Goal: Task Accomplishment & Management: Manage account settings

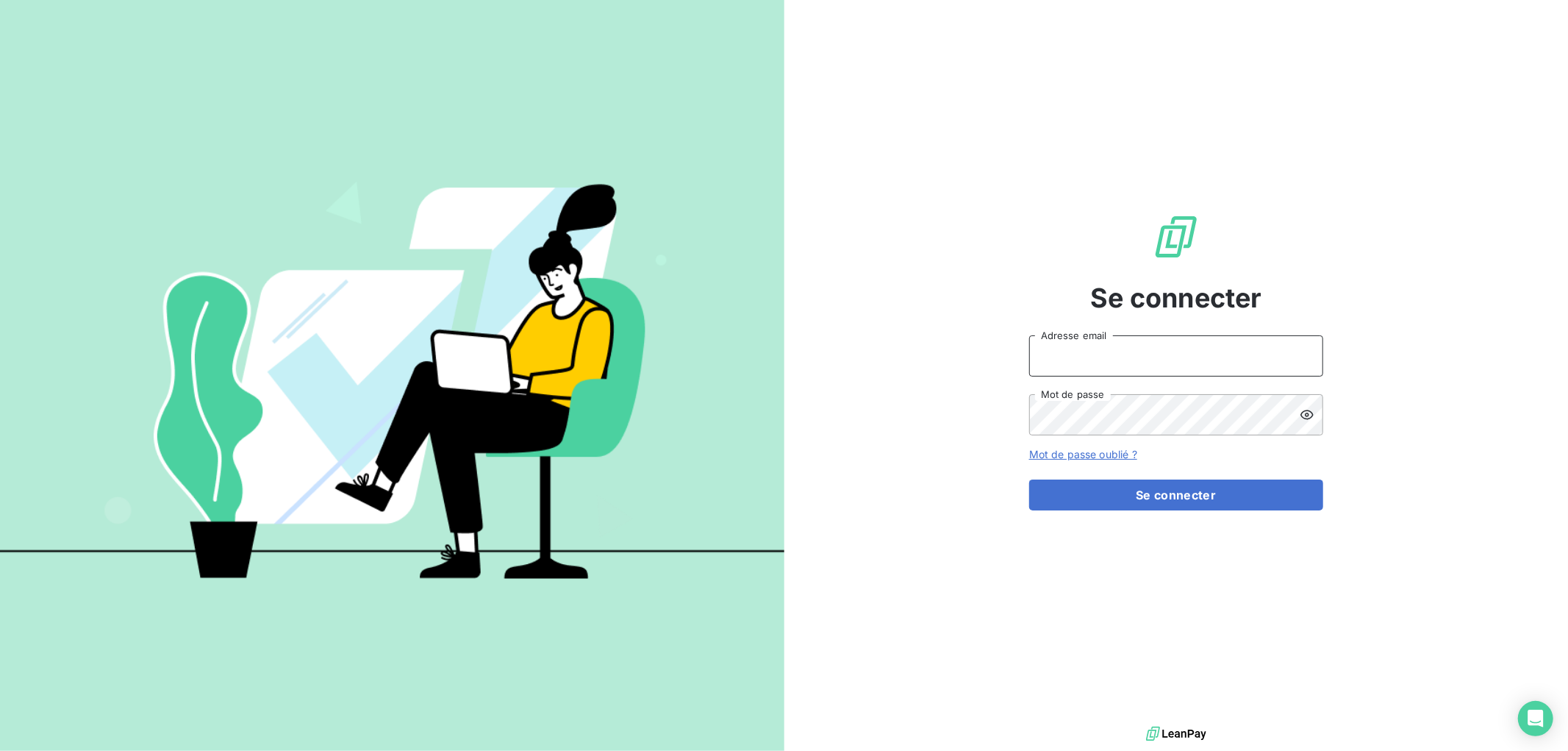
type input "[EMAIL_ADDRESS][DOMAIN_NAME]"
click at [1311, 347] on input "[EMAIL_ADDRESS][DOMAIN_NAME]" at bounding box center [1176, 356] width 294 height 41
click at [1405, 188] on div "Se connecter ddelourme@kiloutou.fr Adresse email Mot de passe Mot de passe oubl…" at bounding box center [1177, 361] width 785 height 723
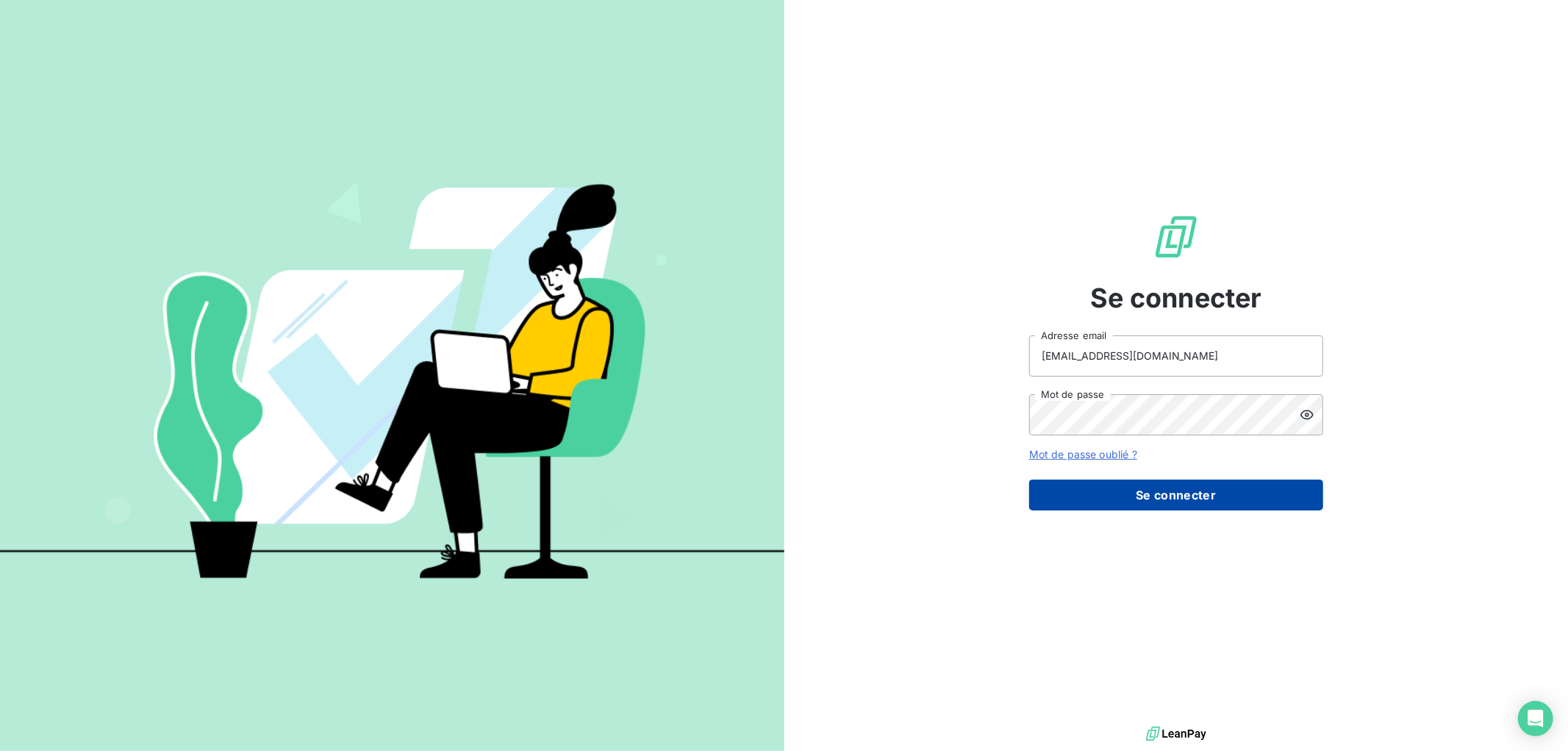
click at [1202, 500] on button "Se connecter" at bounding box center [1176, 494] width 294 height 31
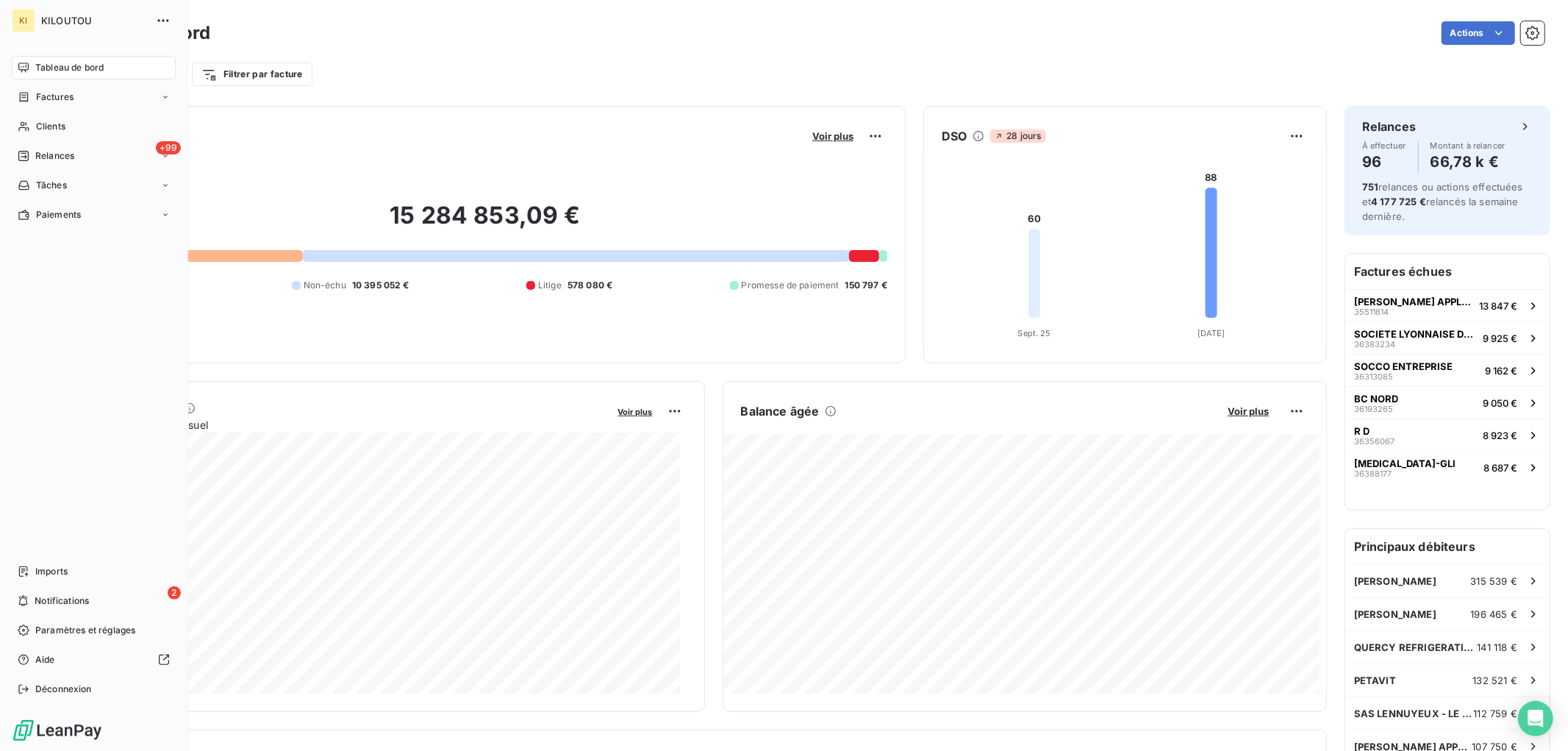
click at [59, 74] on div "Tableau de bord" at bounding box center [94, 67] width 164 height 24
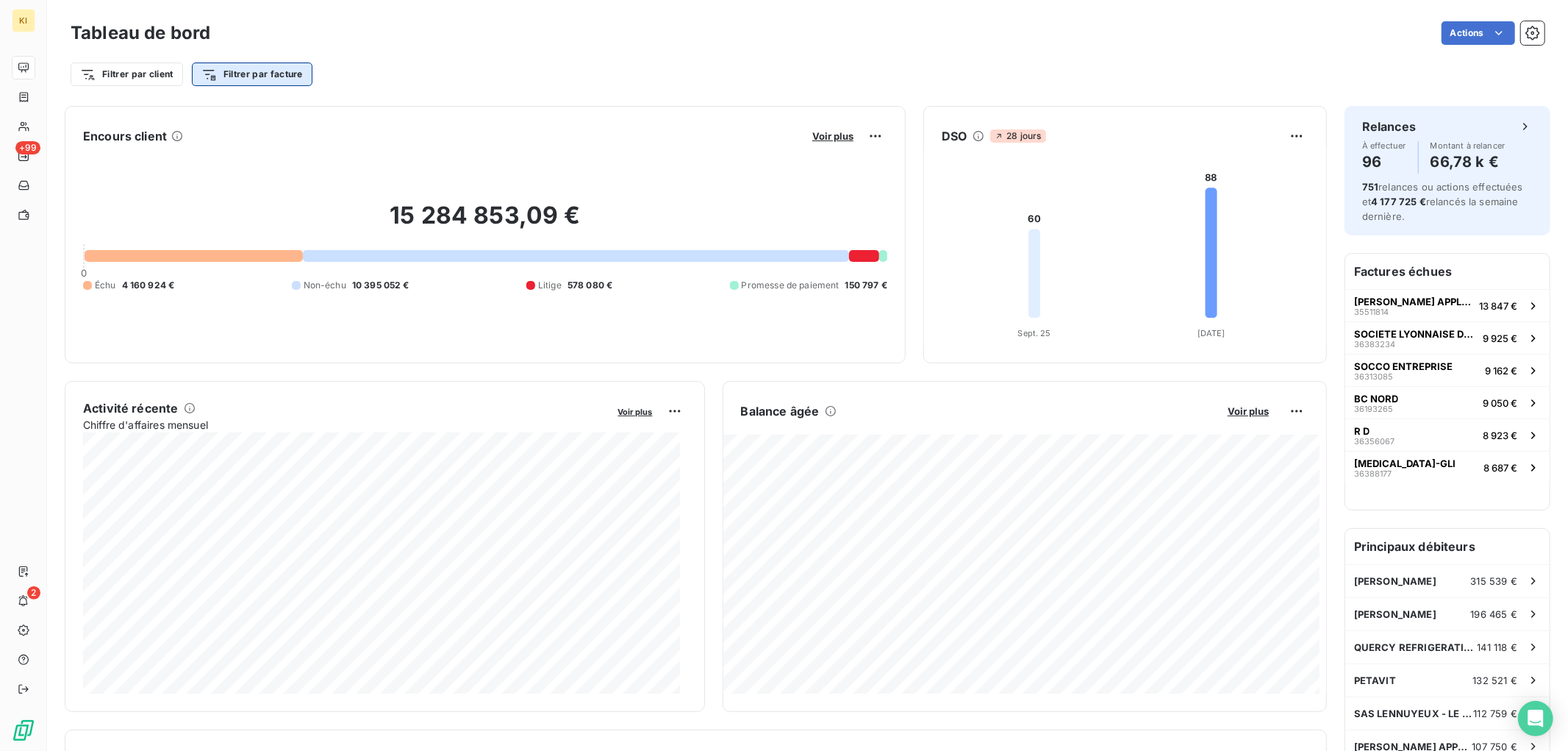
click at [244, 73] on html "KI +99 2 Tableau de bord Actions Filtrer par client Filtrer par facture Encours…" at bounding box center [784, 375] width 1568 height 751
click at [174, 72] on html "KI +99 2 Tableau de bord Actions Filtrer par client Filtrer par facture Encours…" at bounding box center [784, 375] width 1568 height 751
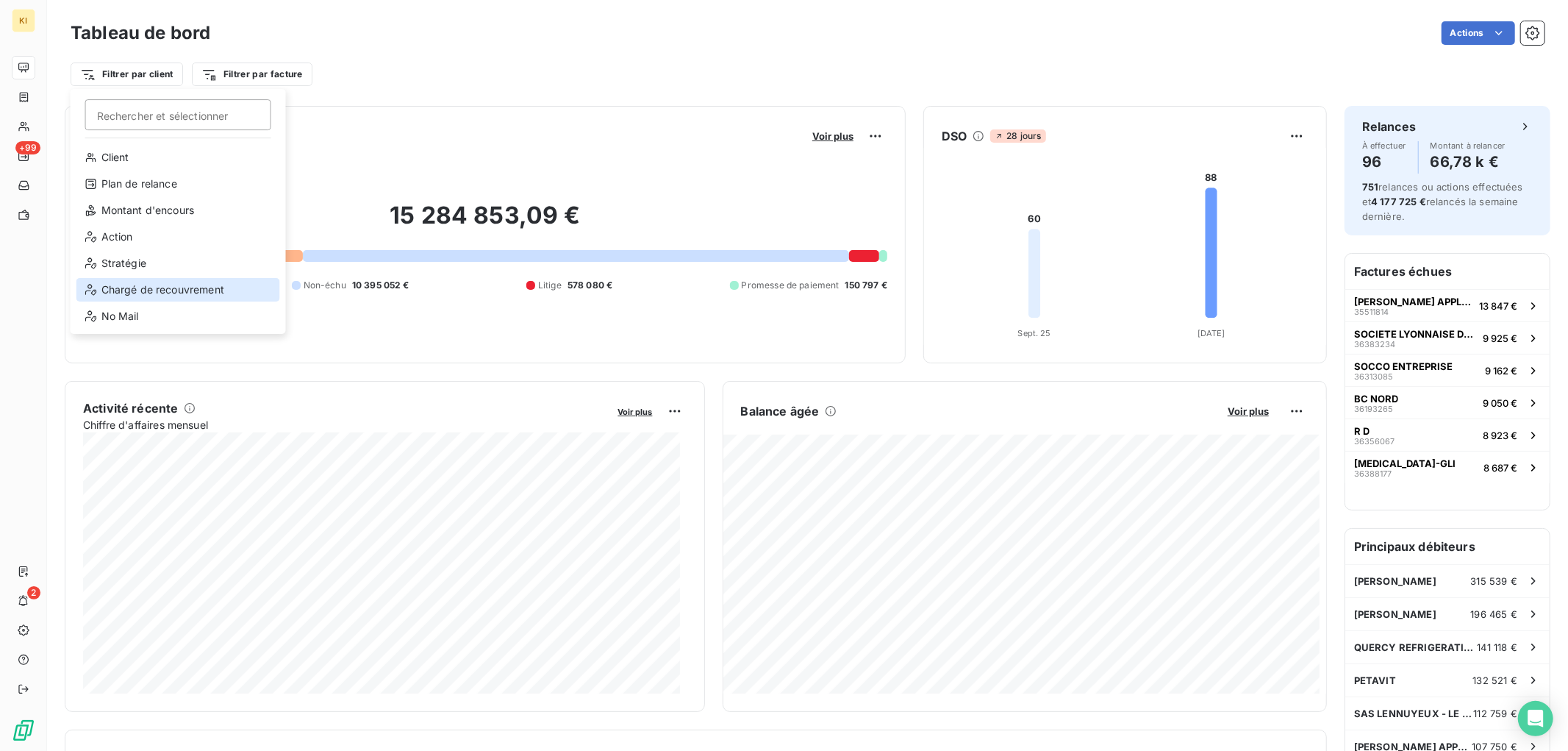
click at [178, 289] on div "Chargé de recouvrement" at bounding box center [177, 289] width 204 height 24
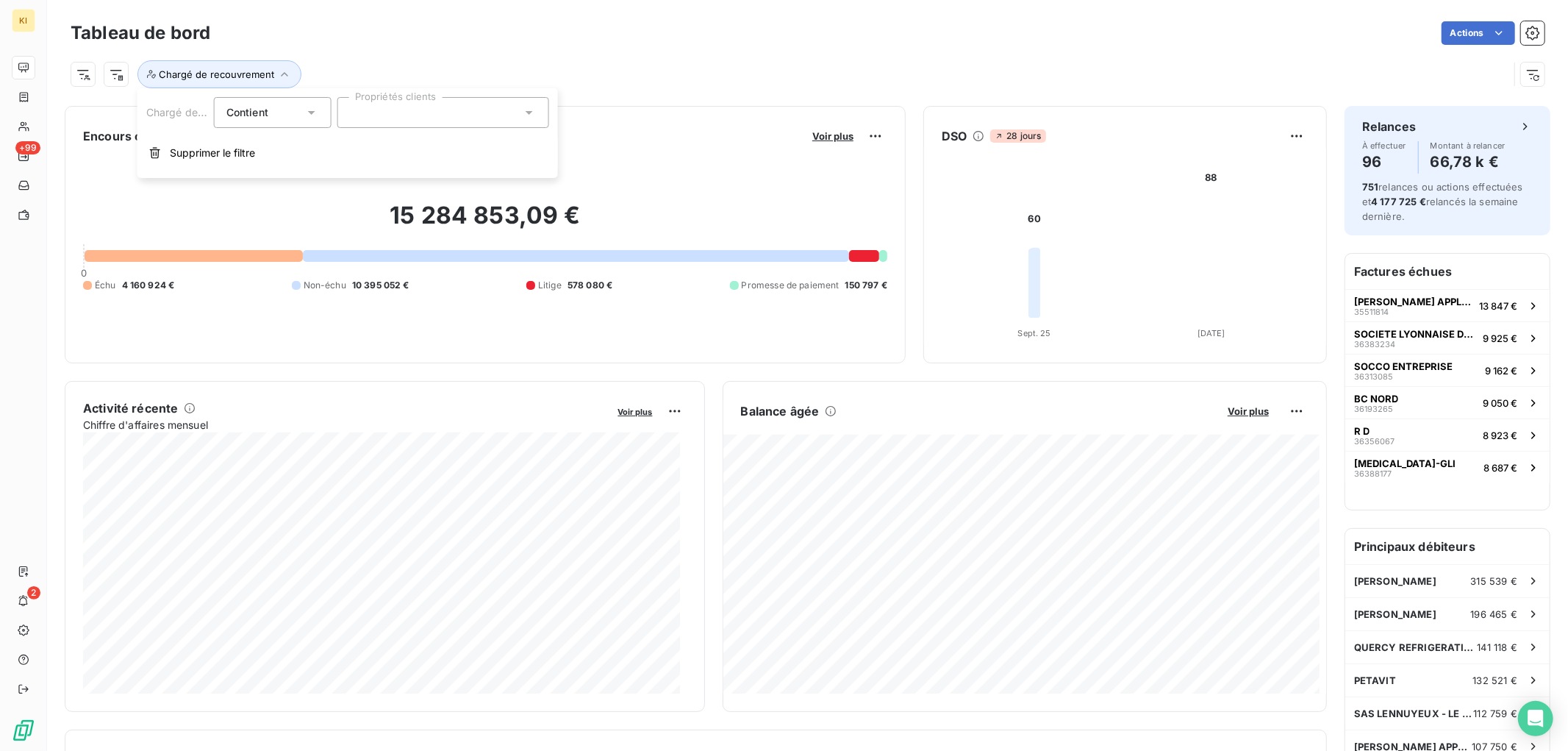
click at [420, 108] on div at bounding box center [443, 112] width 212 height 31
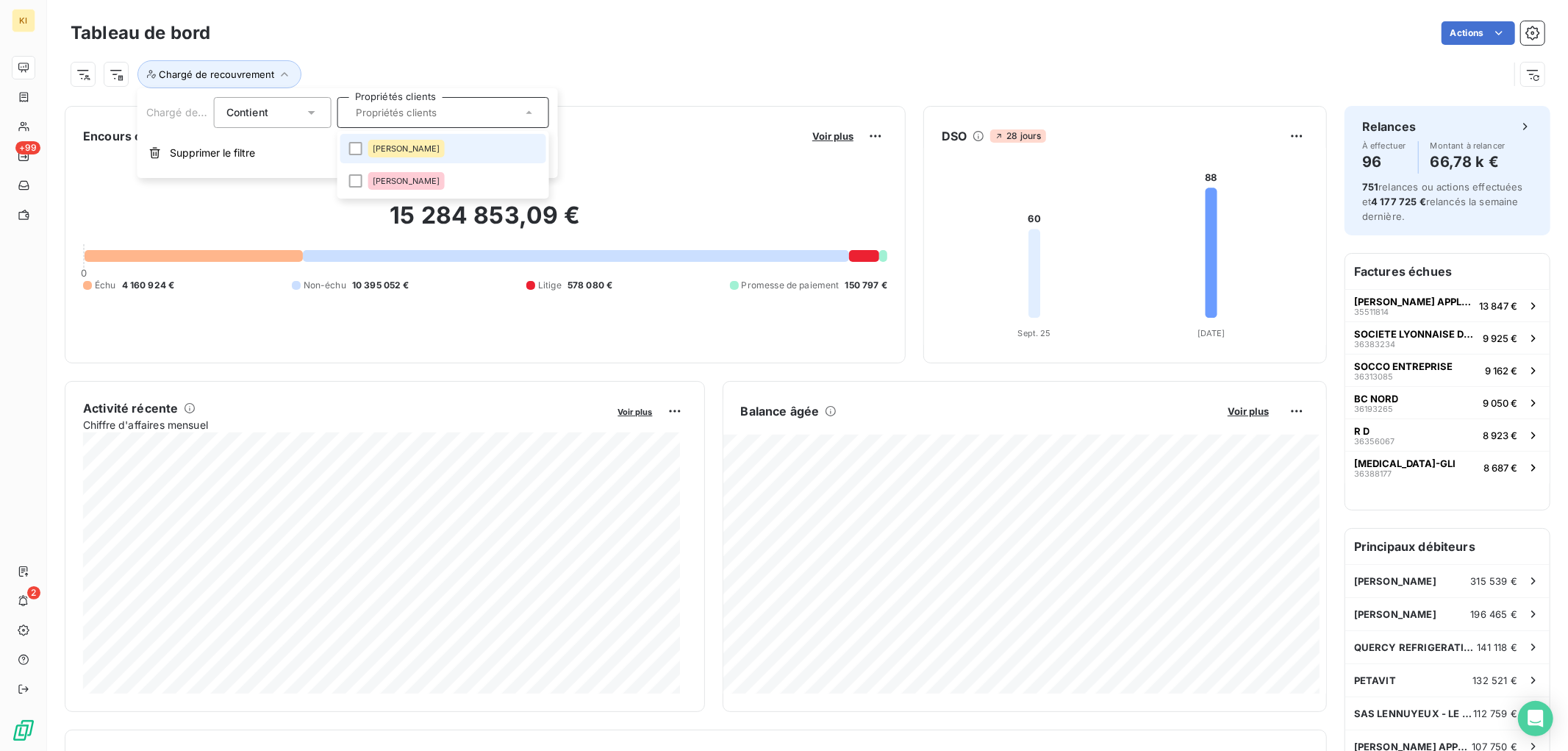
click at [410, 148] on span "[PERSON_NAME]" at bounding box center [406, 149] width 67 height 9
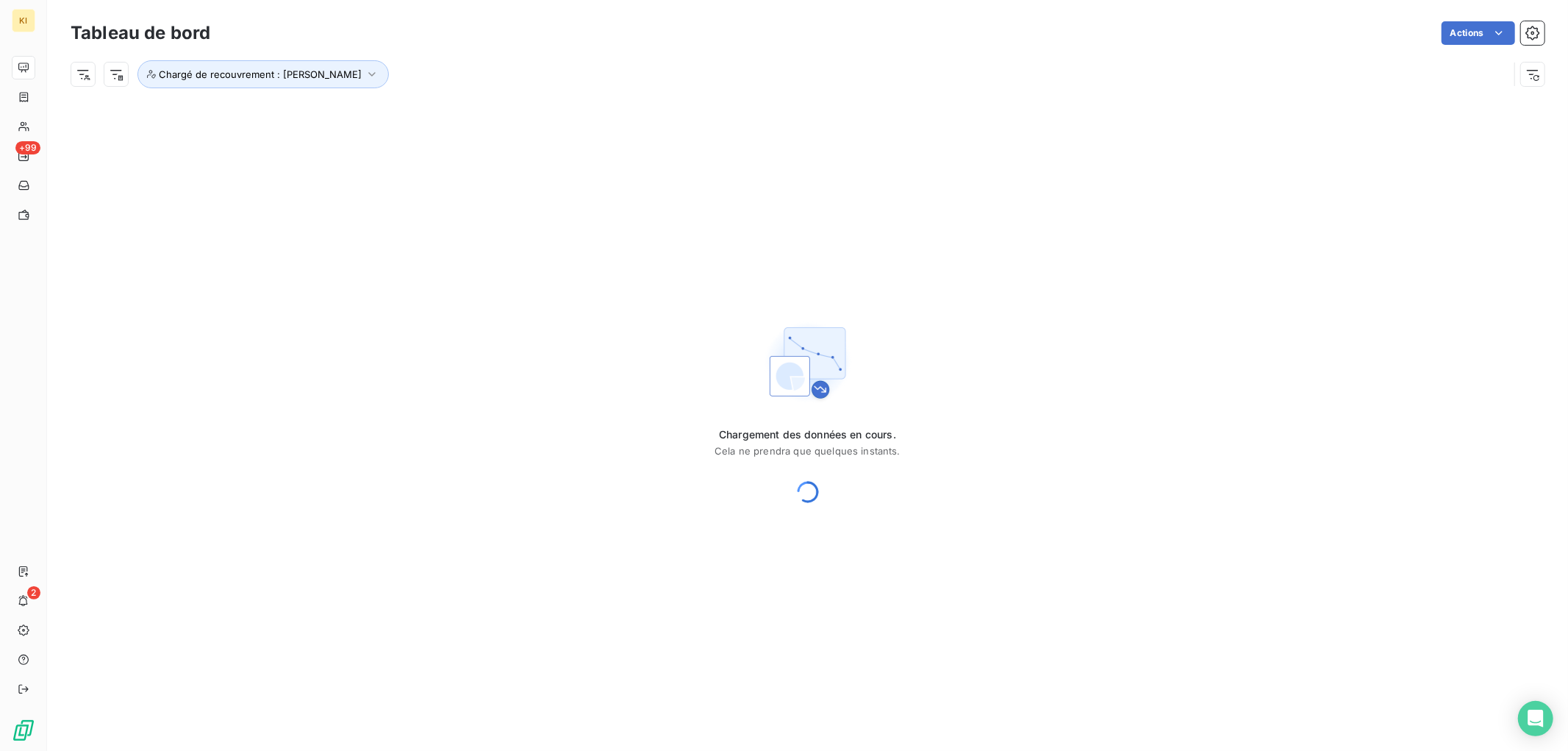
click at [702, 63] on div "Chargé de recouvrement : Caroline EPINETTE" at bounding box center [789, 74] width 1438 height 28
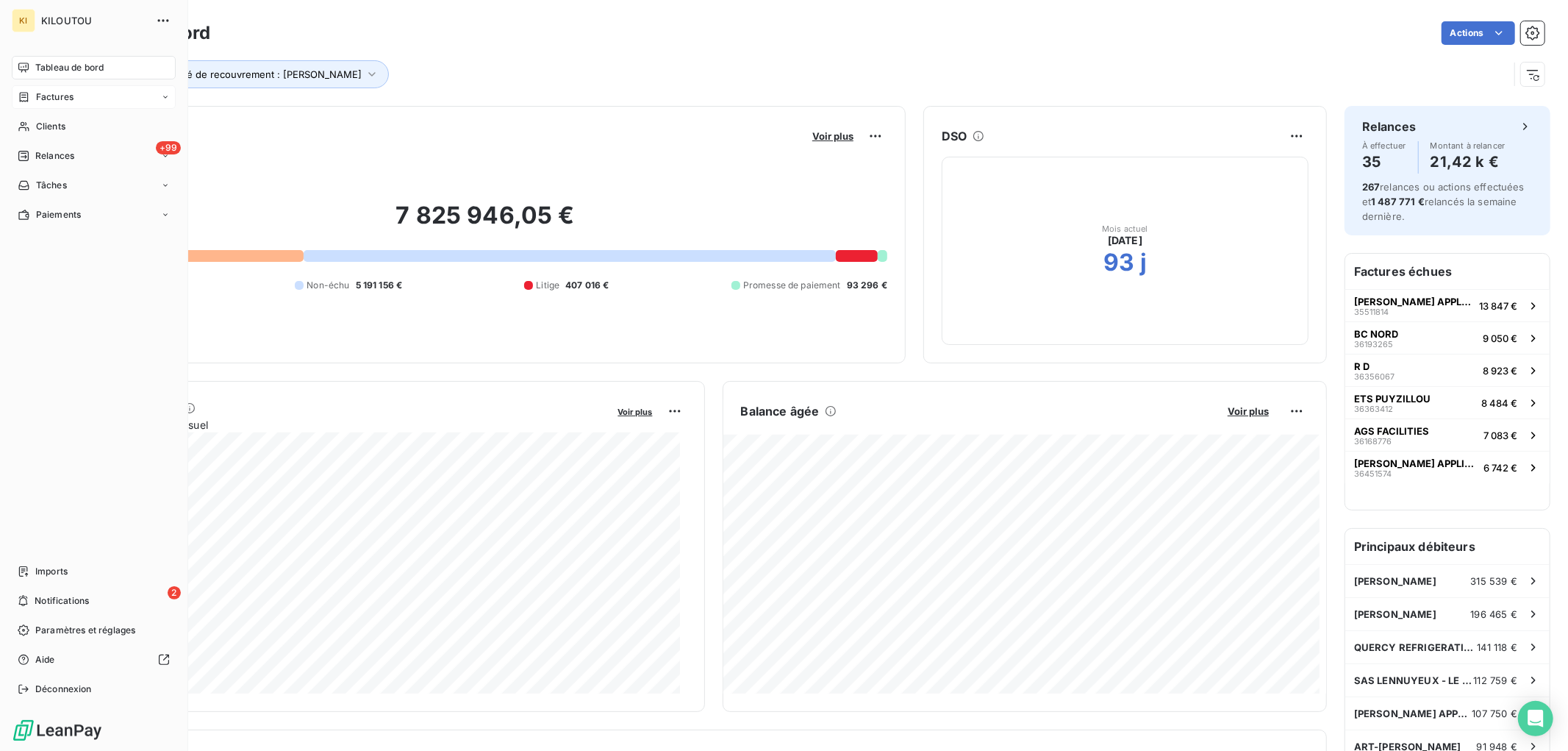
click at [73, 97] on div "Factures" at bounding box center [94, 97] width 164 height 24
click at [70, 94] on span "Factures" at bounding box center [54, 96] width 38 height 13
click at [60, 129] on span "Factures" at bounding box center [53, 126] width 38 height 13
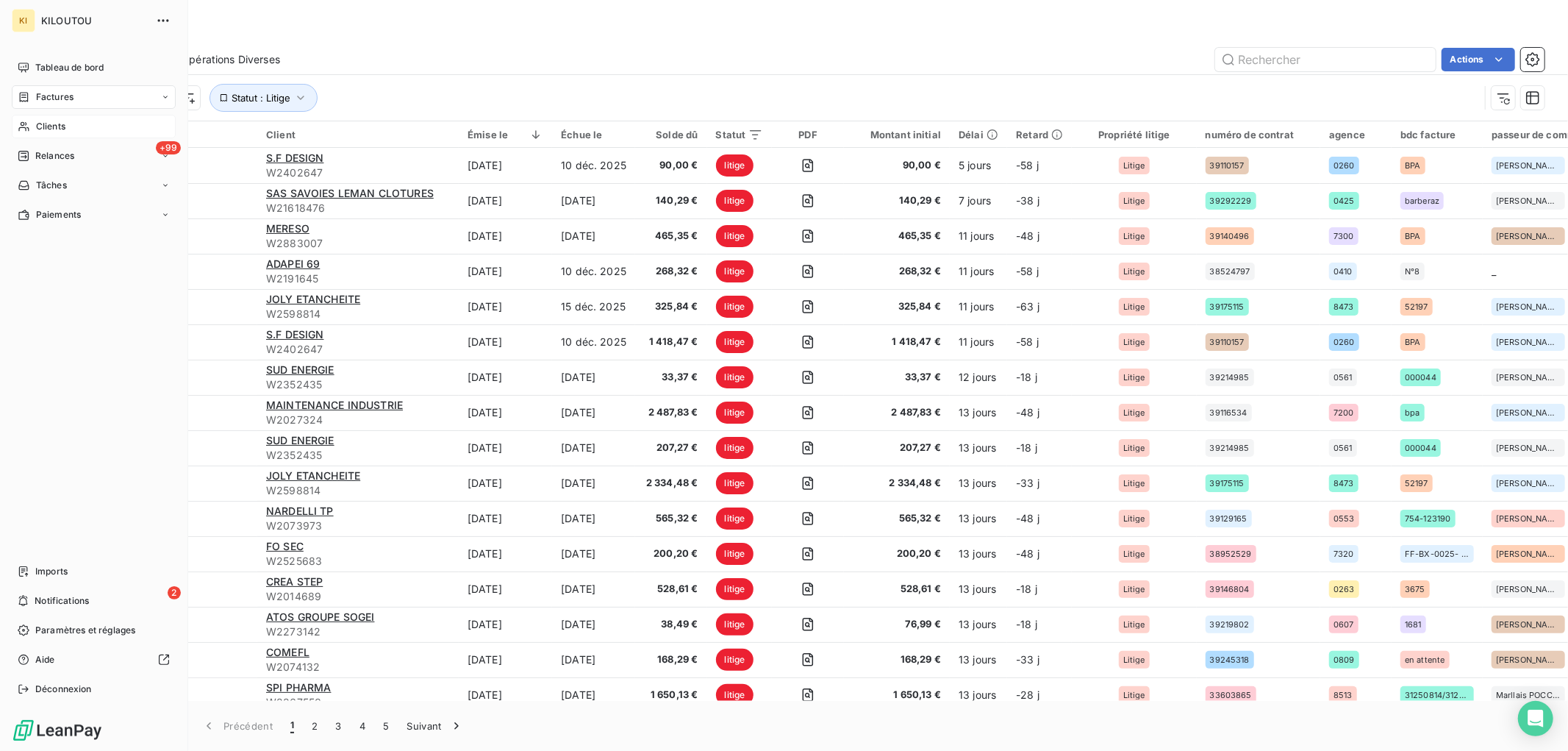
click at [45, 129] on span "Clients" at bounding box center [51, 126] width 30 height 13
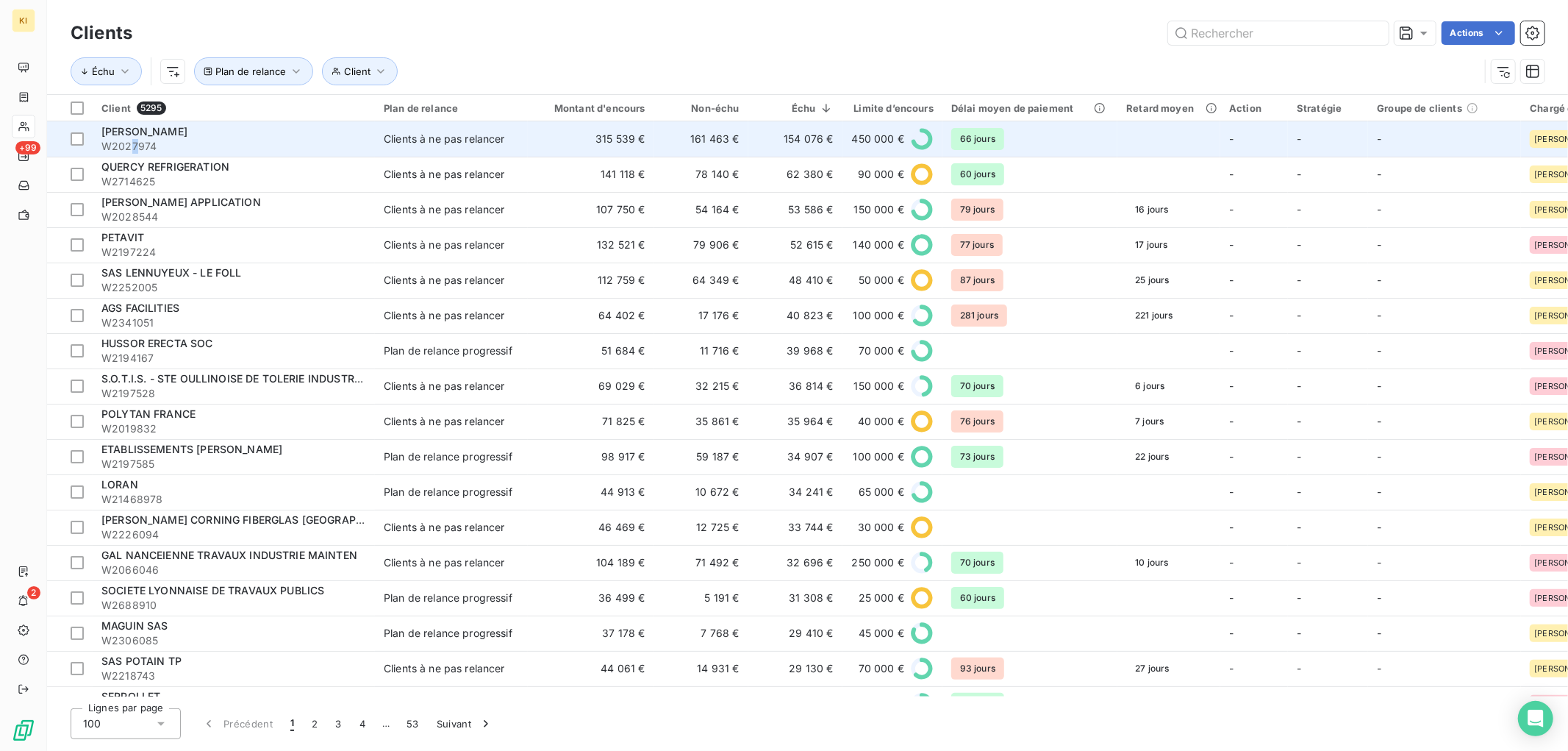
click at [134, 142] on span "W2027974" at bounding box center [233, 146] width 265 height 15
click at [133, 130] on span "[PERSON_NAME]" at bounding box center [144, 131] width 86 height 12
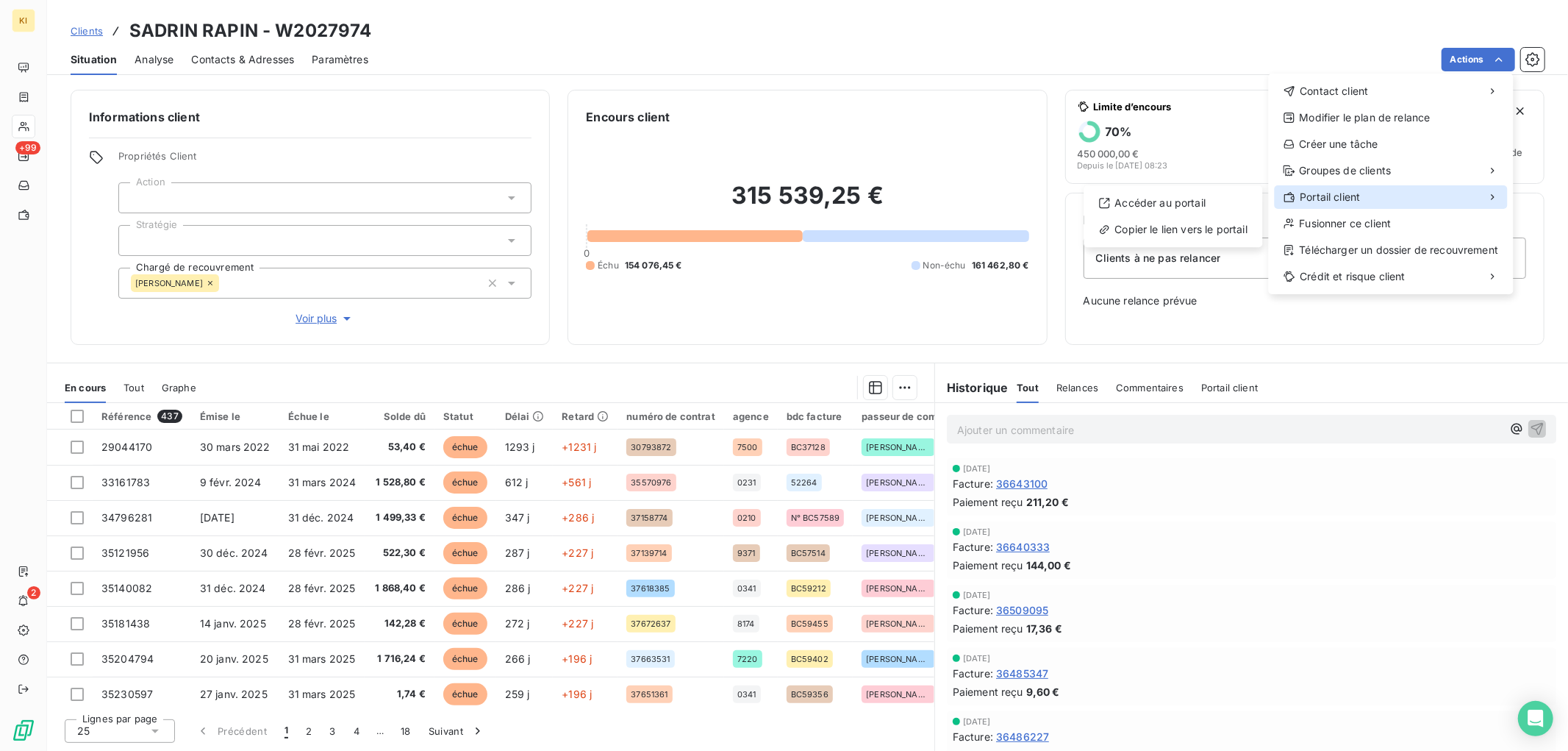
click at [1407, 192] on div "Portail client" at bounding box center [1391, 197] width 233 height 24
click at [1183, 199] on div "Accéder au portail" at bounding box center [1173, 203] width 167 height 24
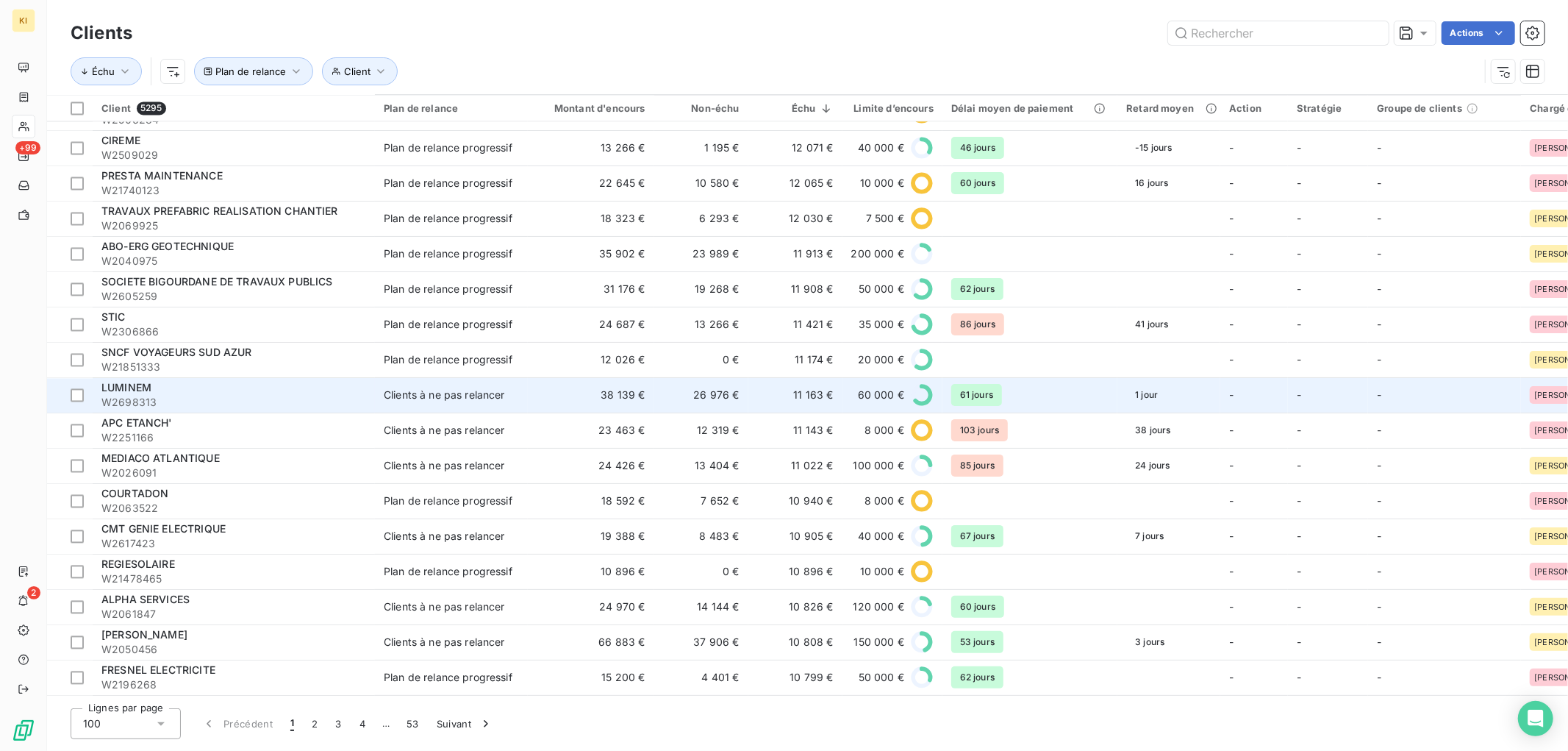
scroll to position [2960, 0]
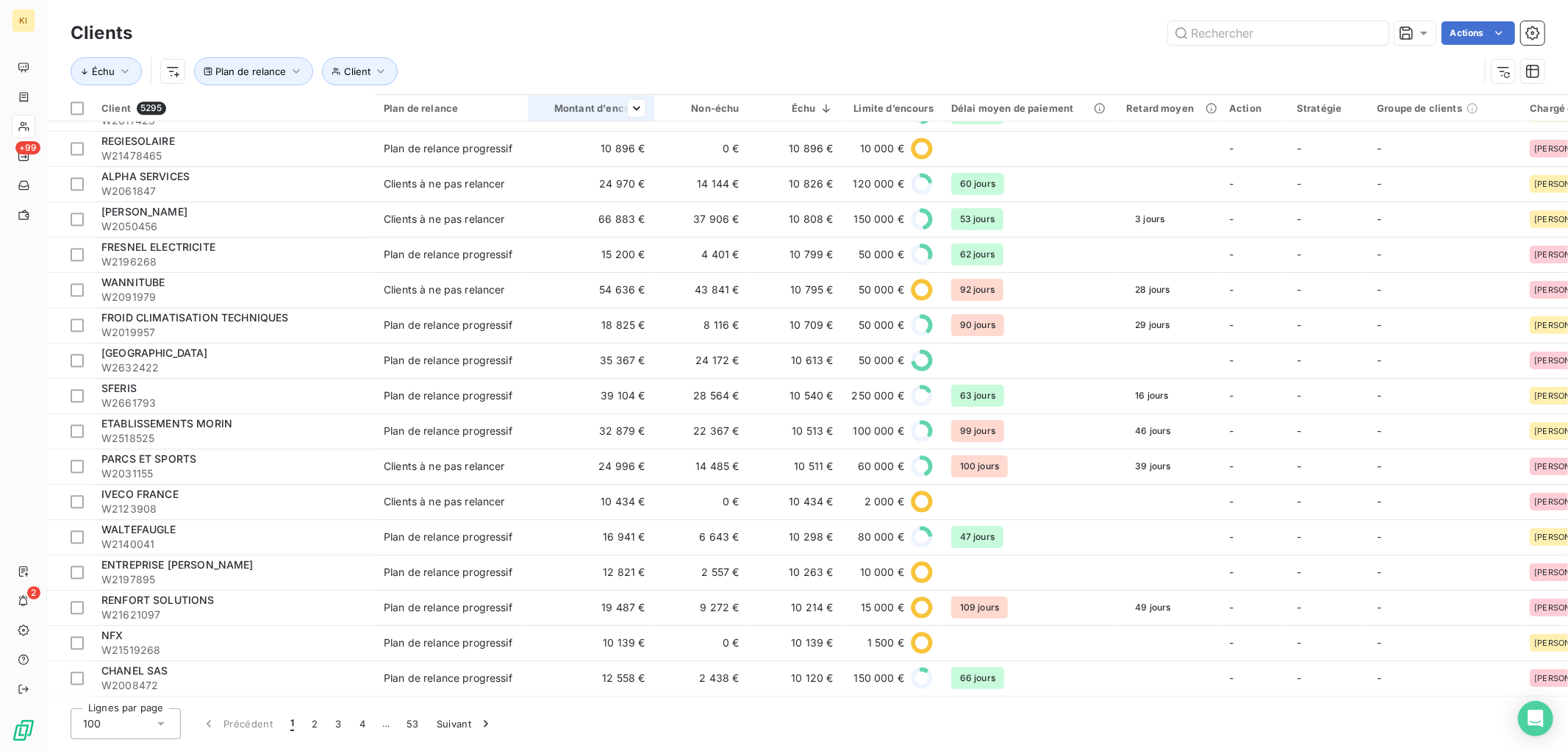
click at [612, 110] on div "Montant d'encours" at bounding box center [591, 108] width 108 height 11
click at [285, 72] on button "Plan de relance" at bounding box center [253, 72] width 119 height 28
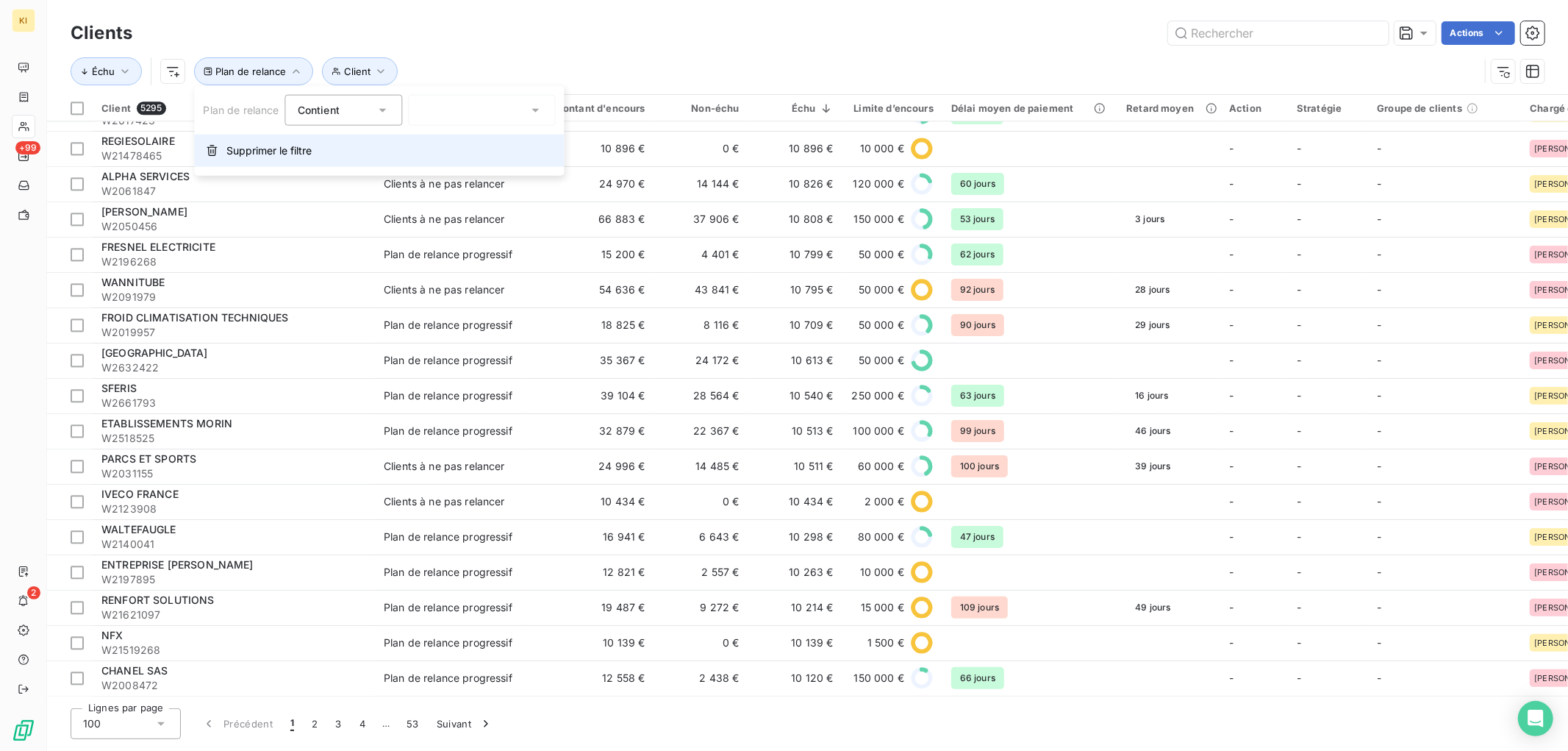
click at [274, 155] on span "Supprimer le filtre" at bounding box center [269, 150] width 86 height 15
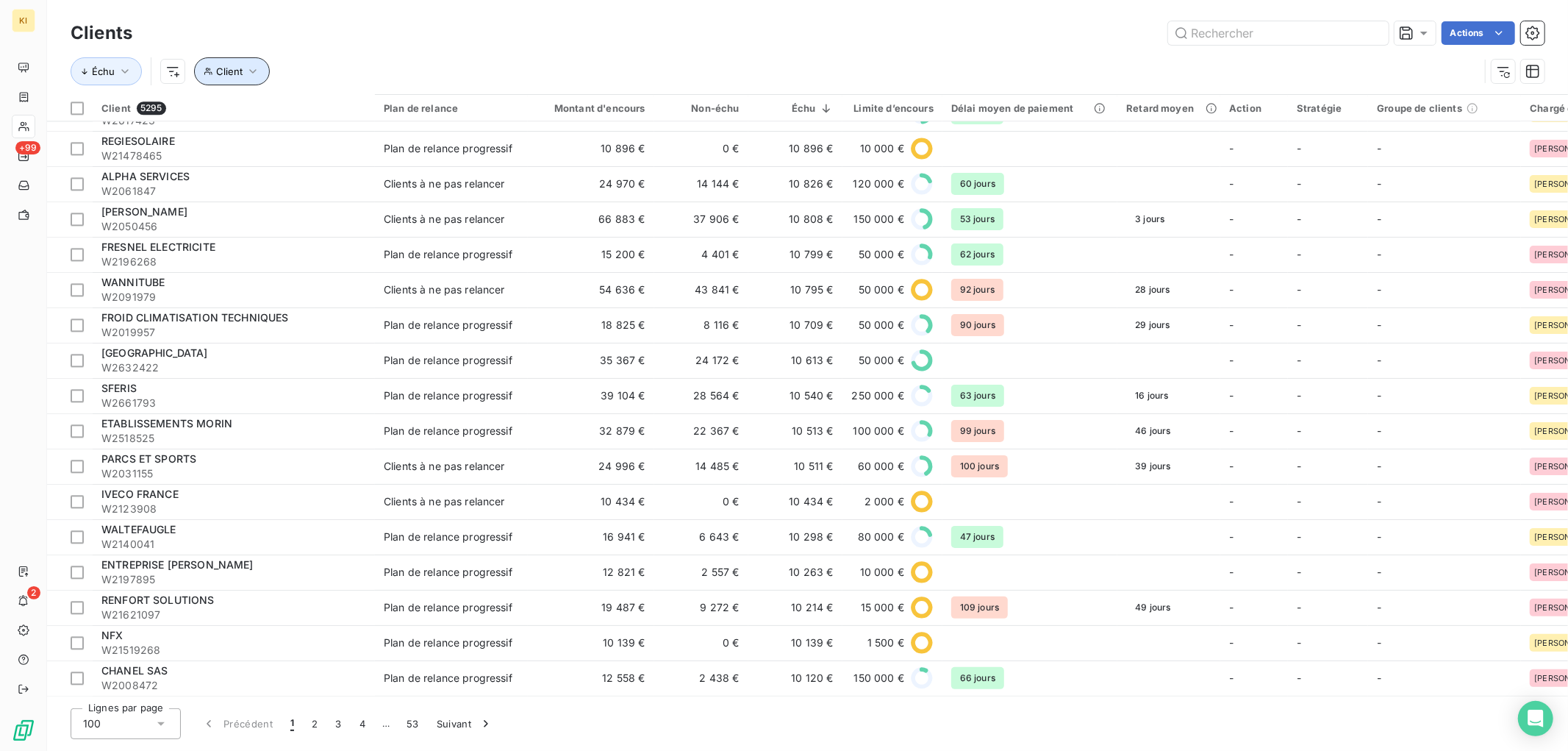
click at [257, 72] on icon "button" at bounding box center [253, 71] width 15 height 15
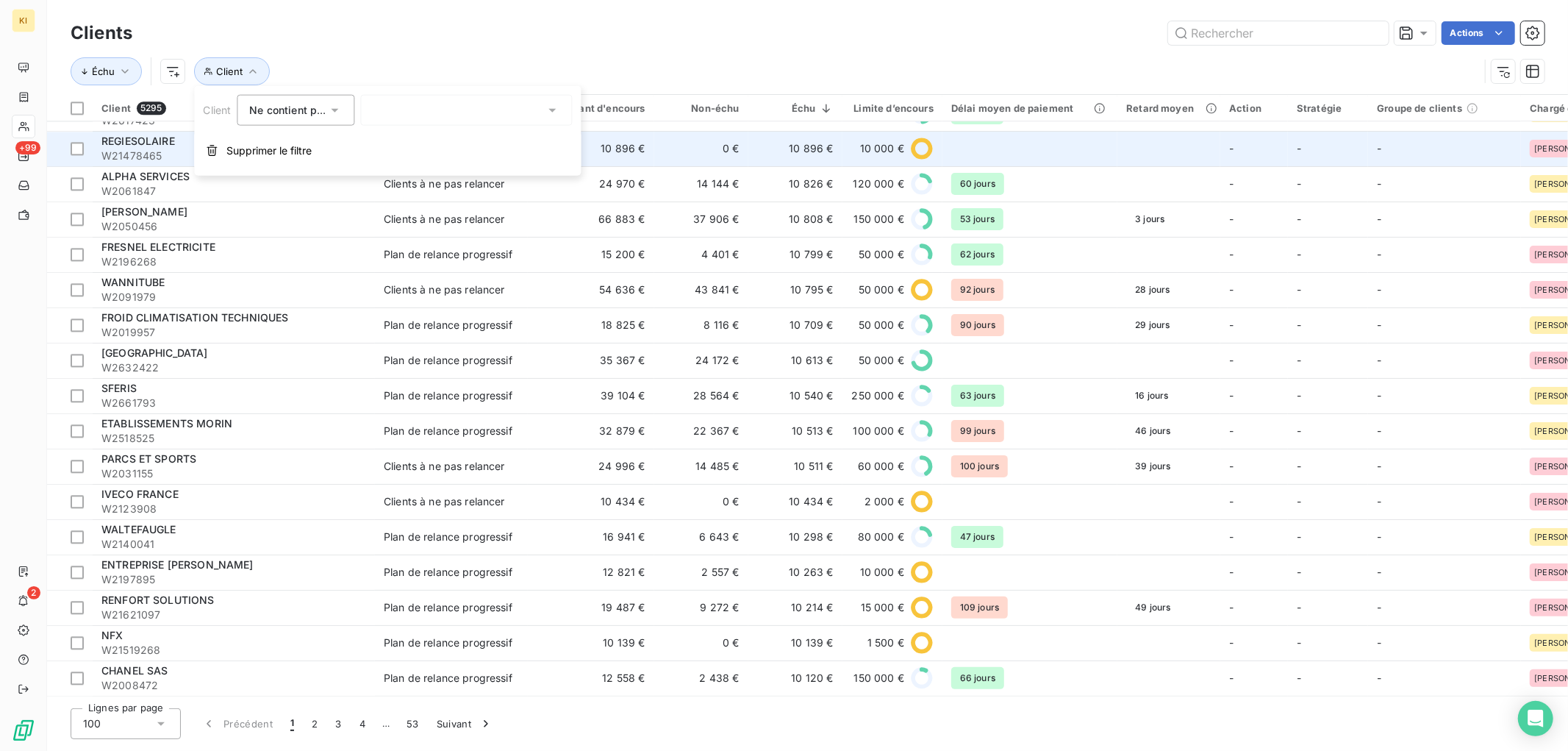
click at [282, 156] on span "Supprimer le filtre" at bounding box center [269, 150] width 86 height 15
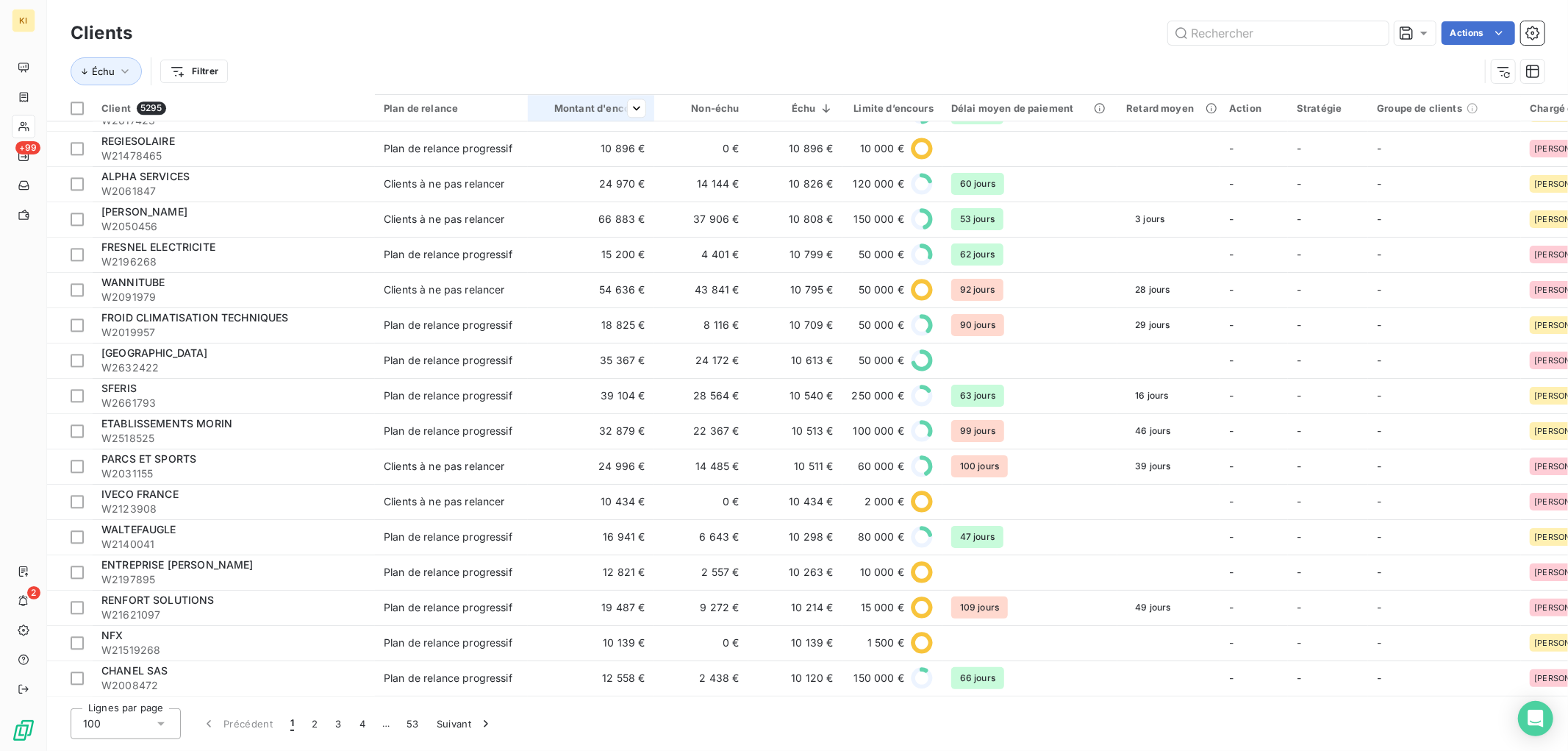
click at [601, 100] on th "Montant d'encours" at bounding box center [591, 108] width 127 height 26
click at [605, 108] on div "Montant d'encours" at bounding box center [591, 108] width 108 height 11
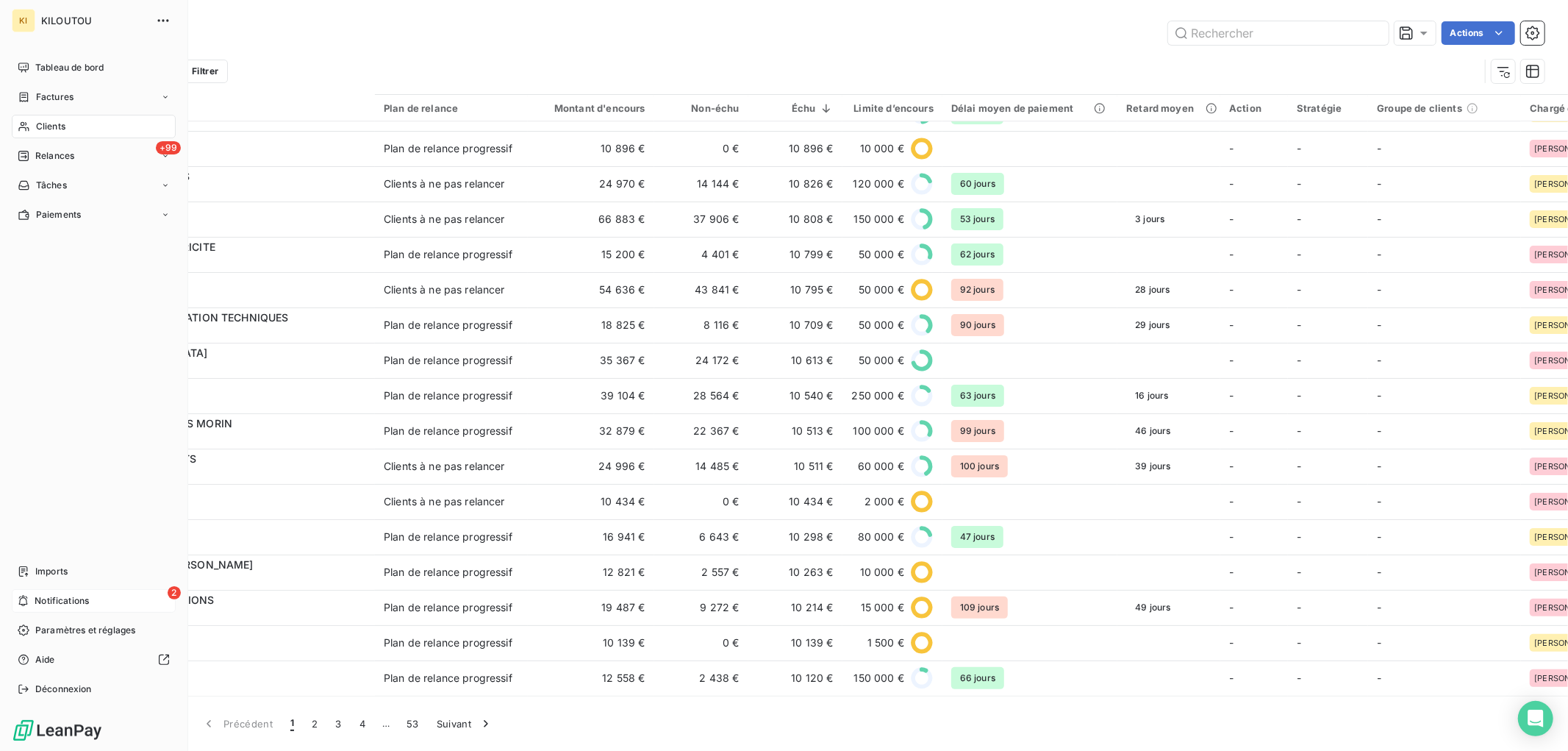
click at [41, 598] on span "Notifications" at bounding box center [62, 601] width 54 height 13
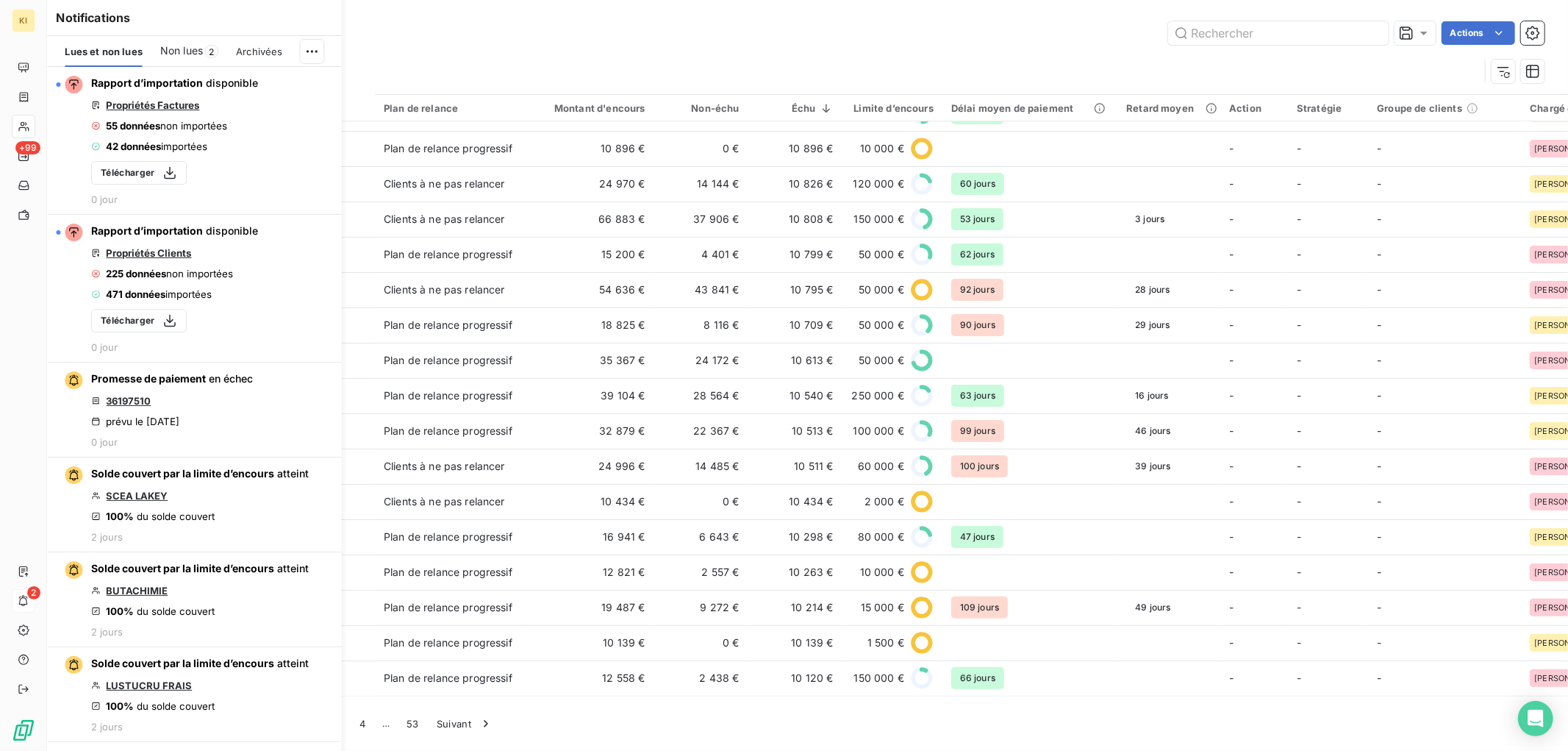
click at [459, 31] on div "Actions" at bounding box center [848, 32] width 1395 height 24
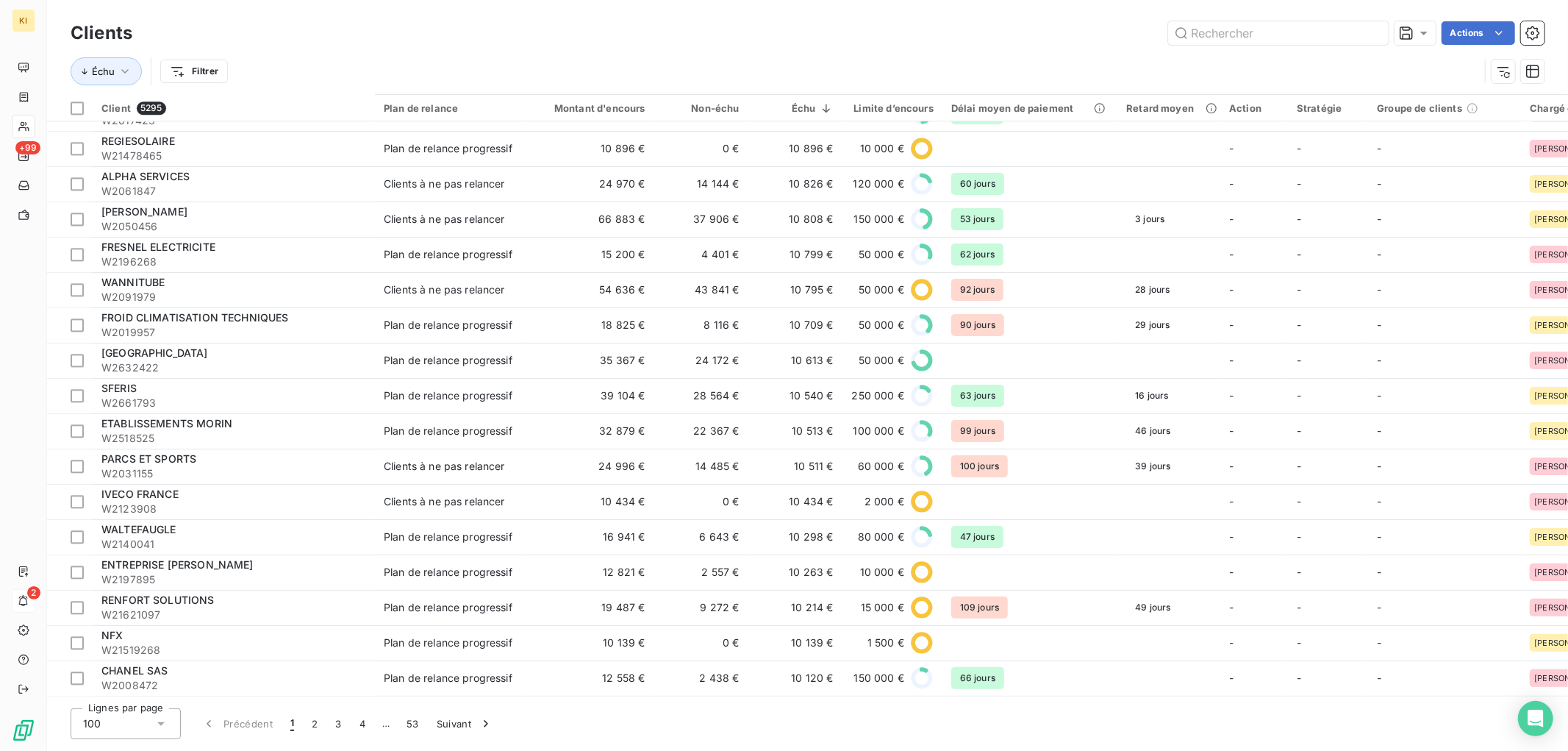
click at [309, 38] on div "Actions" at bounding box center [848, 32] width 1395 height 24
click at [1275, 73] on div "Échu Filtrer" at bounding box center [775, 72] width 1409 height 28
click at [615, 142] on span "Trier par ordre croissant" at bounding box center [559, 139] width 118 height 15
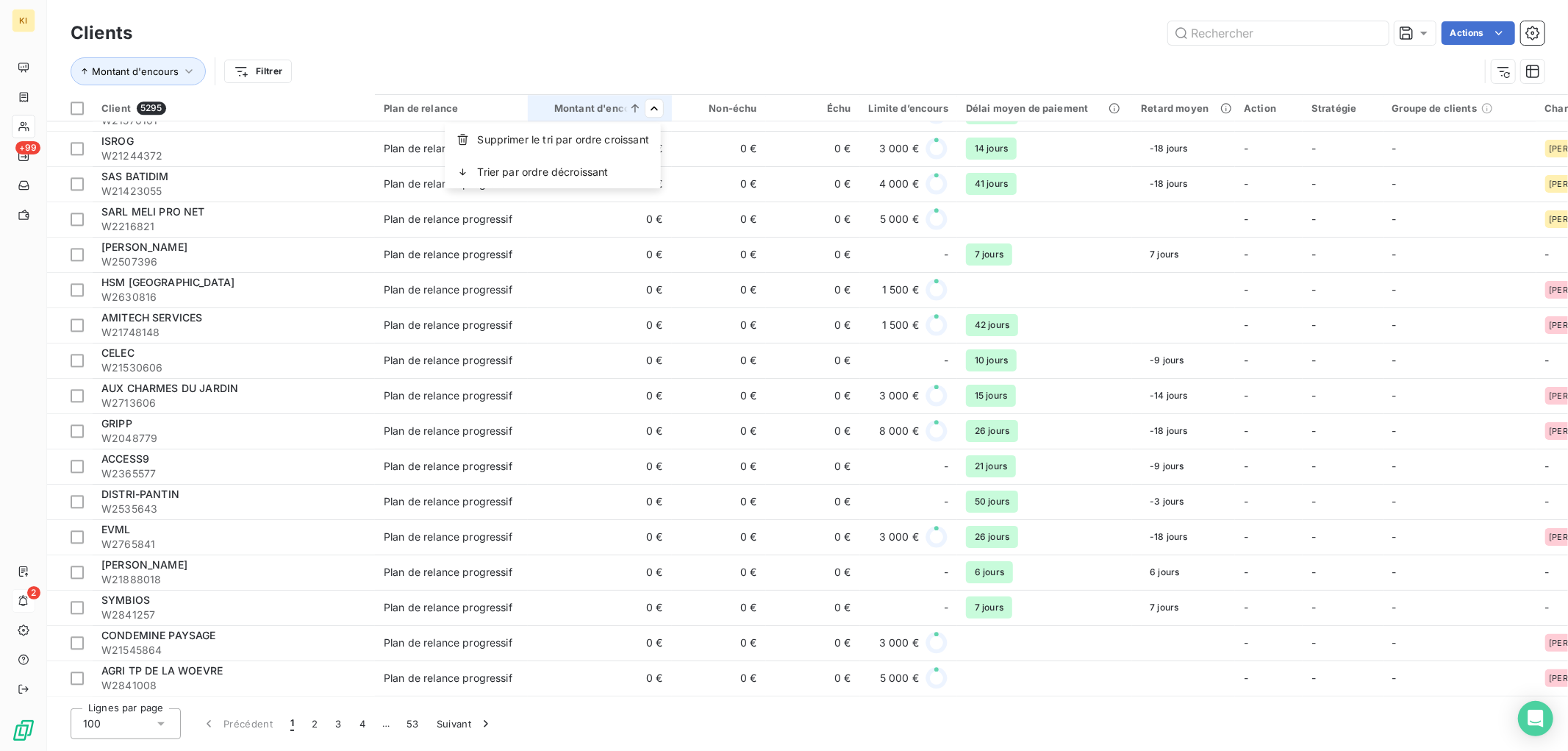
click at [258, 75] on html "KI +99 2 Clients Actions Montant d'encours Filtrer Client 5295 Plan de relance …" at bounding box center [784, 375] width 1568 height 751
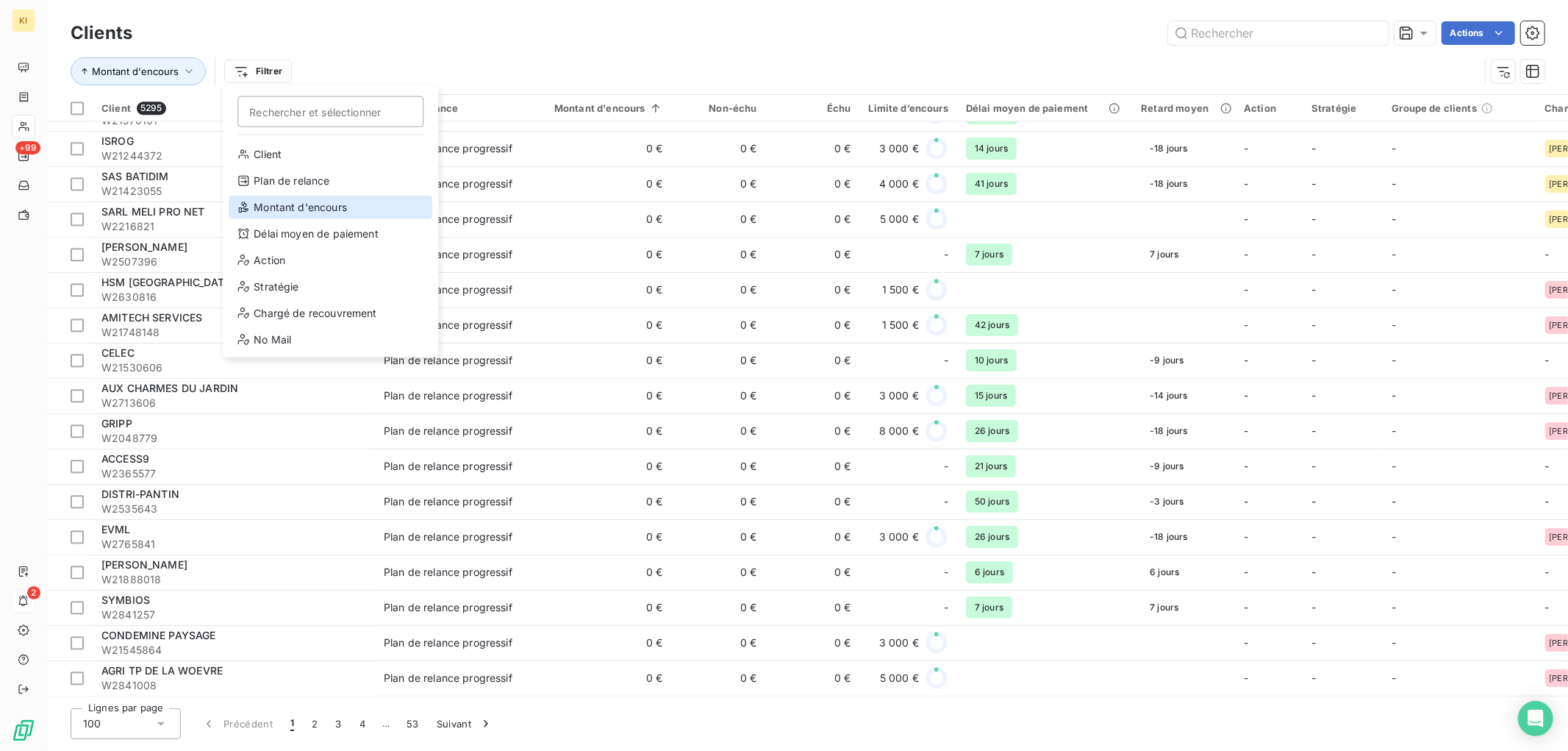
click at [361, 205] on div "Montant d'encours" at bounding box center [330, 207] width 204 height 24
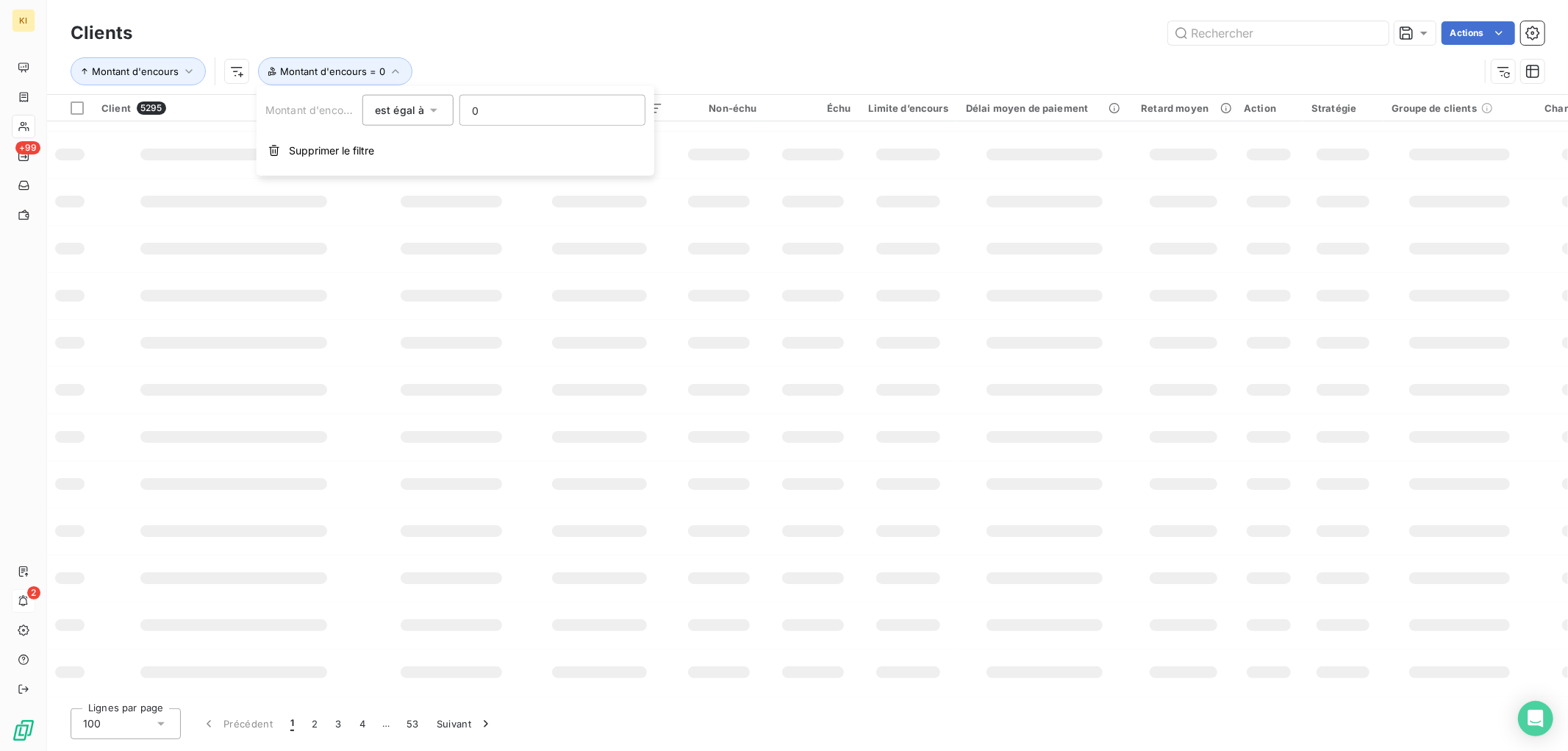
scroll to position [136, 0]
click at [422, 119] on div "est égal à" at bounding box center [400, 110] width 52 height 21
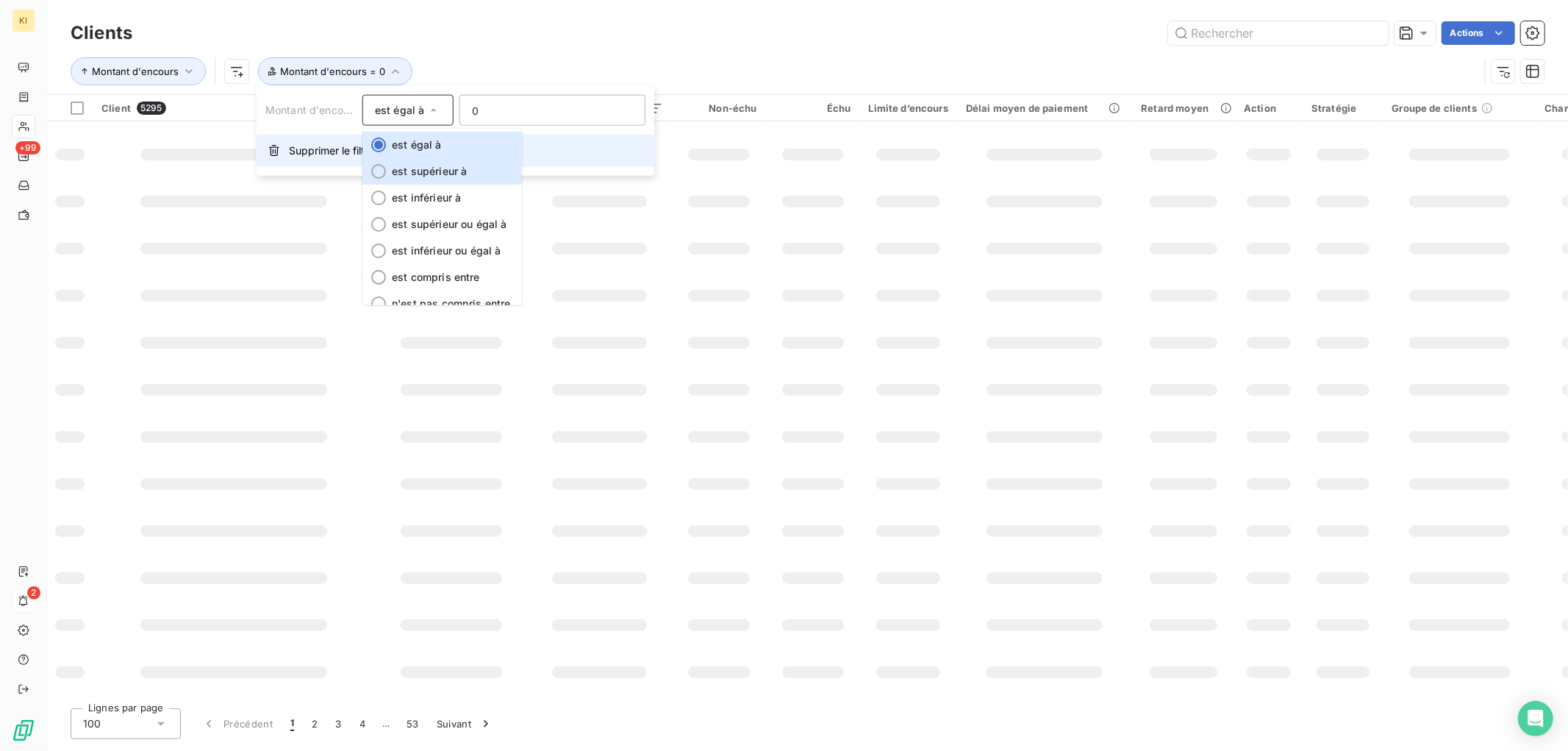
drag, startPoint x: 438, startPoint y: 166, endPoint x: 479, endPoint y: 138, distance: 49.6
click at [438, 166] on span "est supérieur à" at bounding box center [429, 170] width 75 height 12
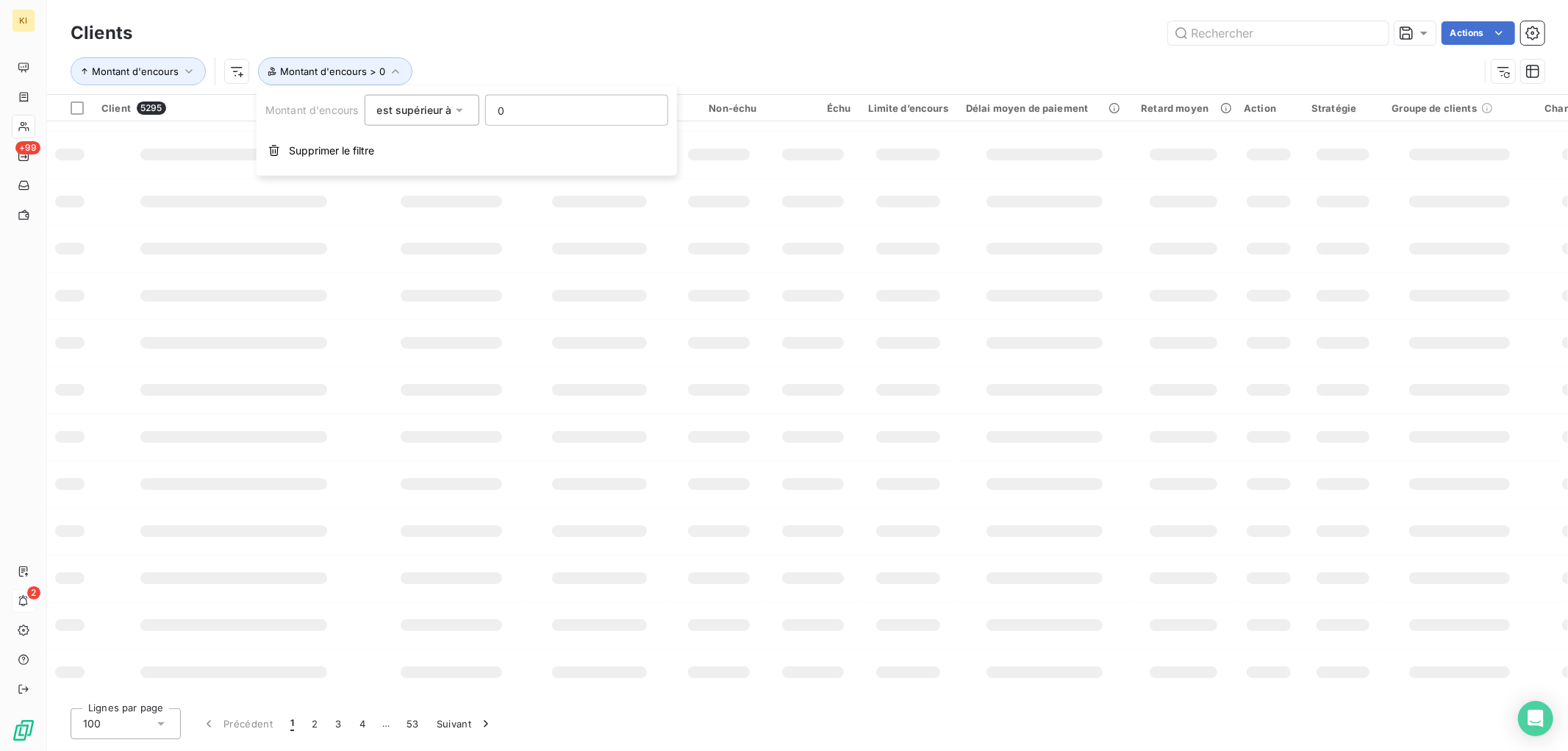
click at [509, 104] on input "0" at bounding box center [577, 110] width 182 height 30
type input "50"
click at [552, 55] on div "Montant d'encours Montant d'encours > 50" at bounding box center [808, 72] width 1474 height 45
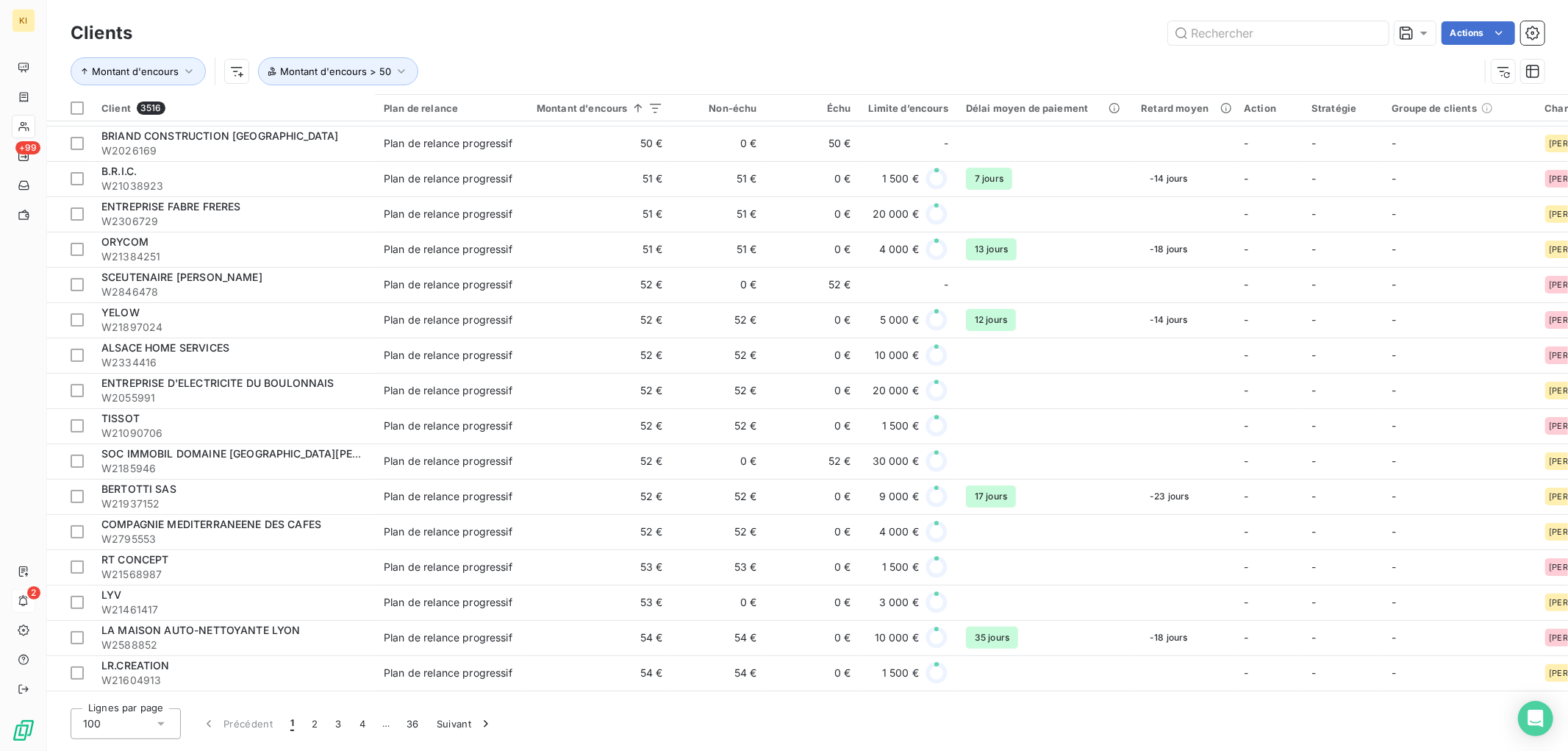
scroll to position [2960, 0]
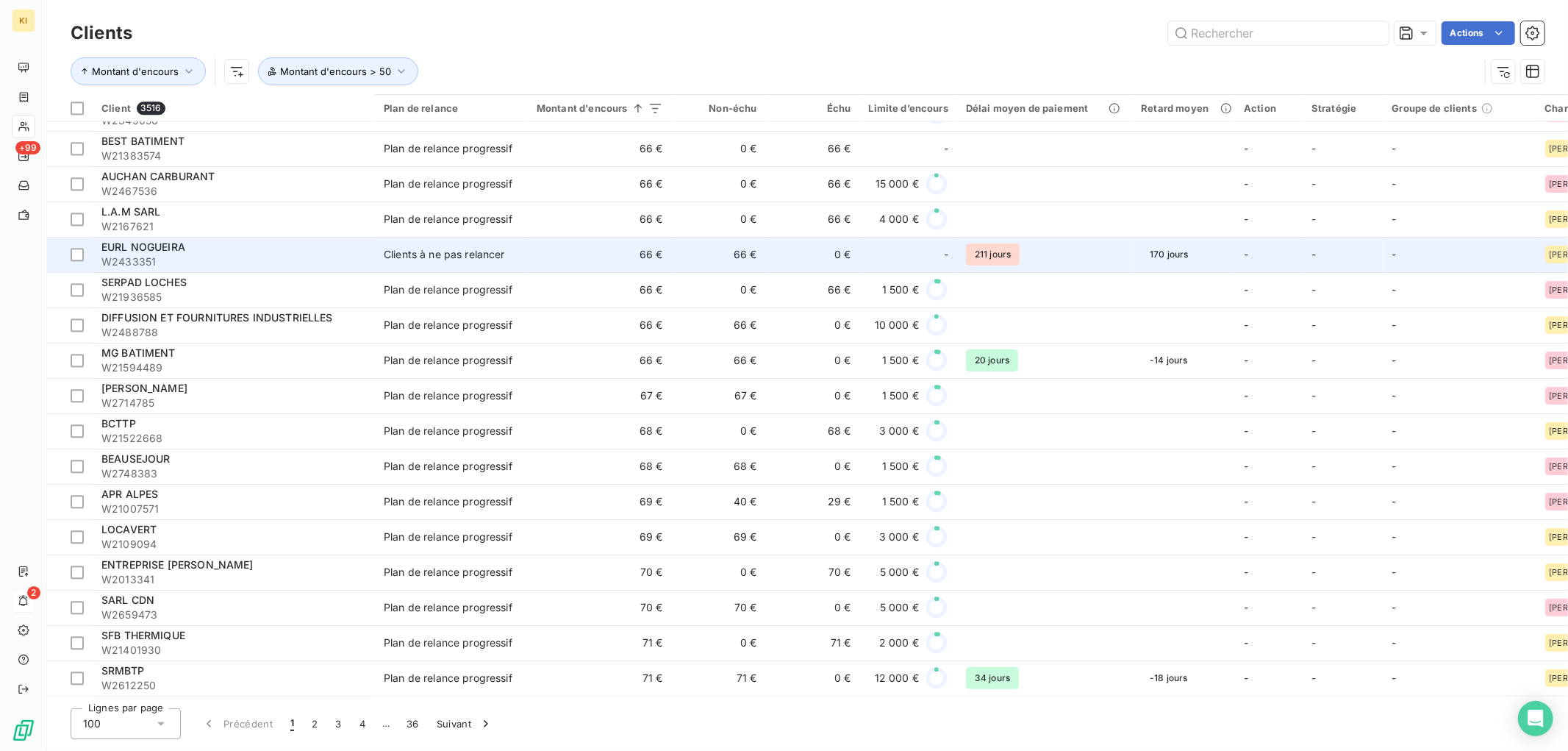
click at [153, 241] on span "EURL NOGUEIRA" at bounding box center [143, 247] width 84 height 12
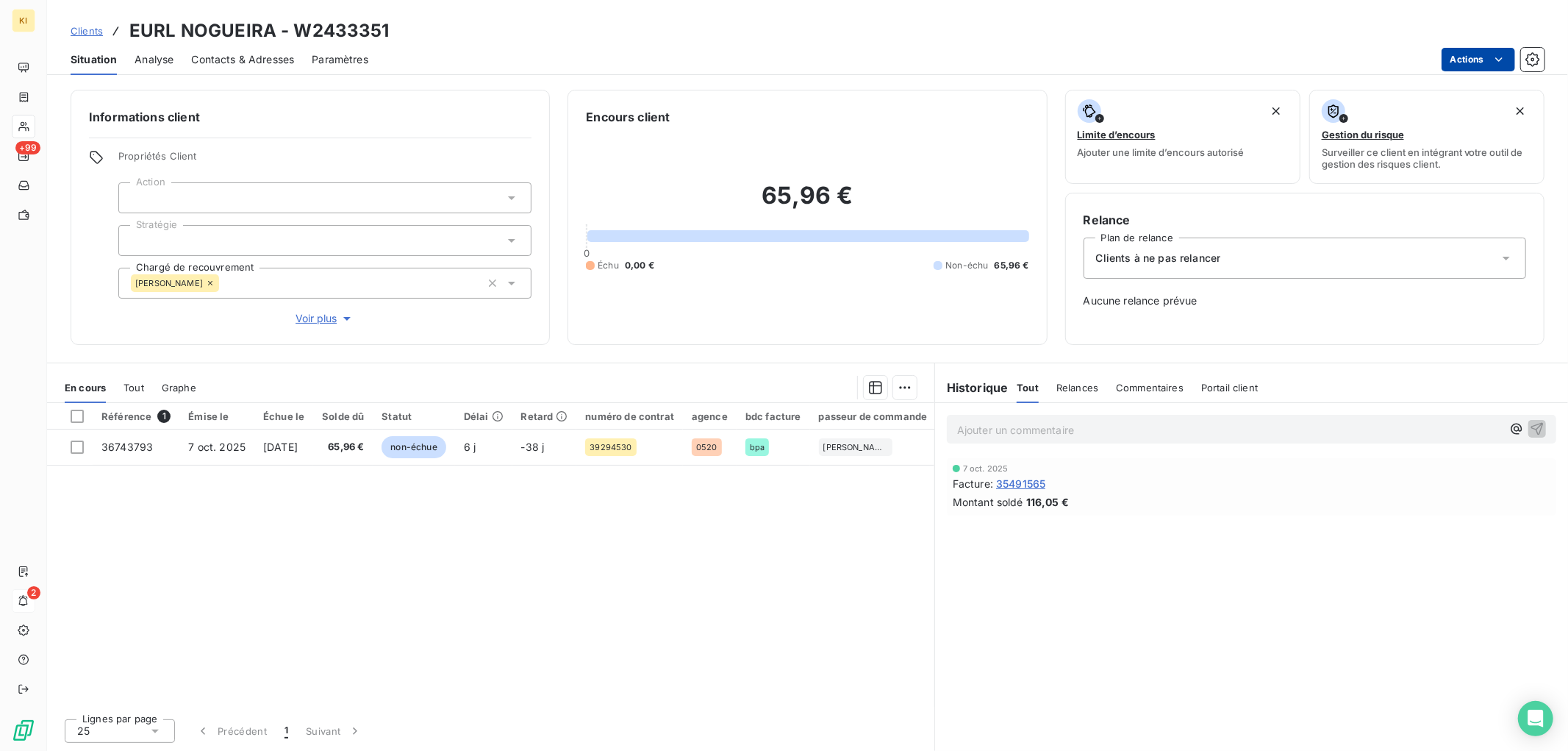
click at [1470, 57] on html "KI +99 2 Clients EURL NOGUEIRA - W2433351 Situation Analyse Contacts & Adresses…" at bounding box center [784, 375] width 1568 height 751
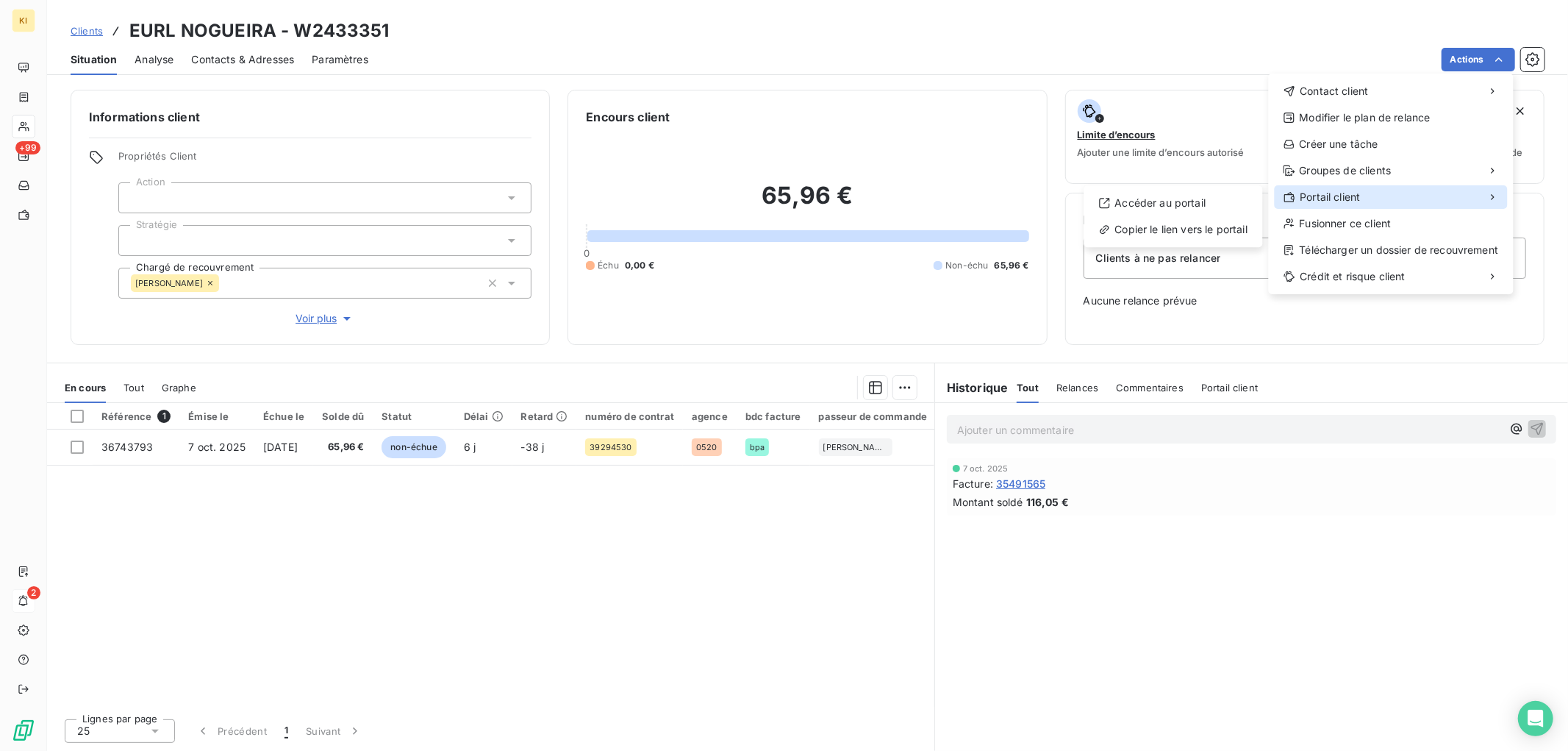
click at [1370, 198] on div "Portail client" at bounding box center [1391, 197] width 233 height 24
click at [1196, 201] on div "Accéder au portail" at bounding box center [1173, 203] width 167 height 24
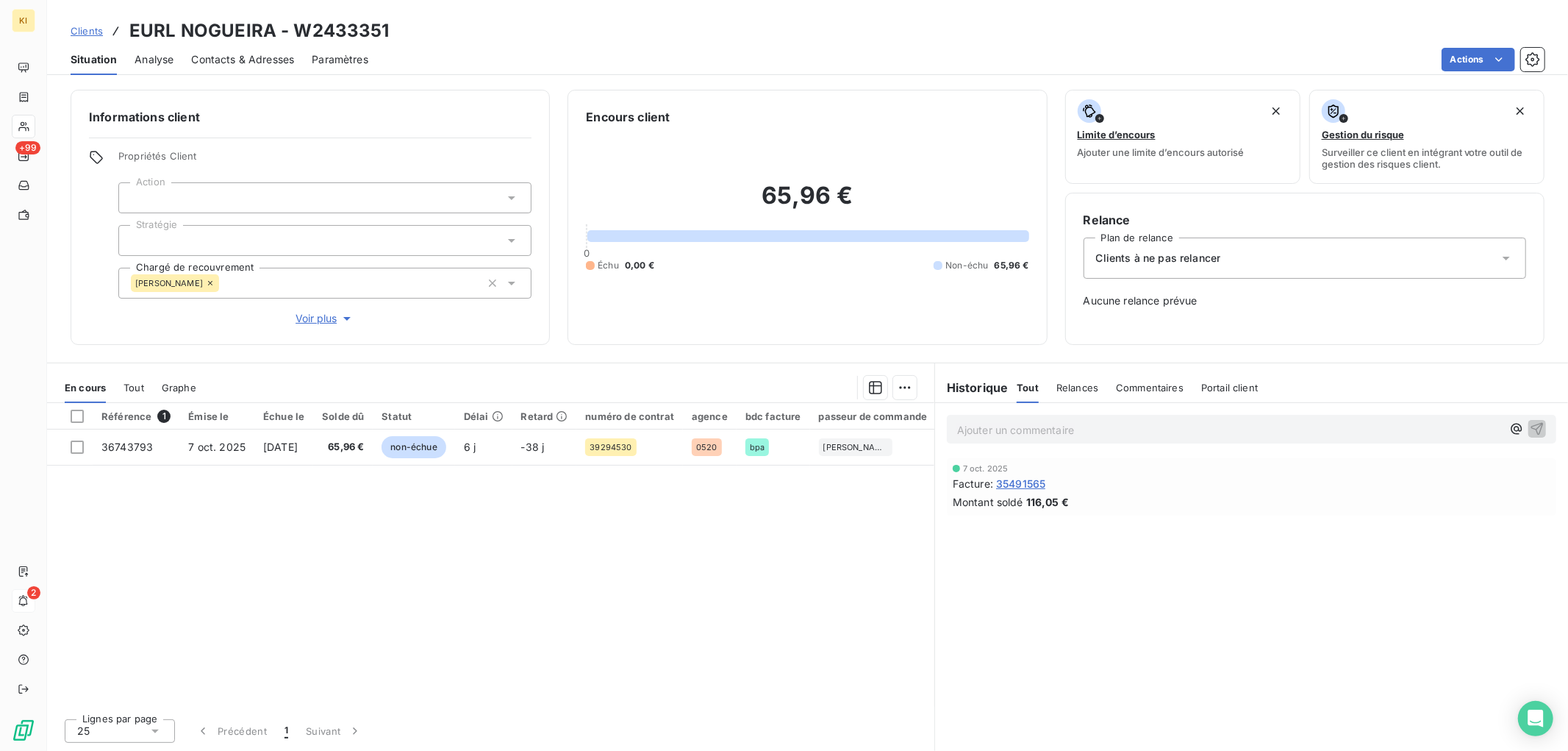
drag, startPoint x: 135, startPoint y: 390, endPoint x: 146, endPoint y: 386, distance: 11.7
click at [136, 387] on span "Tout" at bounding box center [134, 387] width 21 height 11
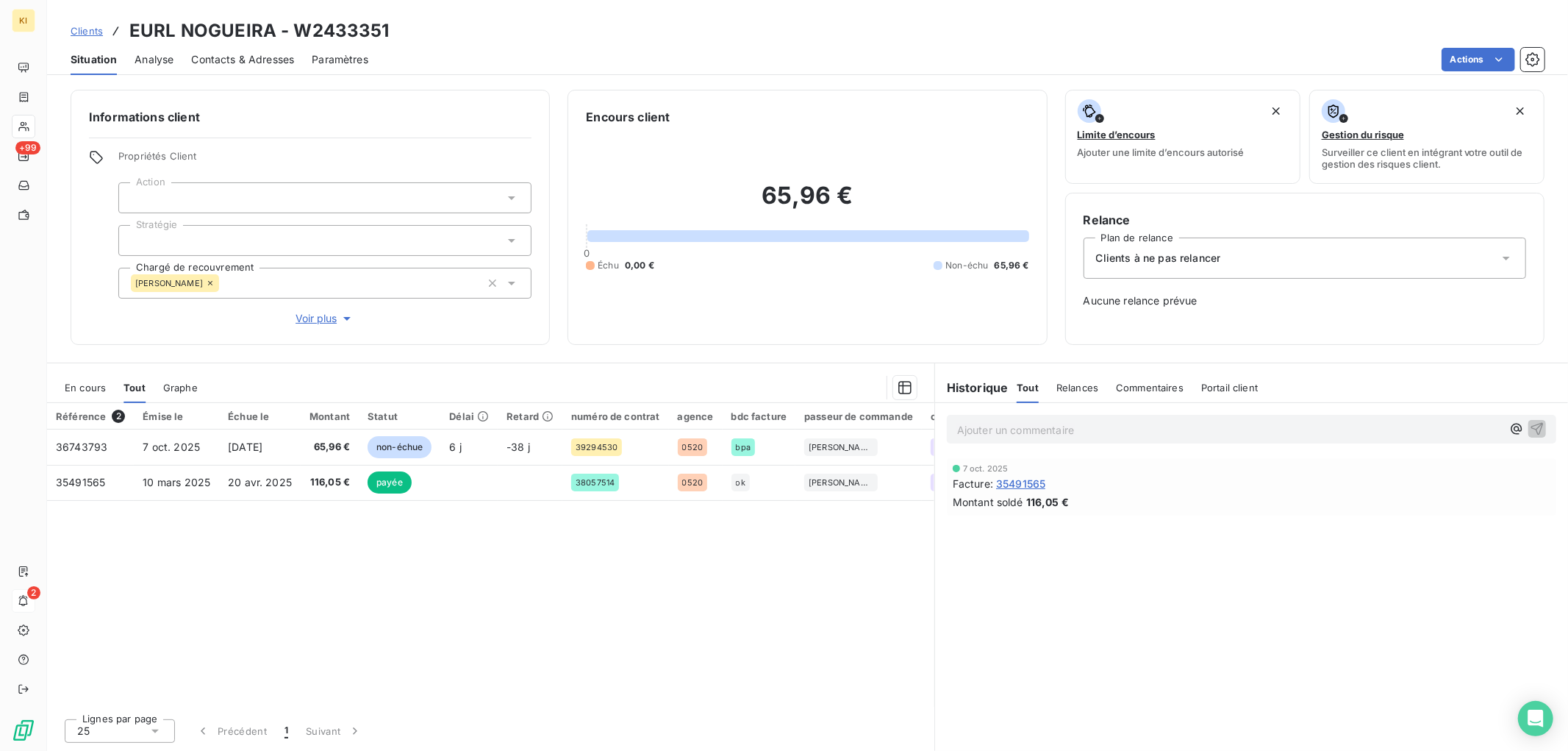
click at [192, 386] on span "Graphe" at bounding box center [181, 387] width 35 height 11
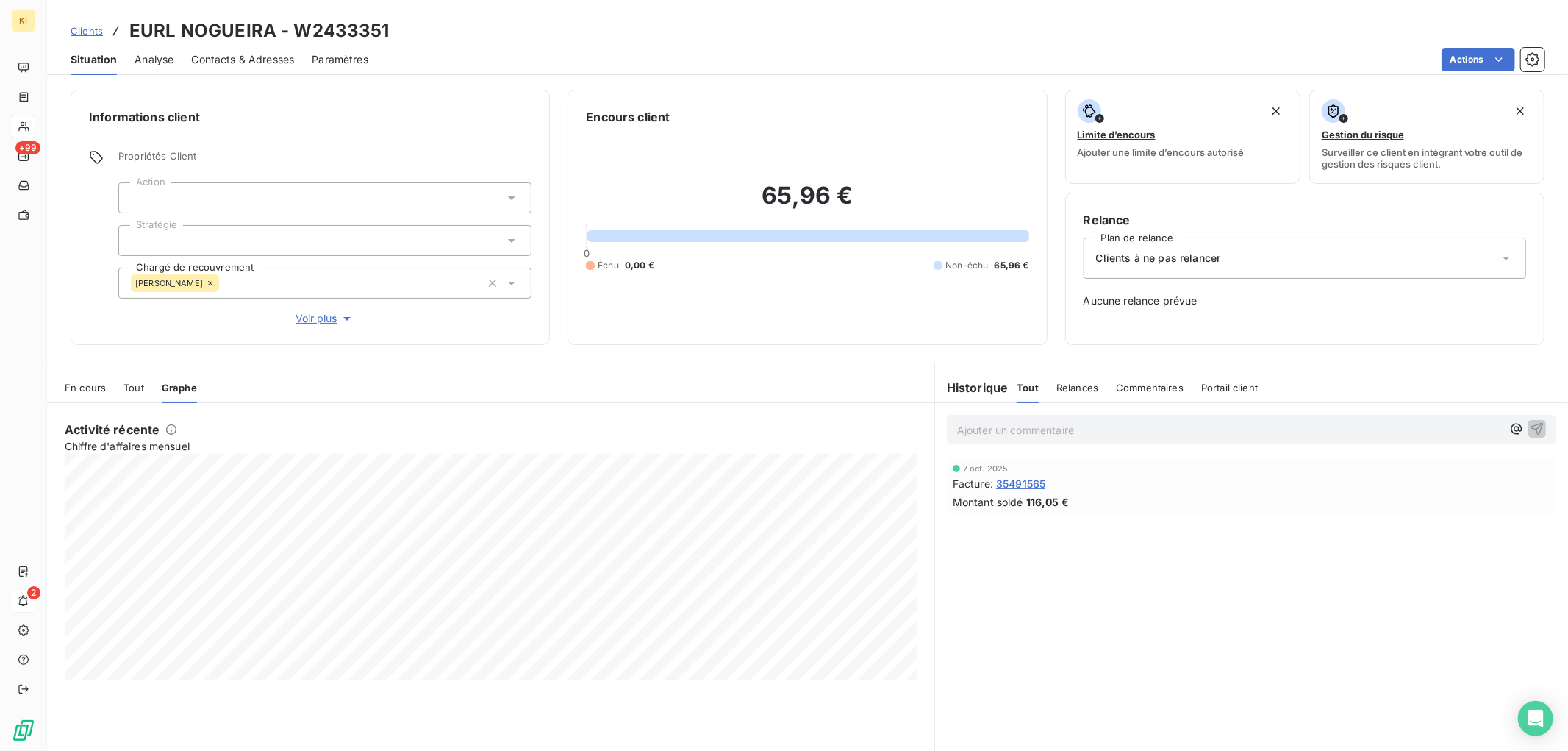
click at [1078, 387] on span "Relances" at bounding box center [1078, 387] width 42 height 11
click at [1155, 387] on span "Commentaires" at bounding box center [1151, 387] width 67 height 11
click at [1201, 387] on div "Tout Relances Commentaires Portail client" at bounding box center [1138, 387] width 243 height 31
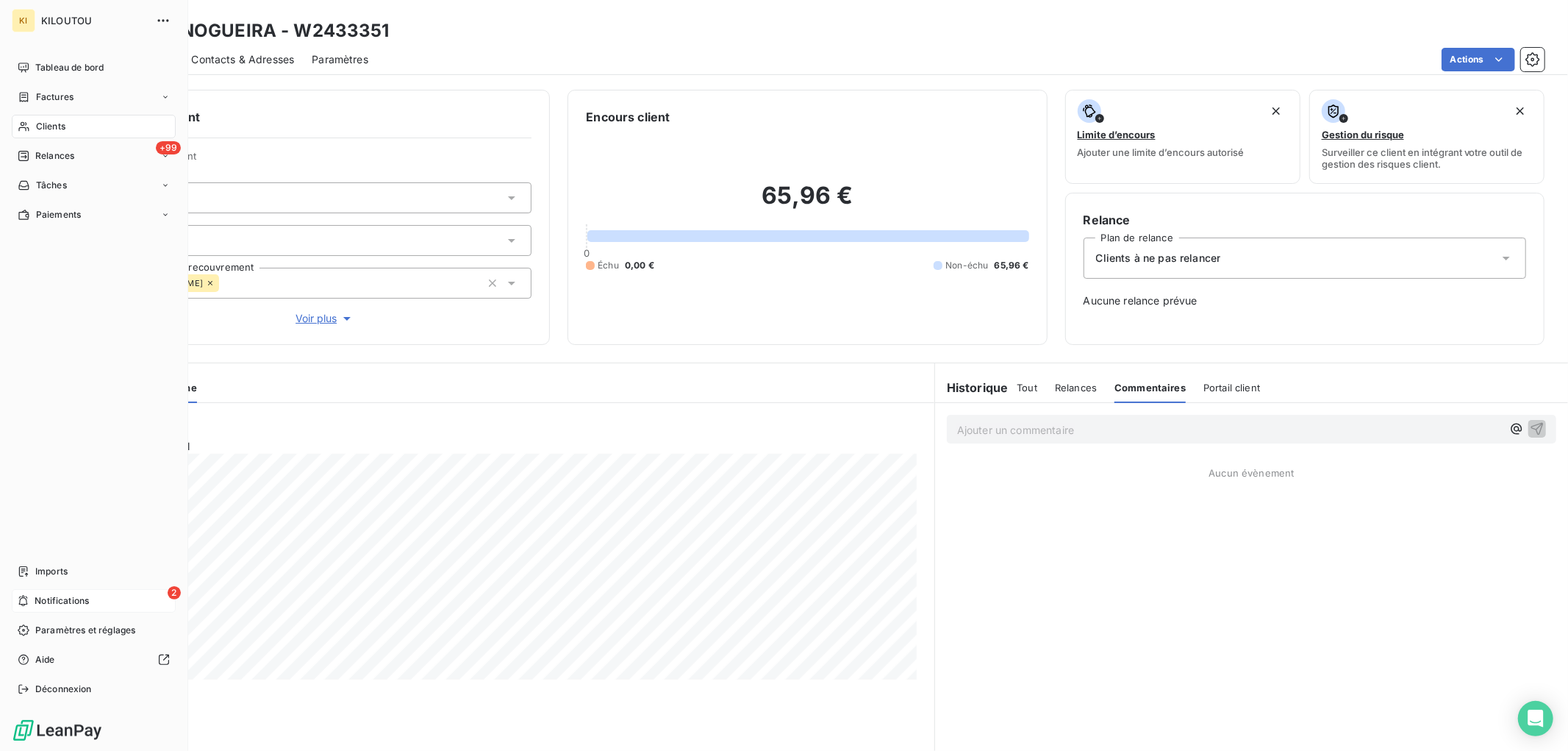
click at [56, 128] on span "Clients" at bounding box center [51, 126] width 30 height 13
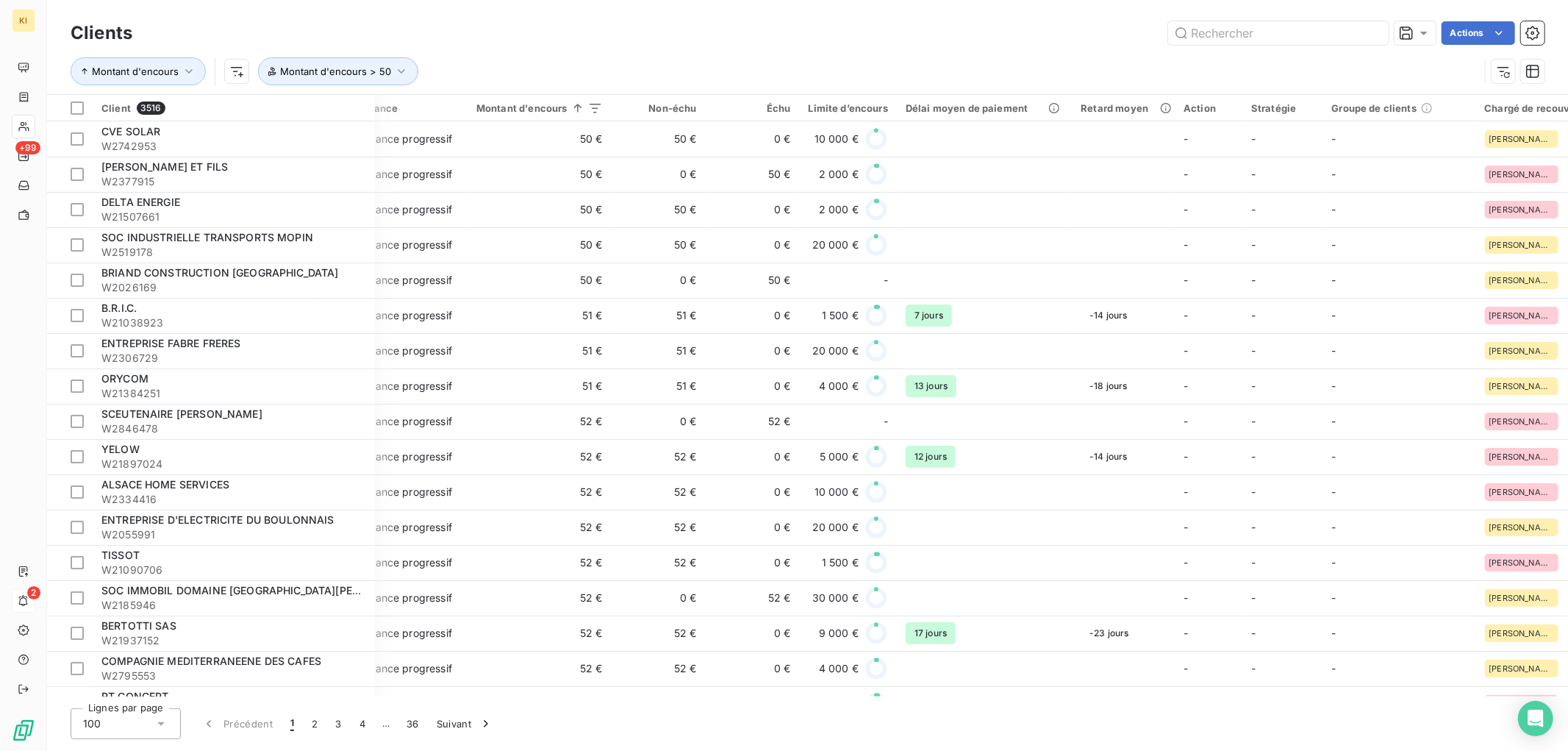
scroll to position [0, 24]
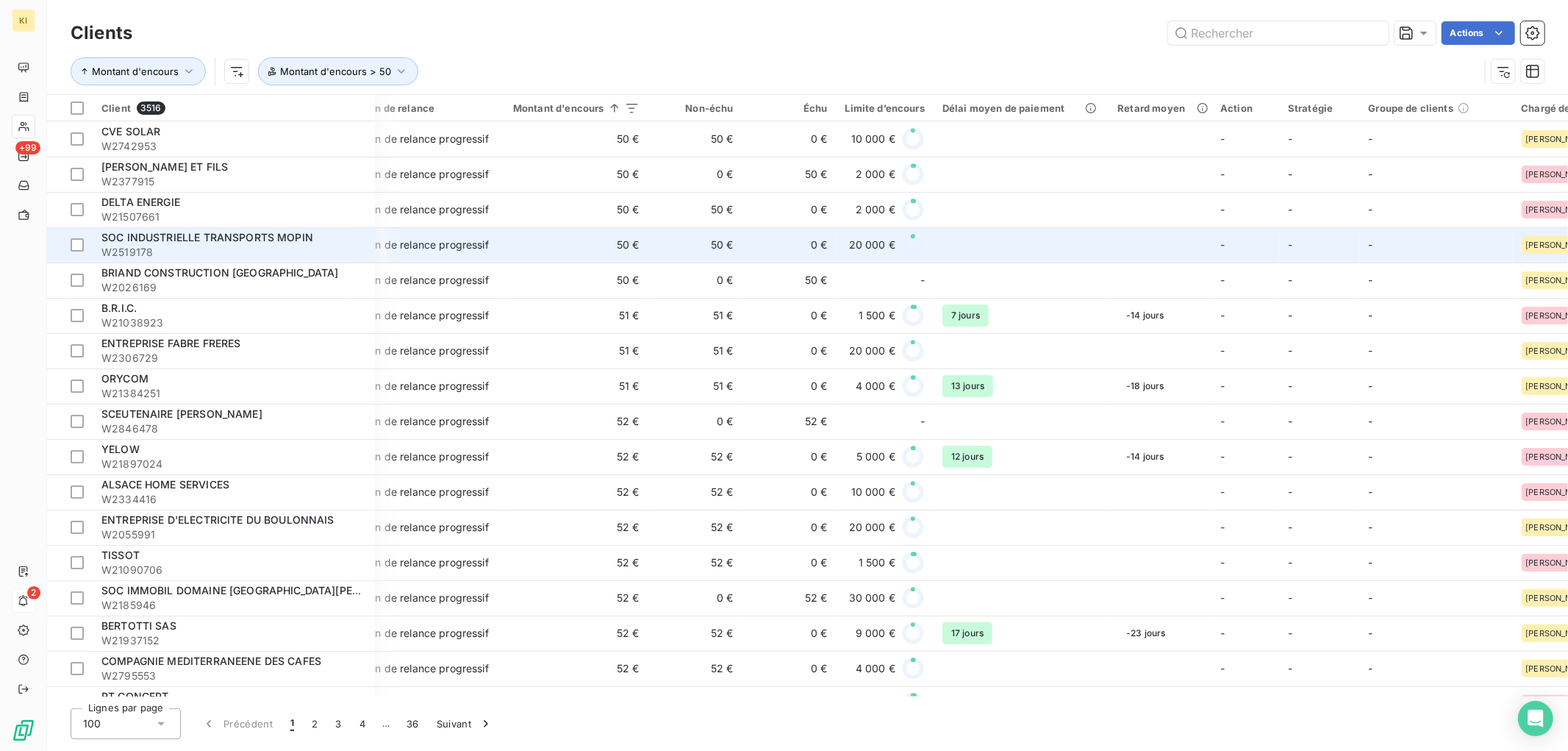
click at [178, 241] on span "SOC INDUSTRIELLE TRANSPORTS MOPIN" at bounding box center [207, 237] width 212 height 12
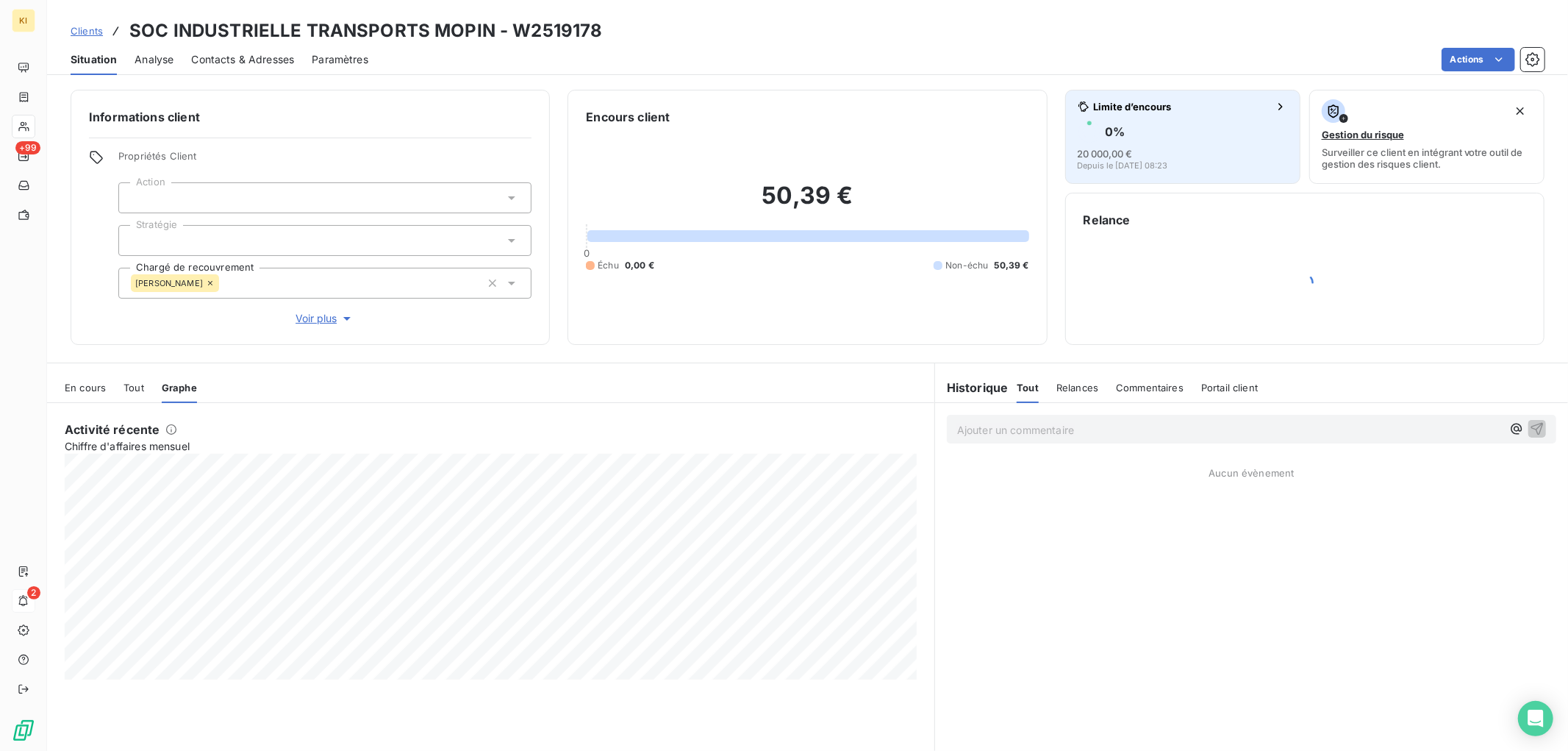
click at [1184, 140] on div "0 %" at bounding box center [1183, 131] width 211 height 24
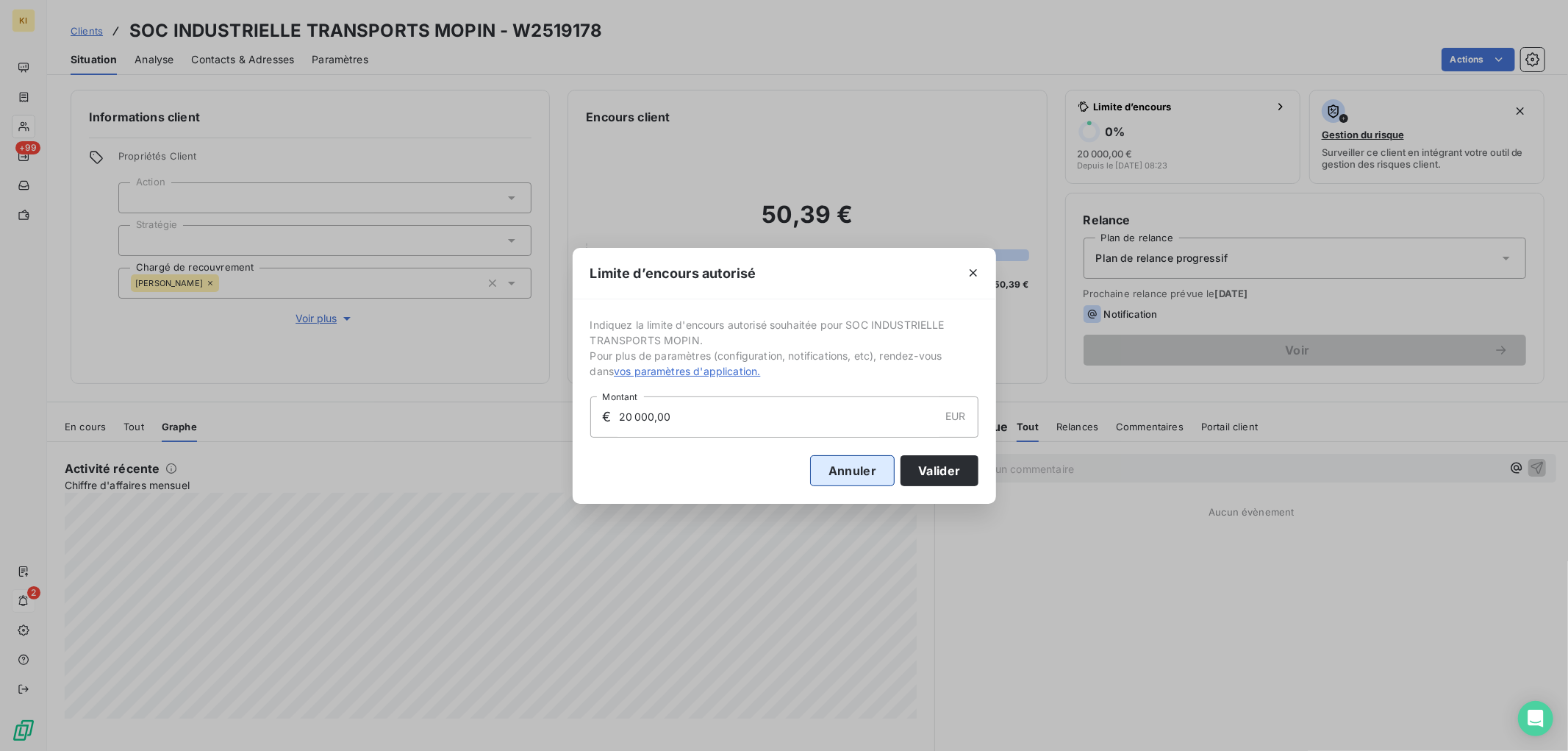
click at [868, 467] on button "Annuler" at bounding box center [852, 470] width 85 height 31
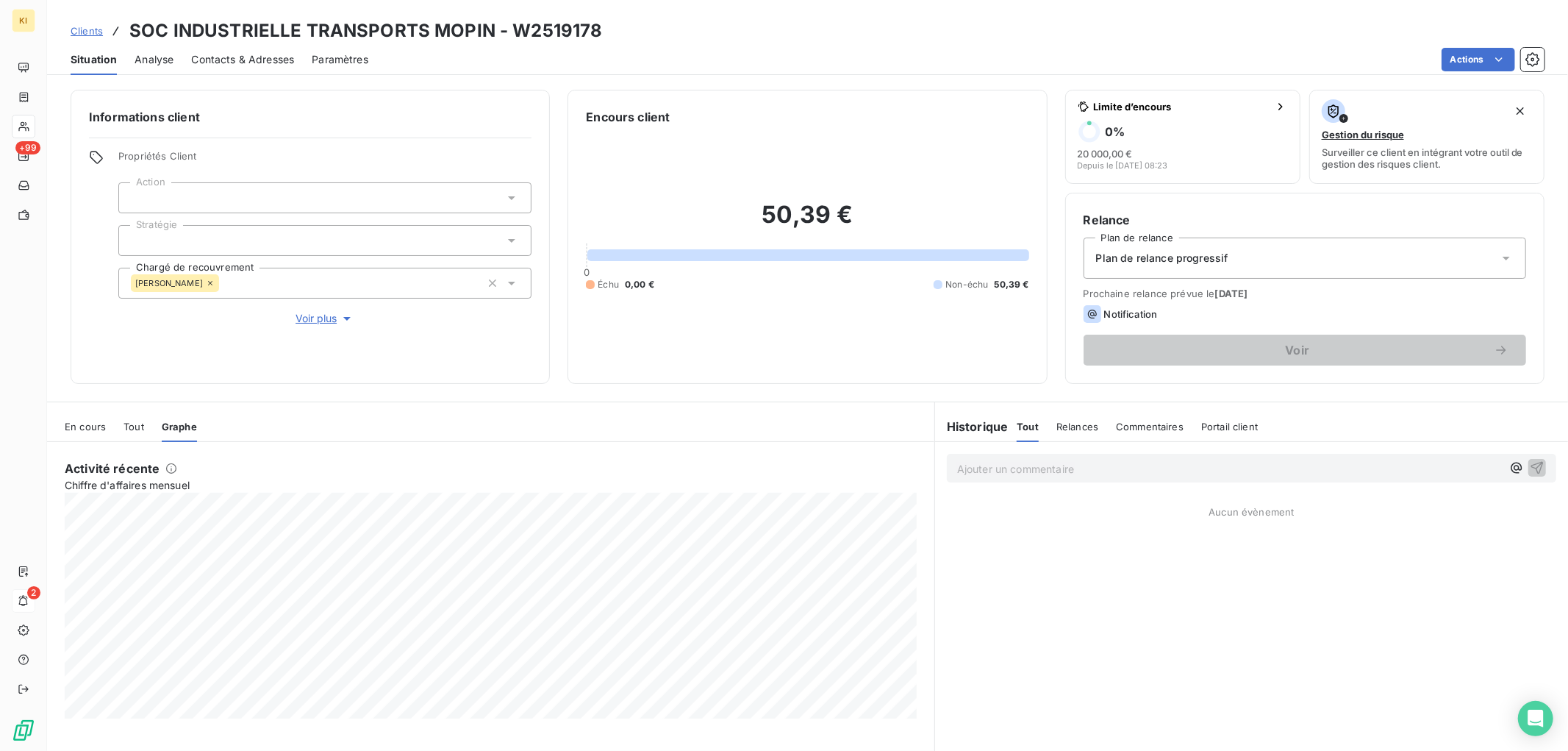
click at [1068, 57] on div "Actions" at bounding box center [966, 59] width 1159 height 24
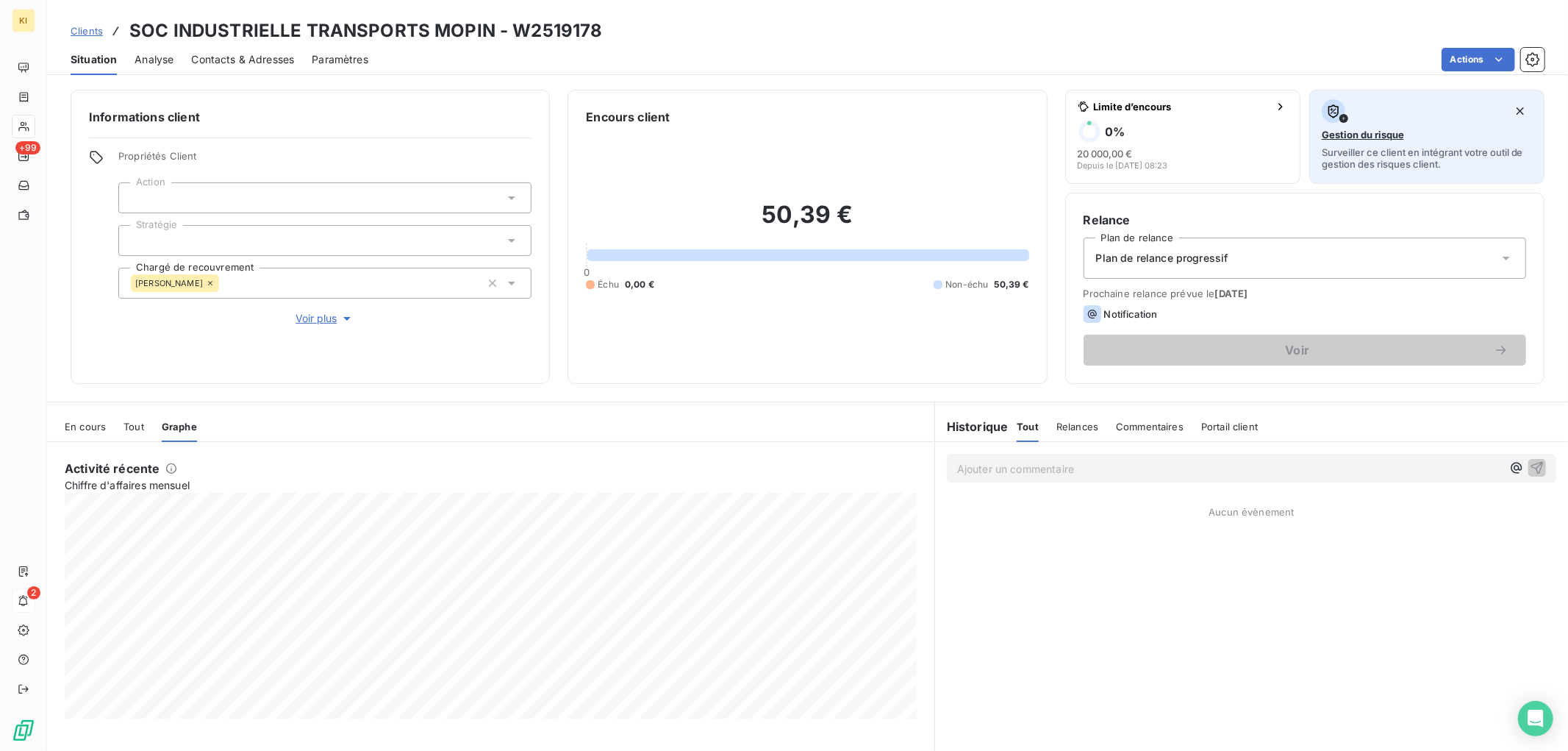
click at [1355, 146] on span "Surveiller ce client en intégrant votre outil de gestion des risques client." at bounding box center [1427, 157] width 211 height 24
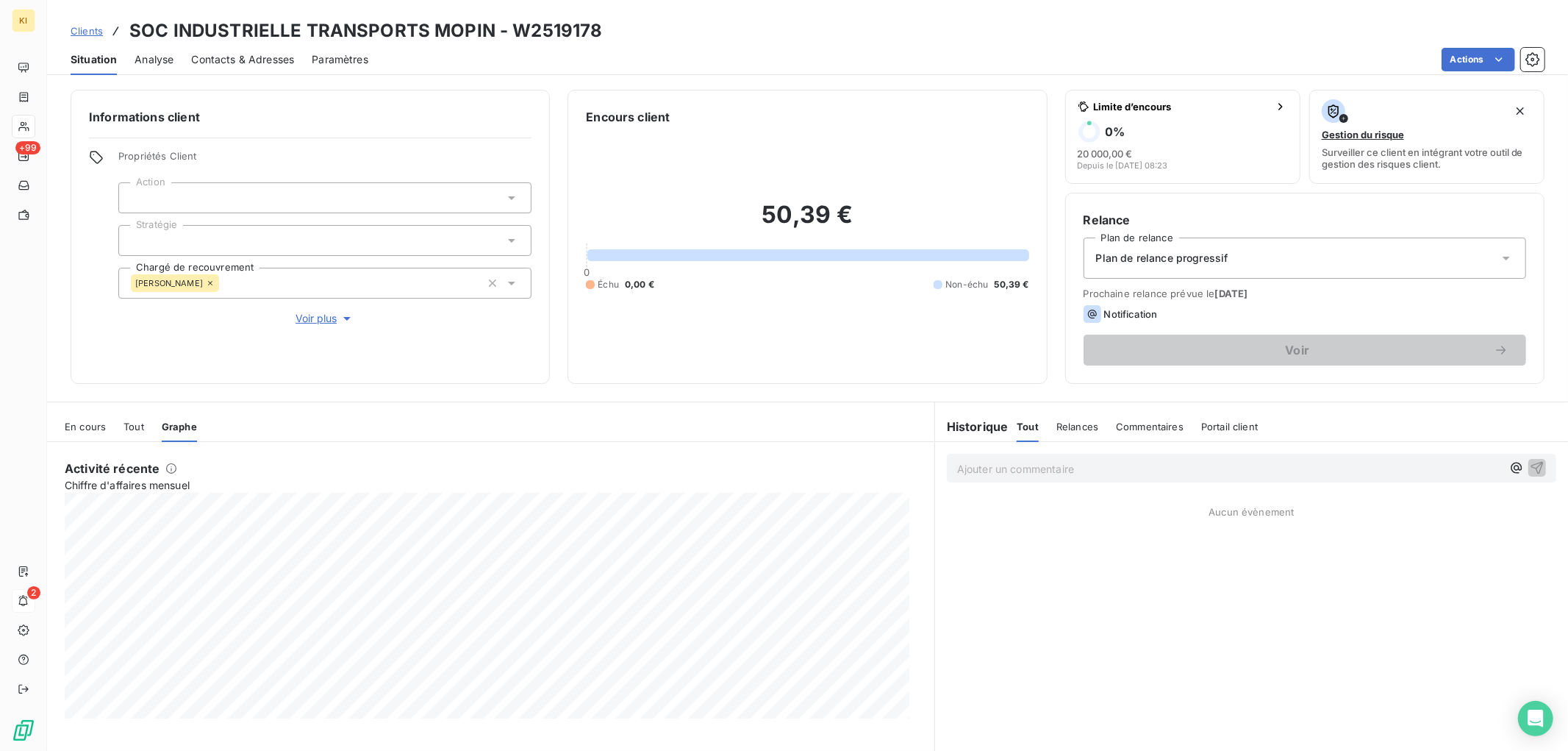
click at [504, 205] on icon at bounding box center [511, 198] width 15 height 15
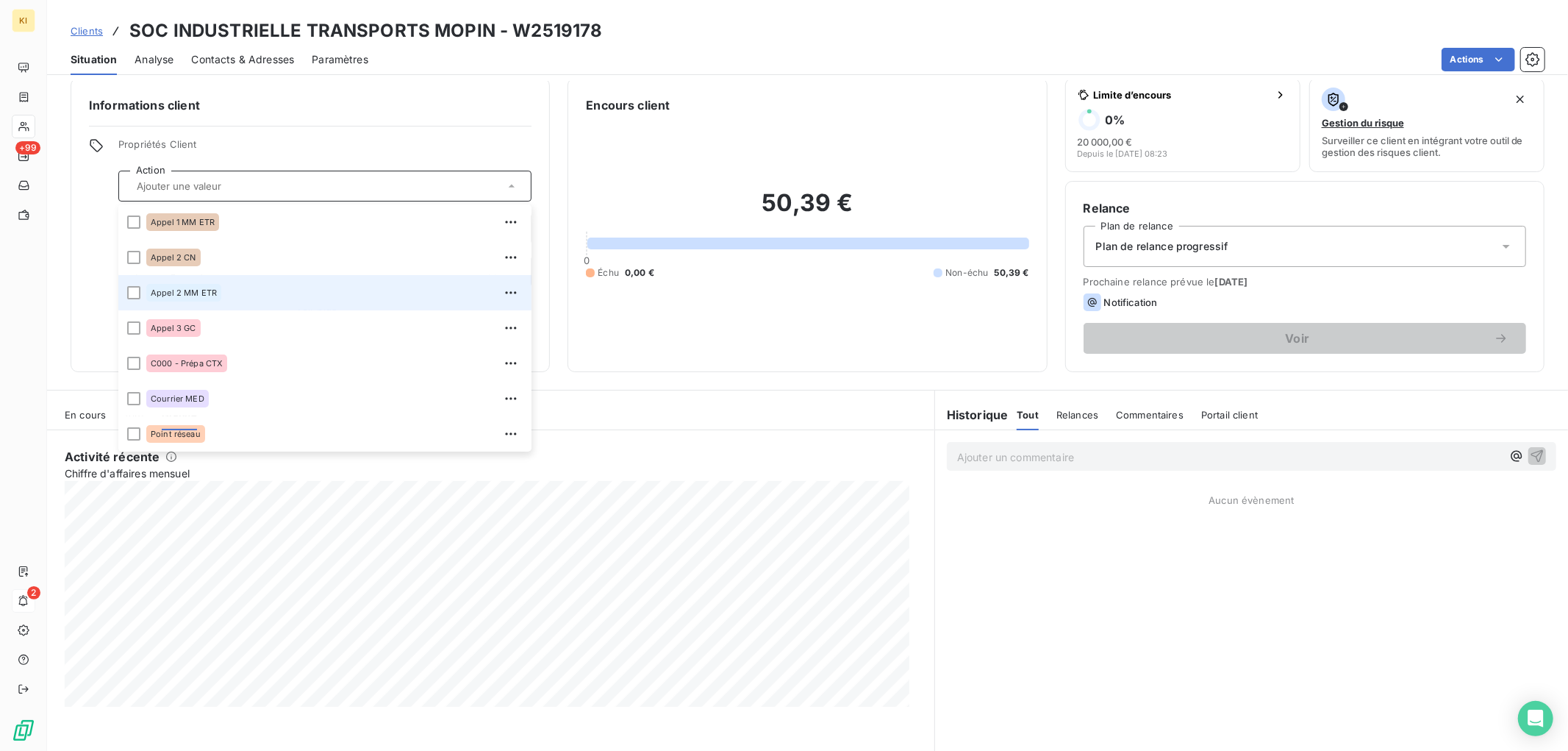
scroll to position [17, 0]
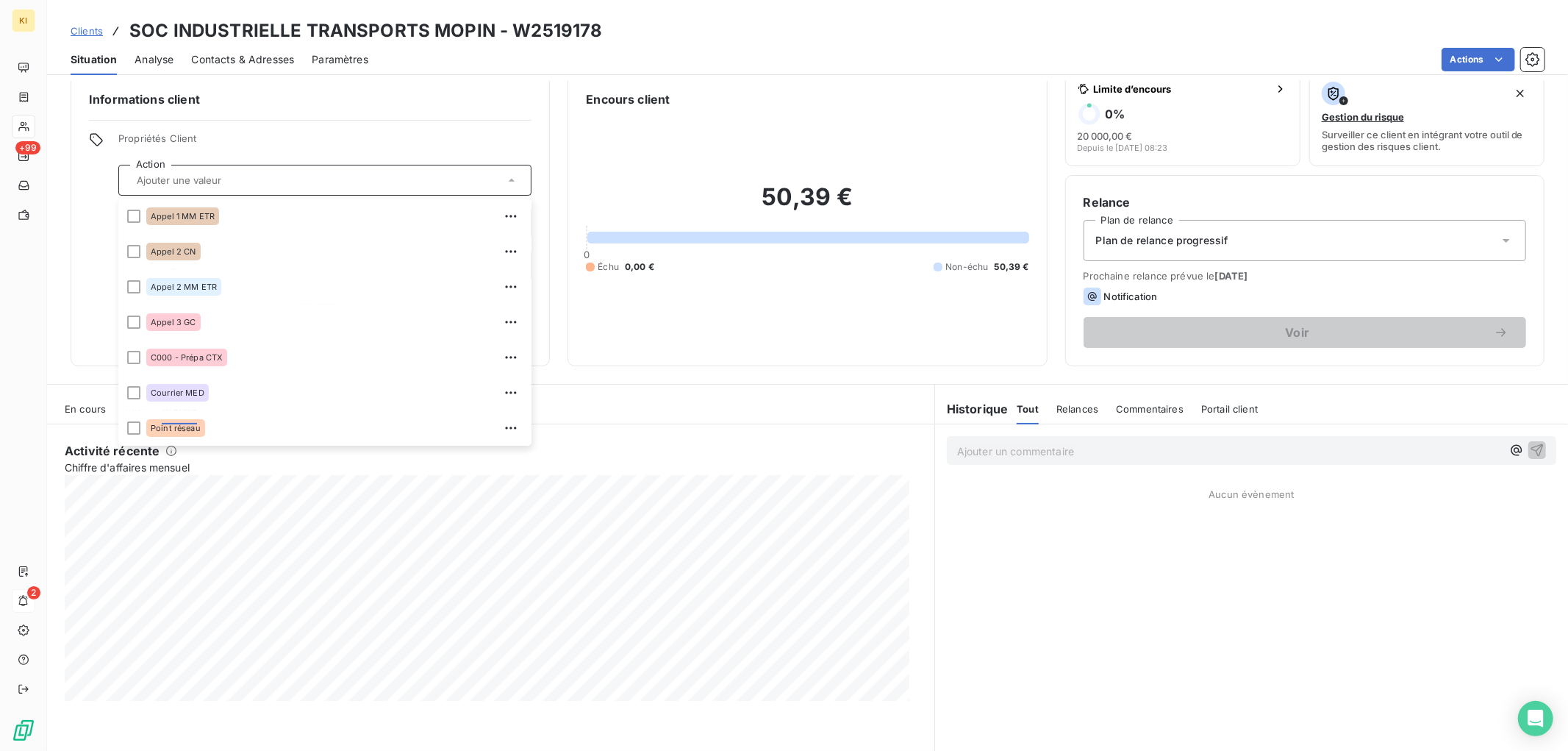
click at [459, 113] on div "Informations client Propriétés Client Action Appel 1 MM ETR Appel 2 CN Appel 2 …" at bounding box center [310, 219] width 479 height 294
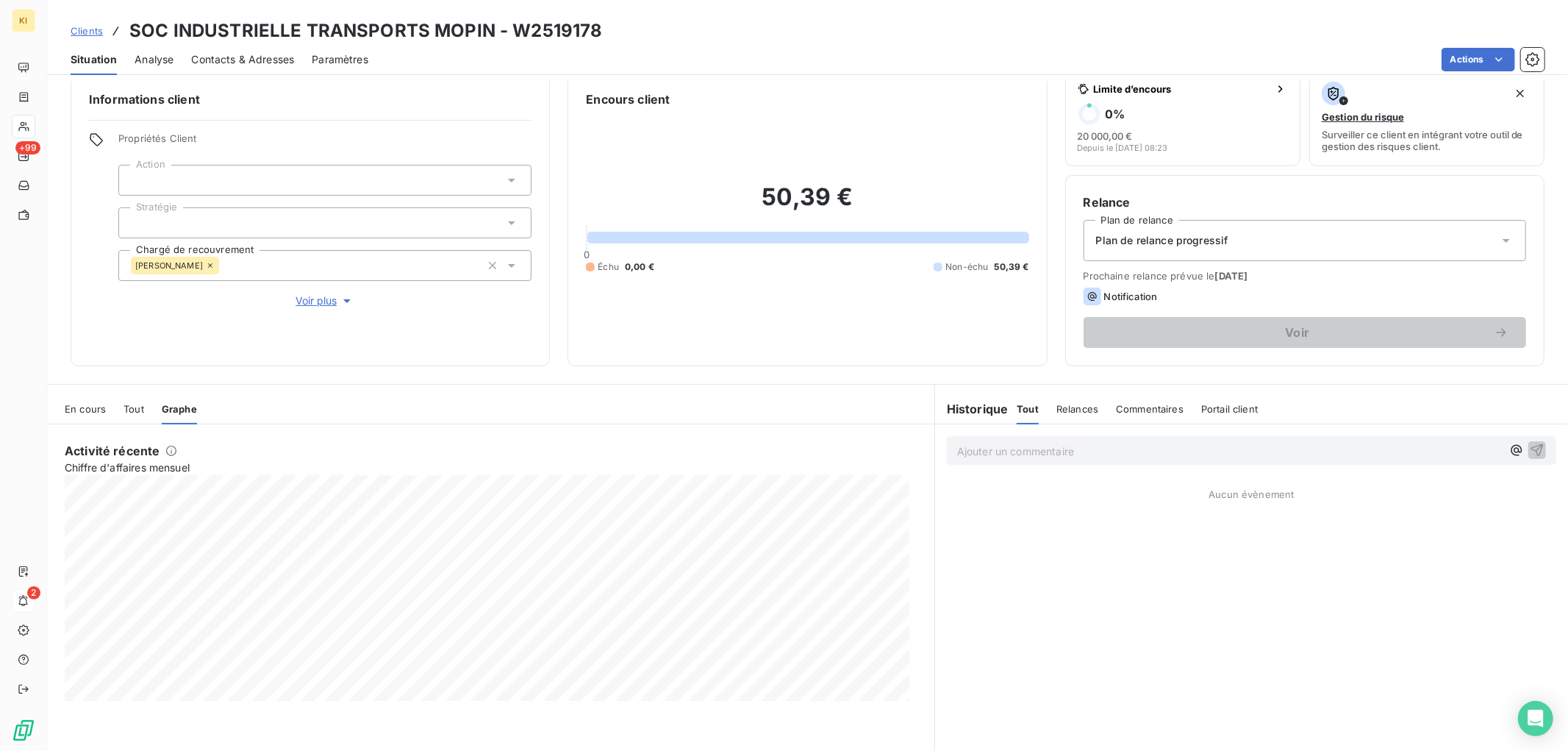
click at [518, 213] on div at bounding box center [324, 222] width 413 height 31
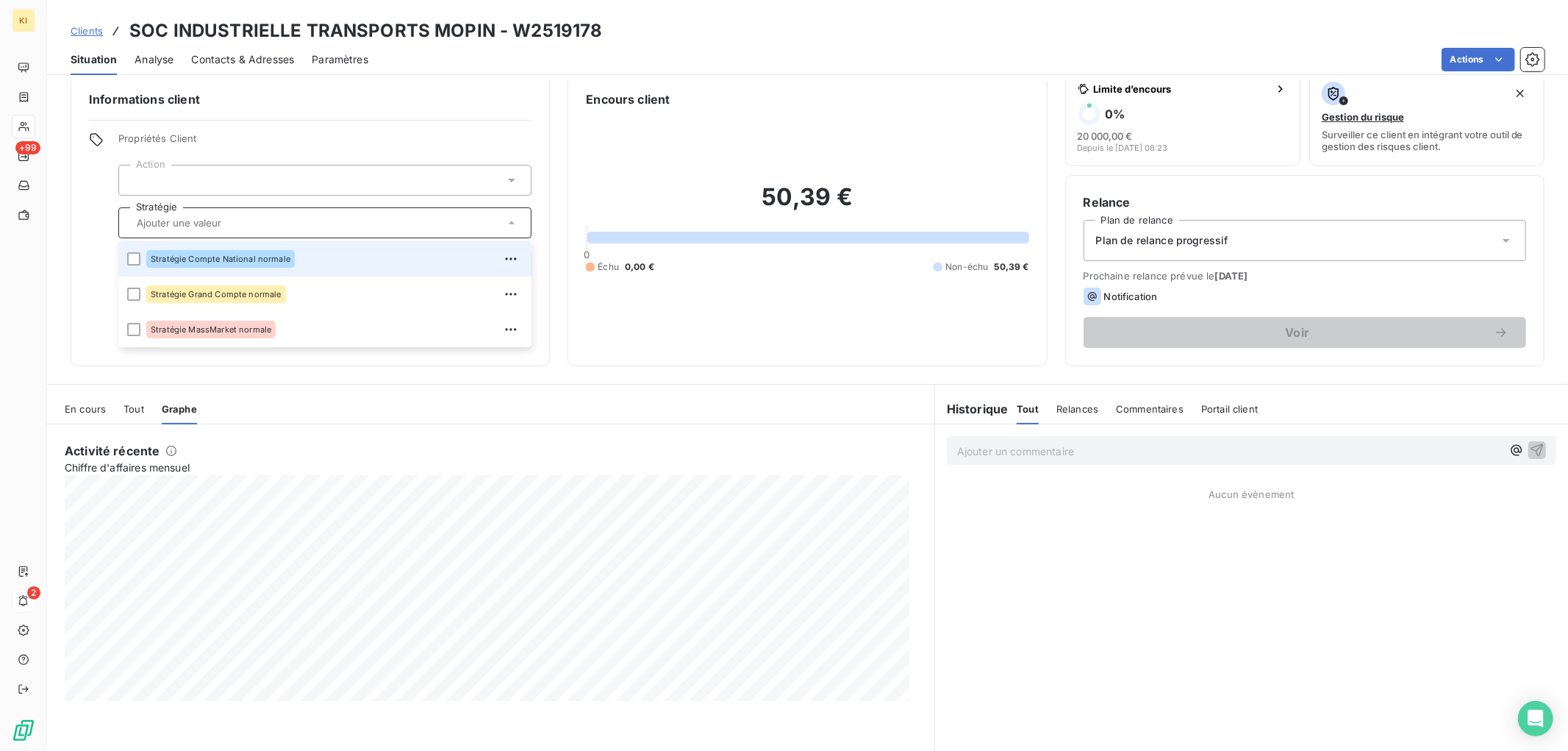
click at [527, 135] on div "Informations client Propriétés Client Action Stratégie Stratégie Compte Nationa…" at bounding box center [310, 219] width 479 height 294
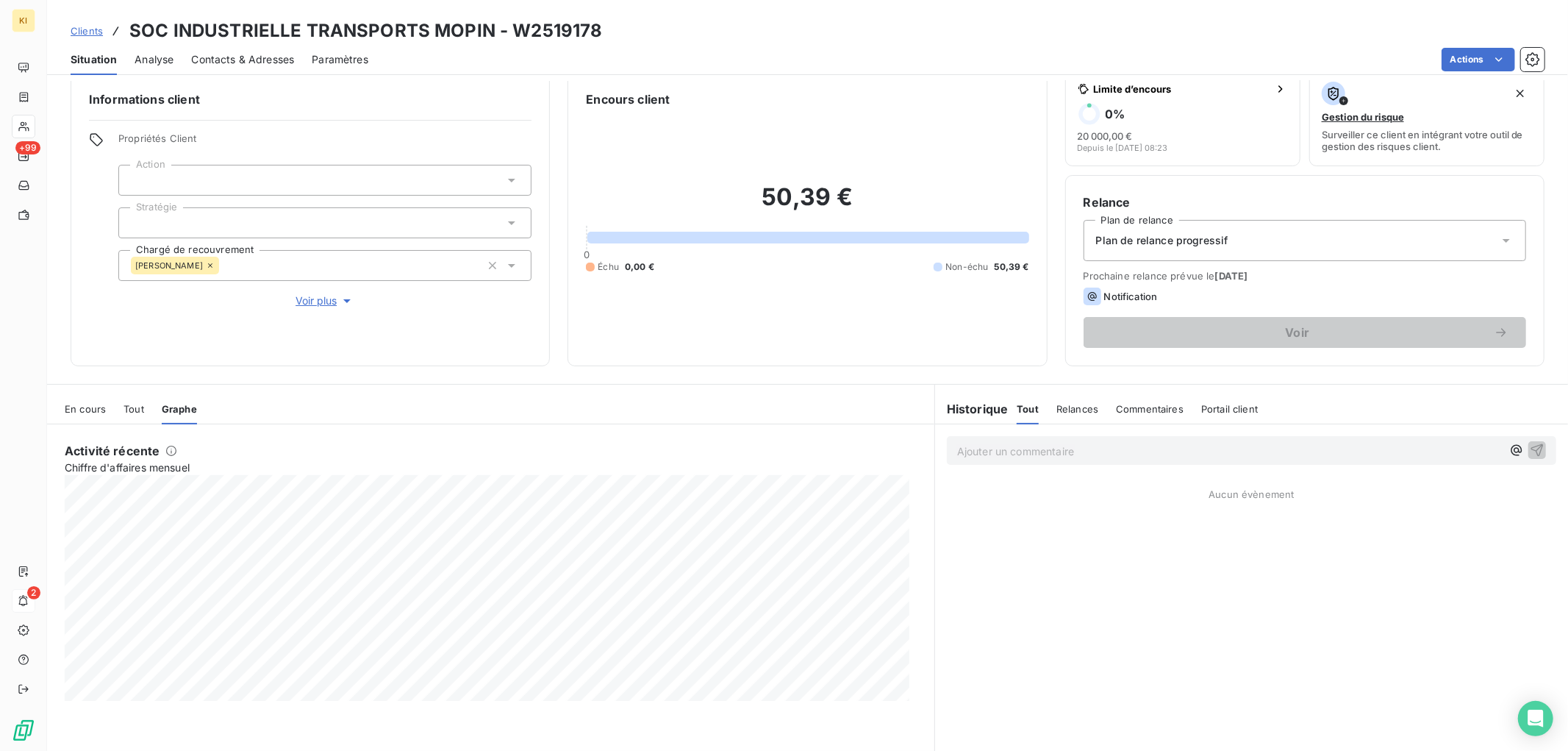
click at [160, 60] on span "Analyse" at bounding box center [154, 59] width 39 height 15
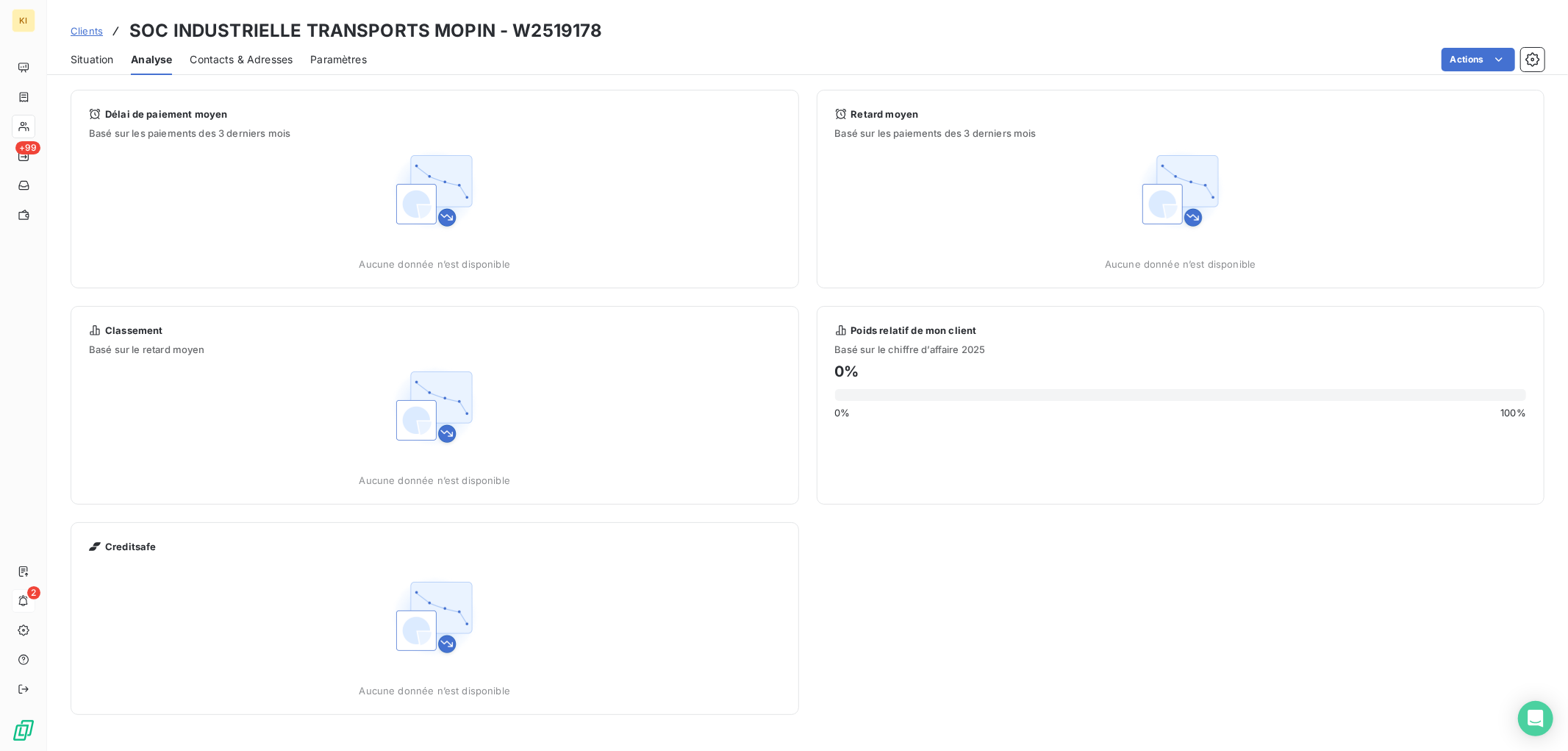
click at [228, 61] on span "Contacts & Adresses" at bounding box center [241, 59] width 103 height 15
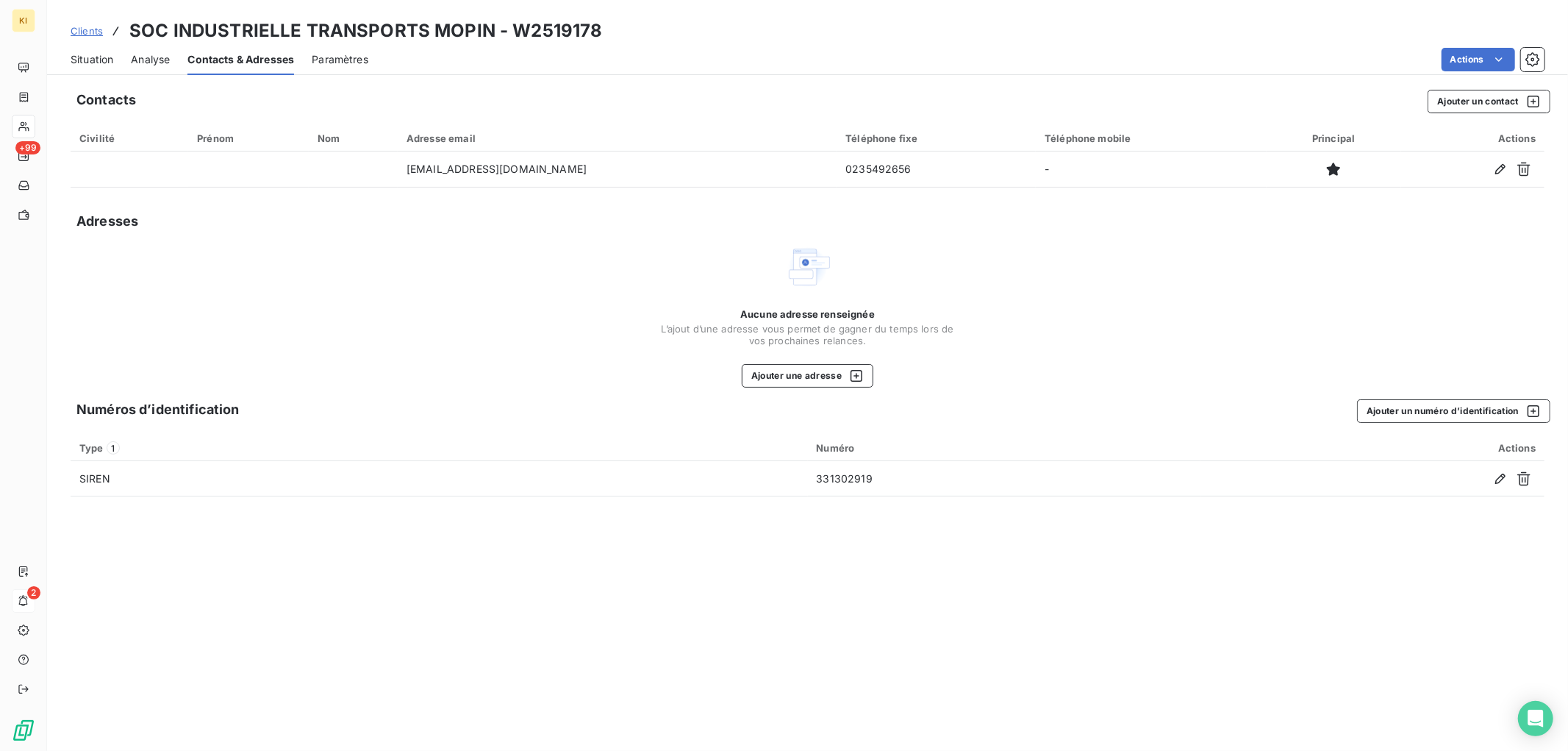
click at [334, 62] on span "Paramètres" at bounding box center [340, 59] width 57 height 15
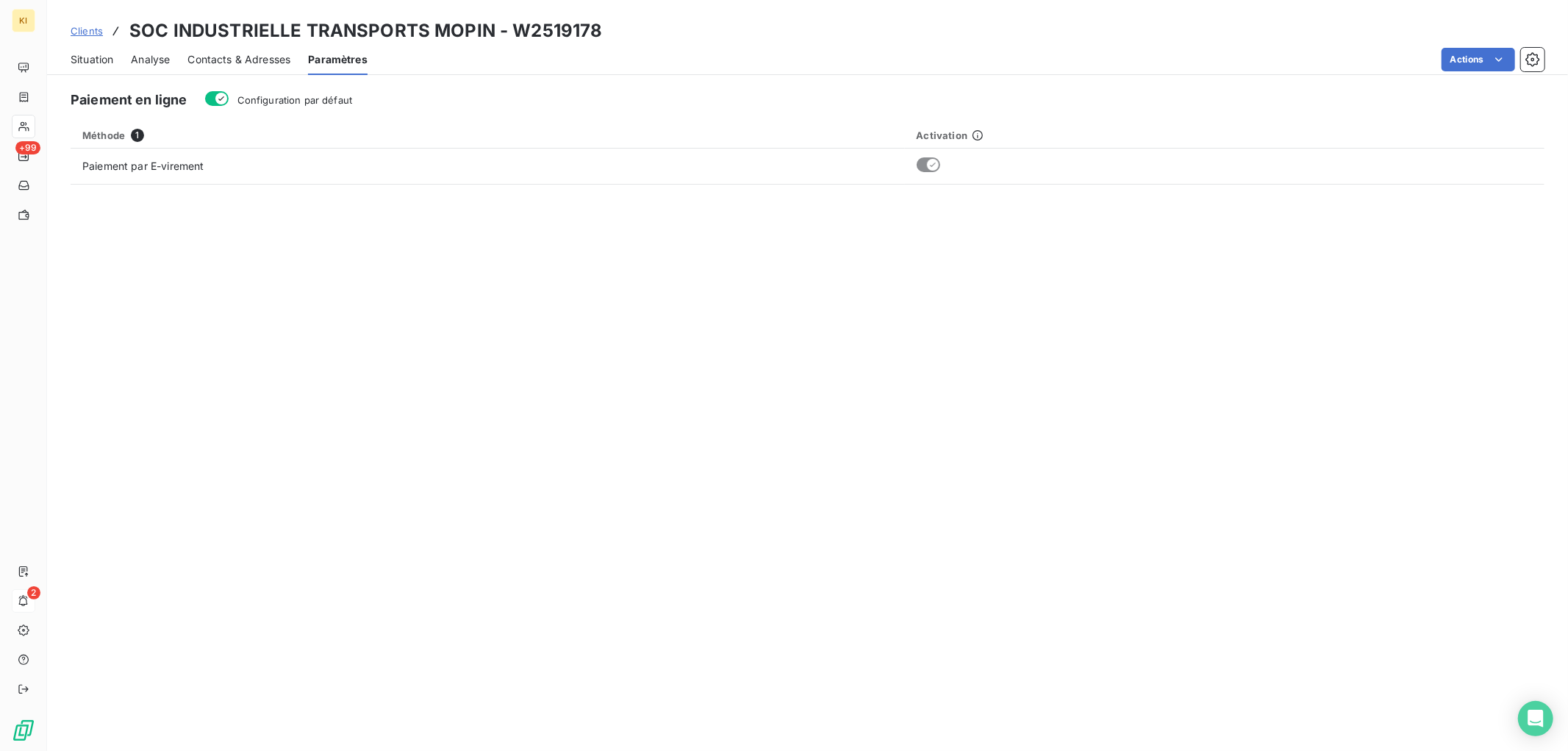
click at [277, 61] on span "Contacts & Adresses" at bounding box center [239, 59] width 103 height 15
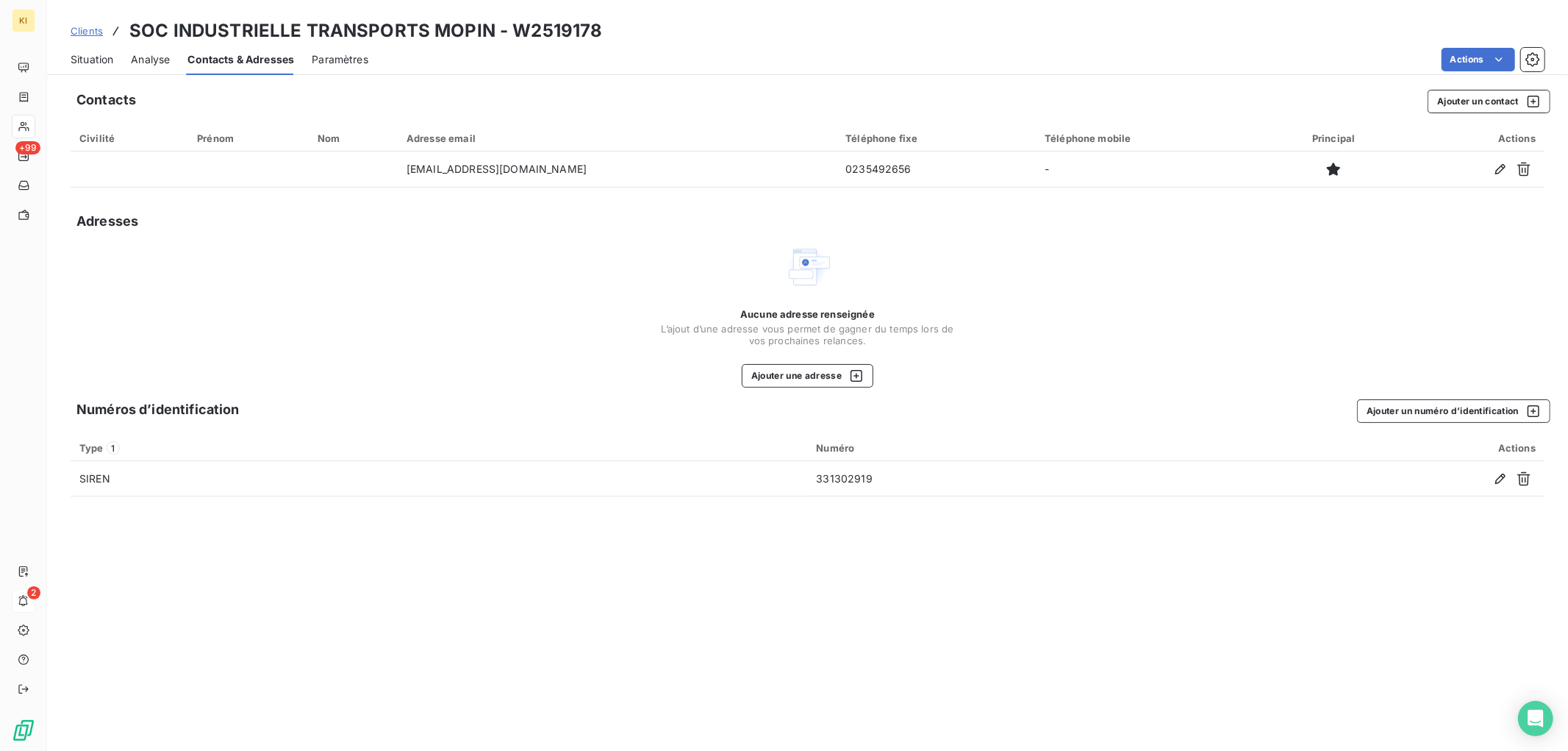
click at [85, 64] on span "Situation" at bounding box center [92, 59] width 43 height 15
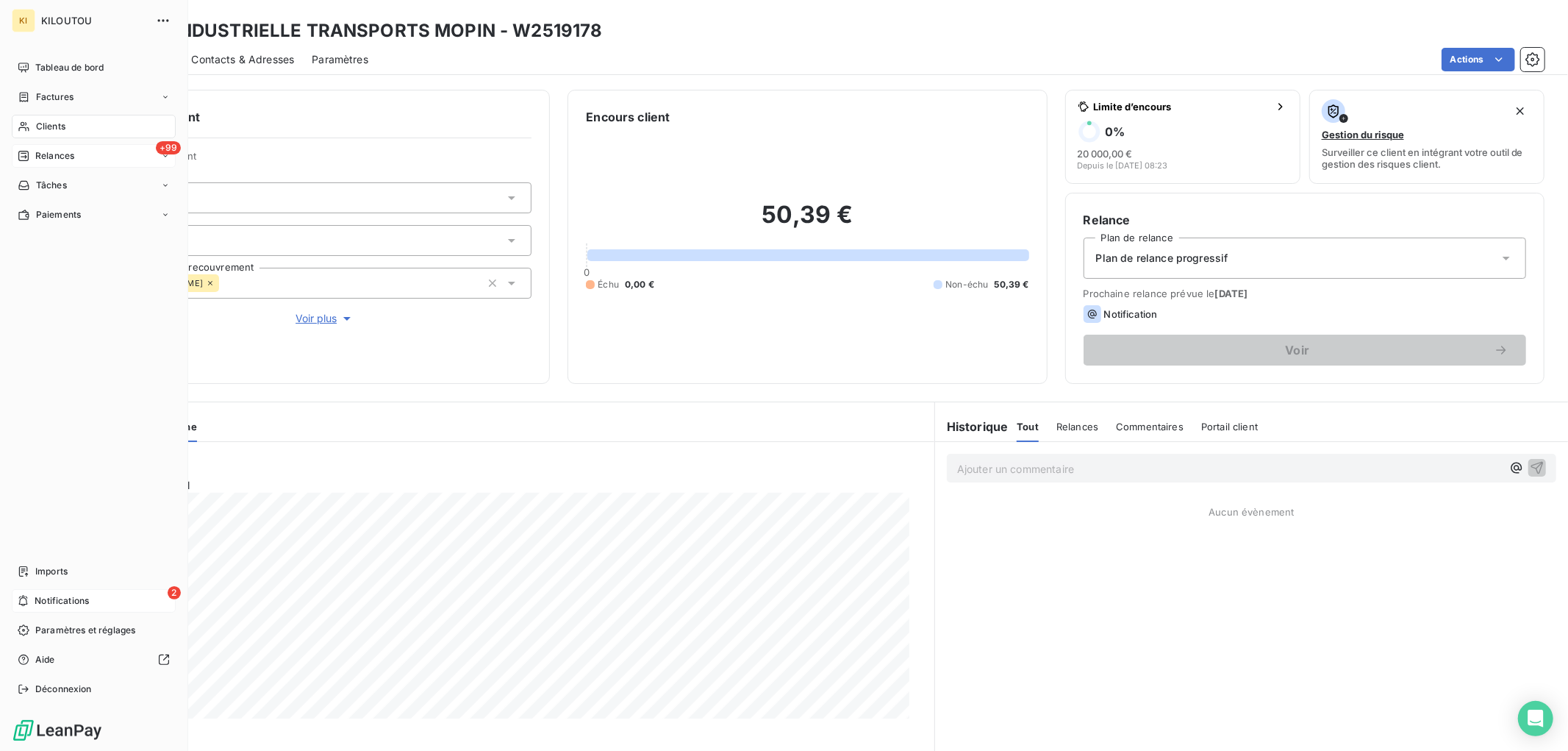
click at [76, 157] on div "+99 Relances" at bounding box center [94, 156] width 164 height 24
click at [59, 160] on span "Relances" at bounding box center [54, 156] width 39 height 13
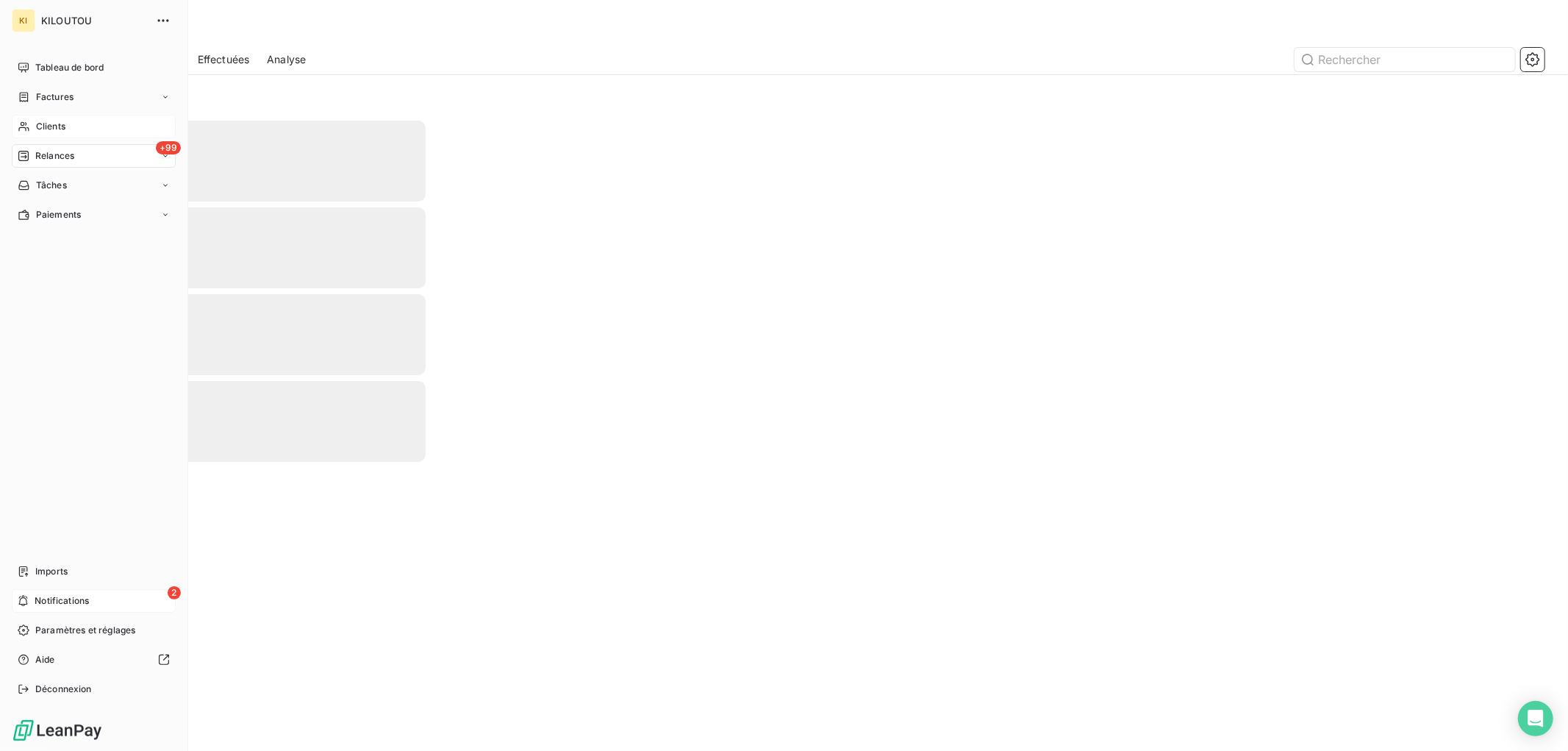
click at [53, 128] on span "Clients" at bounding box center [51, 126] width 30 height 13
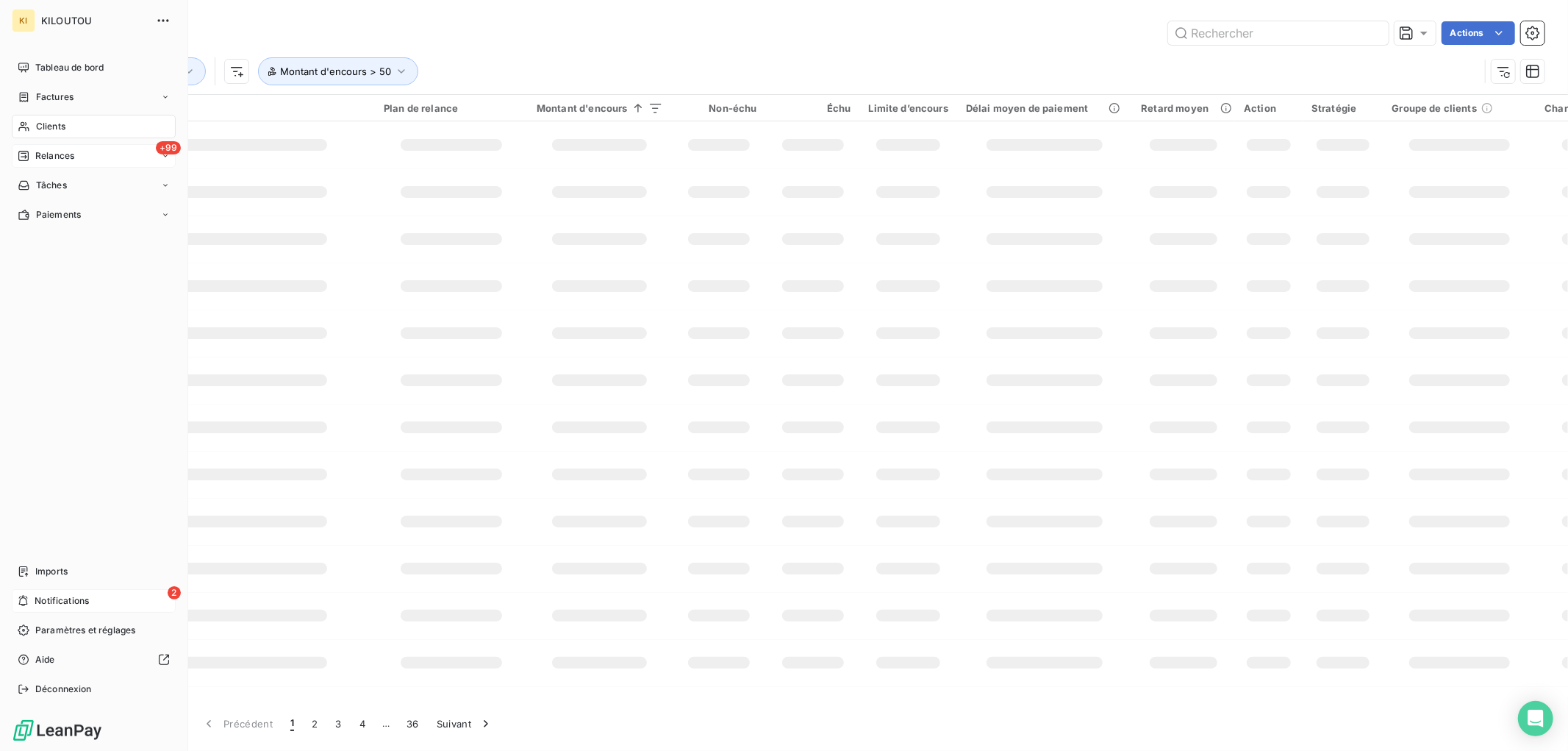
click at [57, 159] on span "Relances" at bounding box center [54, 156] width 39 height 13
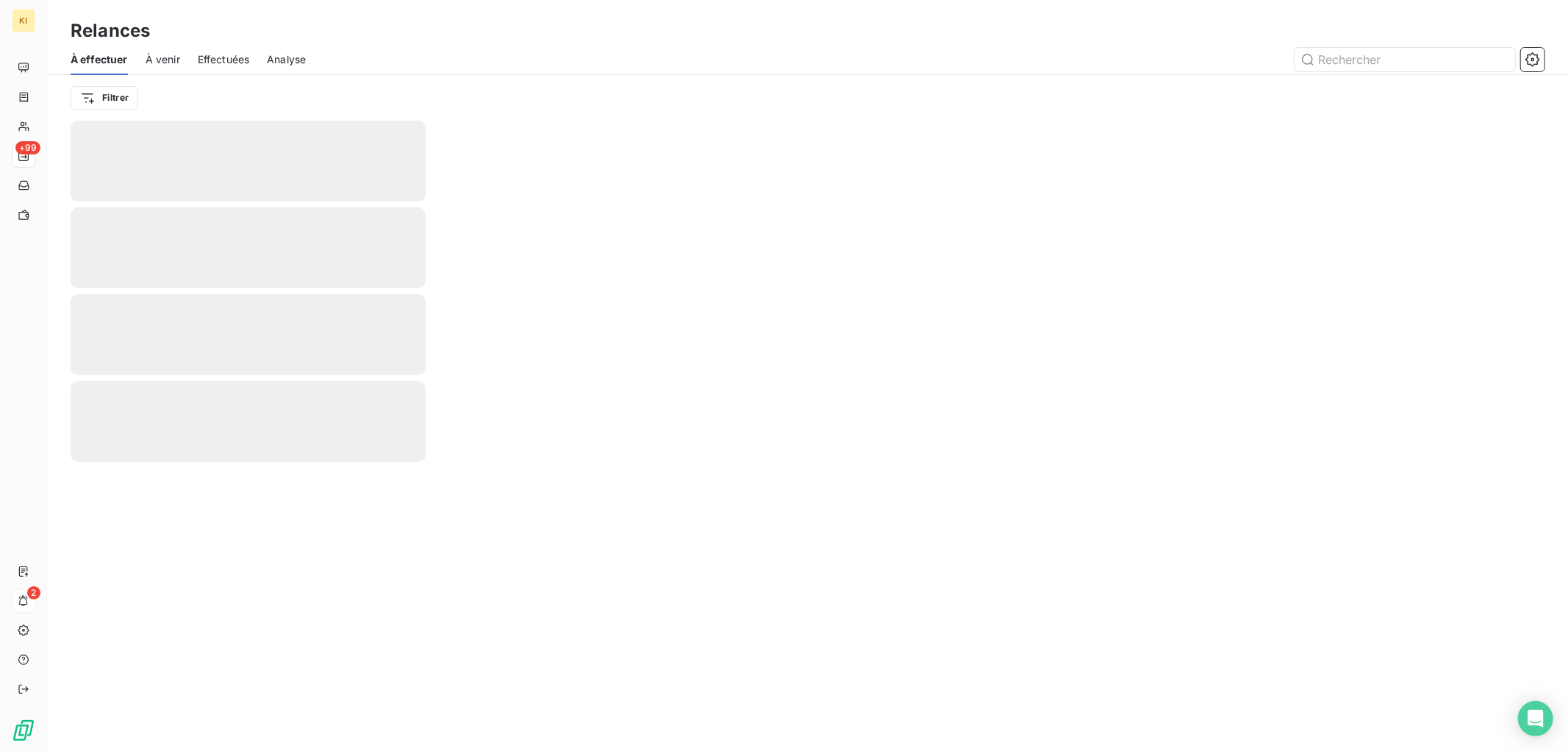
click at [164, 59] on span "À venir" at bounding box center [163, 59] width 35 height 15
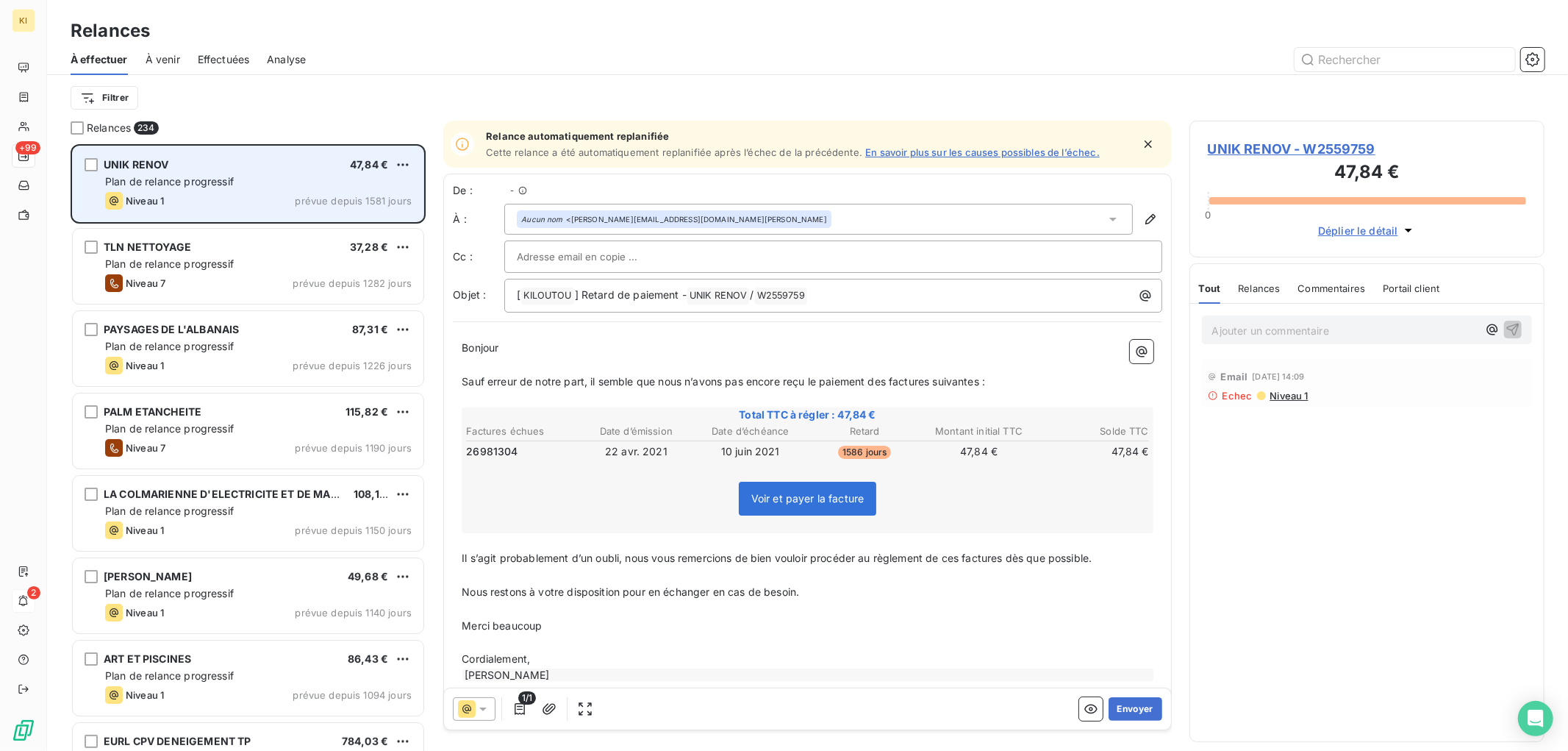
scroll to position [594, 343]
click at [128, 162] on span "UNIK RENOV" at bounding box center [136, 164] width 66 height 12
click at [203, 167] on div "UNIK RENOV 47,84 €" at bounding box center [258, 164] width 307 height 13
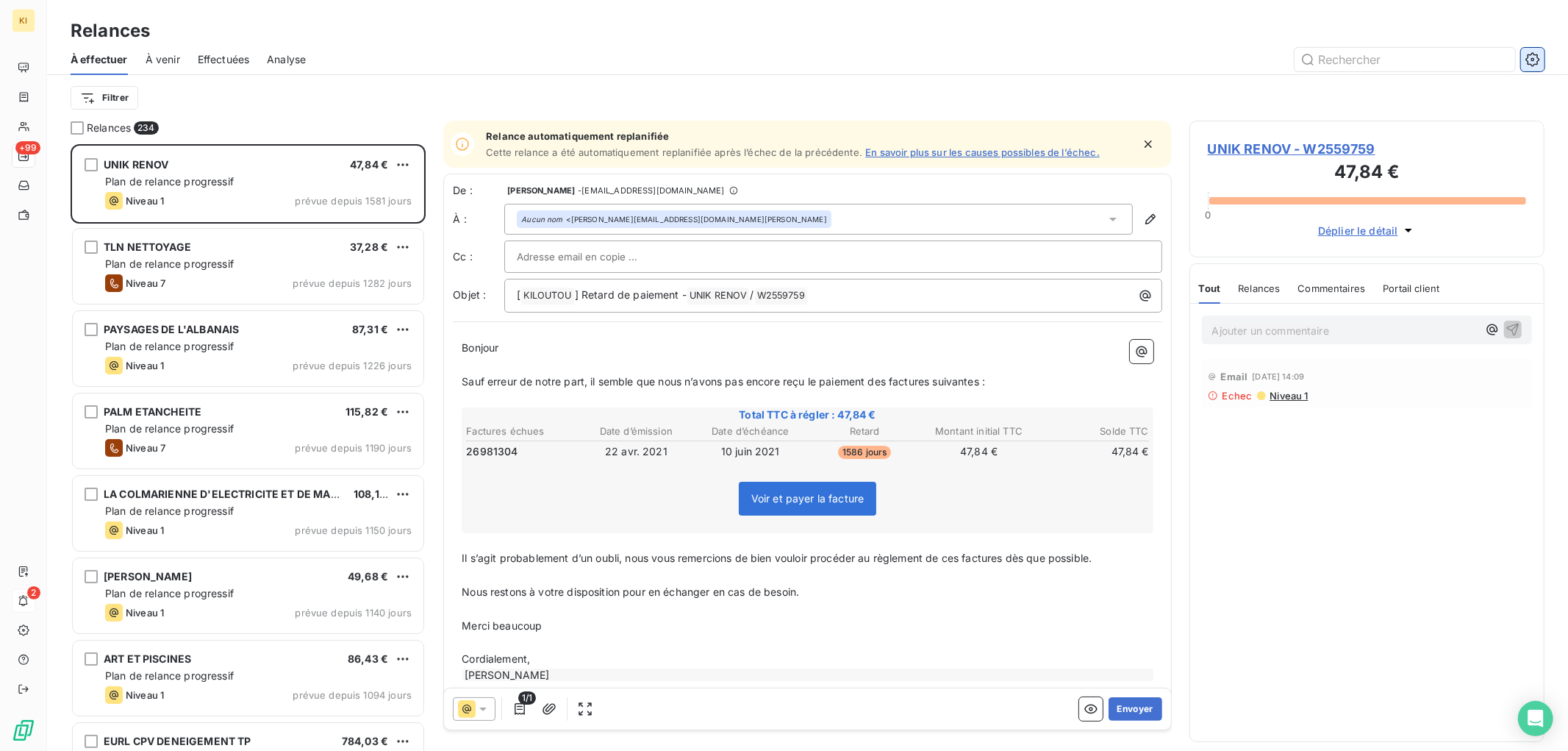
click at [1524, 53] on button "button" at bounding box center [1532, 59] width 24 height 24
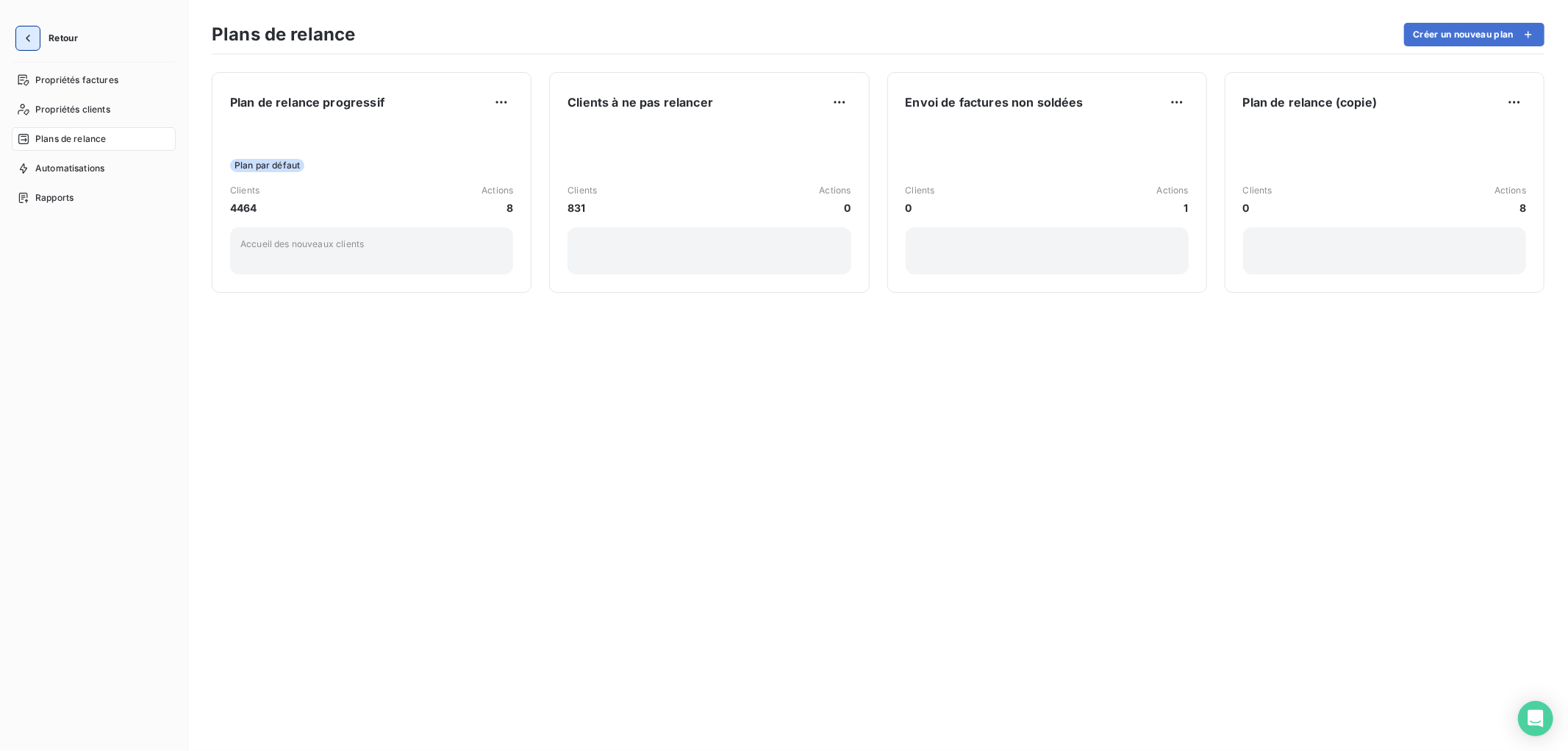
click at [31, 35] on icon "button" at bounding box center [28, 38] width 15 height 15
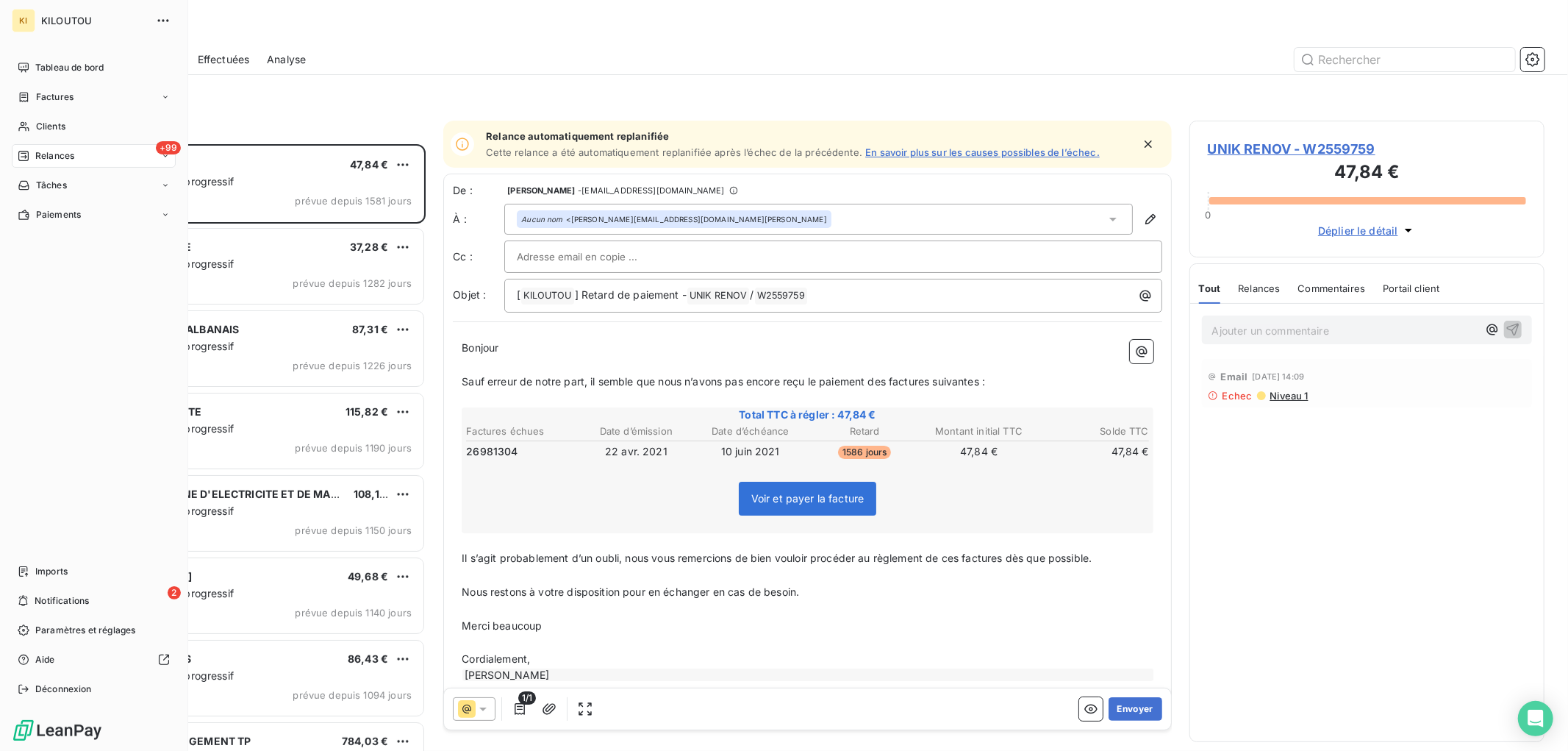
scroll to position [594, 343]
click at [57, 129] on span "Clients" at bounding box center [51, 126] width 30 height 13
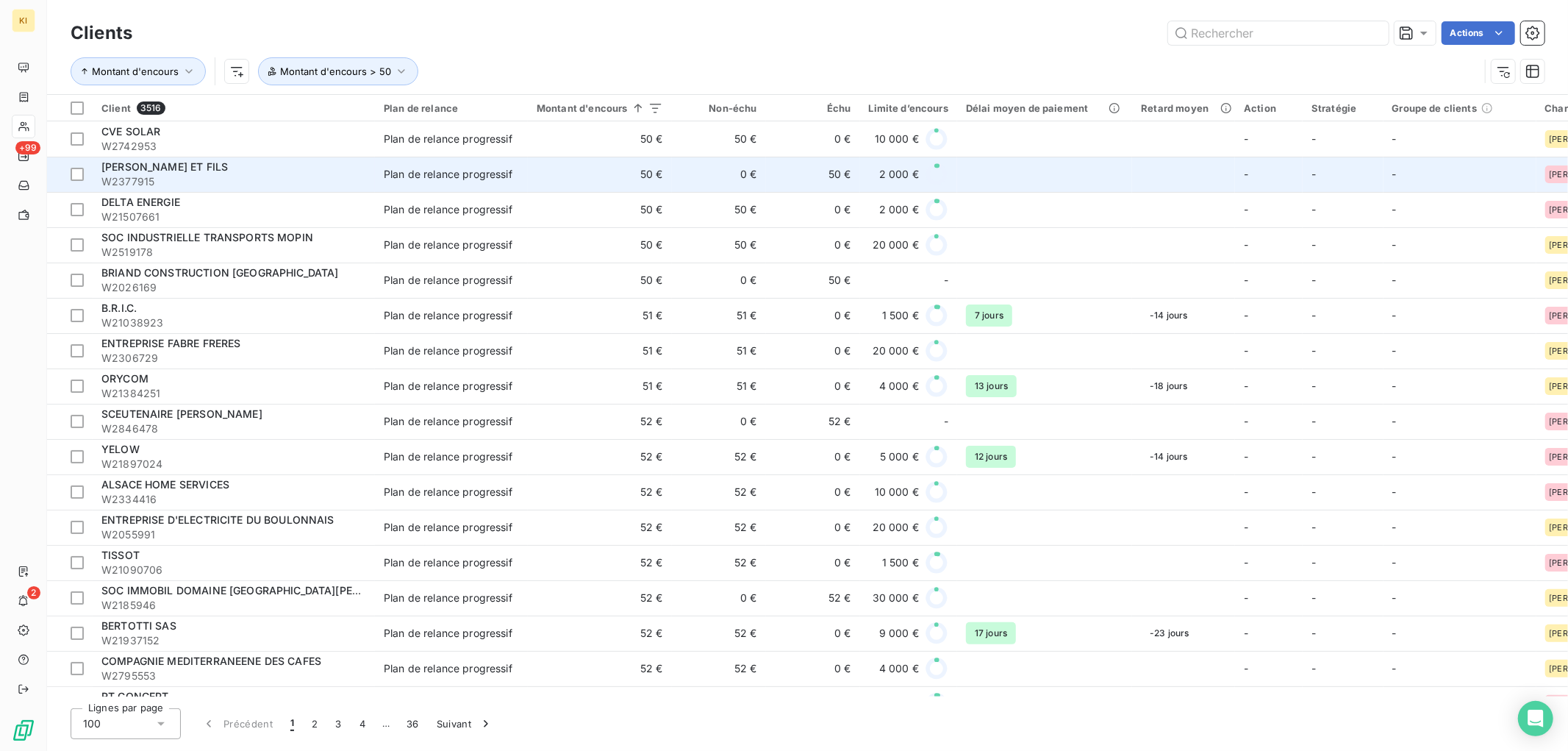
click at [196, 168] on span "[PERSON_NAME] ET FILS" at bounding box center [164, 166] width 127 height 12
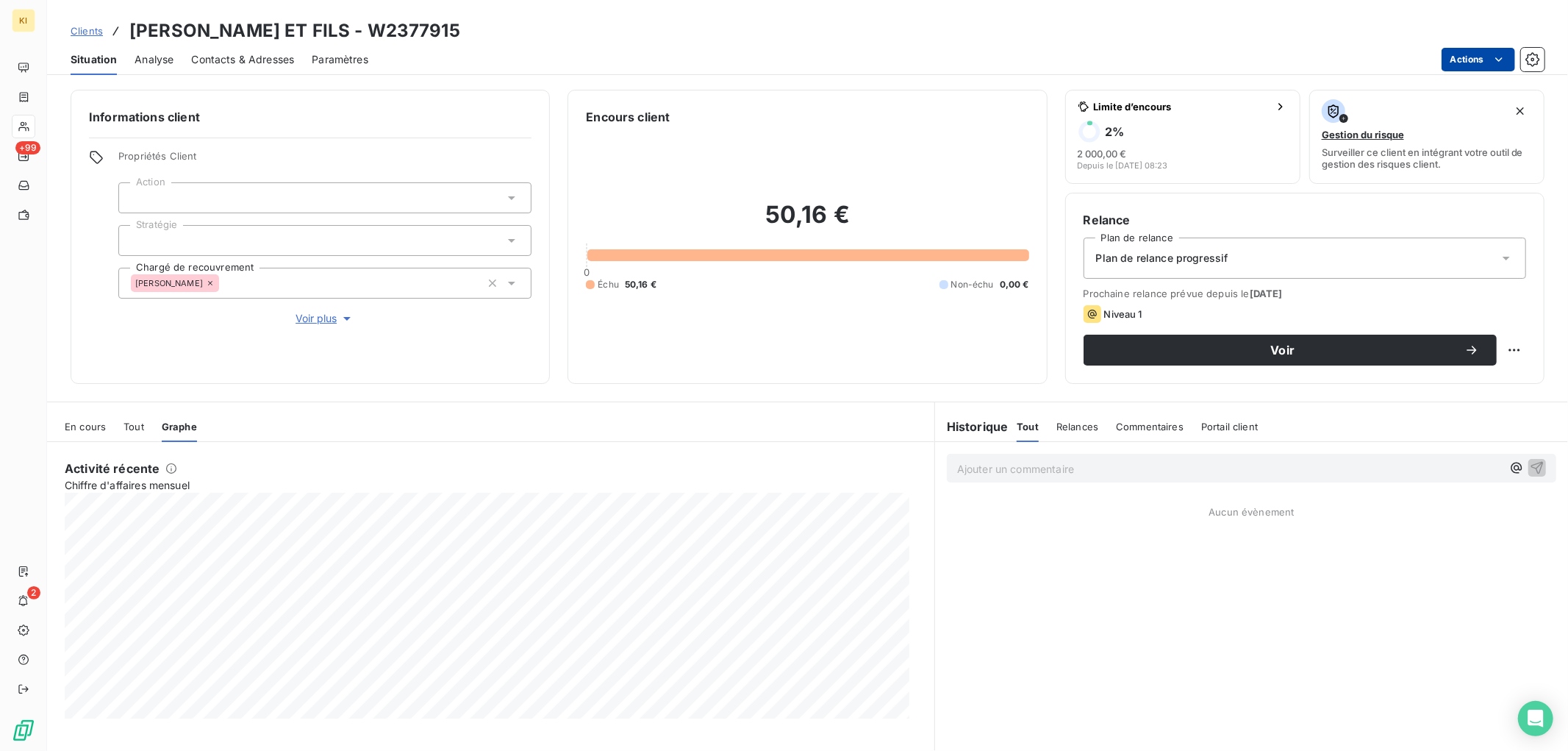
click at [1464, 63] on html "KI +99 2 Clients BETTINGER ROMAIN ET FILS - W2377915 Situation Analyse Contacts…" at bounding box center [784, 375] width 1568 height 751
click at [74, 31] on html "KI +99 2 Clients BETTINGER ROMAIN ET FILS - W2377915 Situation Analyse Contacts…" at bounding box center [784, 375] width 1568 height 751
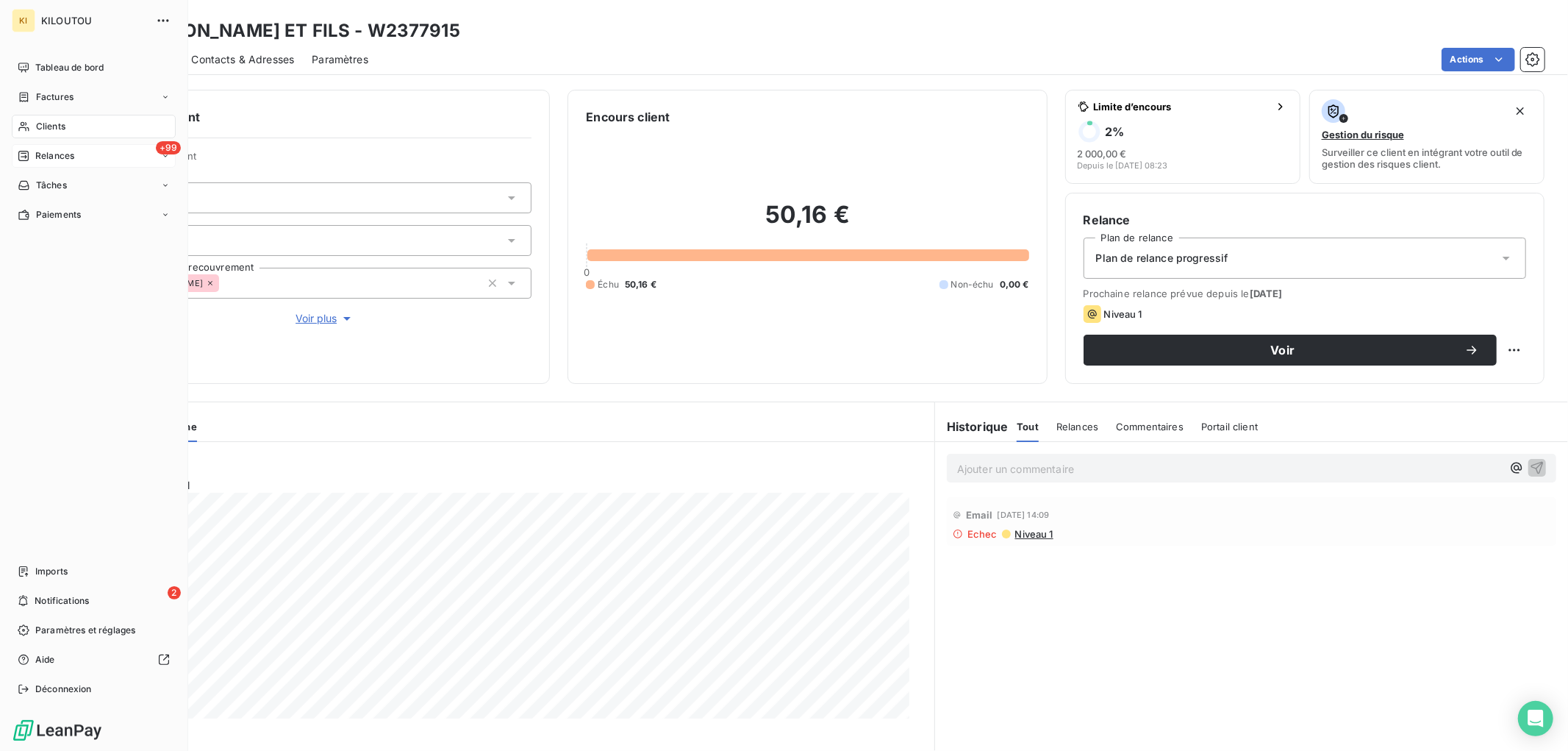
click at [49, 159] on span "Relances" at bounding box center [54, 156] width 39 height 13
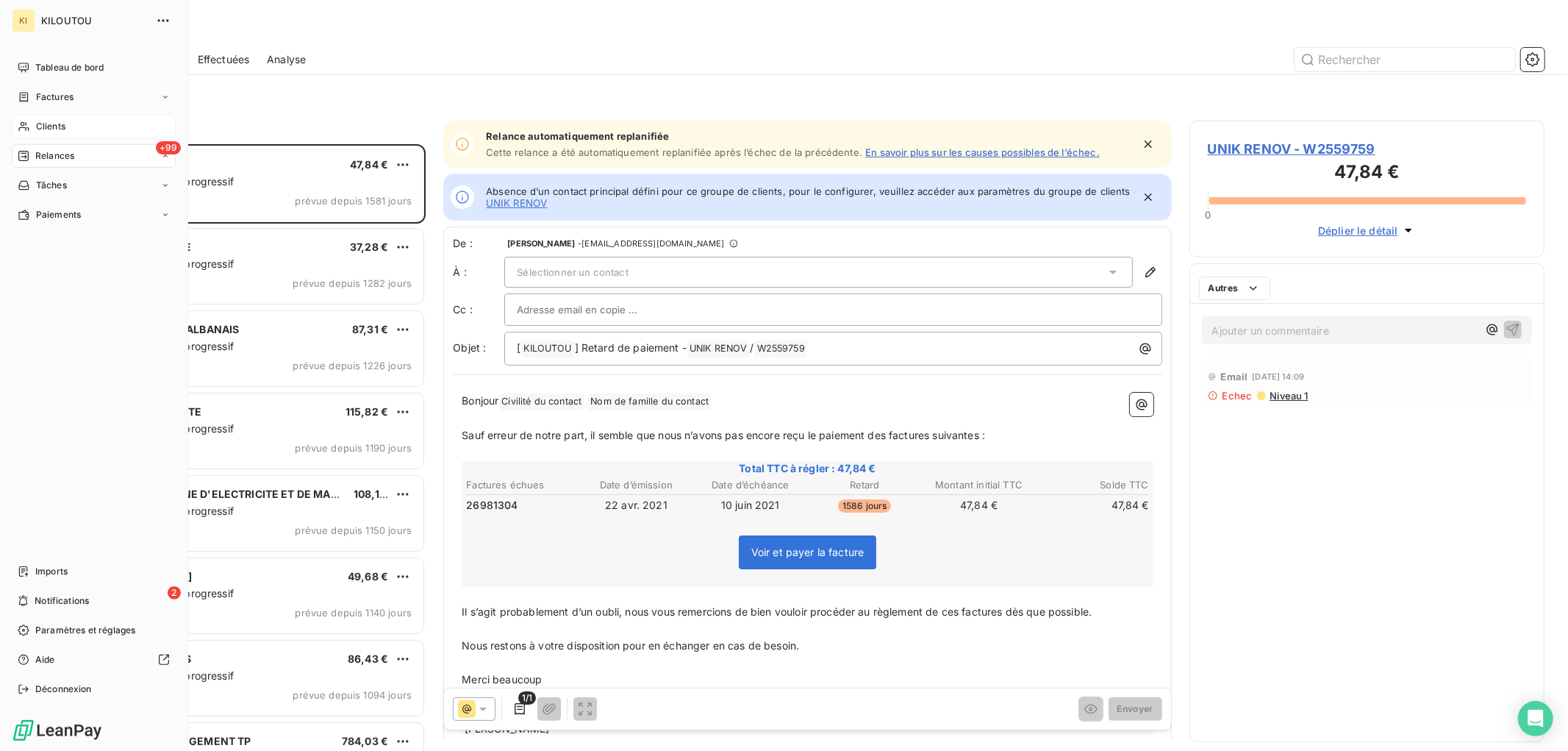
scroll to position [594, 343]
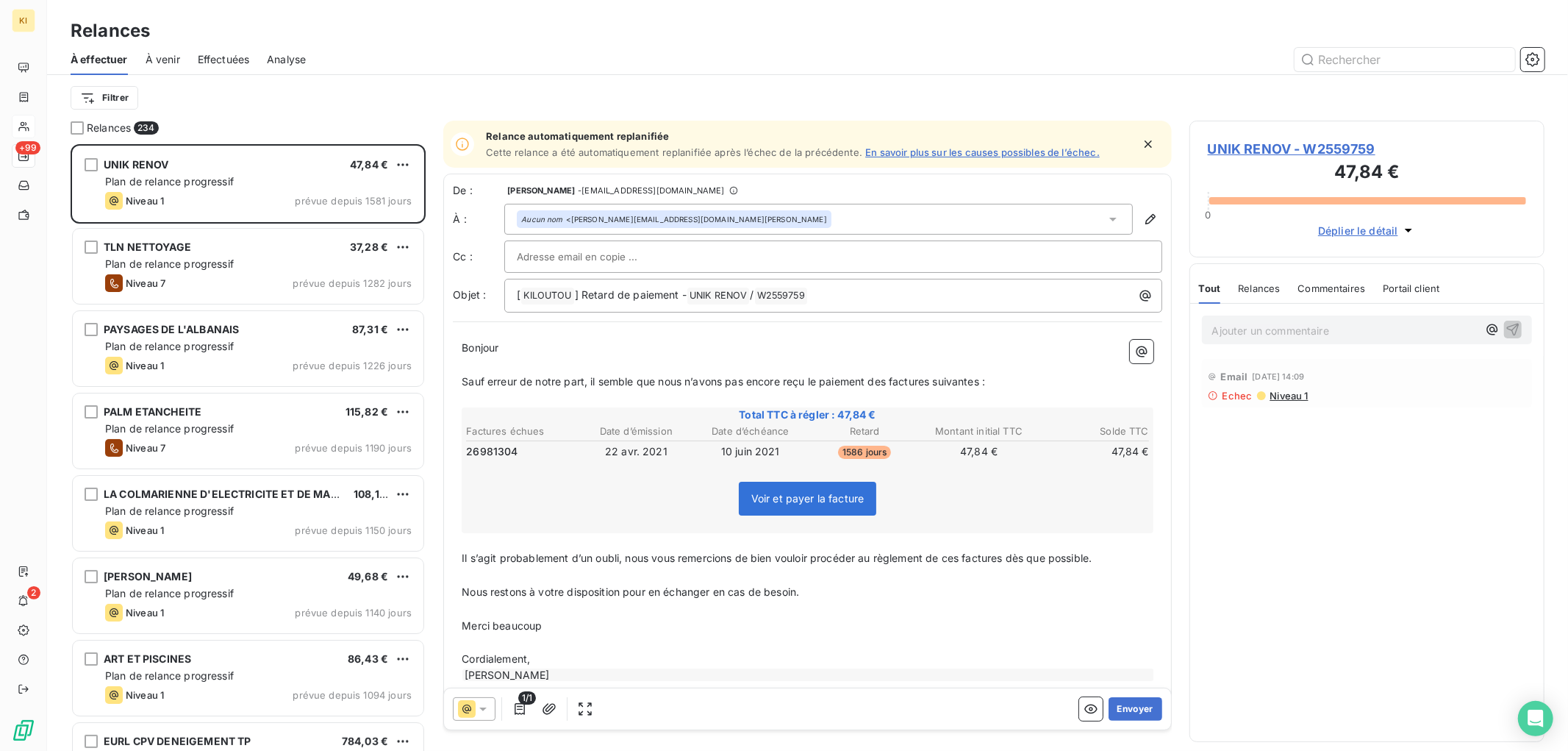
click at [448, 45] on div "À effectuer À venir Effectuées Analyse" at bounding box center [808, 59] width 1521 height 31
click at [1531, 56] on icon "button" at bounding box center [1533, 59] width 15 height 15
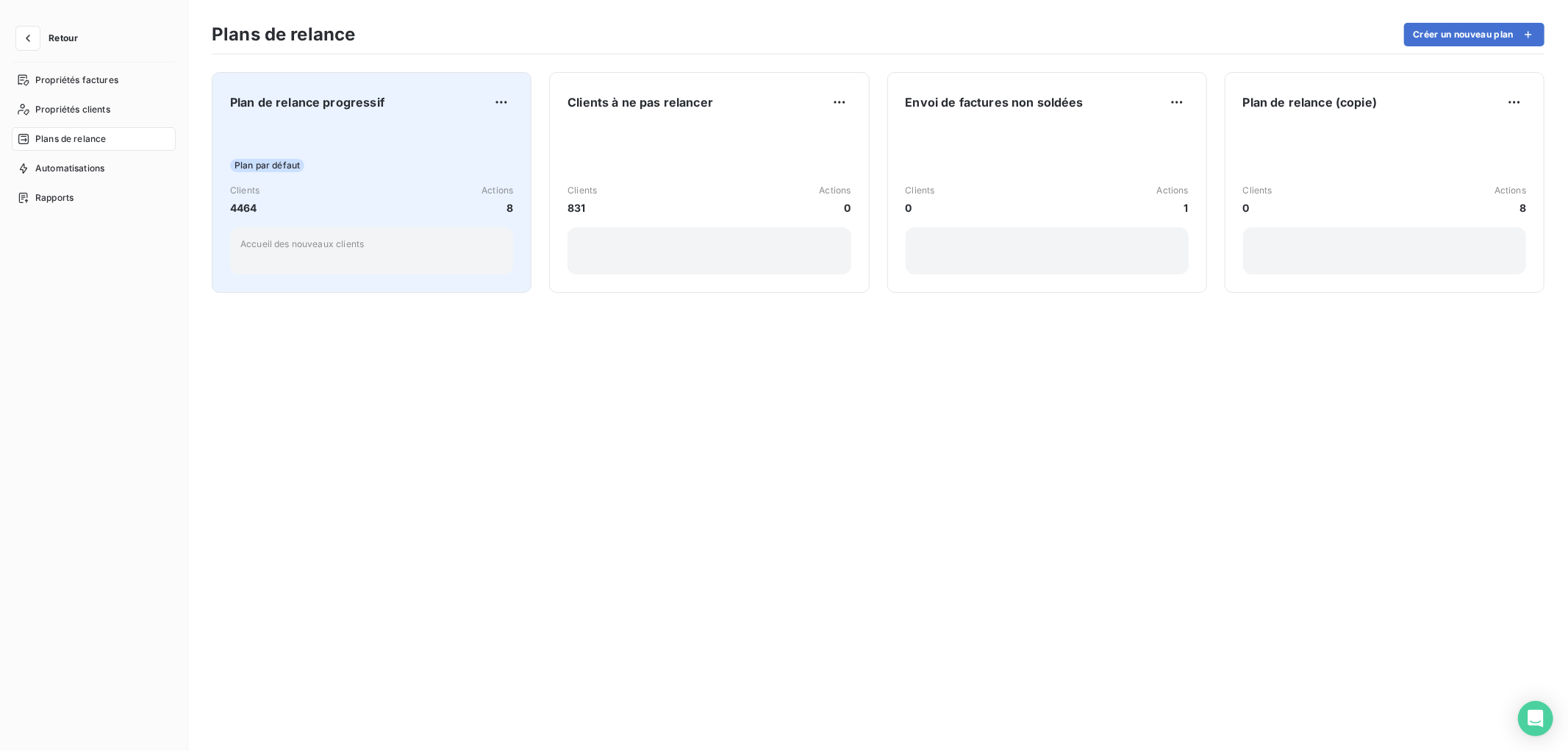
click at [402, 159] on div "Plan par défaut" at bounding box center [371, 165] width 283 height 13
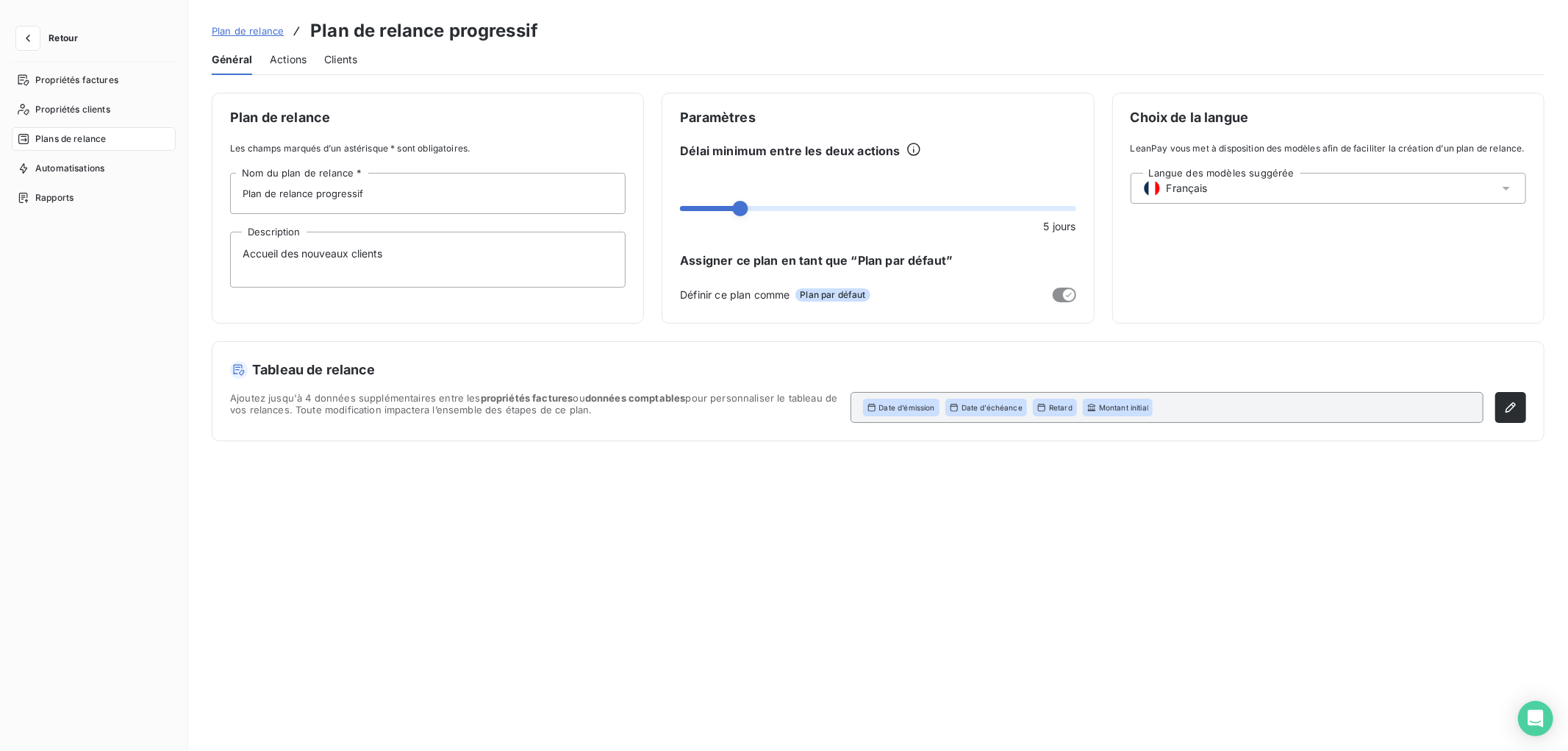
click at [285, 61] on span "Actions" at bounding box center [288, 59] width 37 height 15
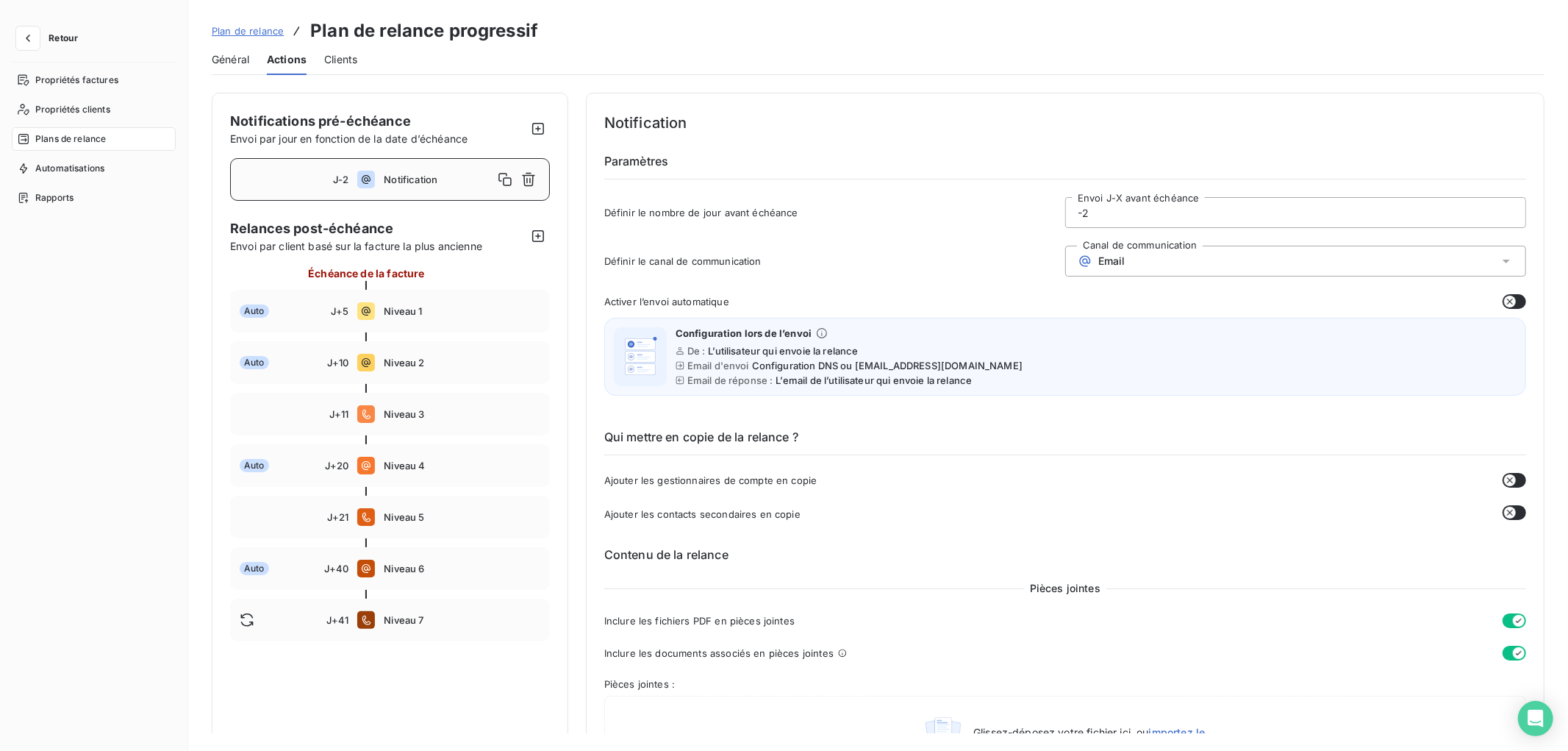
click at [433, 197] on div "J-2 Notification" at bounding box center [390, 179] width 320 height 43
click at [475, 316] on span "Niveau 1" at bounding box center [461, 310] width 156 height 11
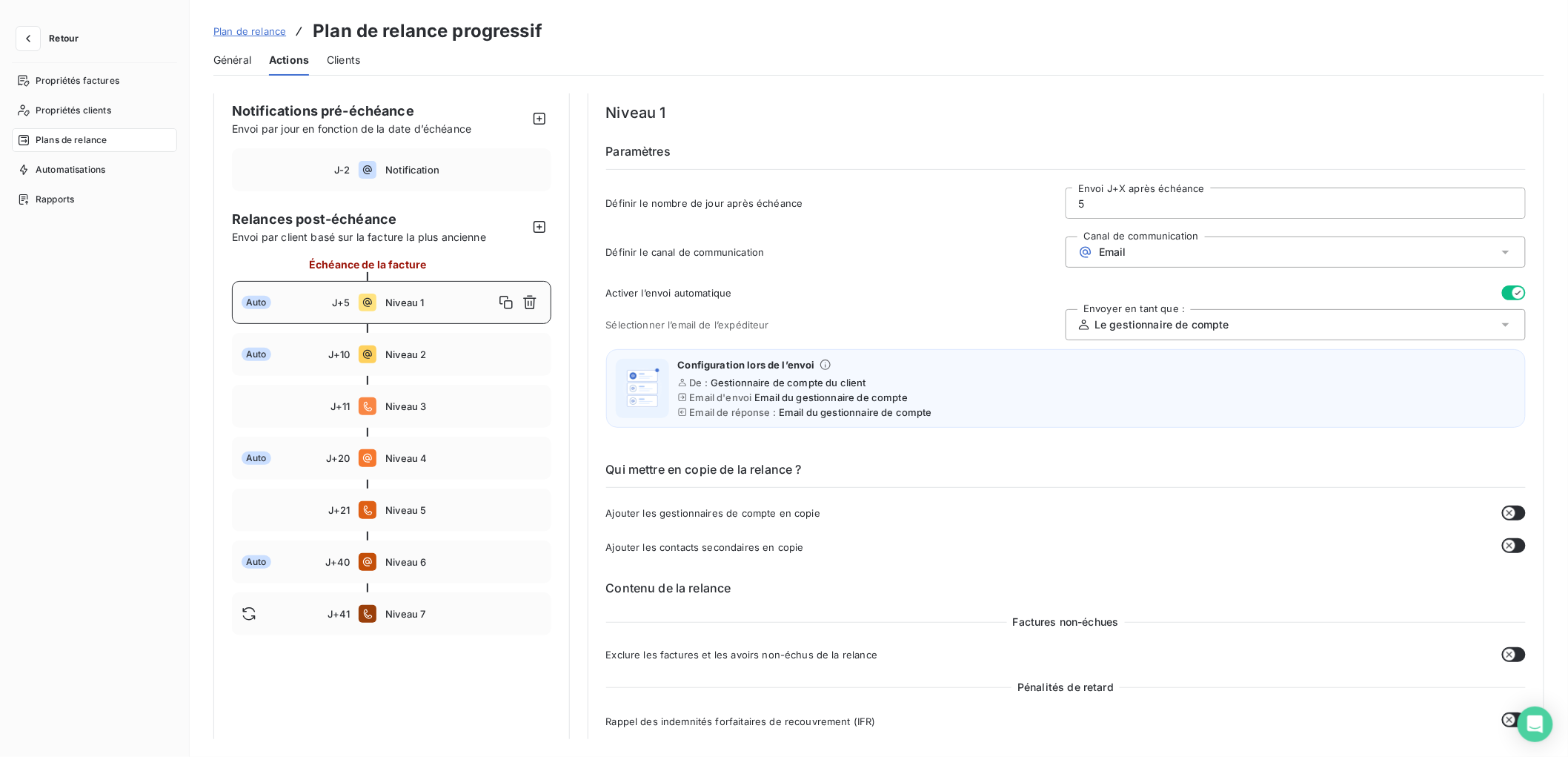
scroll to position [11, 0]
click at [453, 360] on span "Niveau 2" at bounding box center [462, 354] width 156 height 11
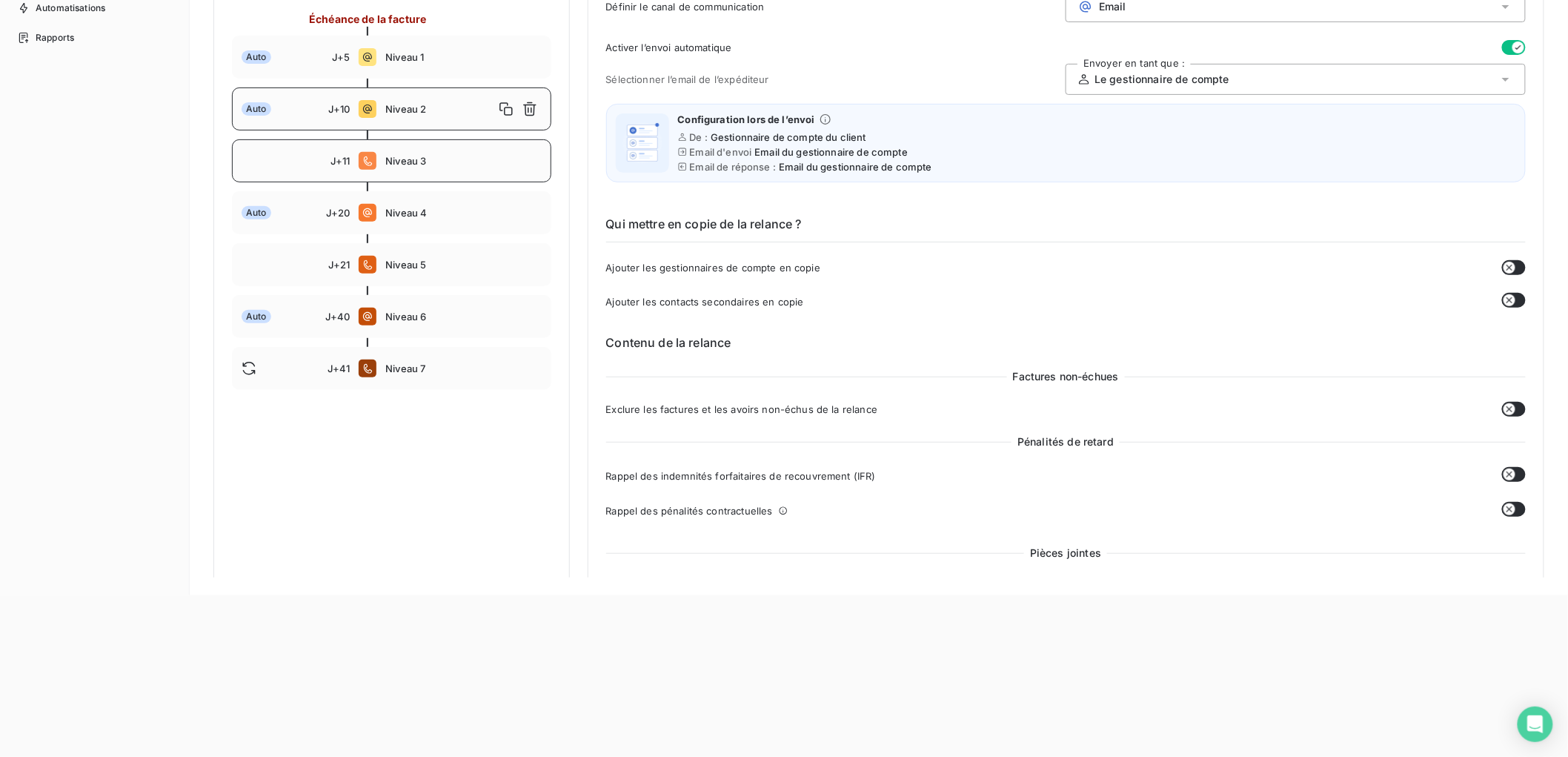
scroll to position [0, 0]
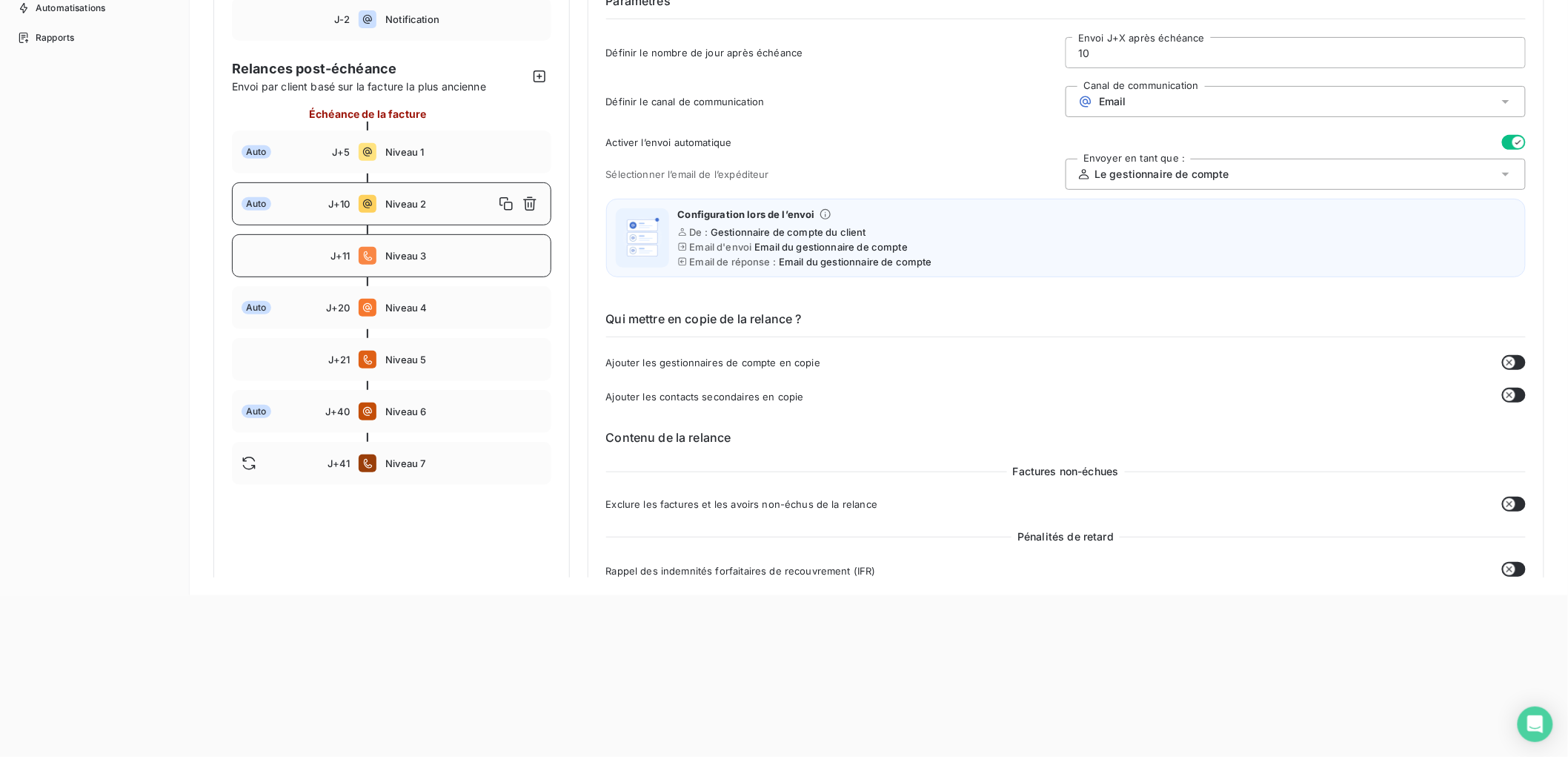
click at [456, 253] on span "Niveau 3" at bounding box center [462, 255] width 156 height 11
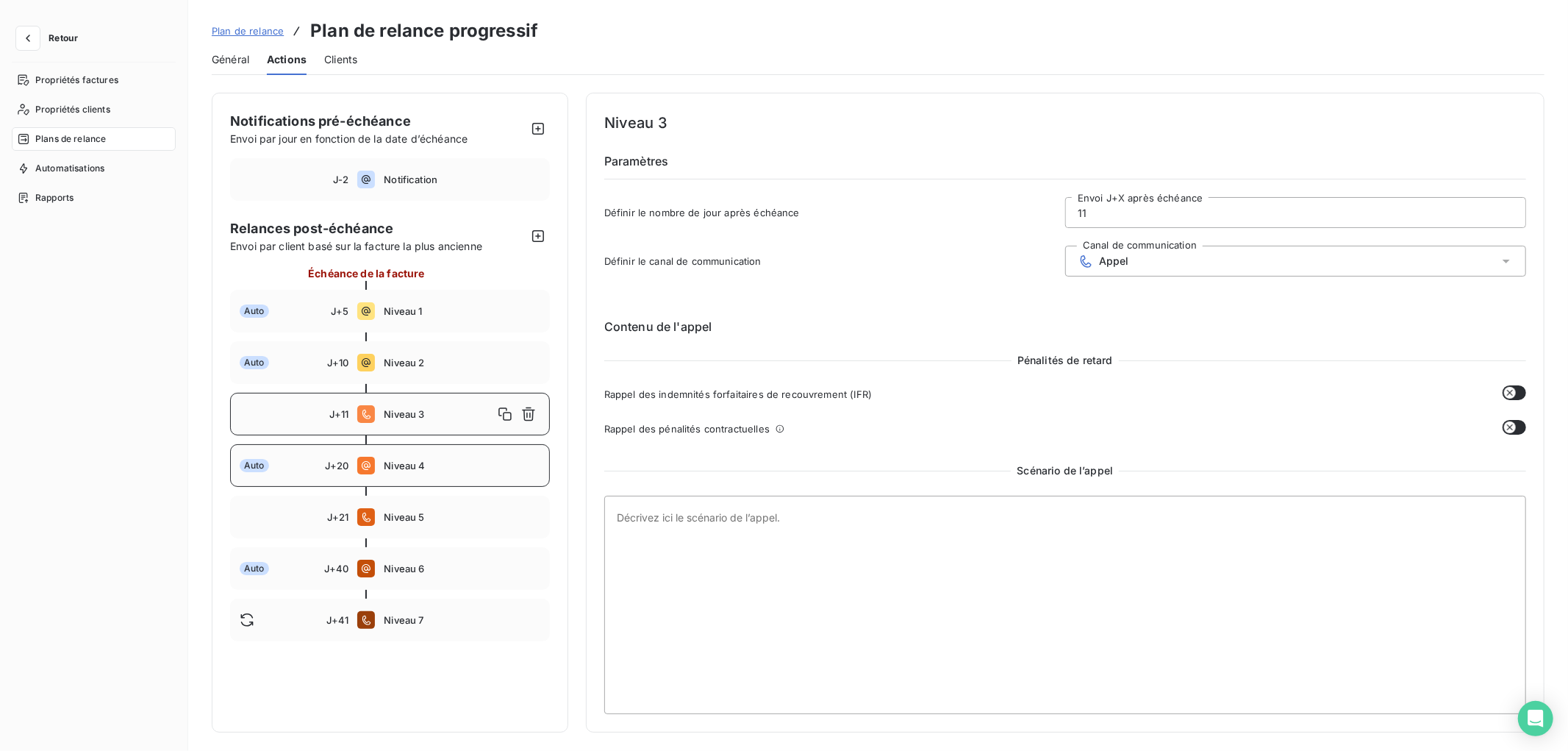
click at [491, 460] on span "Niveau 4" at bounding box center [461, 465] width 156 height 11
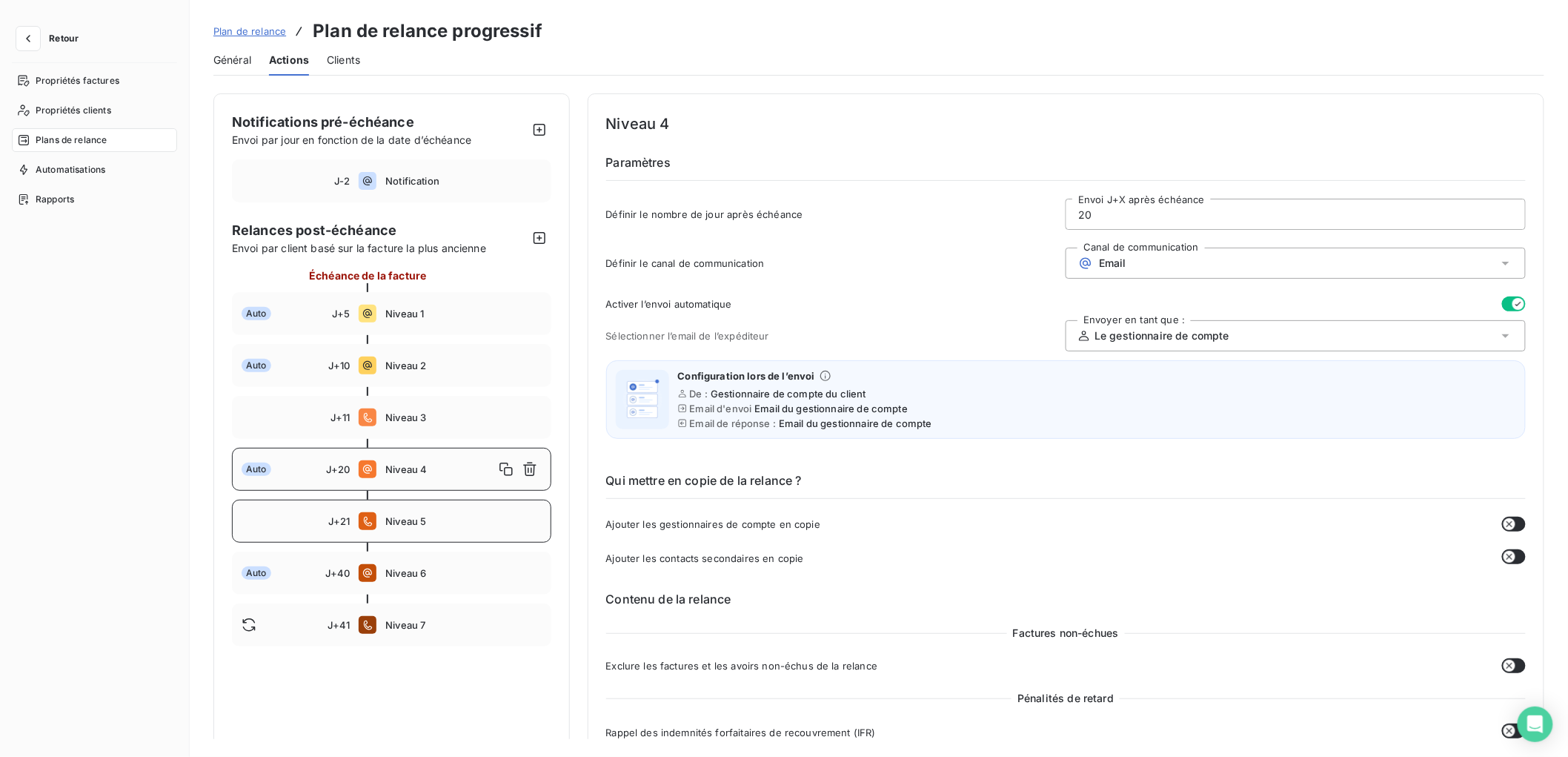
click at [435, 522] on span "Niveau 5" at bounding box center [462, 521] width 156 height 11
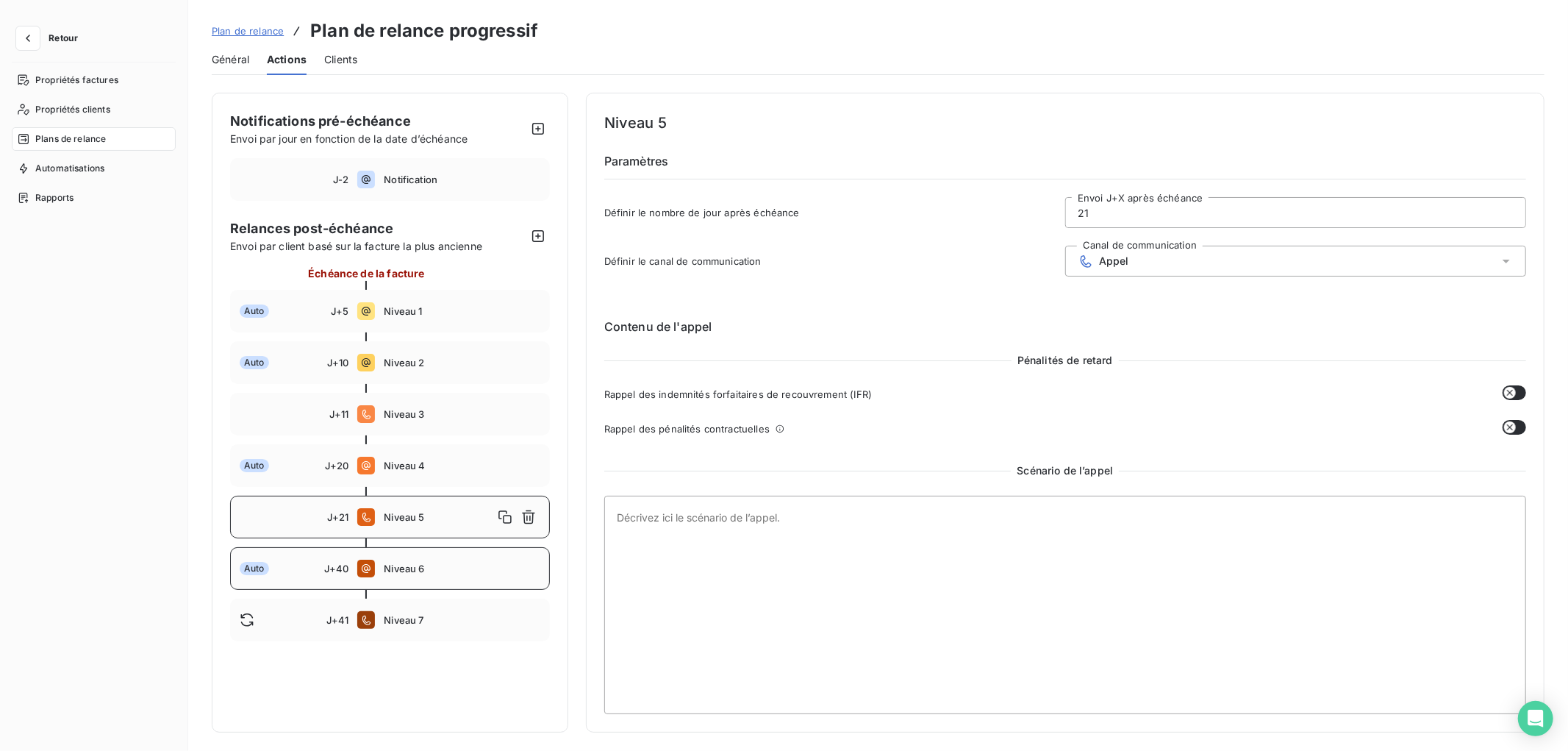
click at [407, 575] on div "Auto J+40 Niveau 6" at bounding box center [390, 568] width 320 height 43
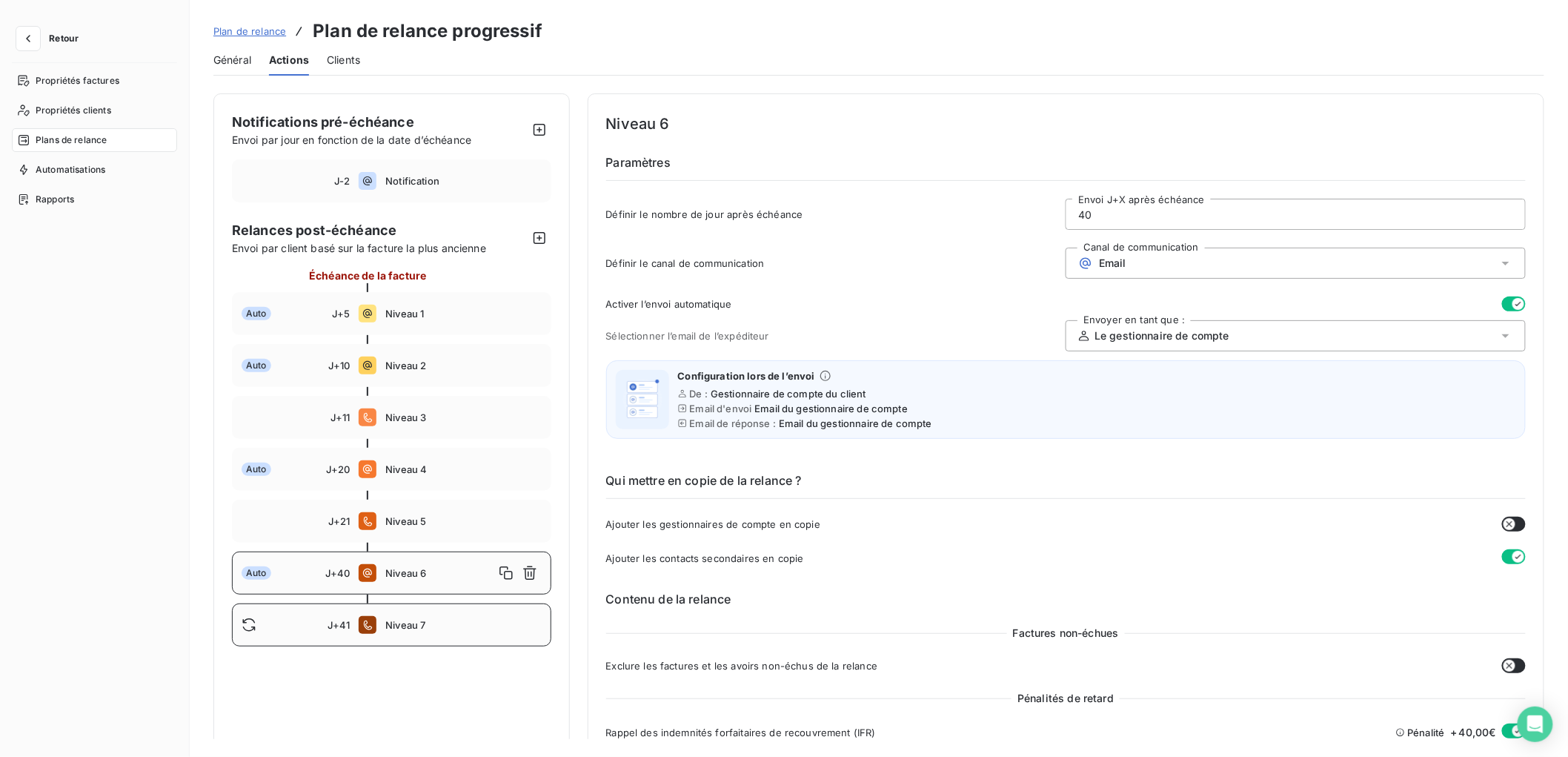
click at [454, 619] on span "Niveau 7" at bounding box center [462, 624] width 156 height 11
type input "41"
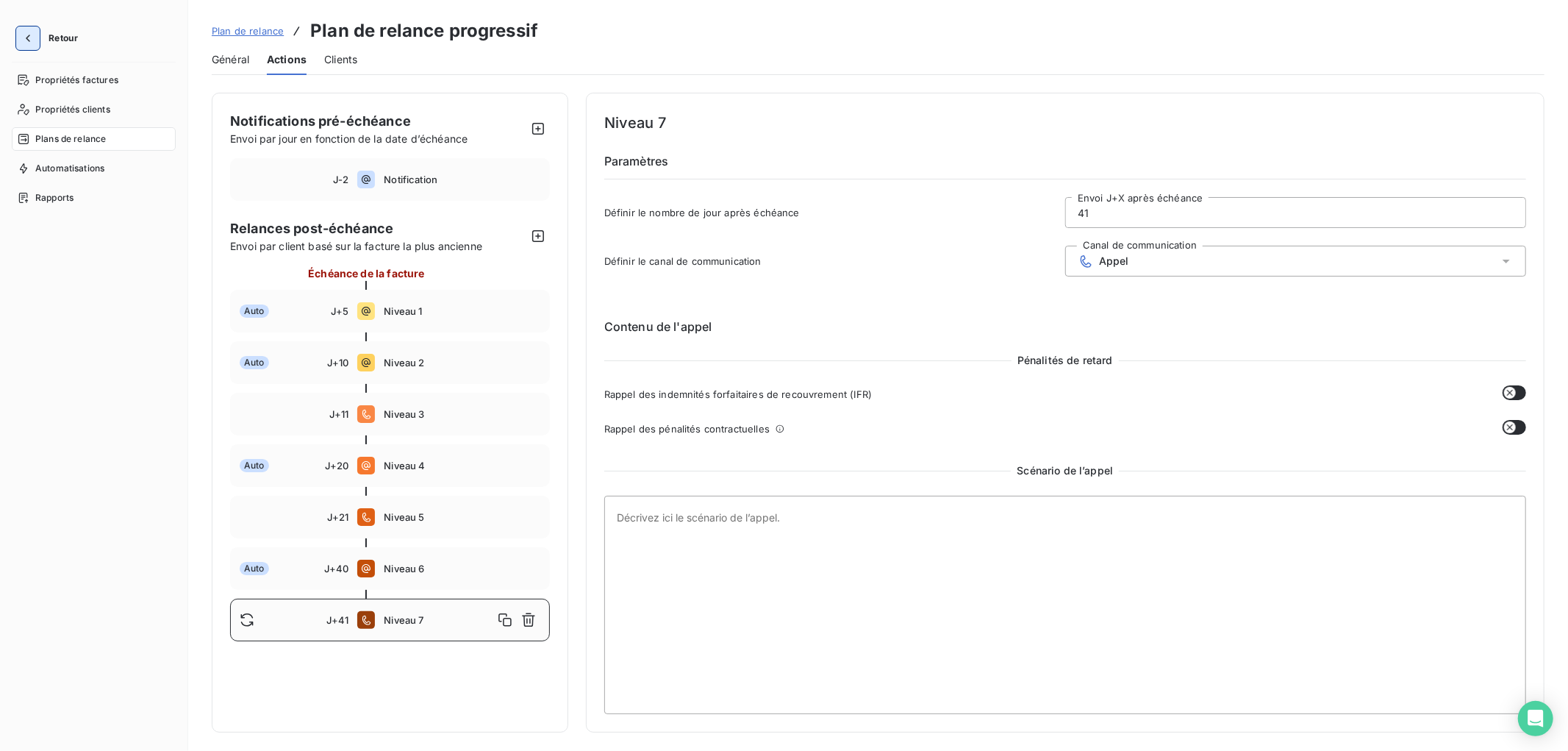
click at [39, 31] on button "button" at bounding box center [28, 38] width 24 height 24
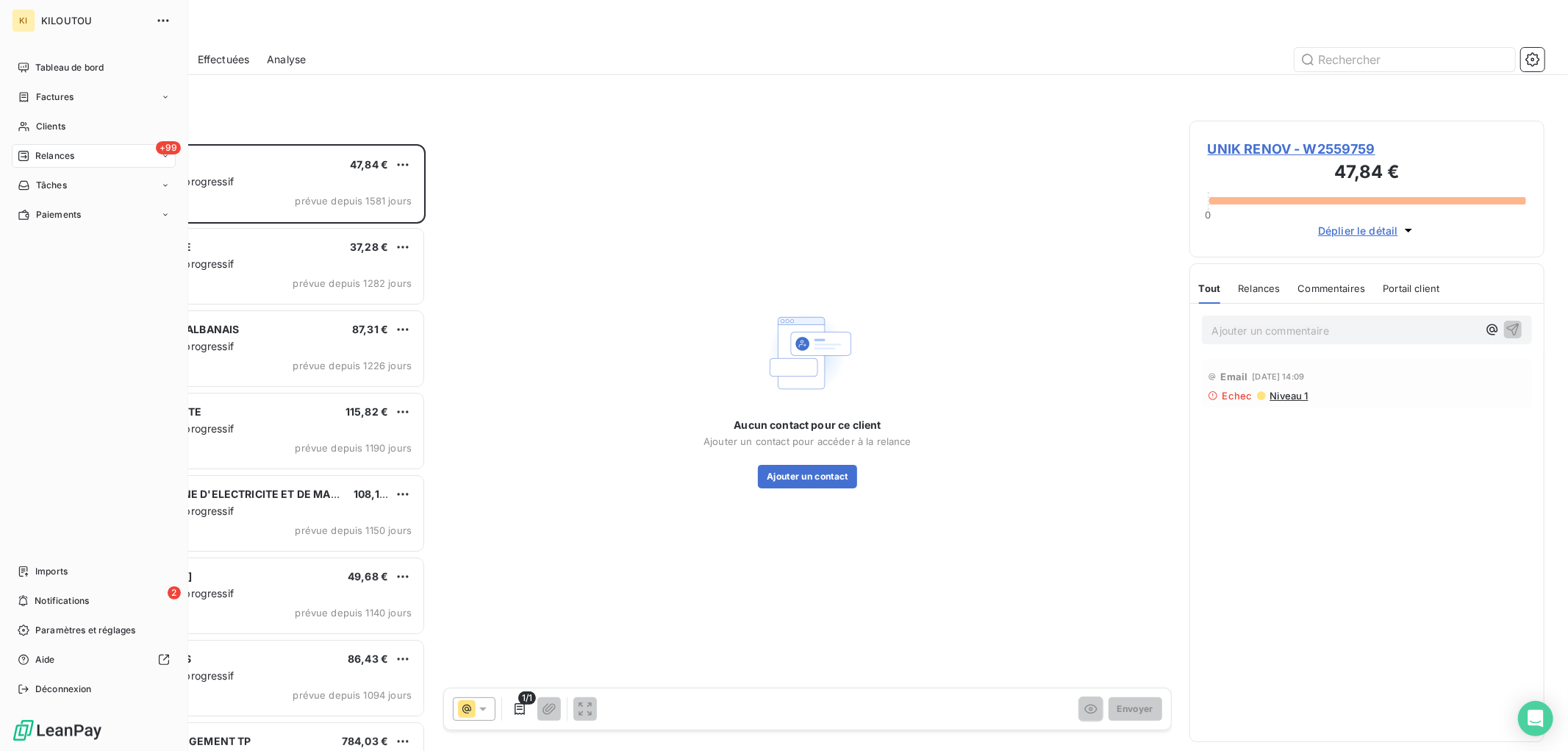
scroll to position [594, 343]
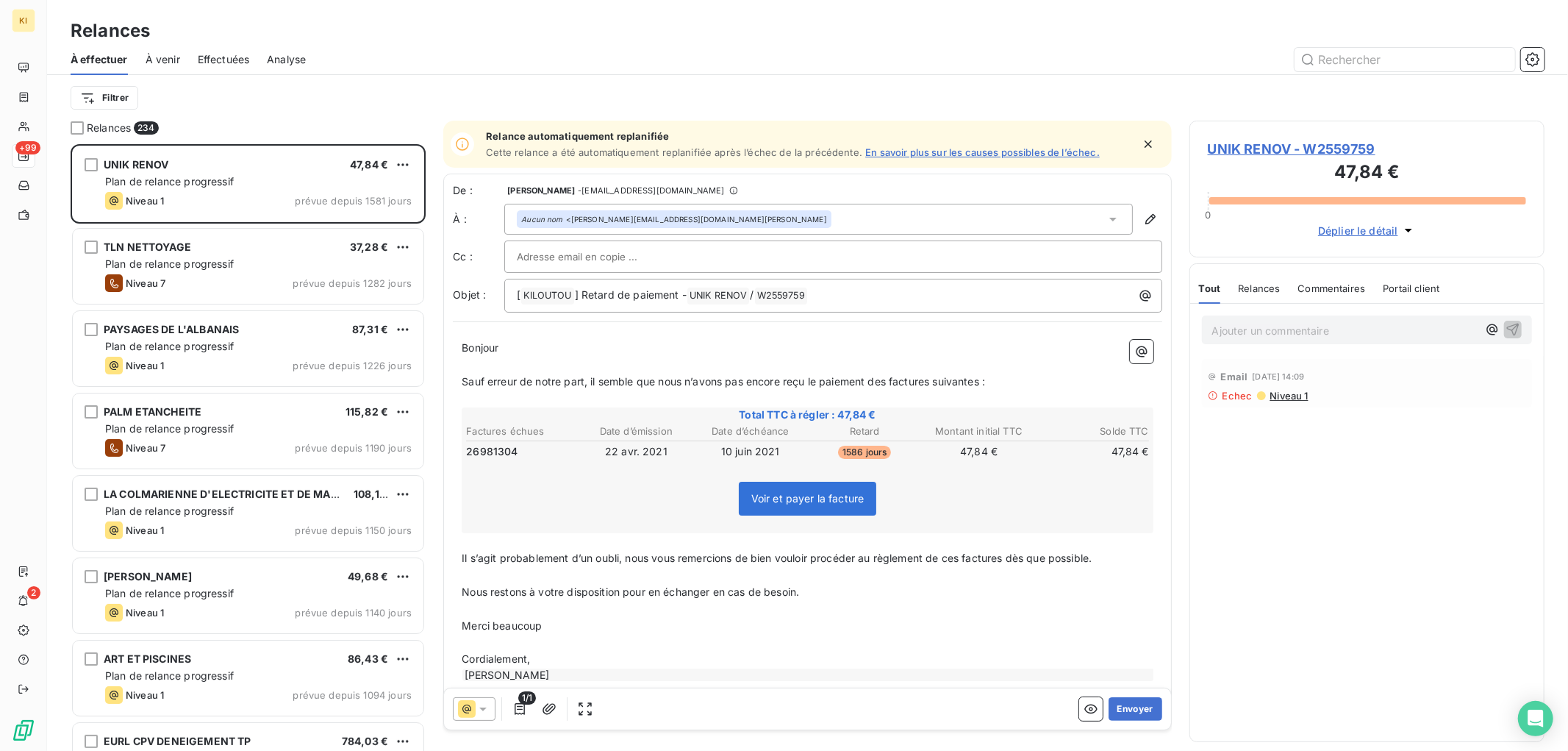
click at [156, 59] on span "À venir" at bounding box center [163, 59] width 35 height 15
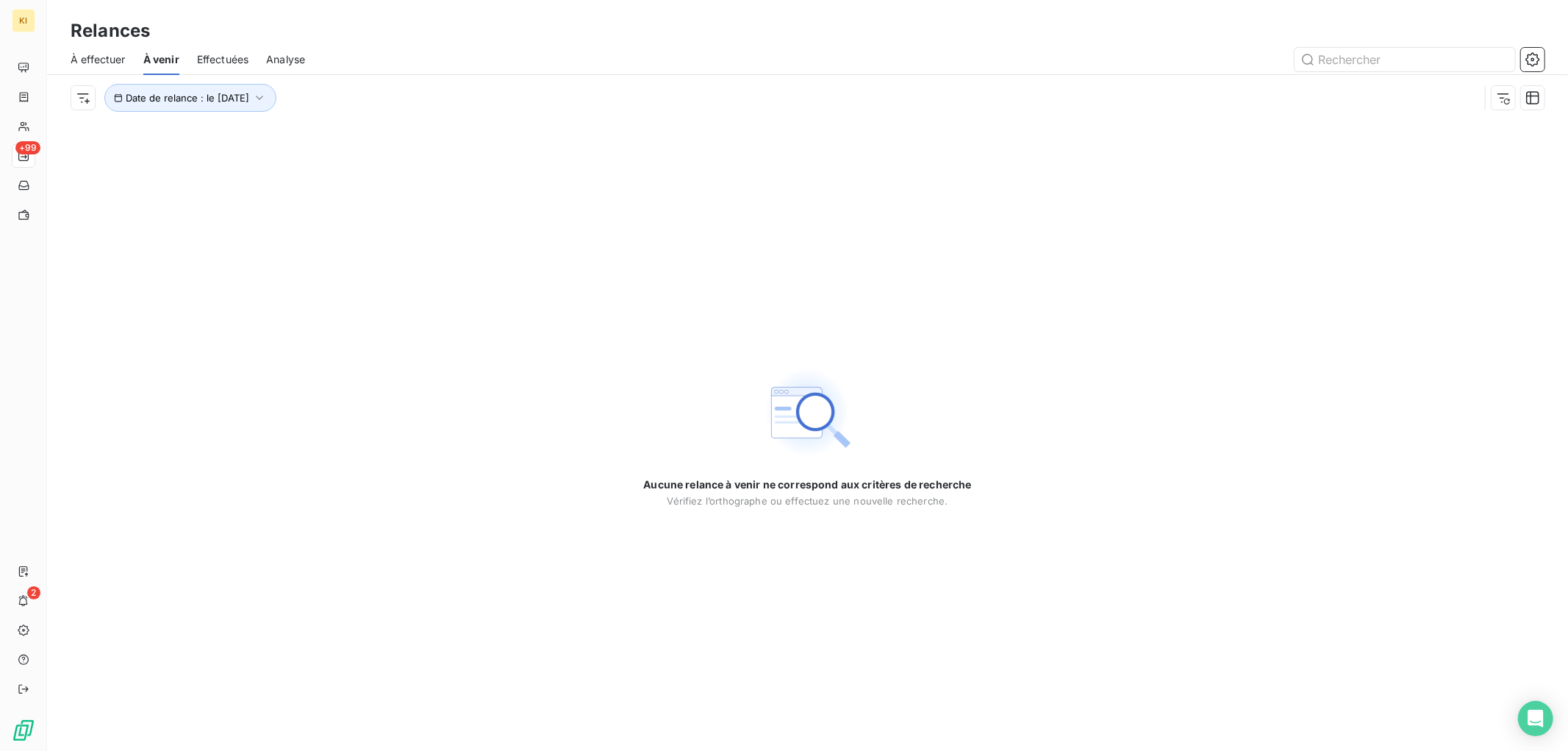
click at [210, 62] on span "Effectuées" at bounding box center [223, 59] width 52 height 15
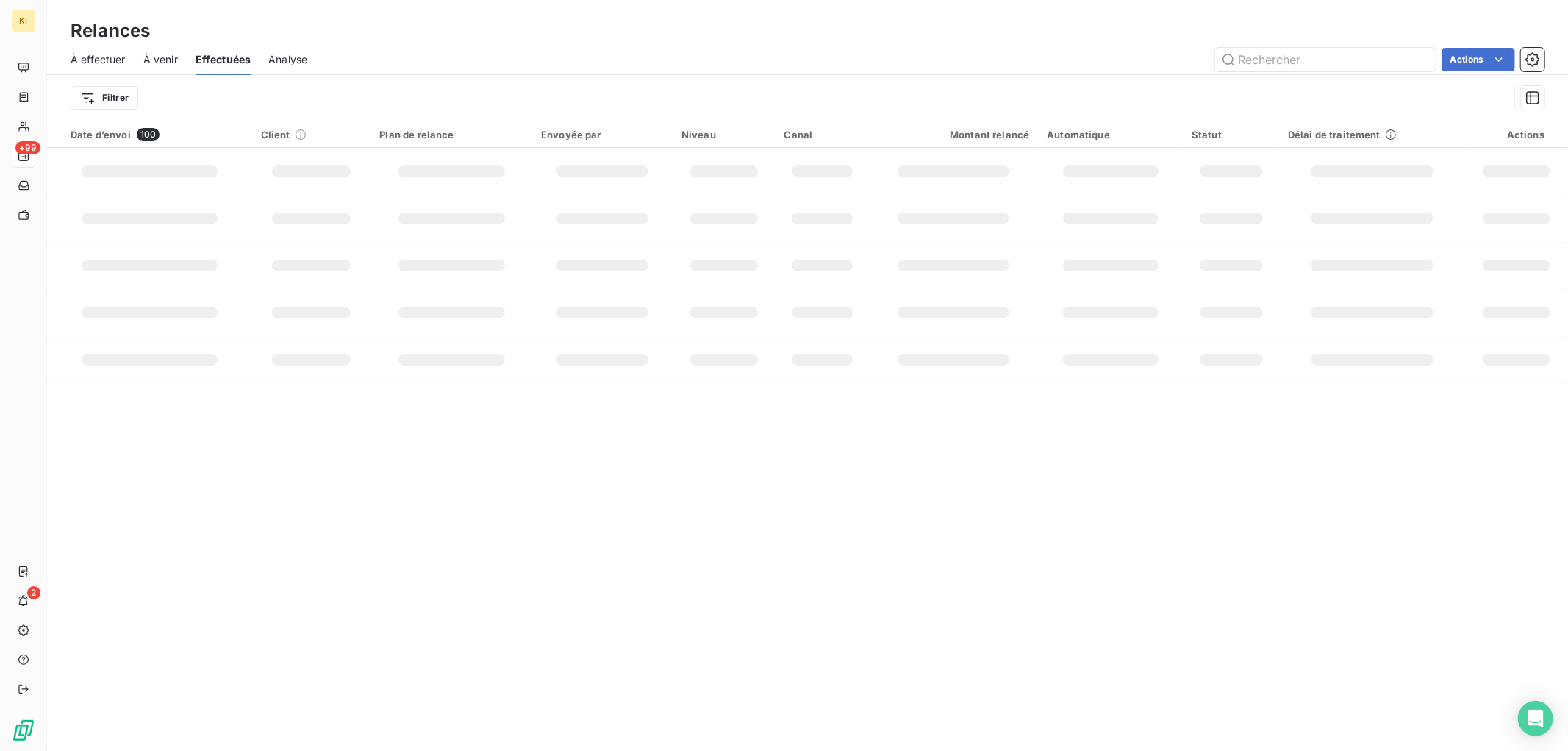
click at [93, 53] on span "À effectuer" at bounding box center [98, 59] width 55 height 15
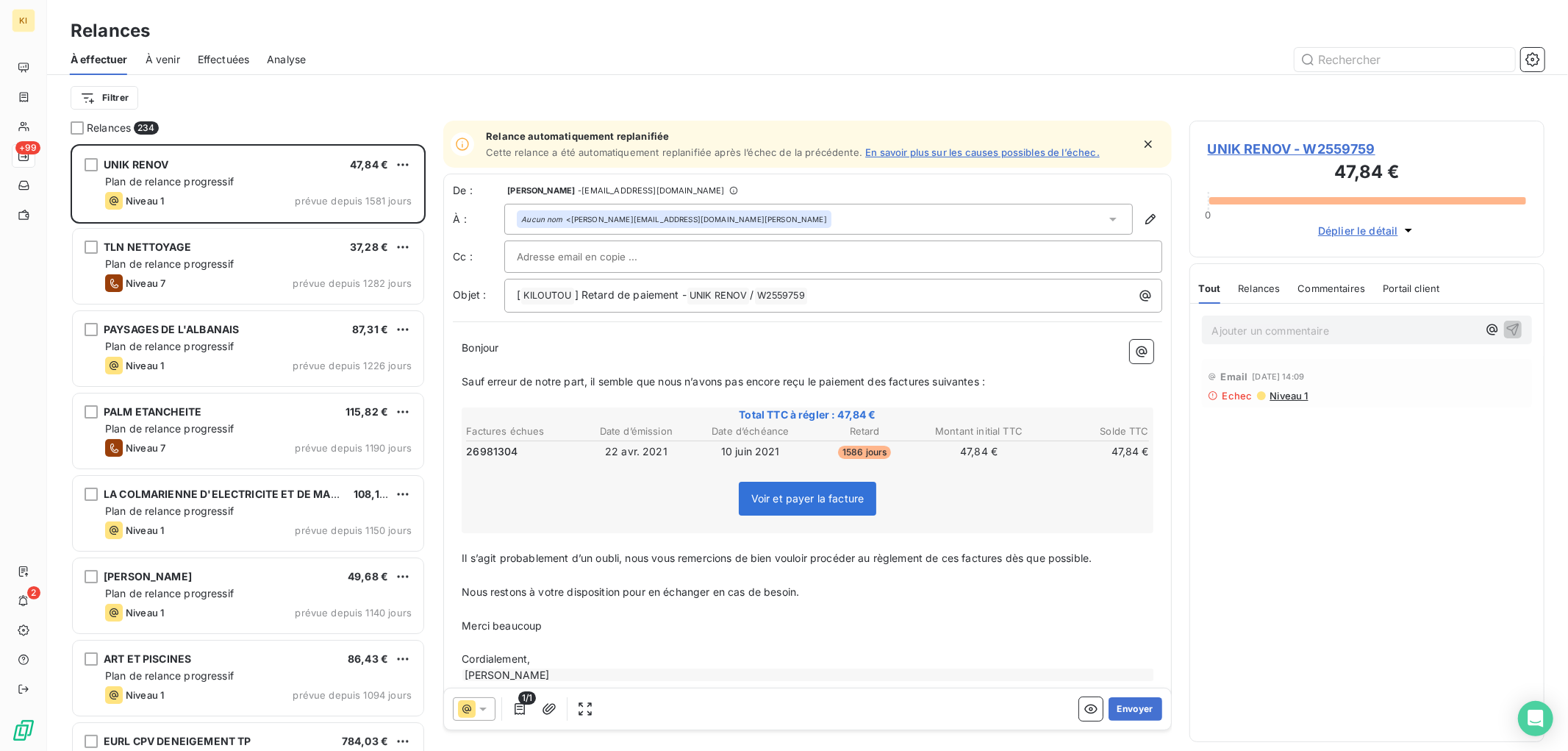
scroll to position [594, 343]
click at [166, 60] on span "À venir" at bounding box center [163, 59] width 35 height 15
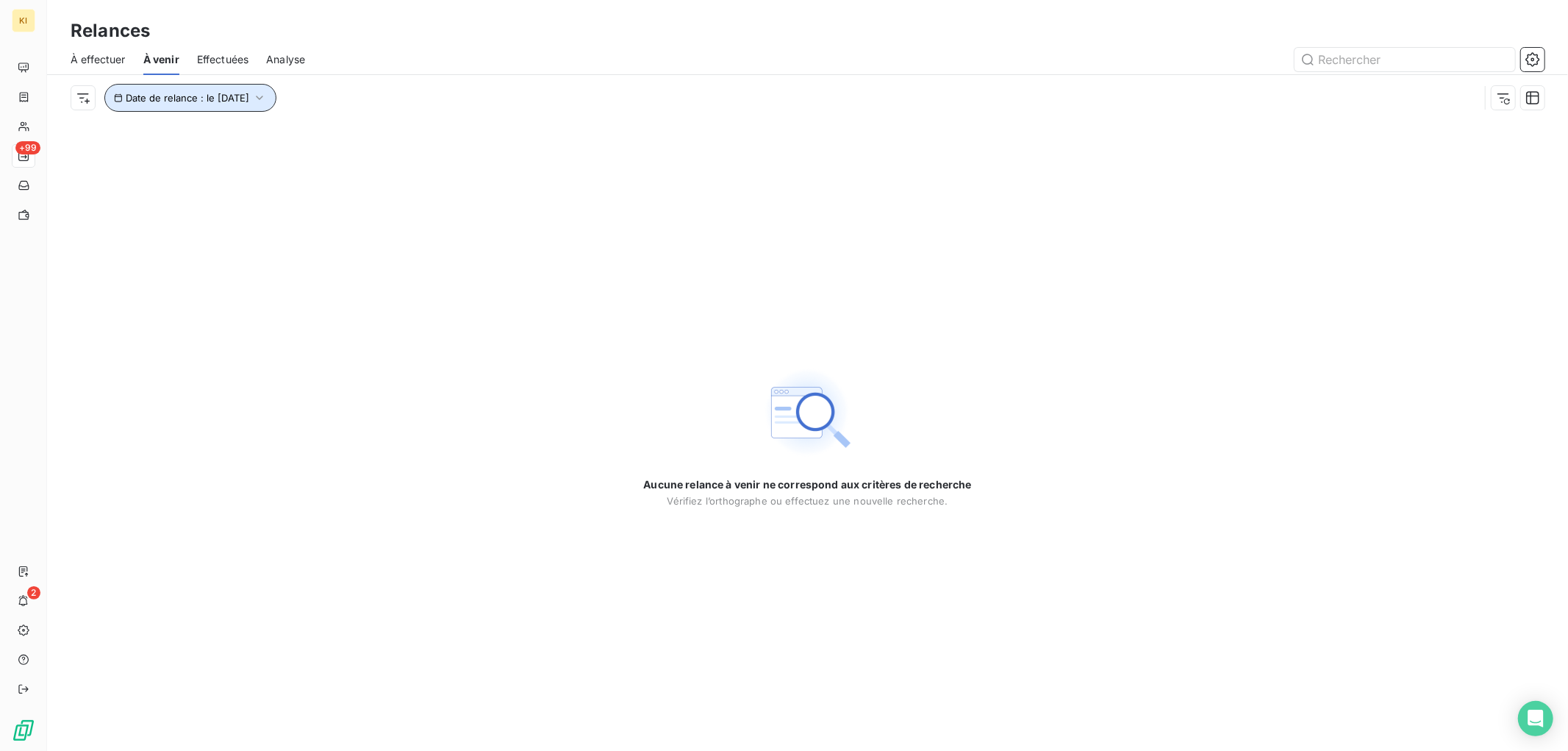
click at [170, 107] on button "Date de relance : le 13 oct. 2025" at bounding box center [190, 98] width 172 height 28
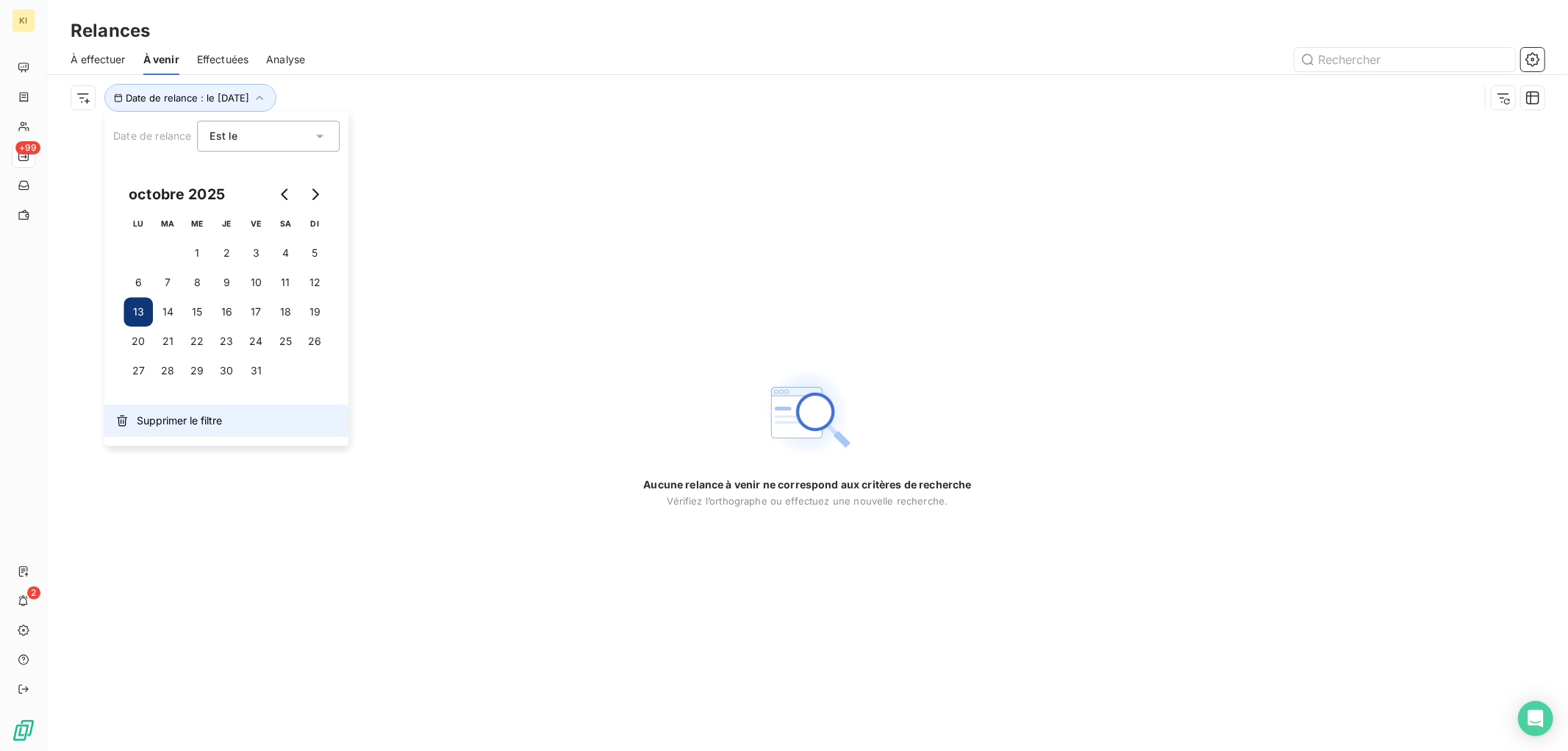
click at [210, 418] on span "Supprimer le filtre" at bounding box center [179, 421] width 86 height 15
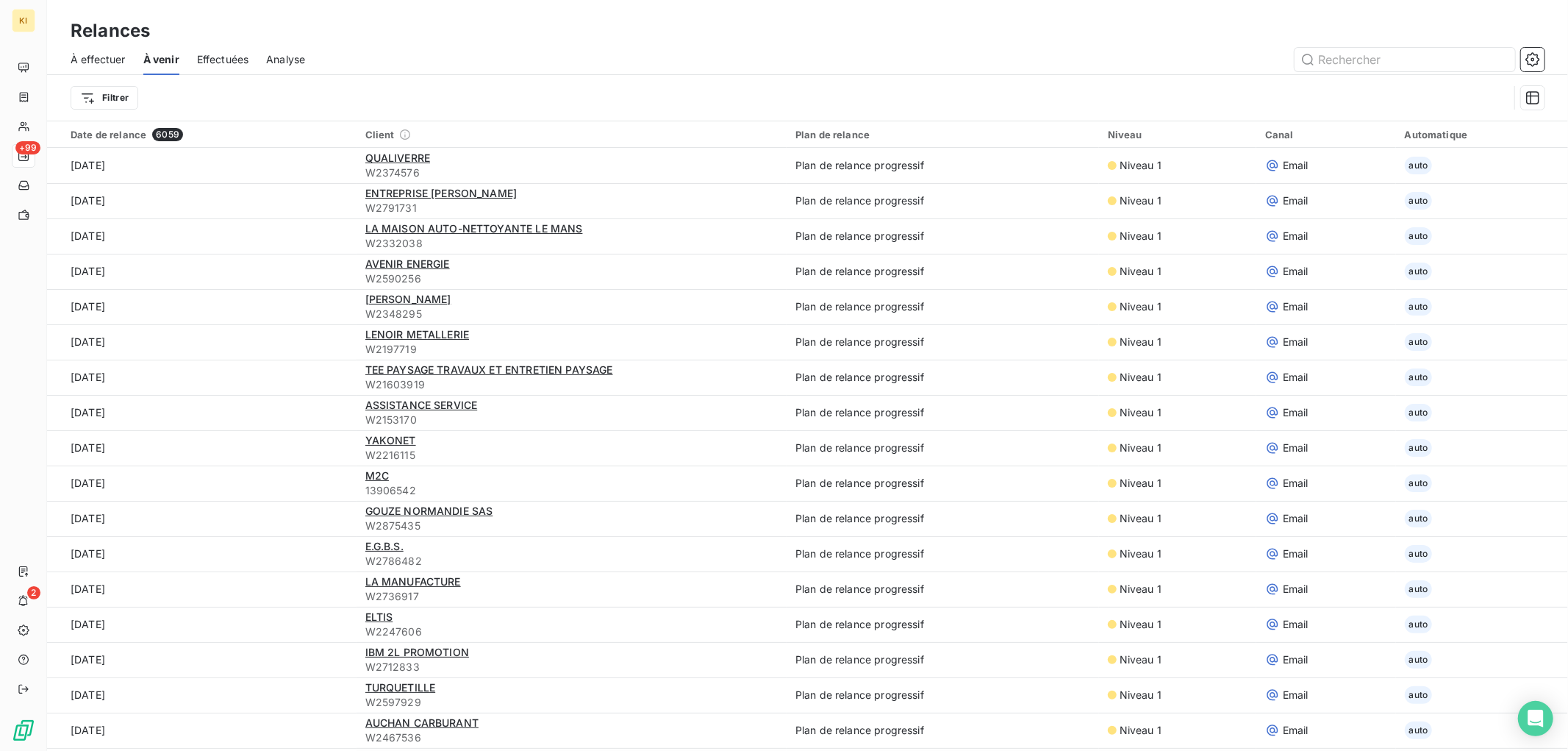
click at [414, 63] on div at bounding box center [933, 59] width 1222 height 24
click at [1541, 49] on button "button" at bounding box center [1532, 59] width 24 height 24
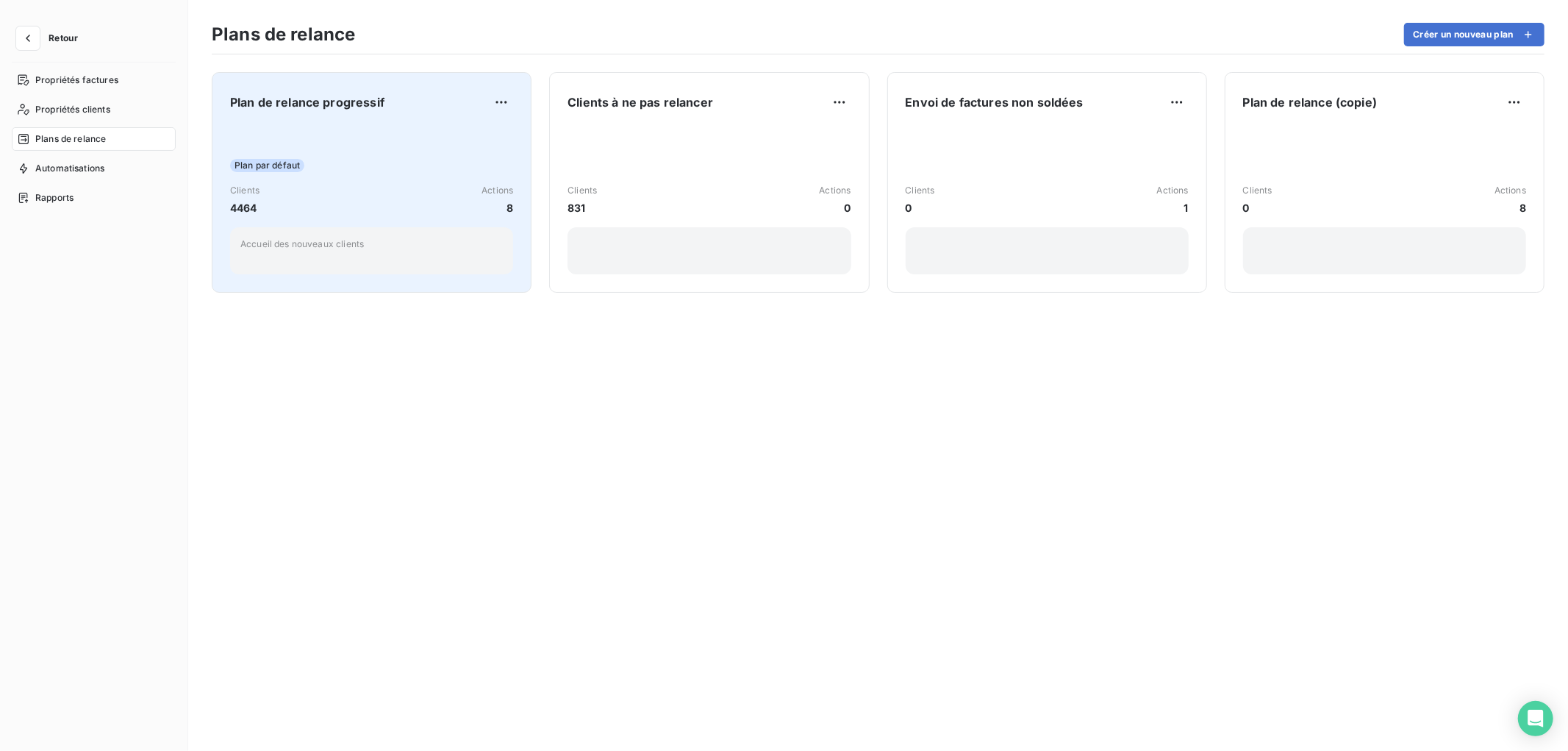
click at [442, 147] on div "Plan par défaut Clients 4464 Actions 8 Accueil des nouveaux clients" at bounding box center [371, 200] width 283 height 149
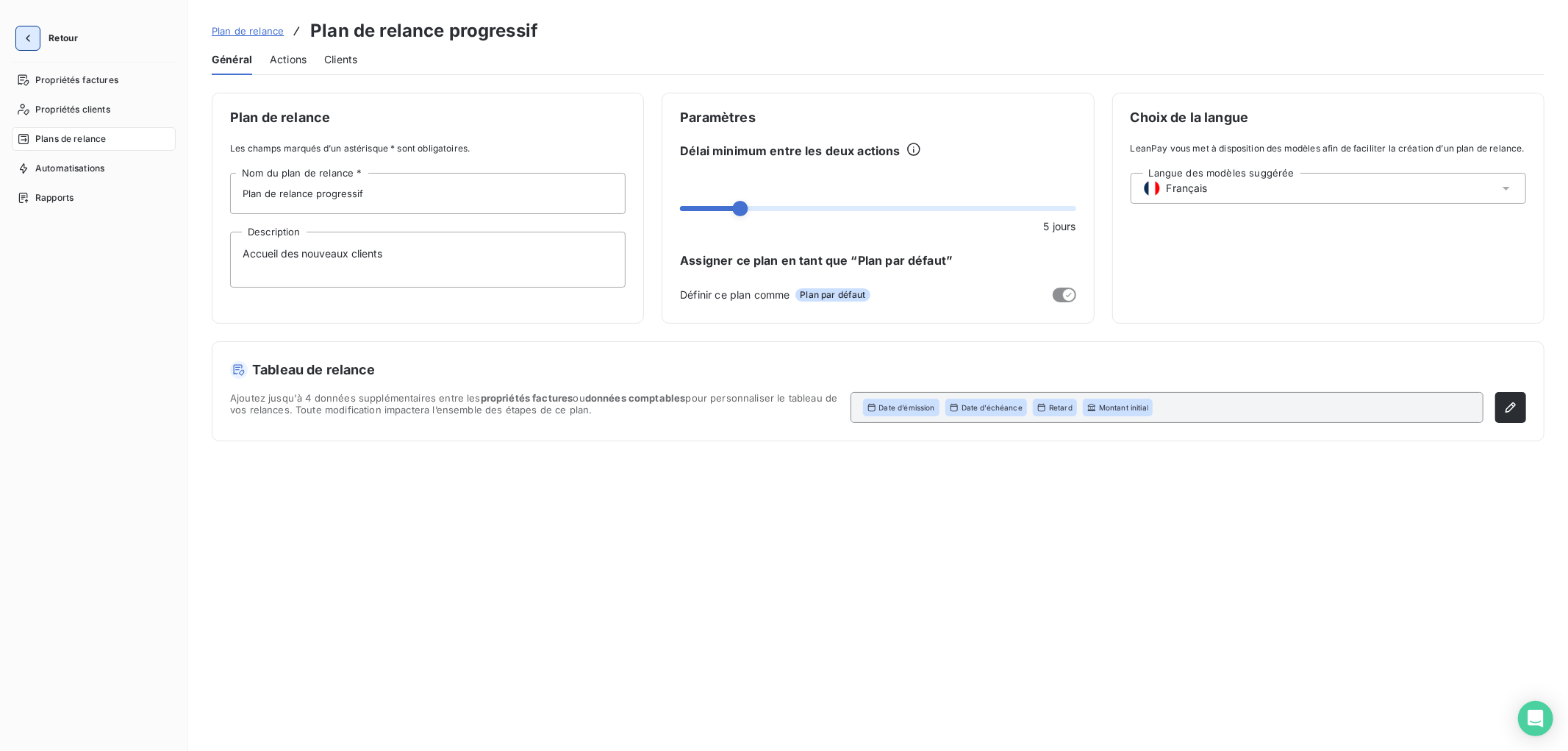
click at [31, 38] on icon "button" at bounding box center [28, 38] width 15 height 15
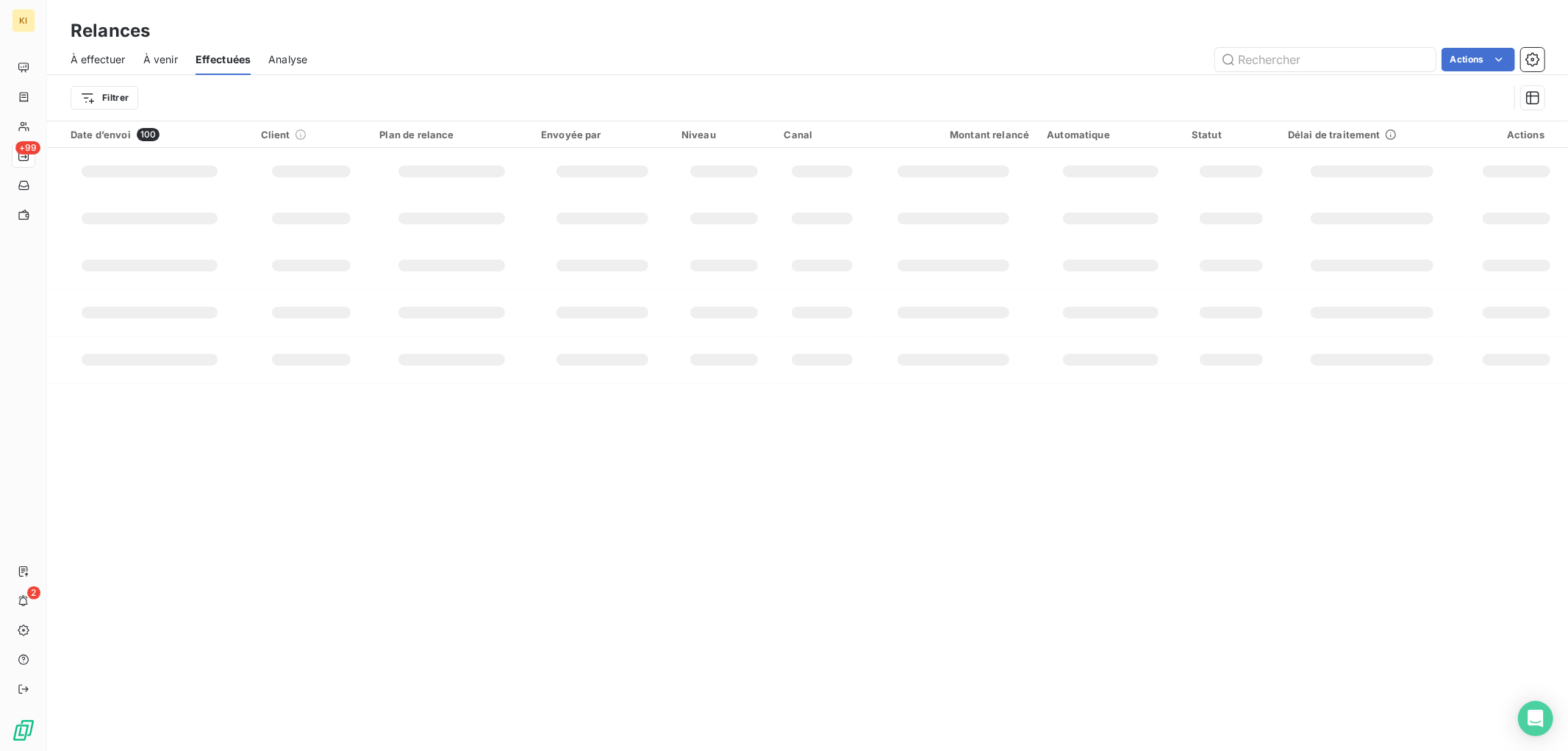
click at [465, 39] on div "Relances" at bounding box center [808, 31] width 1521 height 26
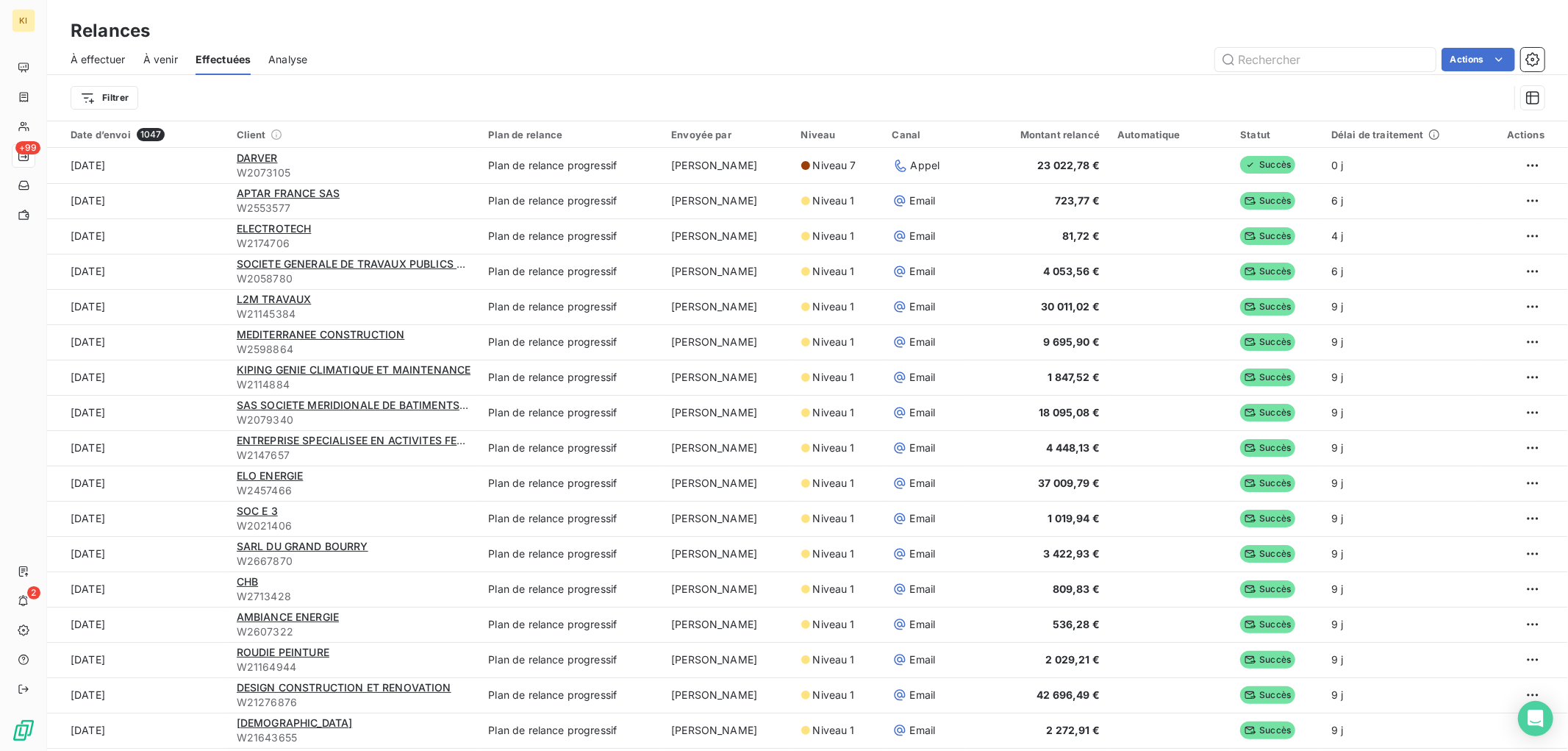
click at [148, 63] on span "À venir" at bounding box center [161, 59] width 35 height 15
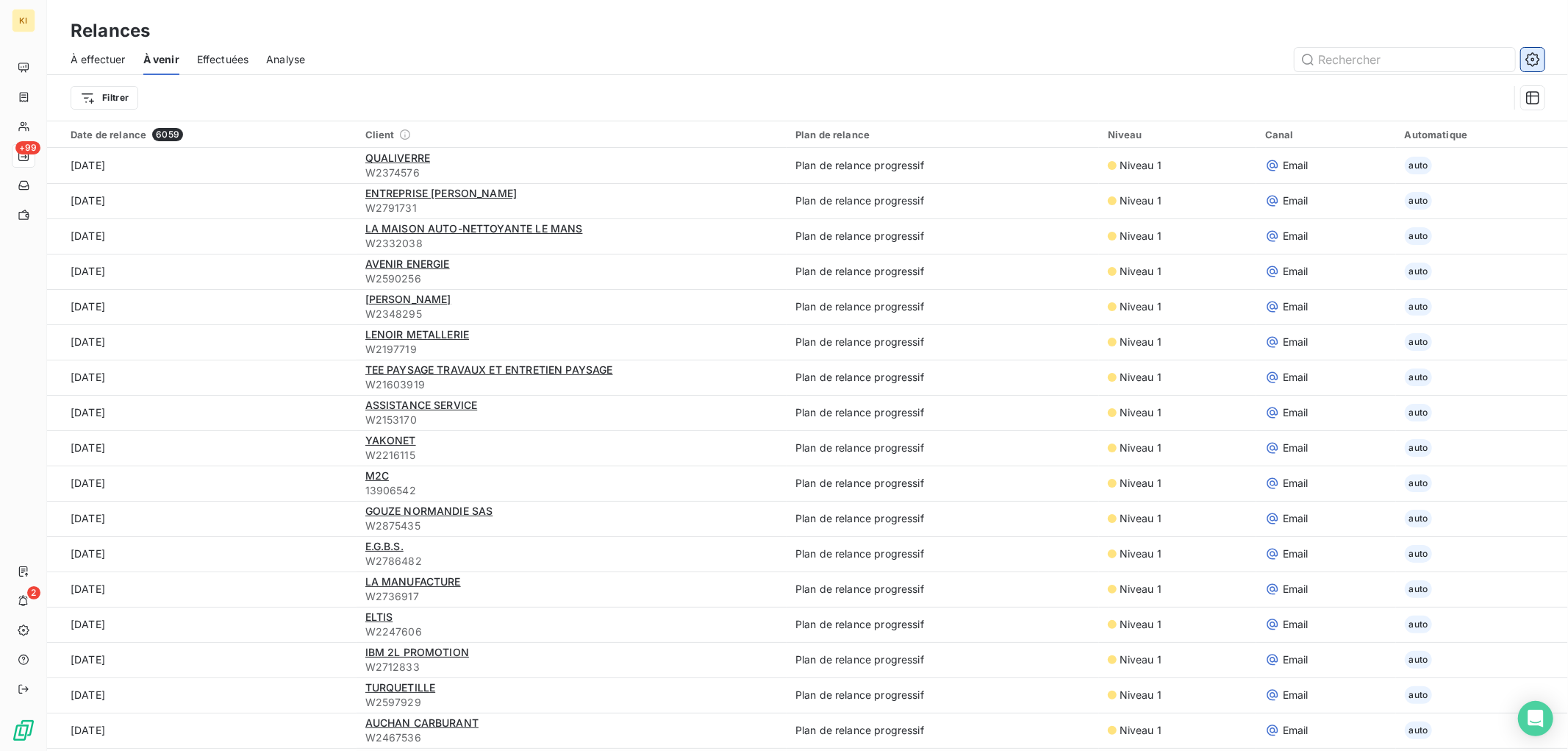
click at [1540, 60] on button "button" at bounding box center [1532, 59] width 24 height 24
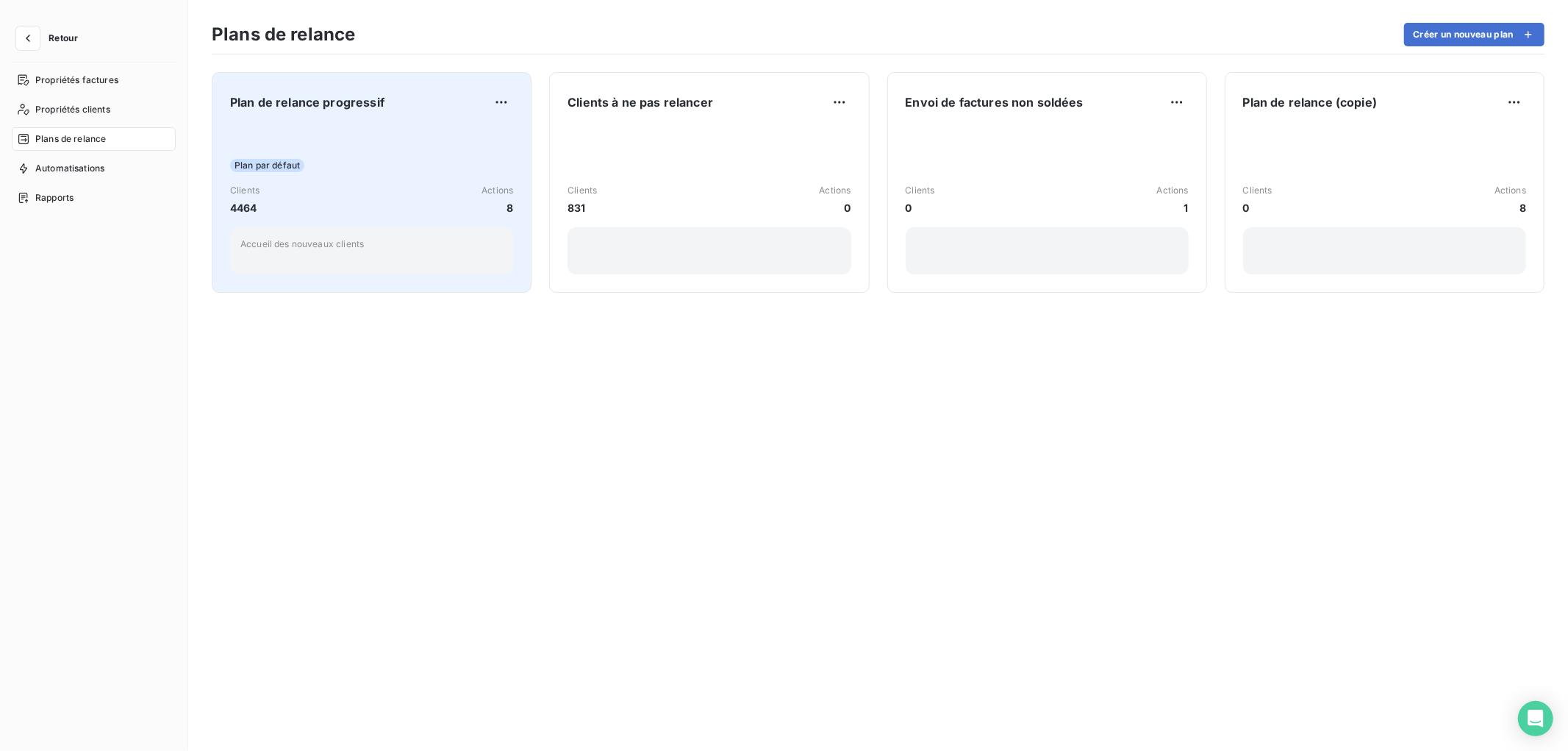
click at [452, 143] on div "Plan par défaut Clients 4464 Actions 8 Accueil des nouveaux clients" at bounding box center [371, 200] width 283 height 149
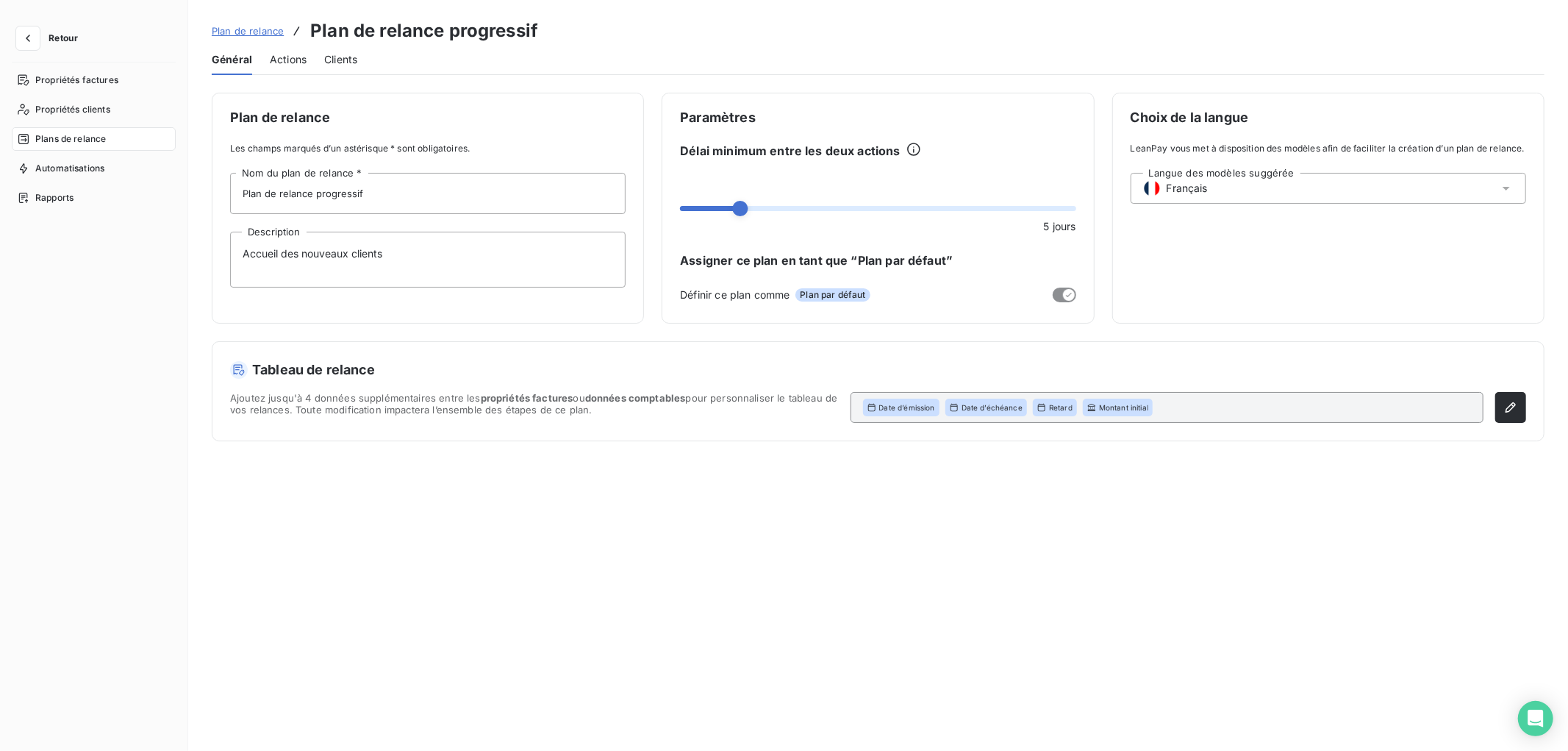
click at [281, 59] on span "Actions" at bounding box center [288, 59] width 37 height 15
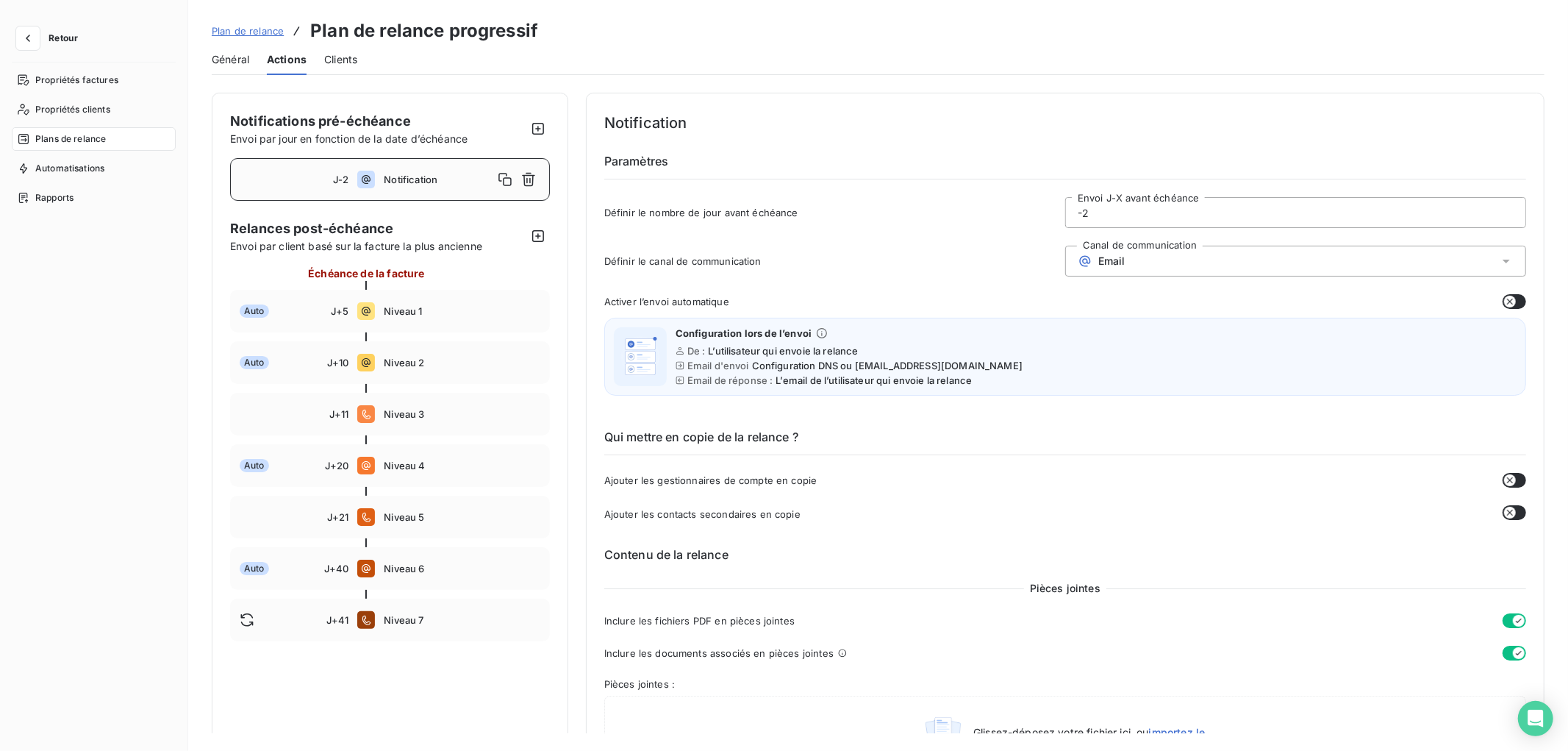
click at [398, 184] on span "Notification" at bounding box center [438, 179] width 108 height 11
click at [1093, 218] on input "-2" at bounding box center [1296, 212] width 460 height 30
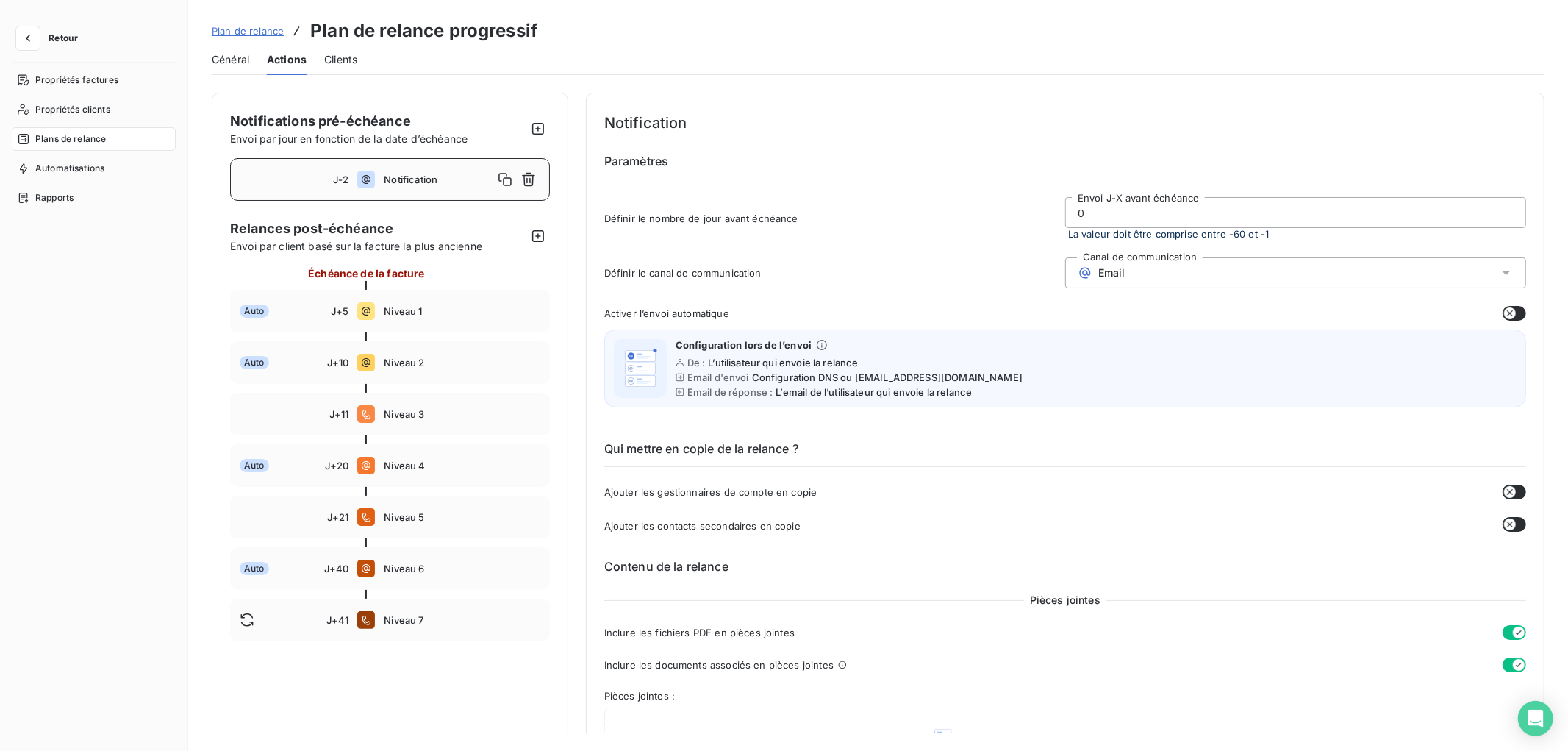
type input "0"
type button "on"
click at [1091, 214] on input "0" at bounding box center [1296, 212] width 460 height 30
click at [1155, 268] on div "Email" at bounding box center [1295, 272] width 461 height 31
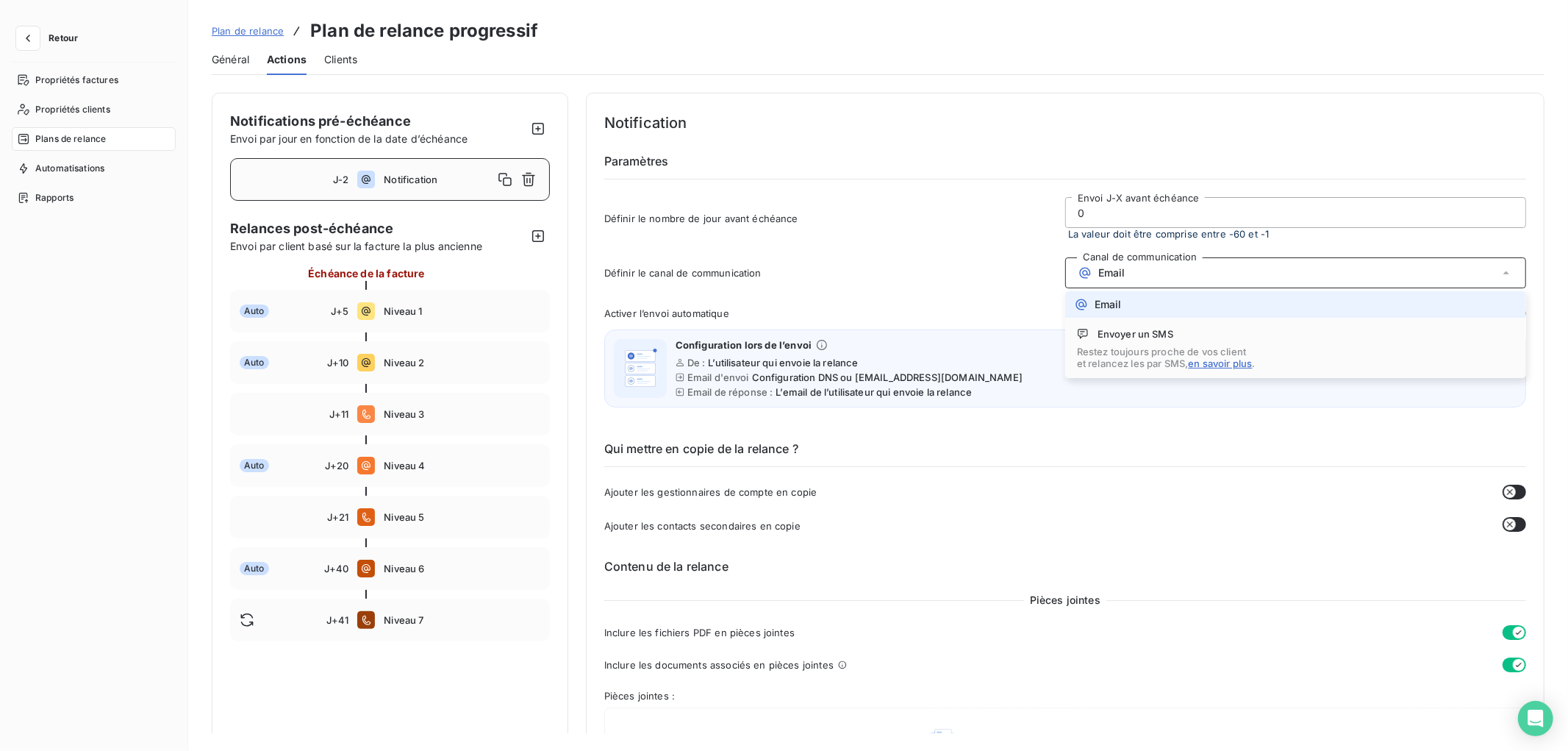
click at [1155, 268] on div "Email" at bounding box center [1295, 272] width 461 height 31
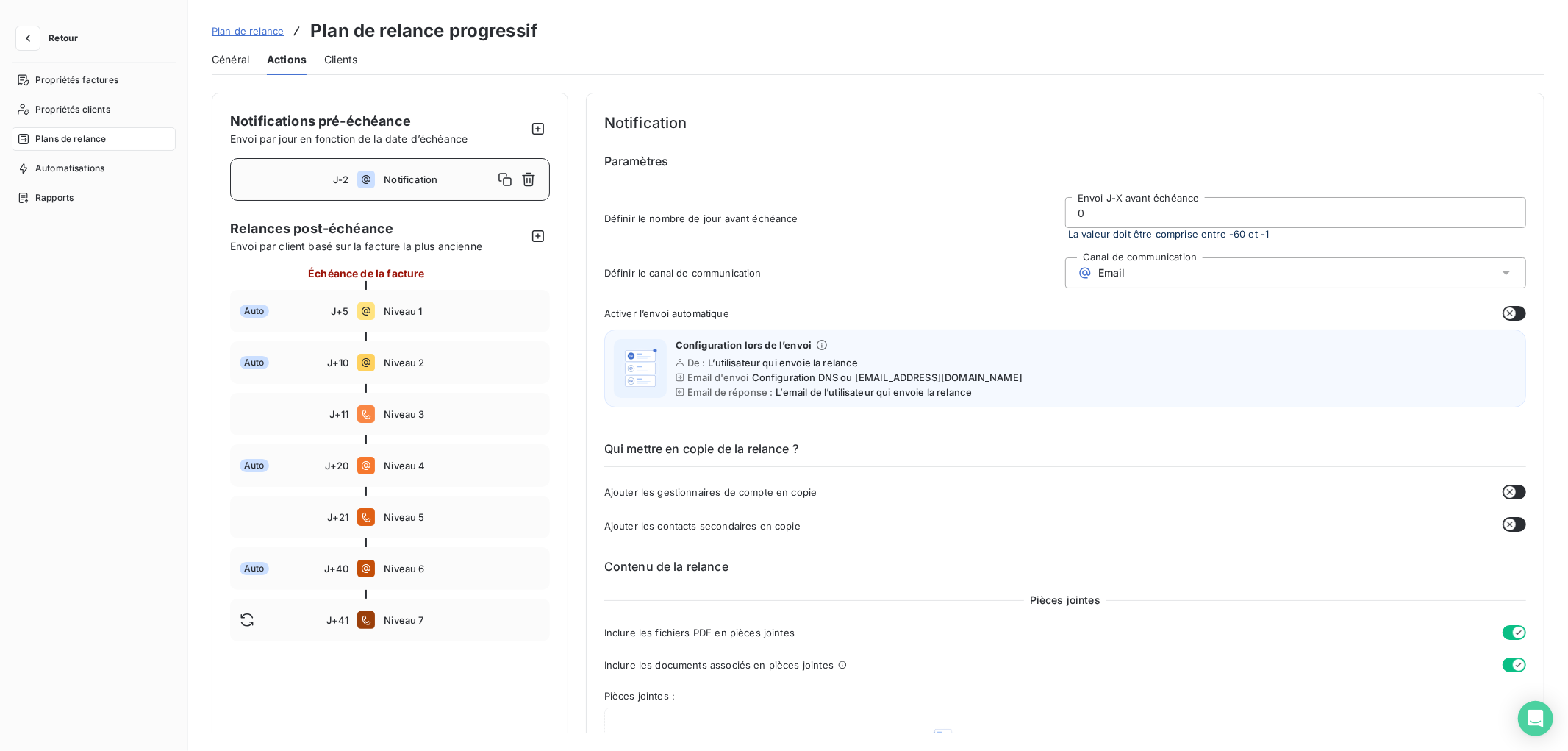
click at [1118, 219] on input "0" at bounding box center [1296, 212] width 460 height 30
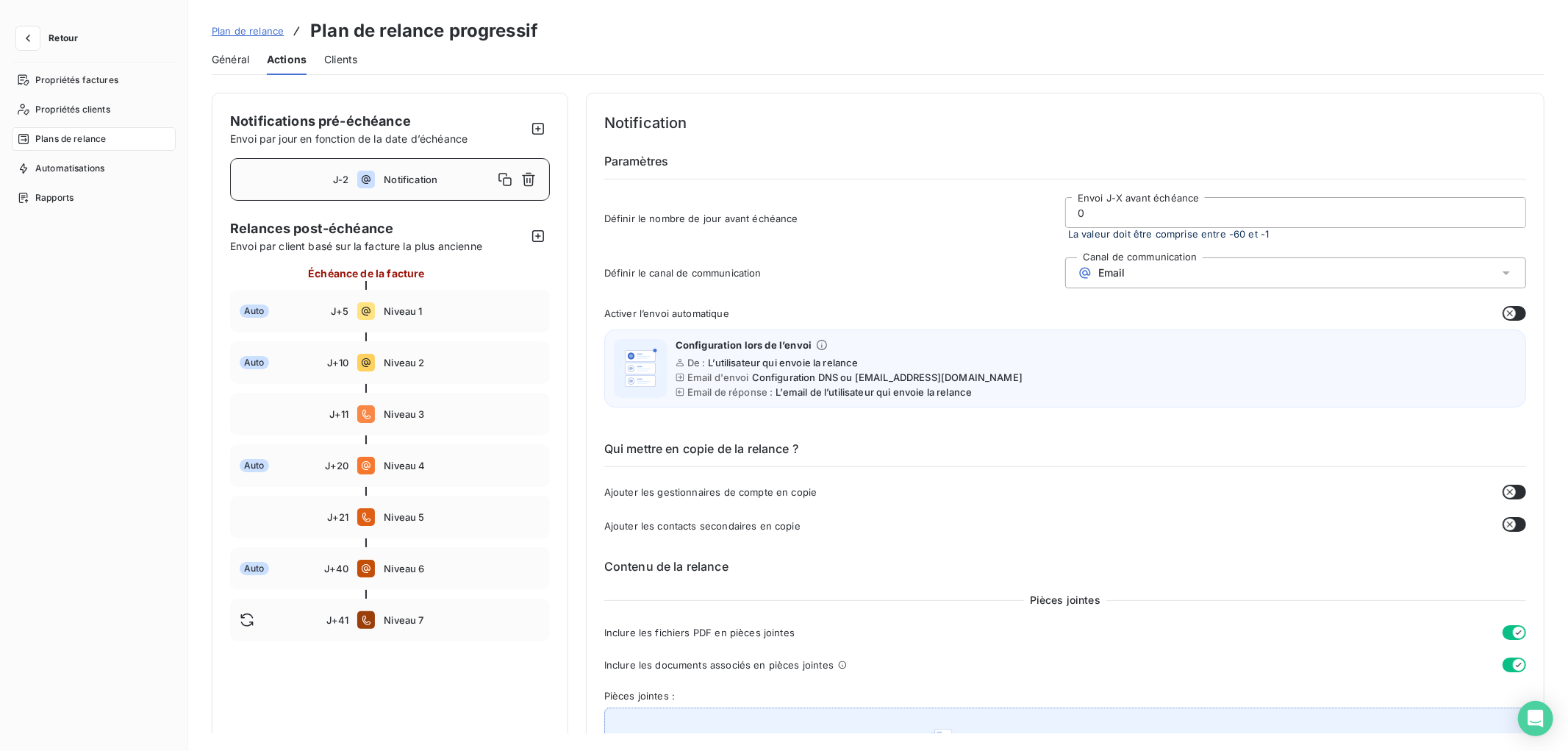
click at [942, 730] on img at bounding box center [943, 743] width 37 height 35
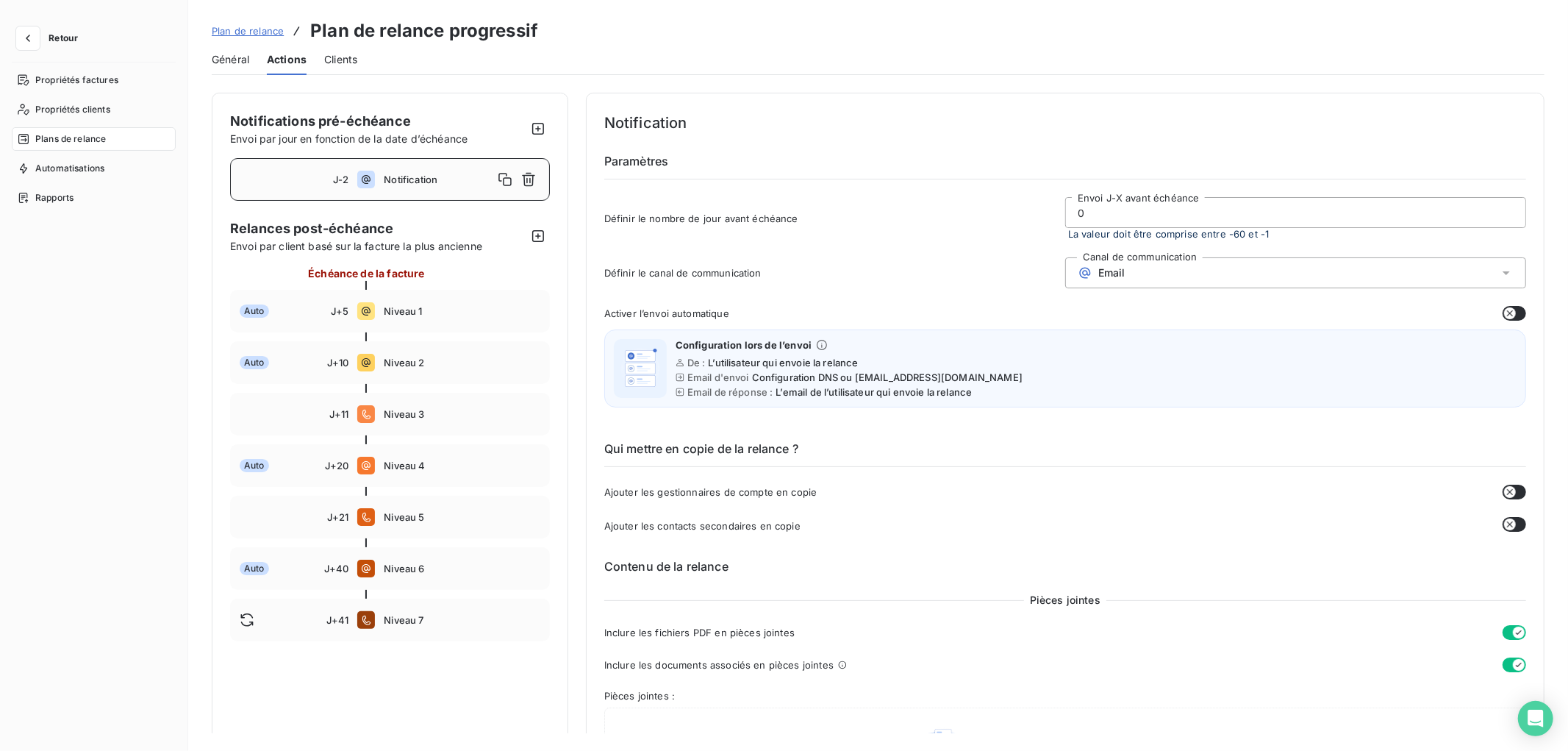
click at [1118, 225] on input "0" at bounding box center [1296, 212] width 460 height 30
click at [1073, 214] on input "0" at bounding box center [1296, 212] width 460 height 30
click at [997, 317] on div "Activer l’envoi automatique" at bounding box center [1065, 313] width 922 height 15
click at [1123, 210] on input "-0" at bounding box center [1296, 212] width 460 height 30
click at [394, 306] on span "Niveau 1" at bounding box center [461, 310] width 156 height 11
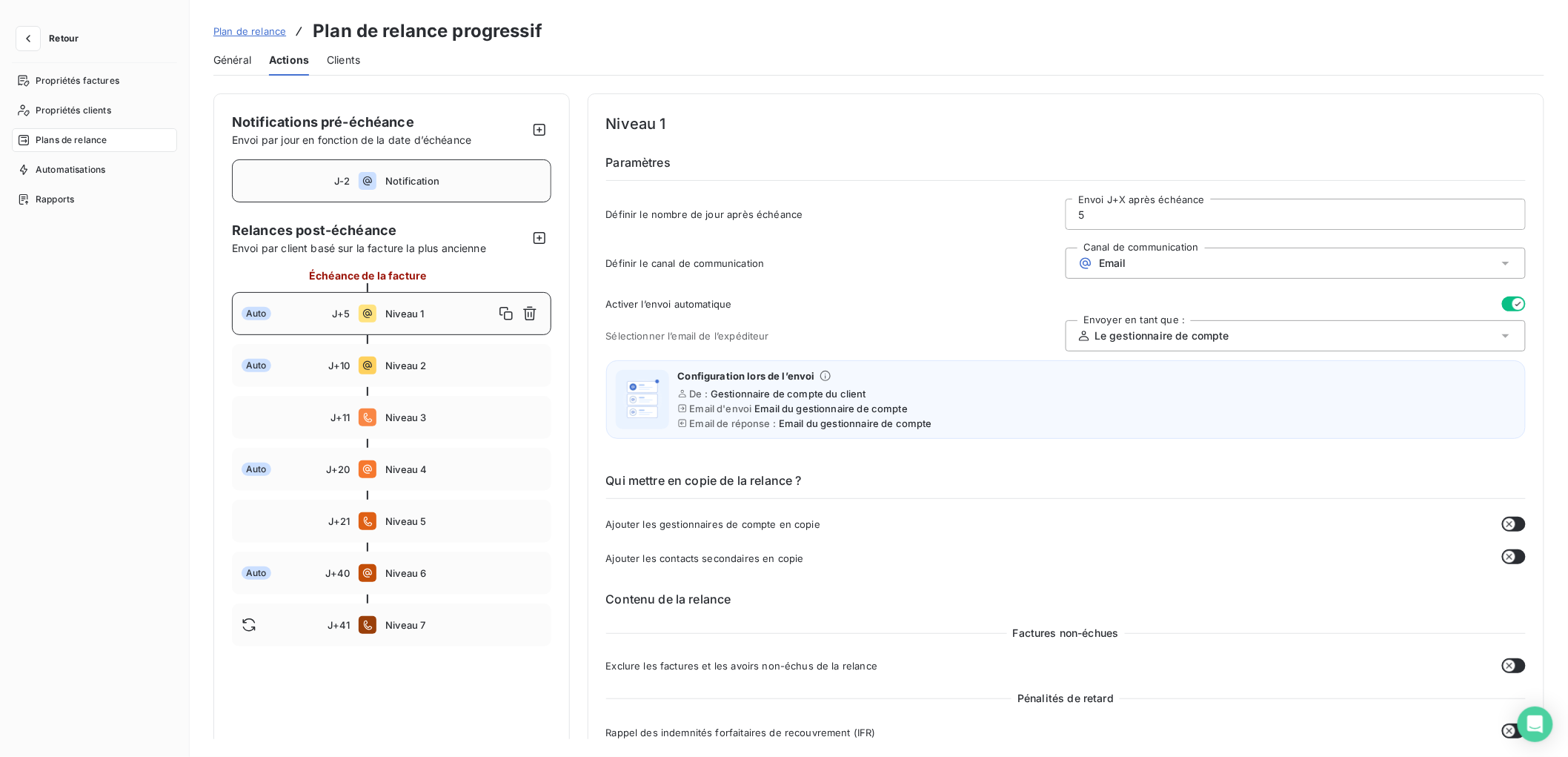
click at [389, 189] on div "J-2 Notification" at bounding box center [391, 181] width 320 height 43
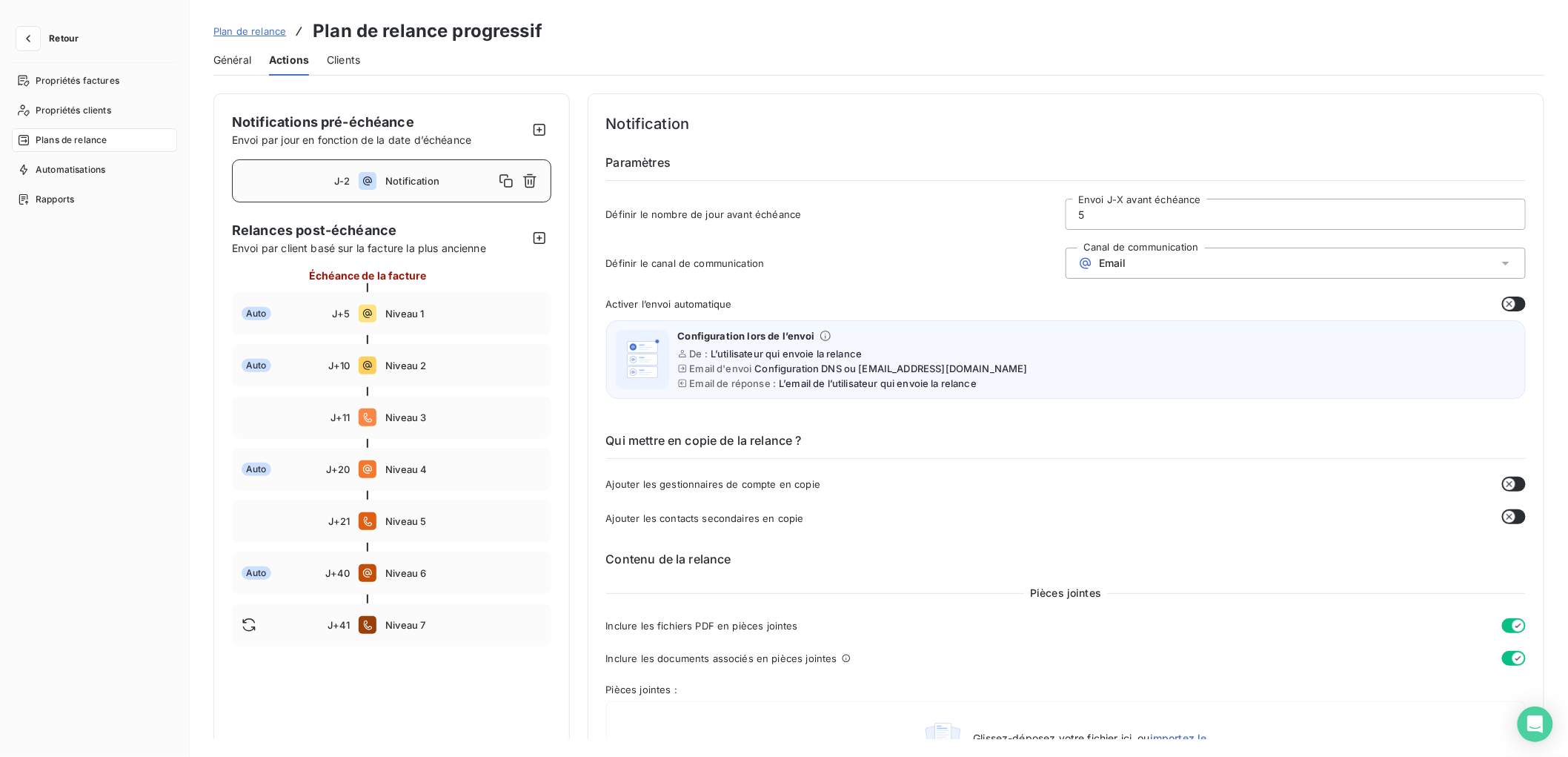
type input "-2"
click at [1131, 217] on input "-2" at bounding box center [1306, 214] width 463 height 30
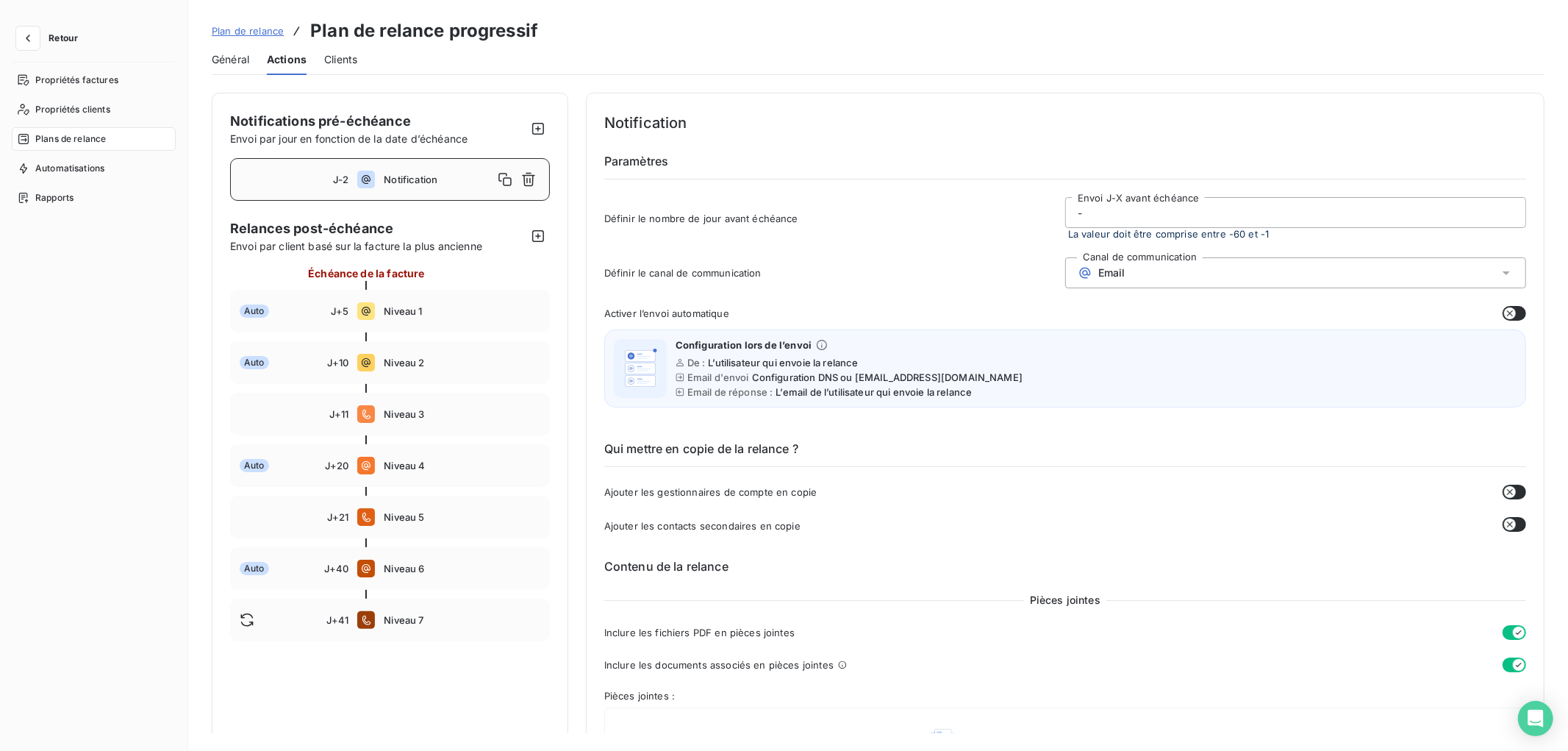
type input "-1"
type input "0"
click at [1159, 273] on div "Email" at bounding box center [1295, 272] width 461 height 31
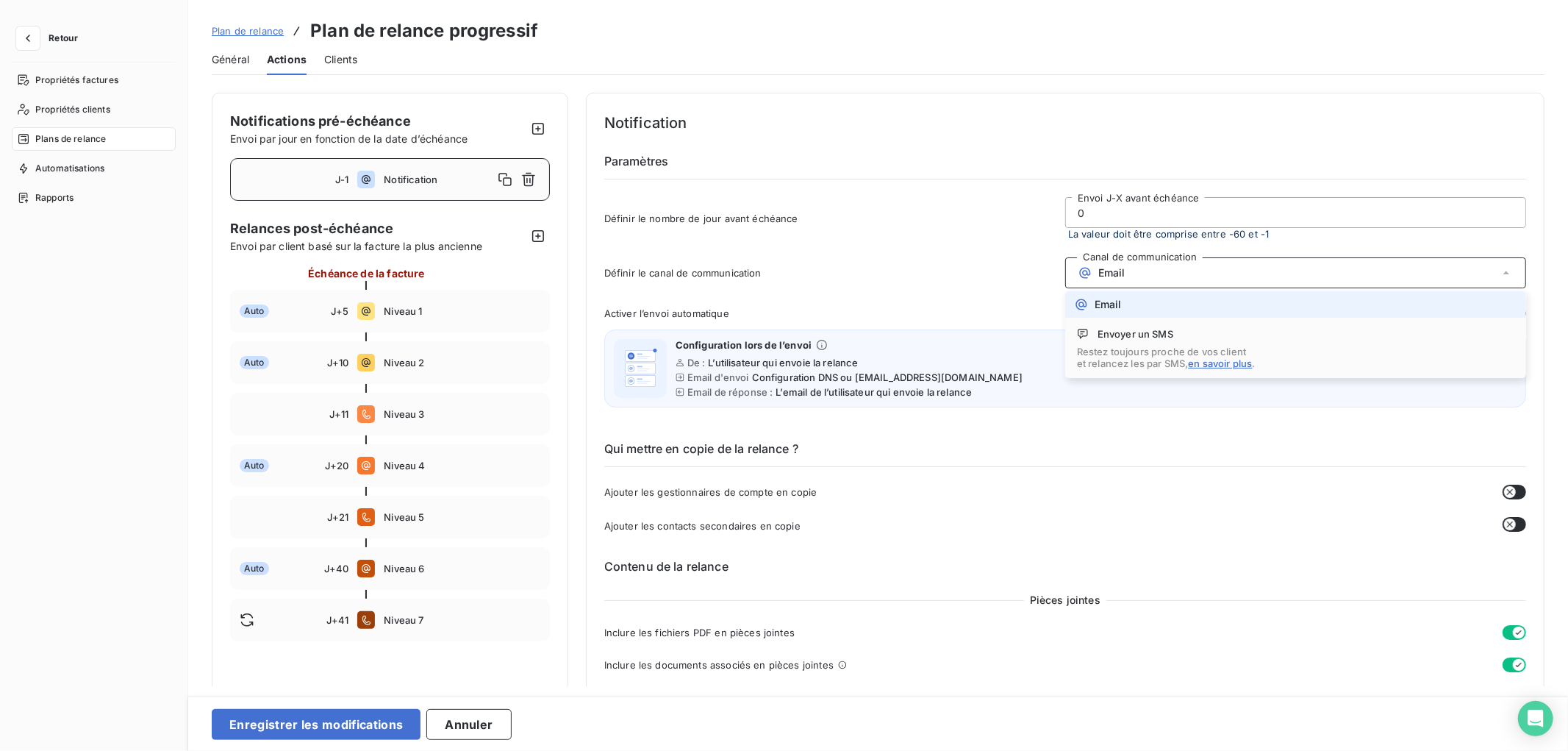
click at [1145, 275] on div "Email" at bounding box center [1295, 272] width 461 height 31
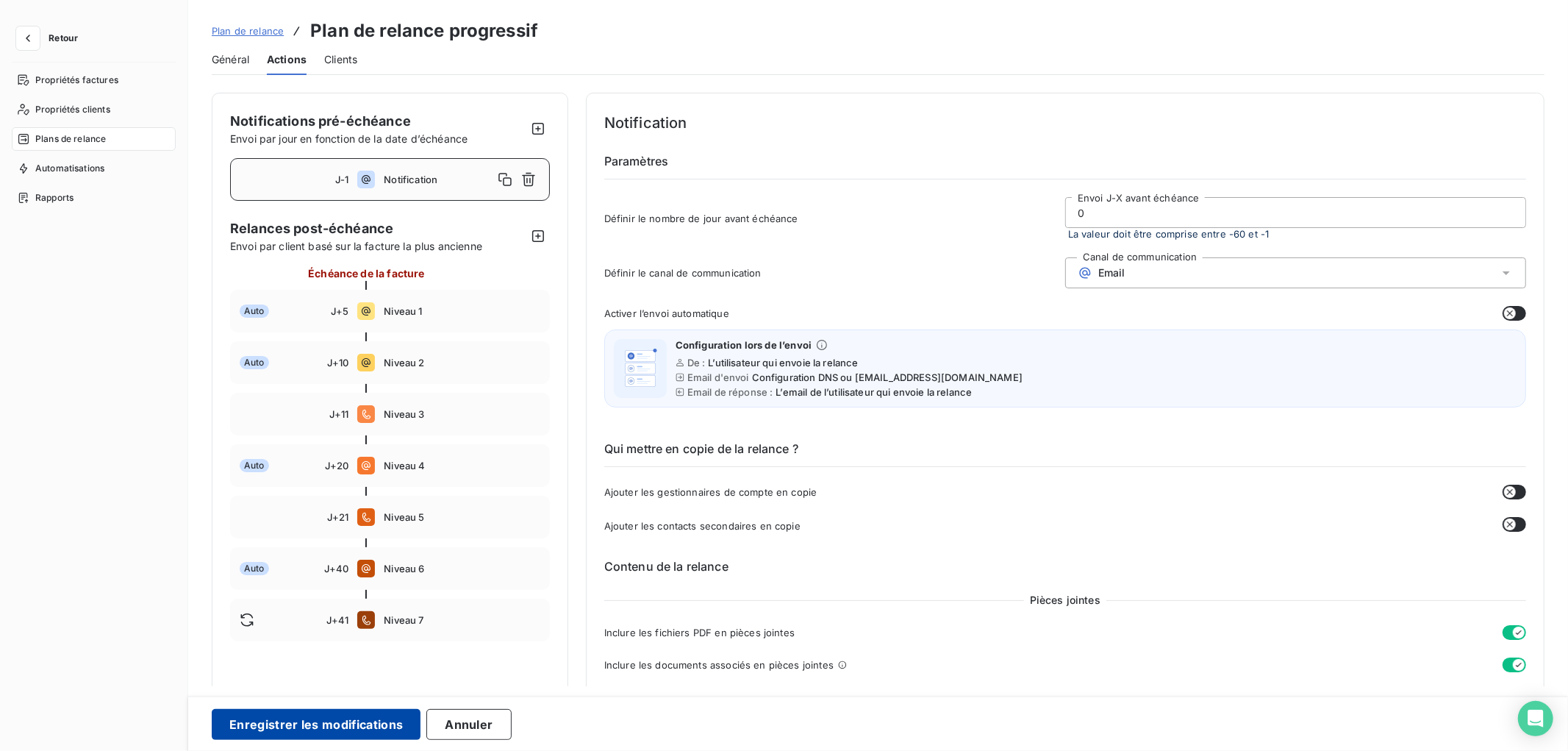
click at [340, 713] on button "Enregistrer les modifications" at bounding box center [316, 724] width 209 height 31
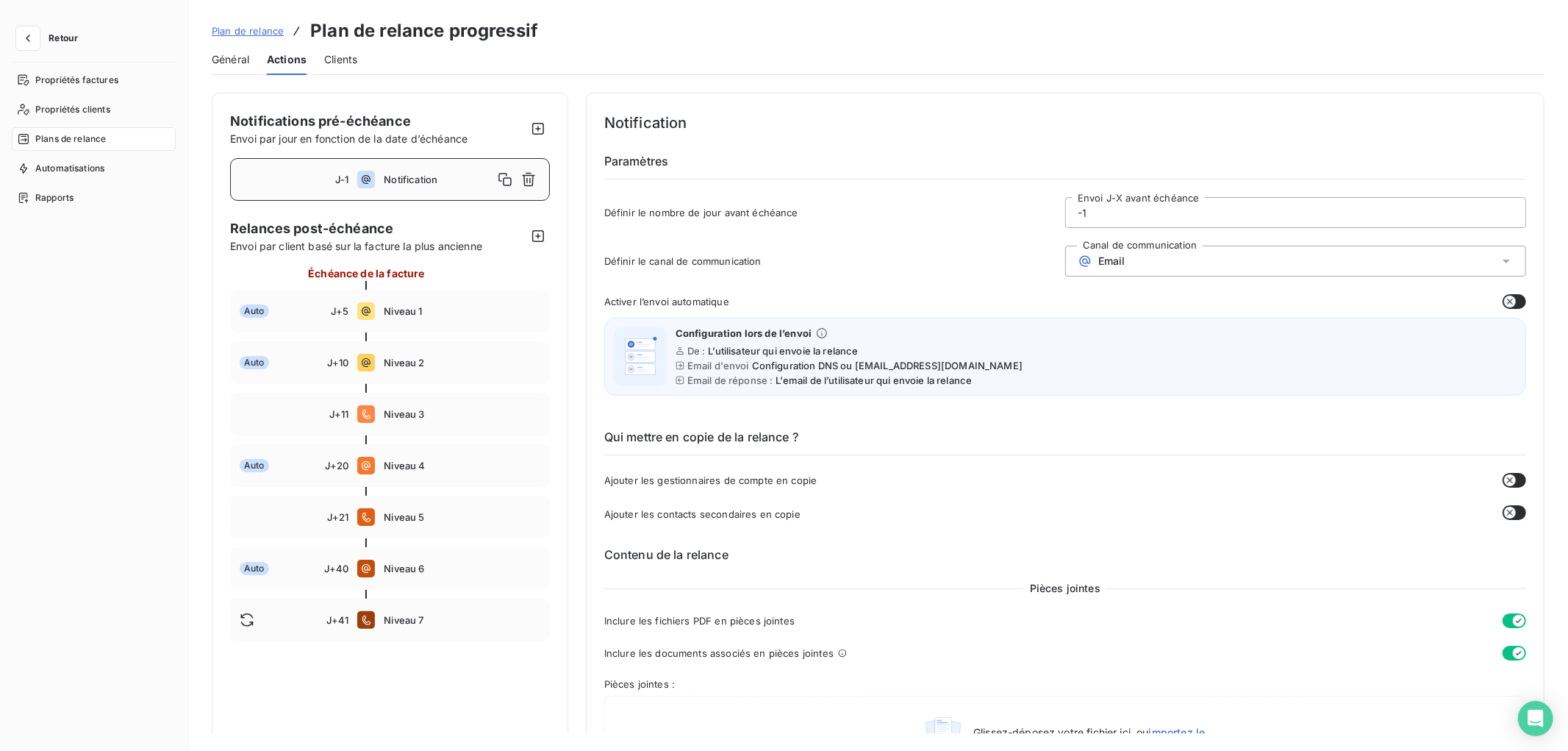
click at [239, 53] on span "Général" at bounding box center [230, 59] width 38 height 15
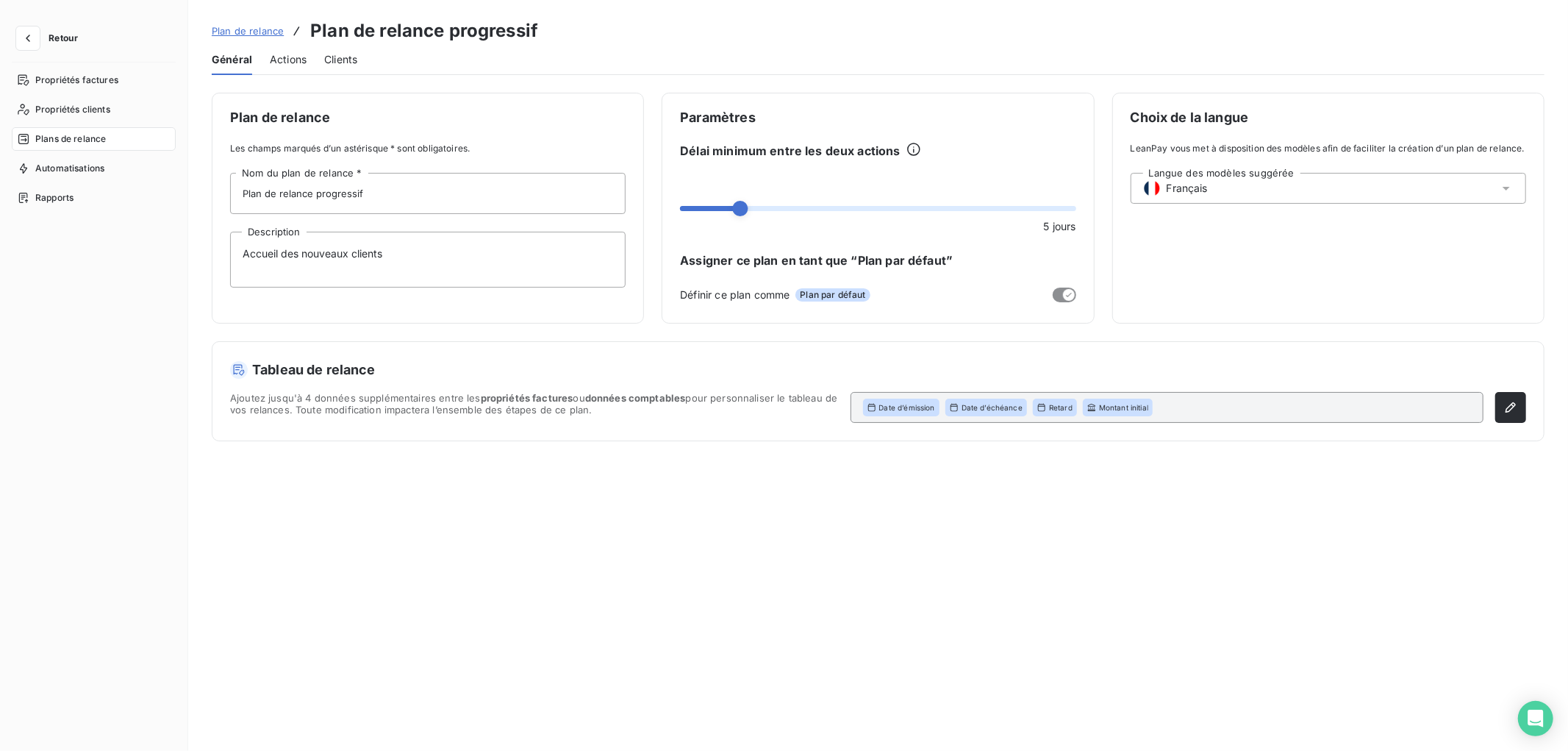
click at [285, 59] on span "Actions" at bounding box center [288, 59] width 37 height 15
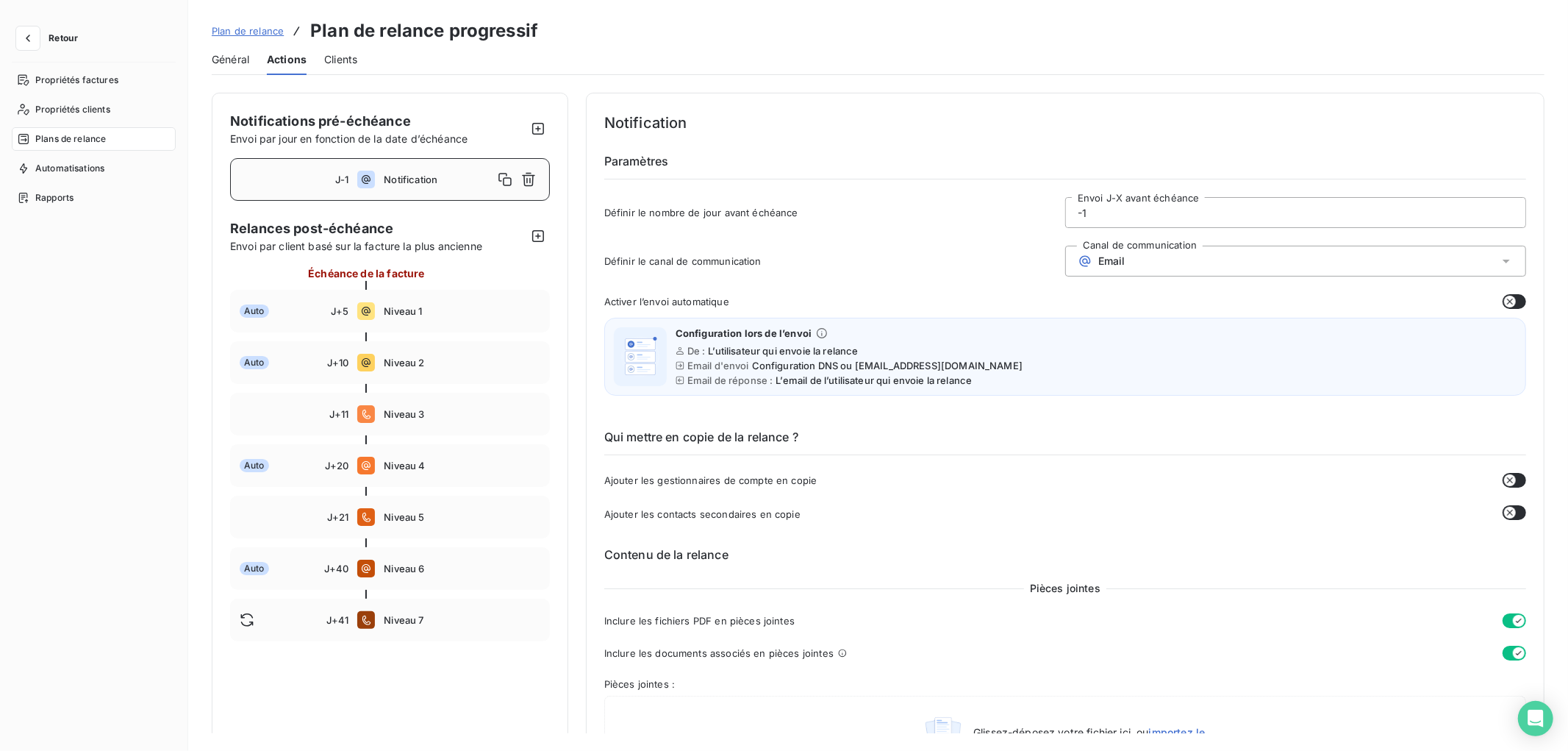
click at [235, 63] on span "Général" at bounding box center [230, 59] width 38 height 15
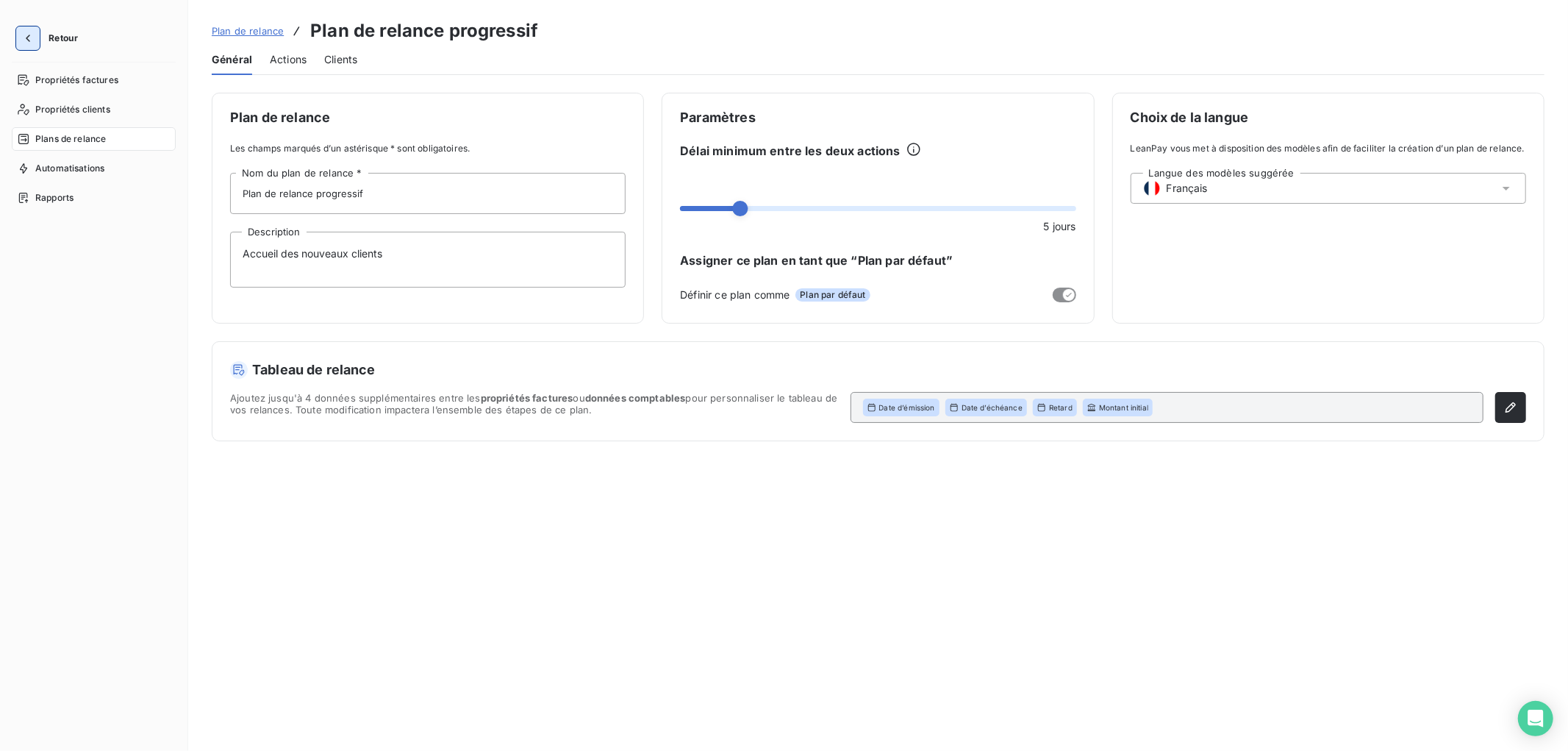
click at [30, 37] on icon "button" at bounding box center [28, 38] width 15 height 15
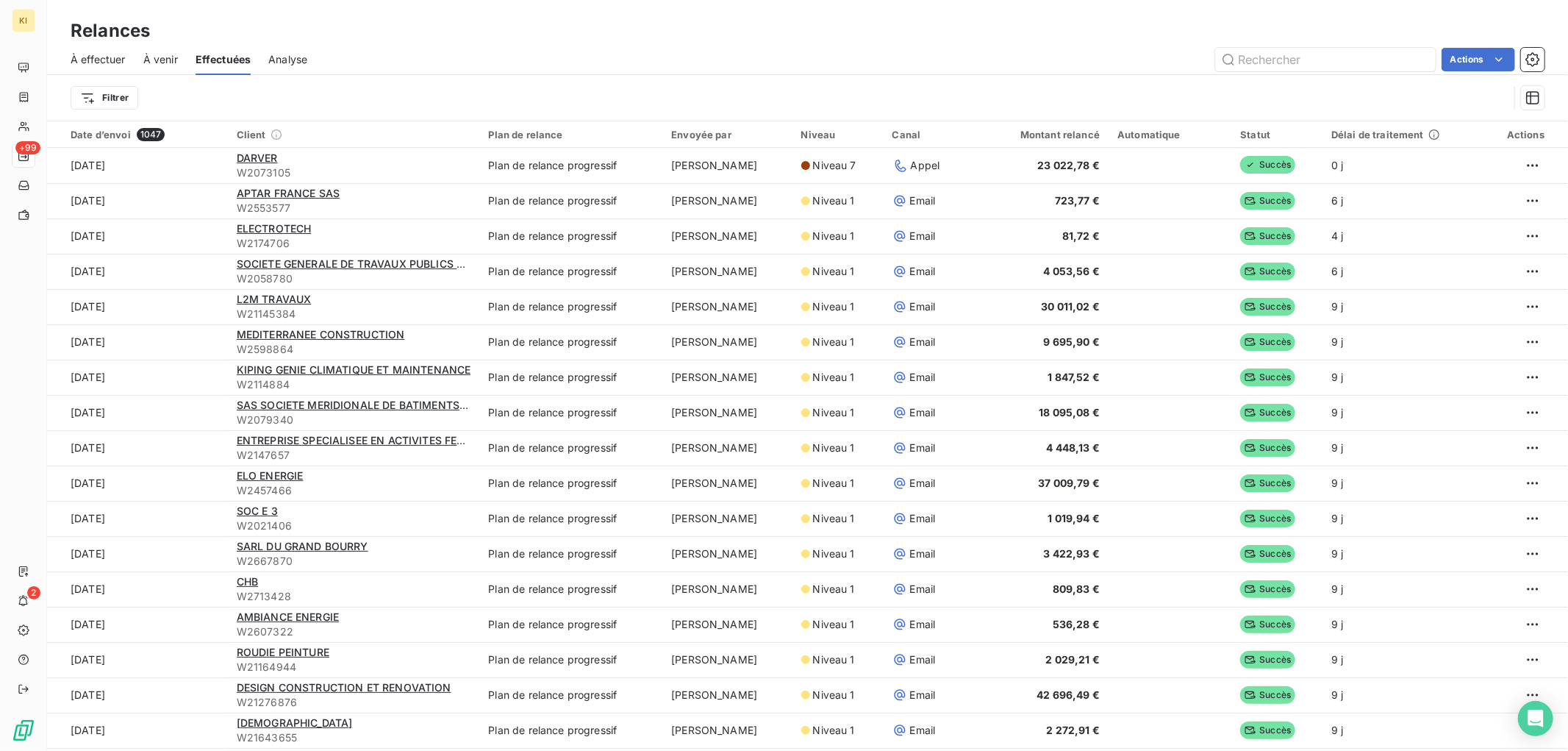
click at [150, 60] on span "À venir" at bounding box center [161, 59] width 35 height 15
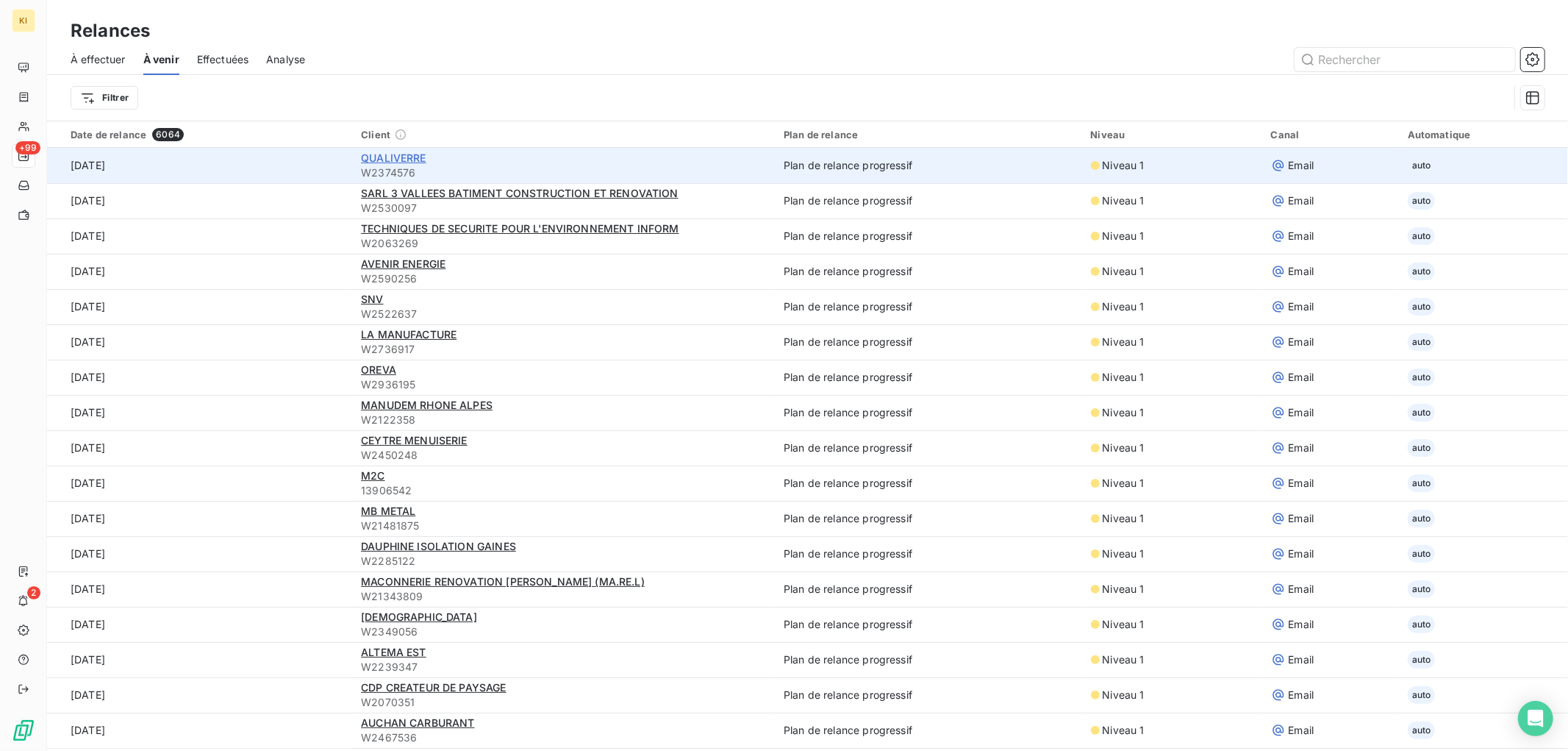
click at [379, 162] on span "QUALIVERRE" at bounding box center [393, 157] width 66 height 12
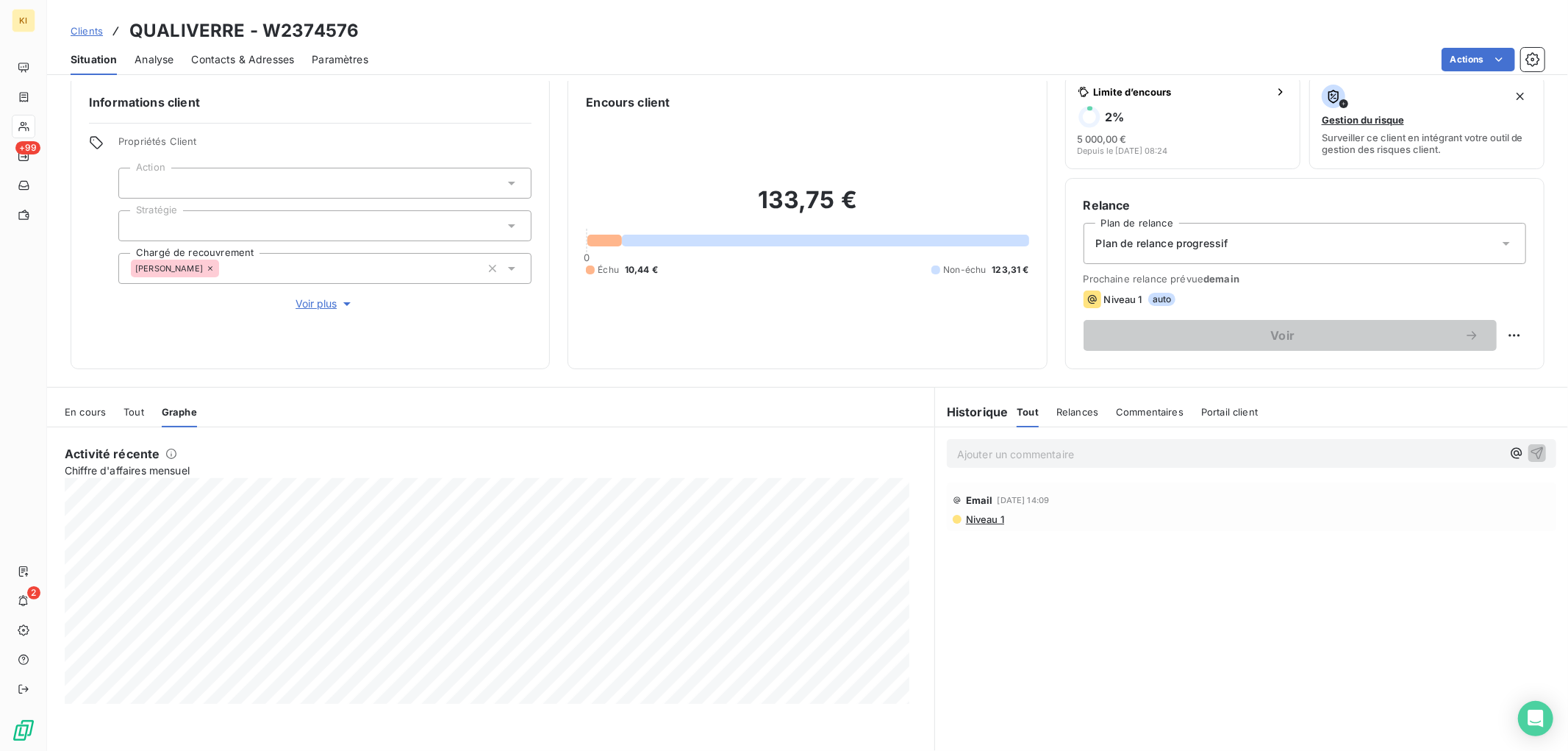
scroll to position [17, 0]
click at [136, 408] on span "Tout" at bounding box center [134, 408] width 21 height 11
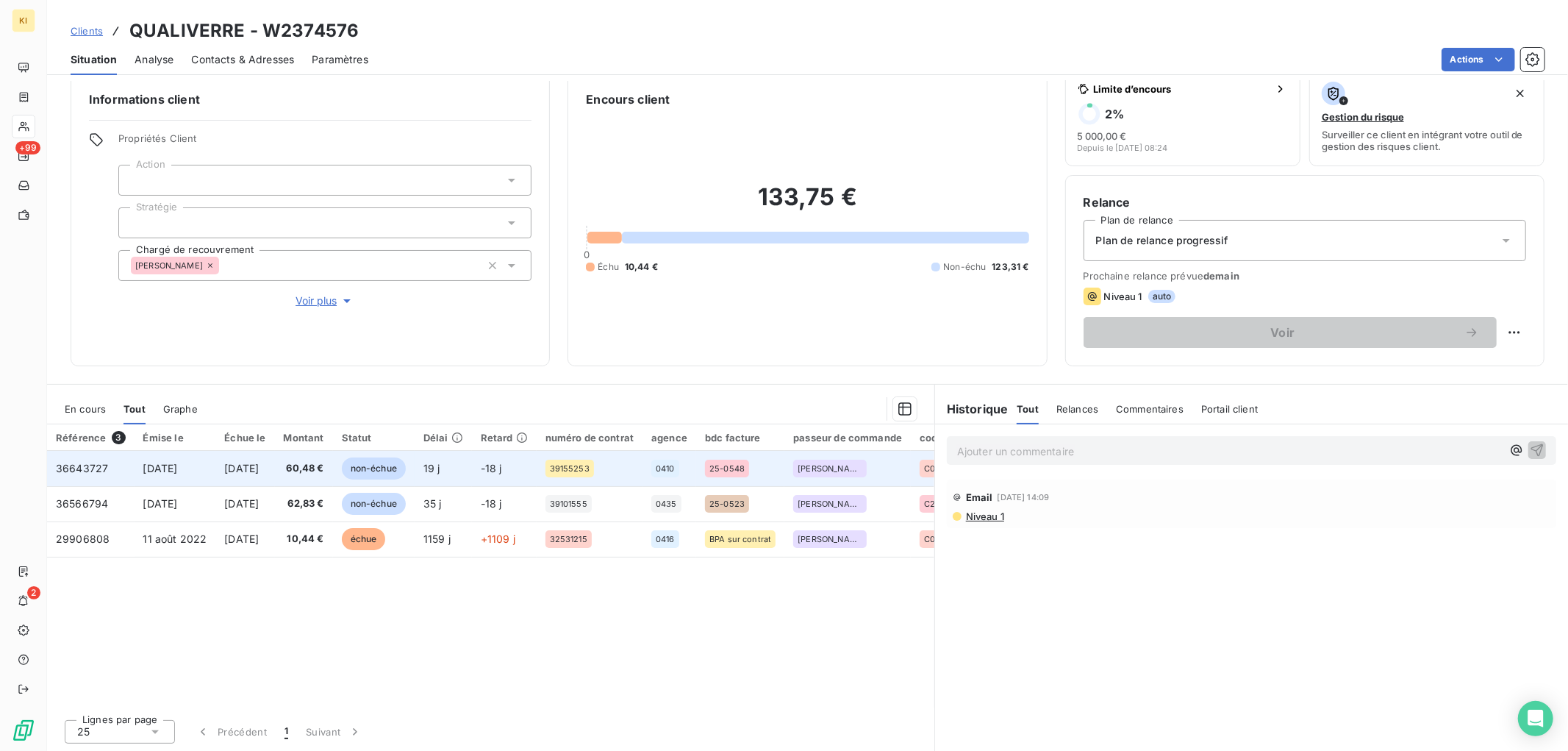
click at [91, 473] on span "36643727" at bounding box center [82, 468] width 52 height 12
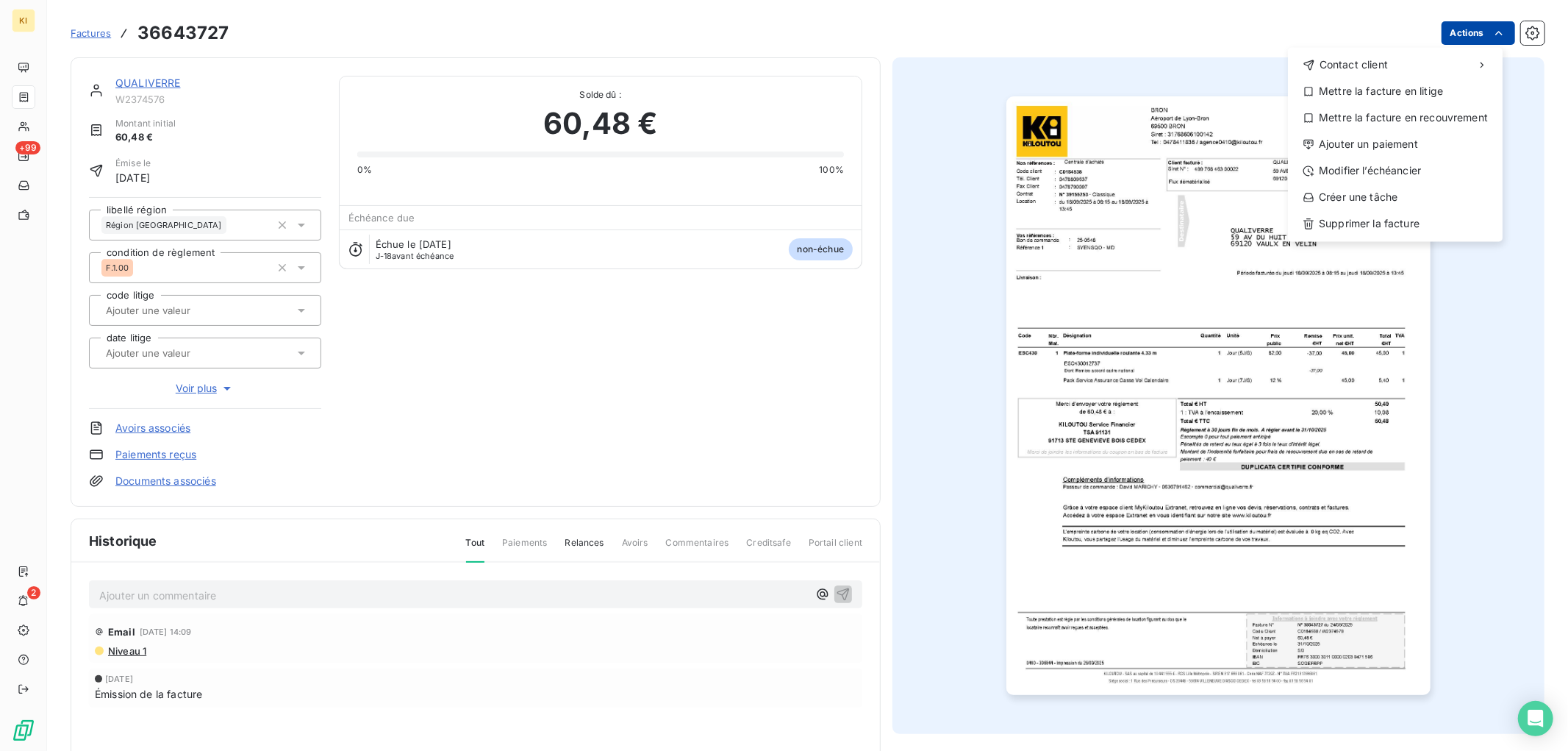
click at [1458, 32] on html "KI +99 2 Factures 36643727 Actions Contact client Mettre la facture en litige M…" at bounding box center [784, 375] width 1568 height 751
click at [871, 39] on html "KI +99 2 Factures 36643727 Actions Contact client Mettre la facture en litige M…" at bounding box center [784, 375] width 1568 height 751
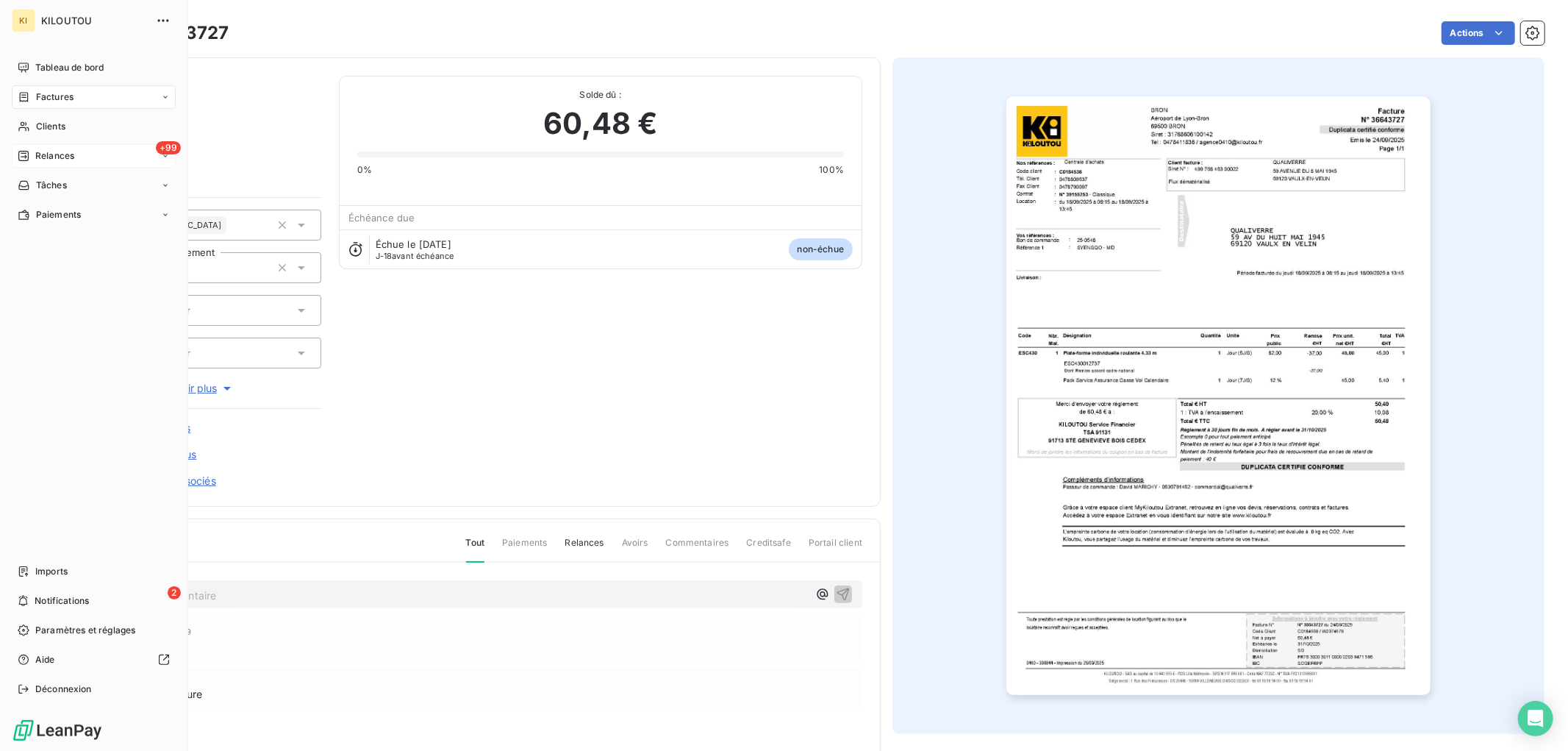
click at [55, 155] on span "Relances" at bounding box center [54, 156] width 39 height 13
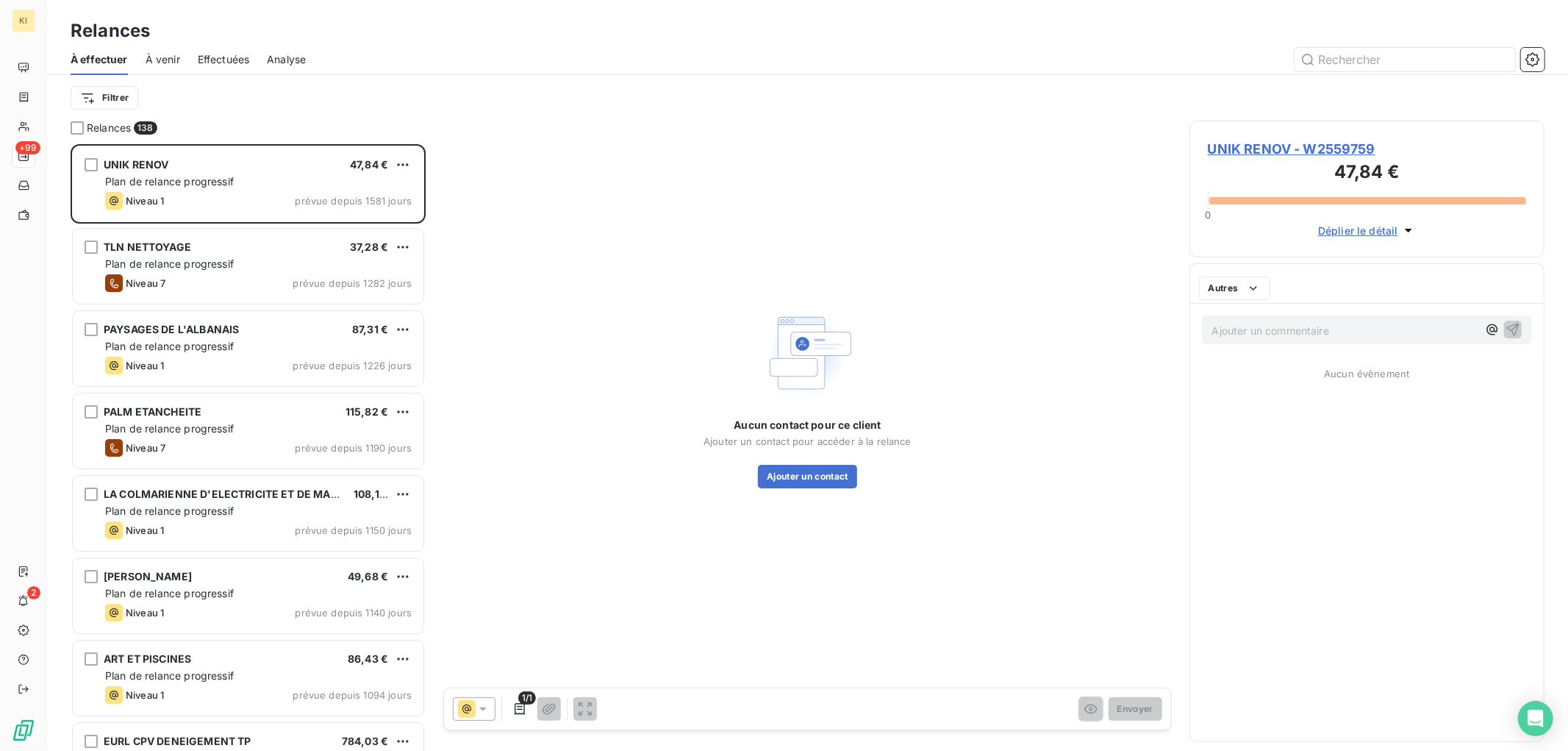
scroll to position [594, 343]
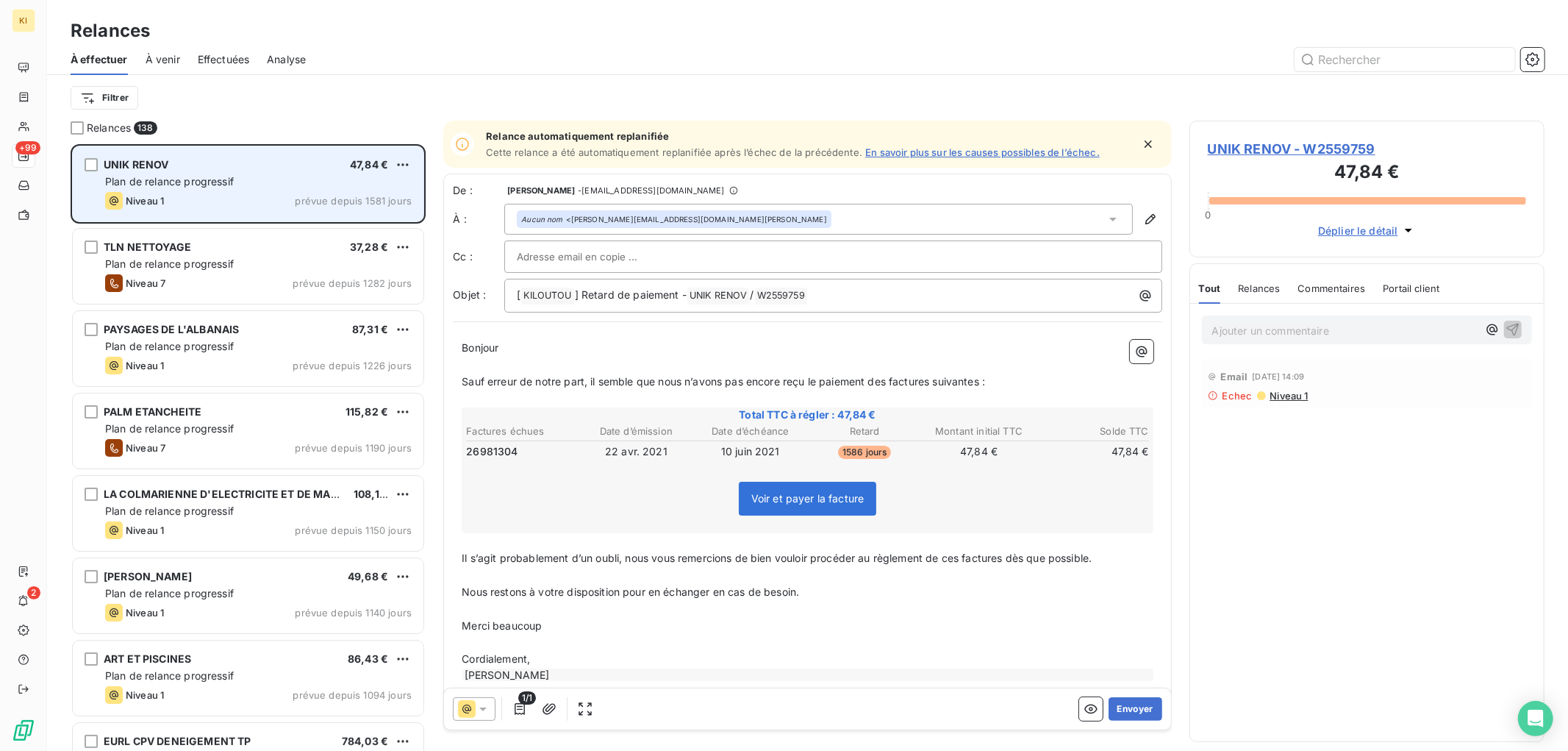
click at [135, 164] on span "UNIK RENOV" at bounding box center [136, 164] width 66 height 12
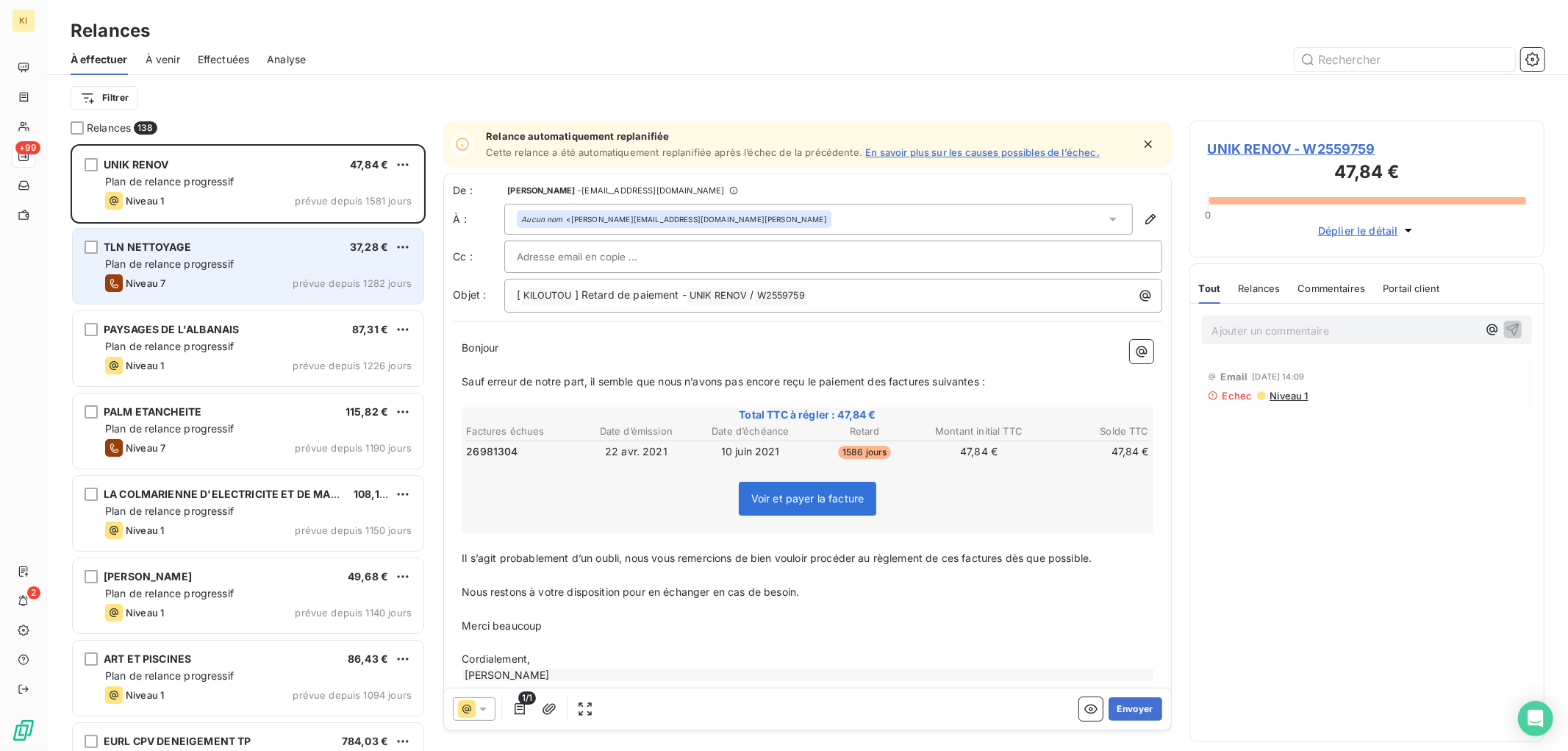
click at [208, 250] on div "TLN NETTOYAGE 37,28 €" at bounding box center [258, 247] width 307 height 13
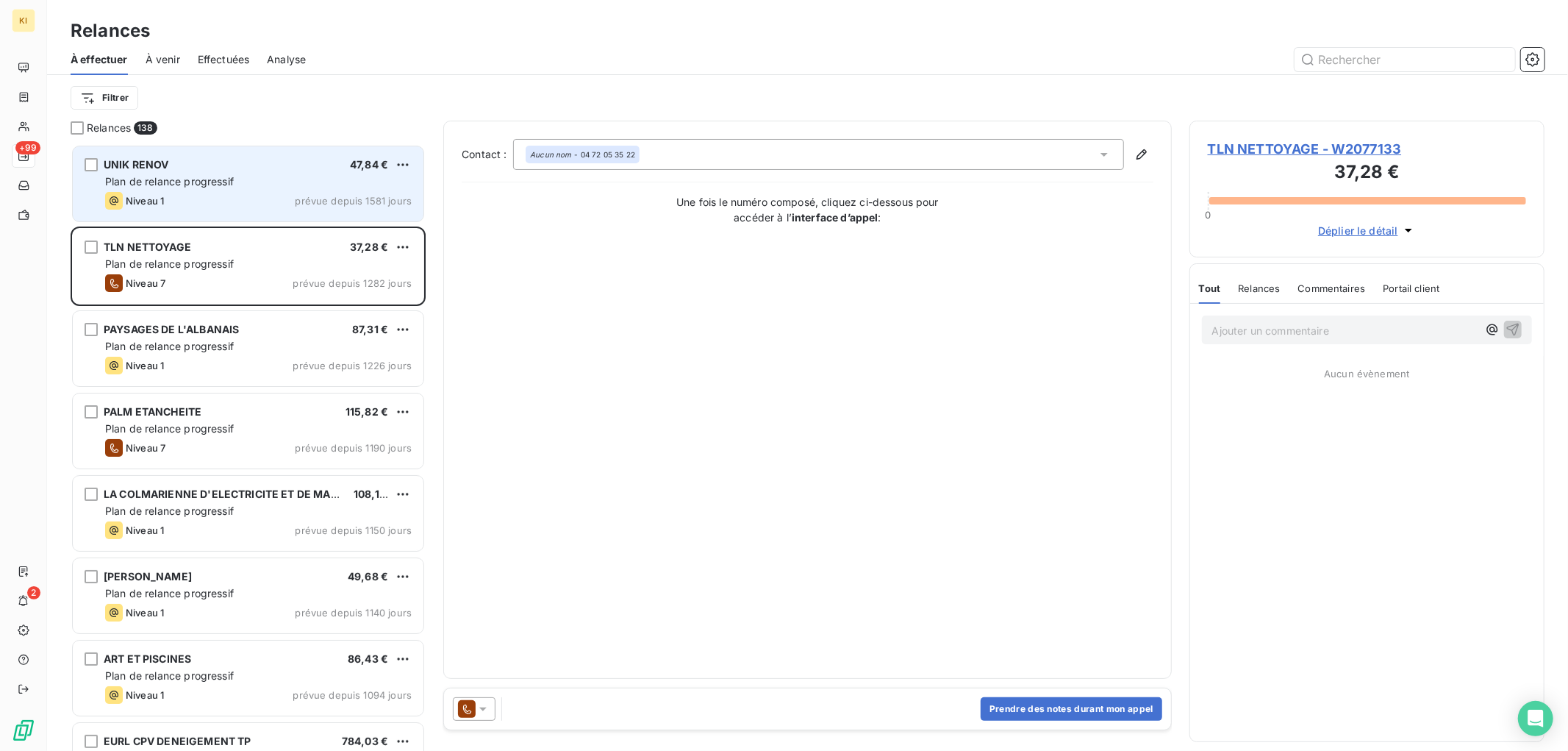
click at [210, 200] on div "Niveau 1 prévue depuis 1581 jours" at bounding box center [258, 201] width 307 height 17
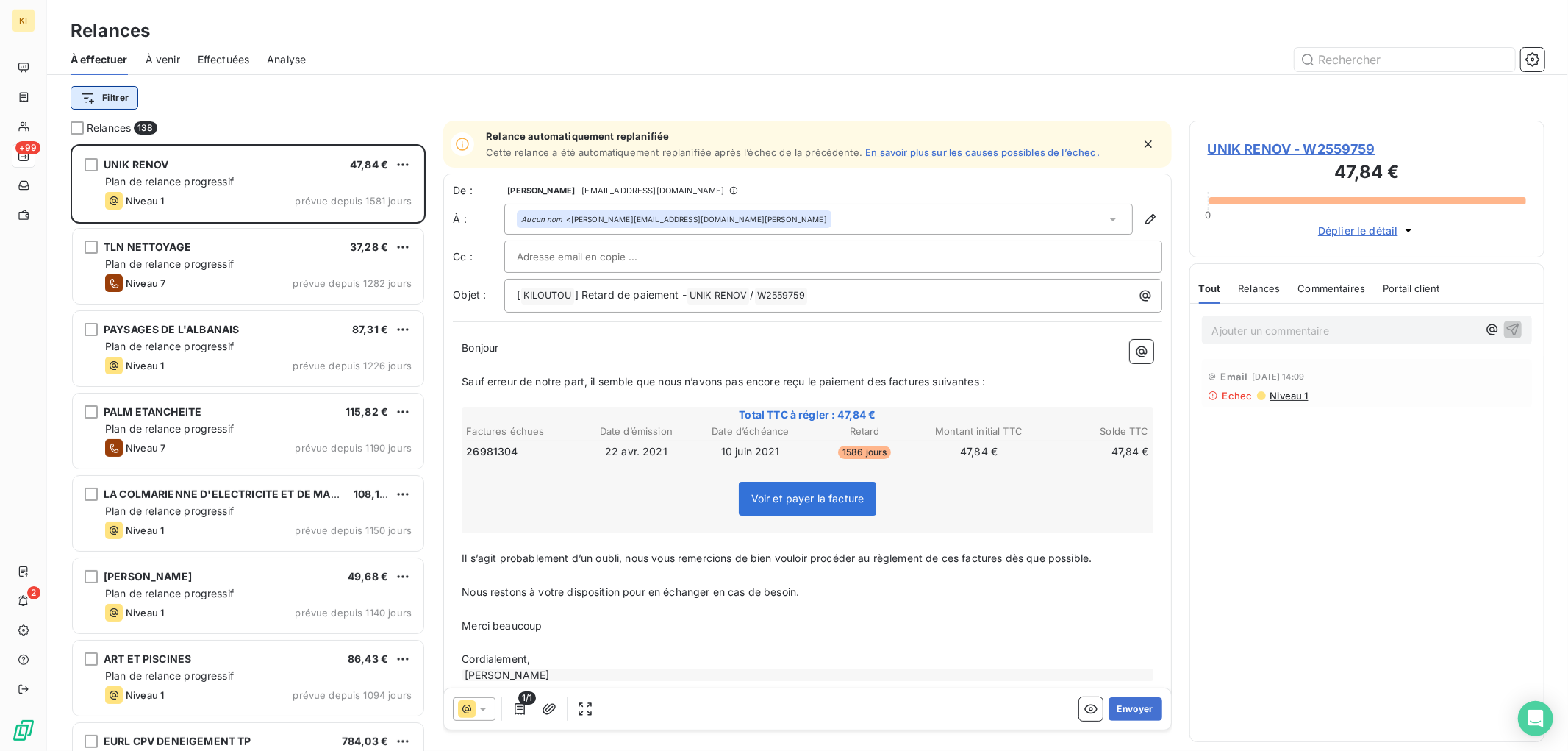
click at [104, 101] on html "KI +99 2 Relances À effectuer À venir Effectuées Analyse Filtrer Relances 138 U…" at bounding box center [784, 375] width 1568 height 751
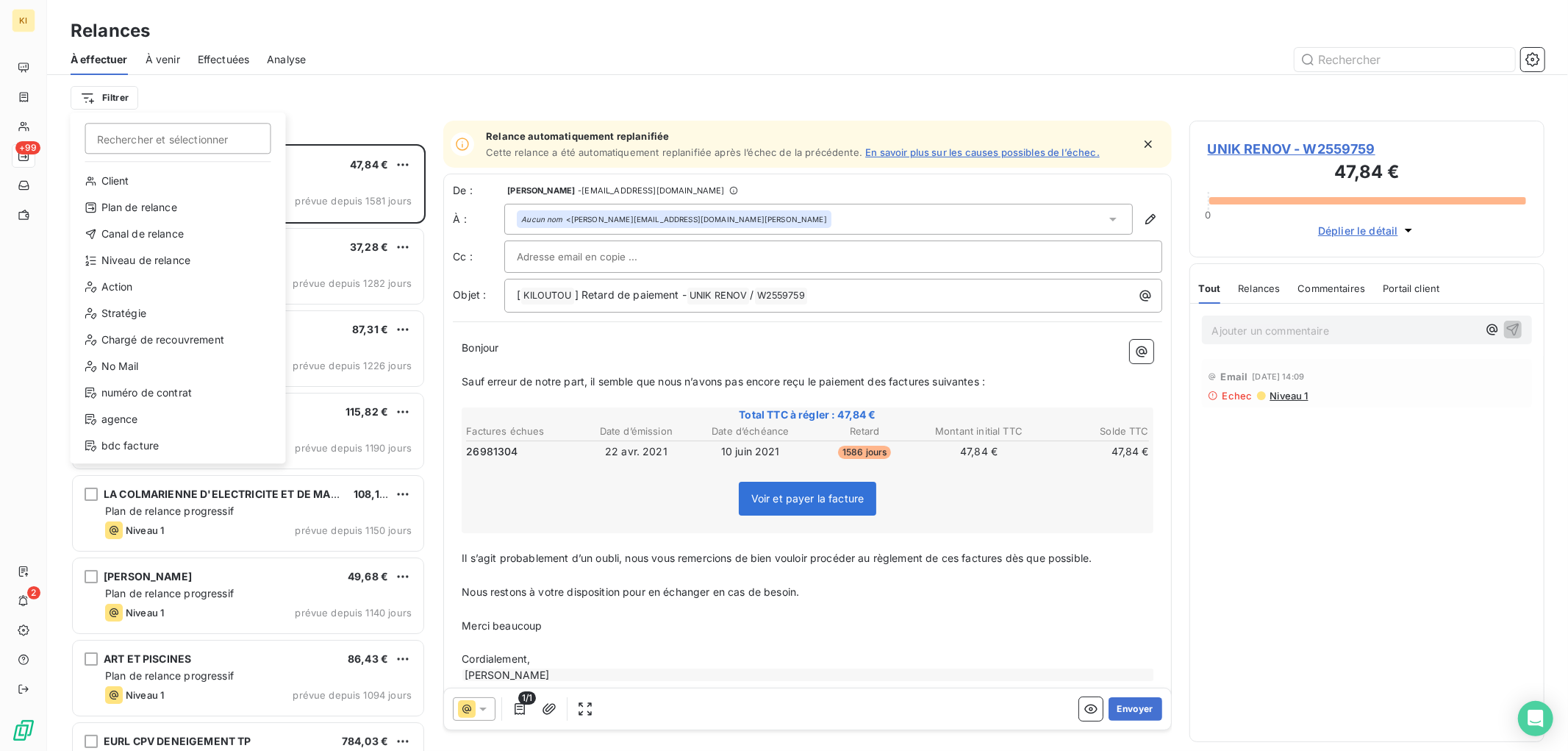
click at [398, 90] on html "KI +99 2 Relances À effectuer À venir Effectuées Analyse Filtrer Rechercher et …" at bounding box center [784, 375] width 1568 height 751
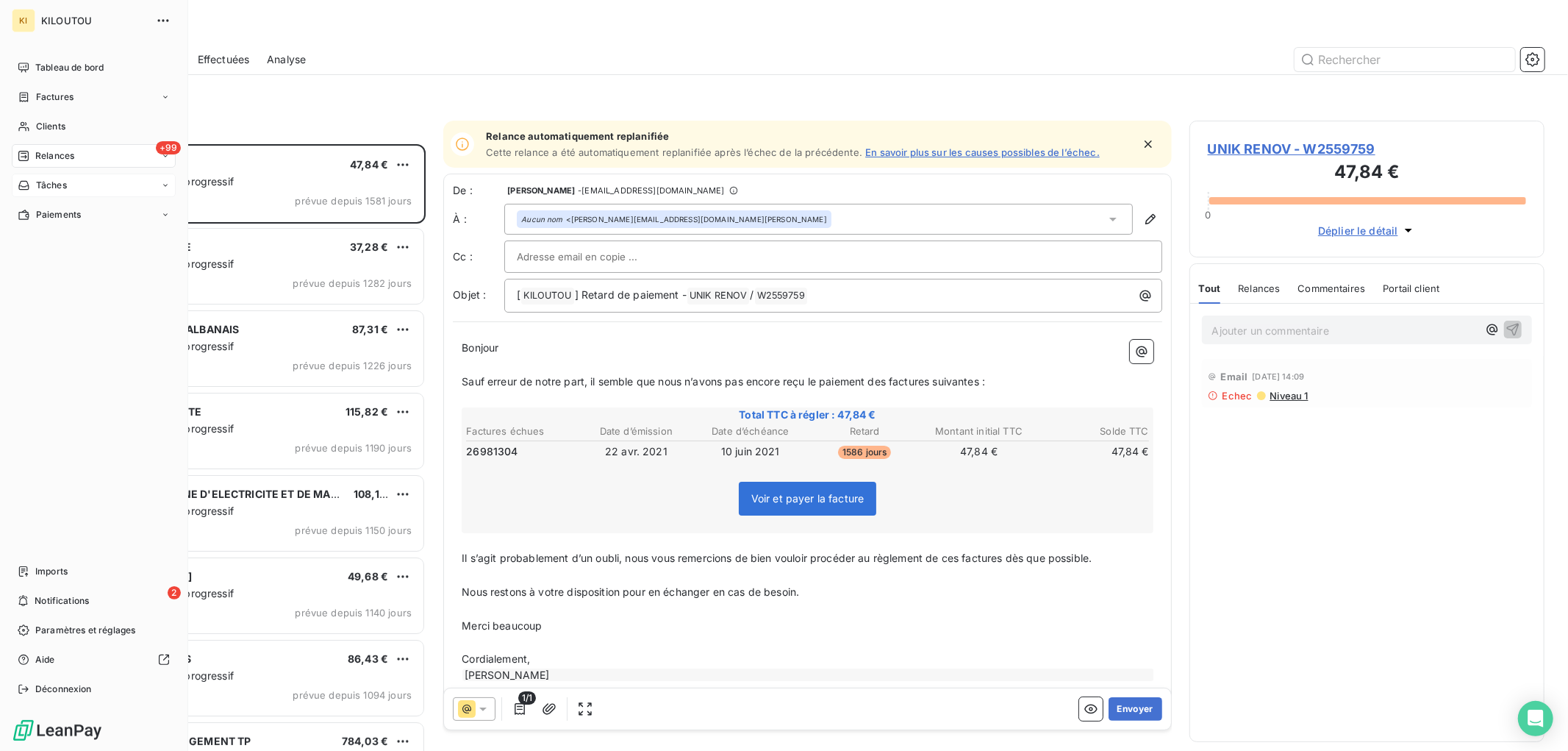
click at [46, 187] on span "Tâches" at bounding box center [51, 184] width 31 height 13
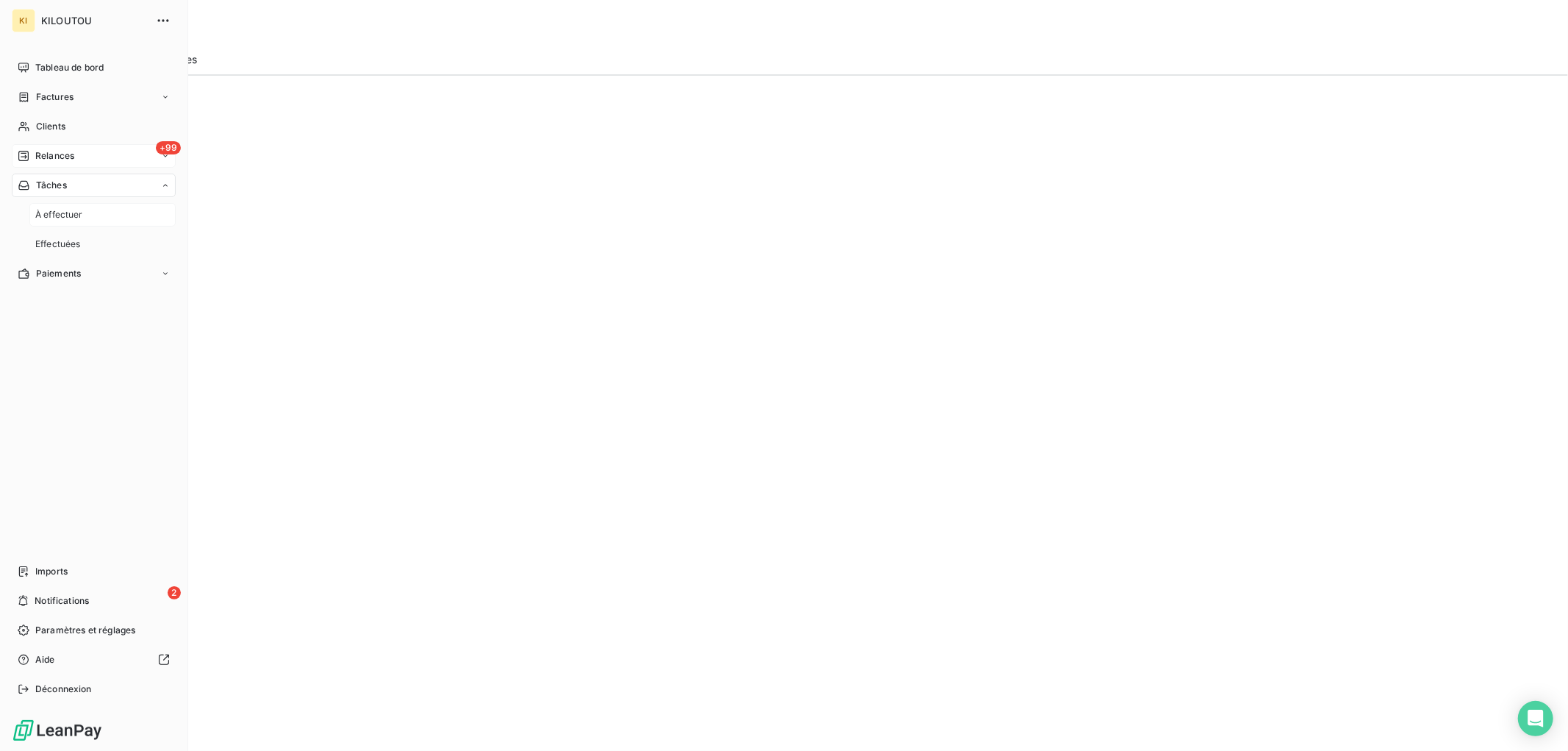
click at [69, 214] on span "À effectuer" at bounding box center [59, 214] width 48 height 13
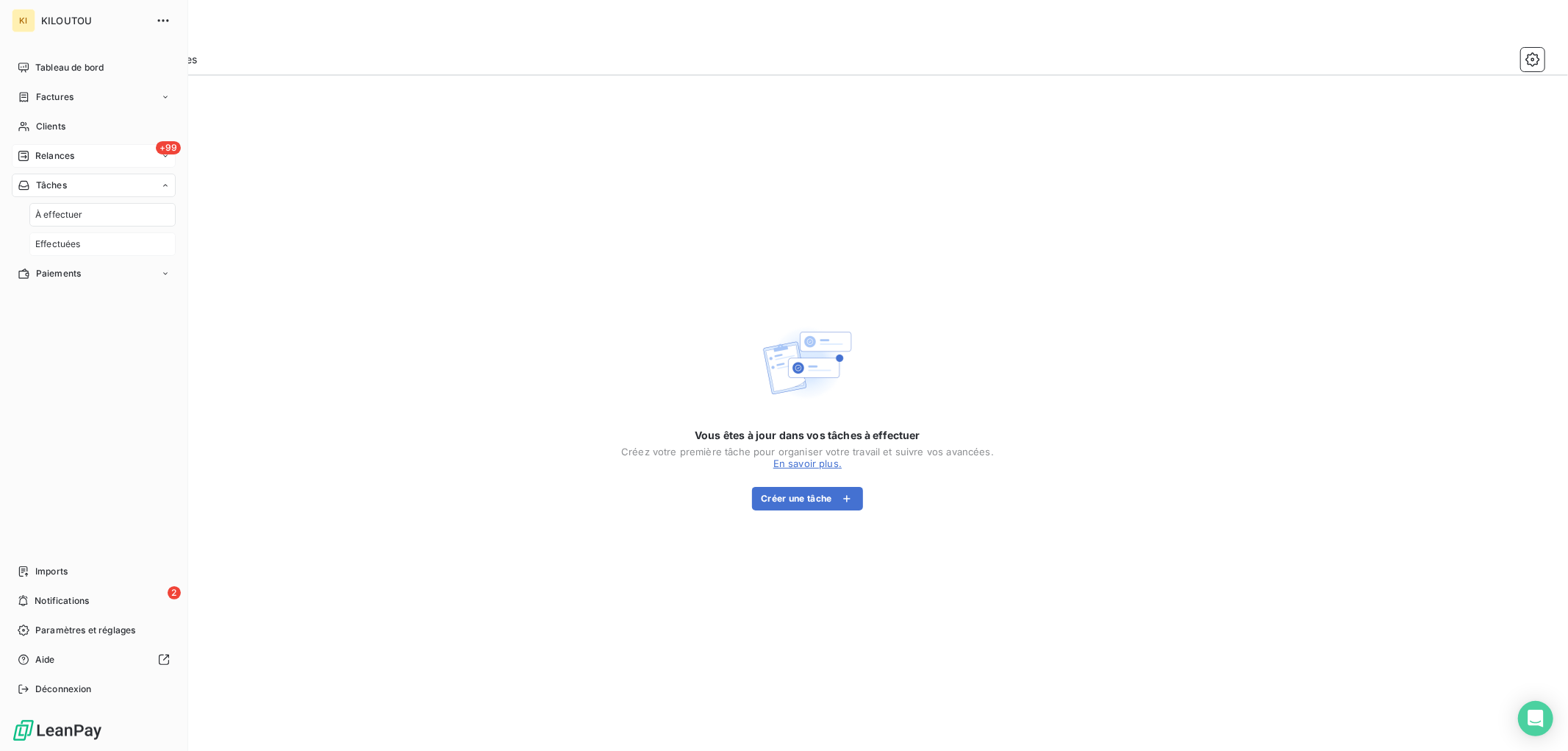
click at [70, 243] on span "Effectuées" at bounding box center [58, 244] width 45 height 13
click at [67, 218] on span "À effectuer" at bounding box center [59, 214] width 48 height 13
click at [82, 189] on div "Tâches" at bounding box center [94, 185] width 164 height 24
click at [71, 99] on span "Factures" at bounding box center [54, 96] width 38 height 13
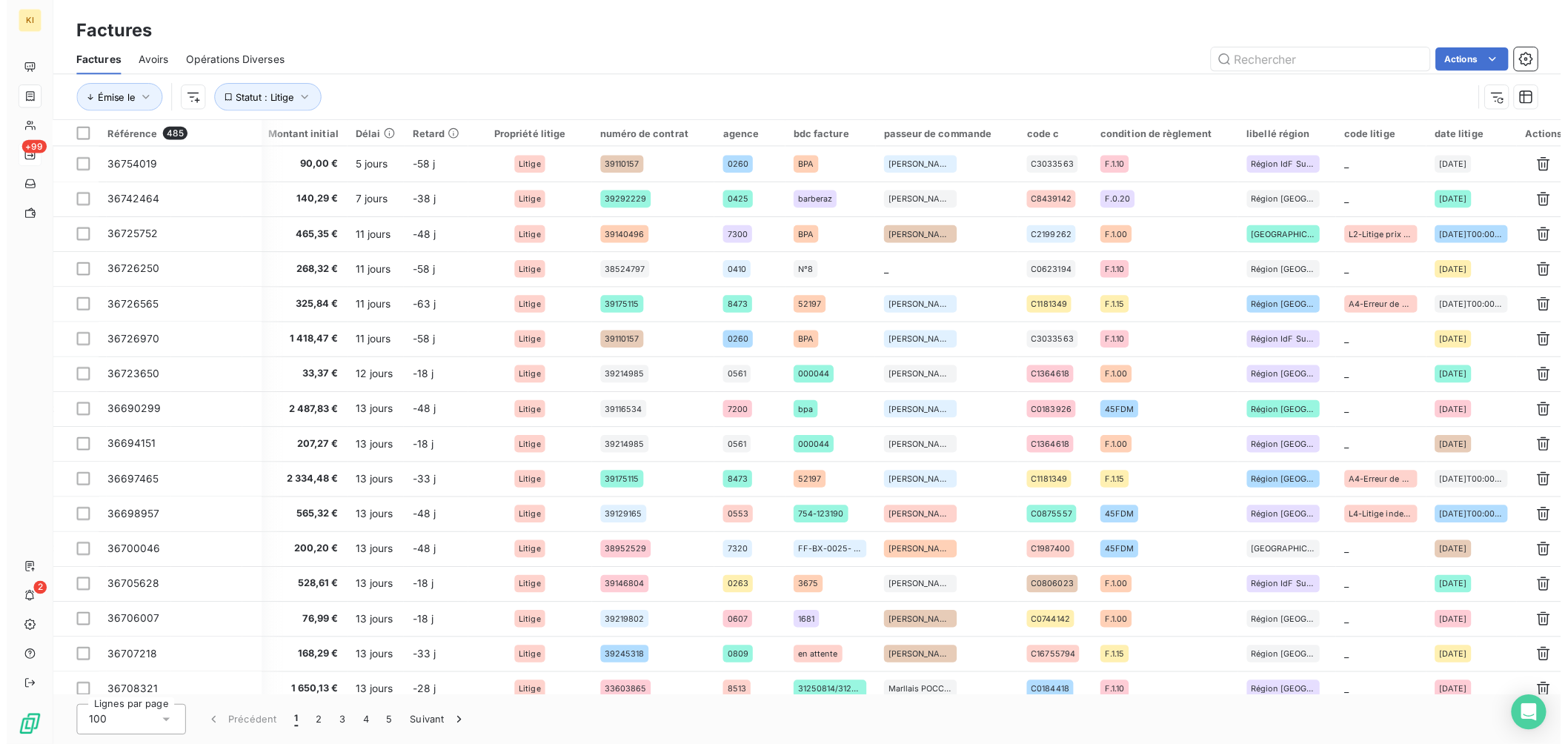
scroll to position [0, 617]
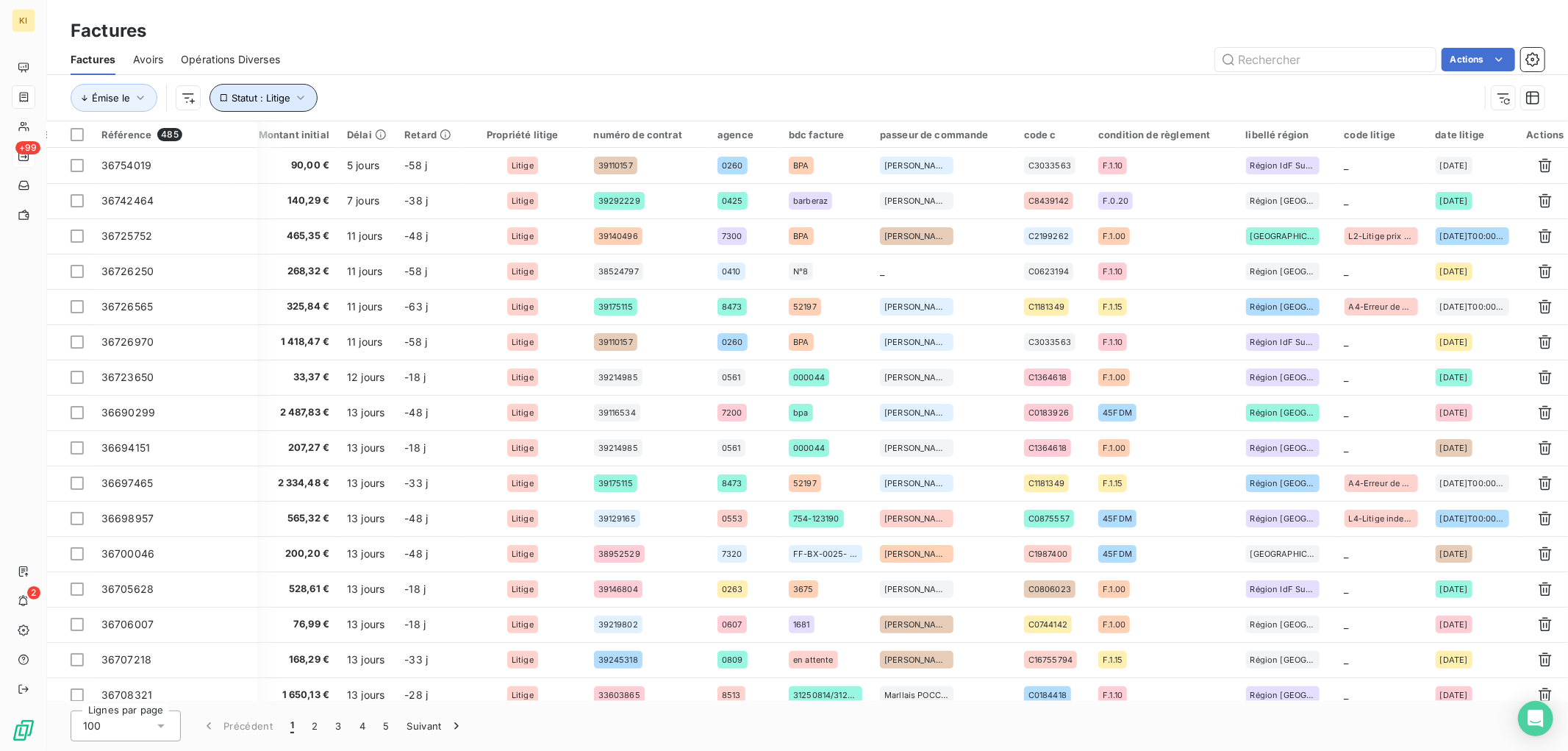
click at [273, 100] on span "Statut : Litige" at bounding box center [260, 97] width 59 height 11
drag, startPoint x: 1003, startPoint y: 72, endPoint x: 986, endPoint y: 89, distance: 24.0
click at [1003, 73] on div "Factures Avoirs Opérations Diverses Actions" at bounding box center [808, 59] width 1521 height 31
click at [1485, 55] on html "KI +99 2 Factures Factures Avoirs Opérations Diverses Actions Émise le Statut :…" at bounding box center [784, 375] width 1568 height 751
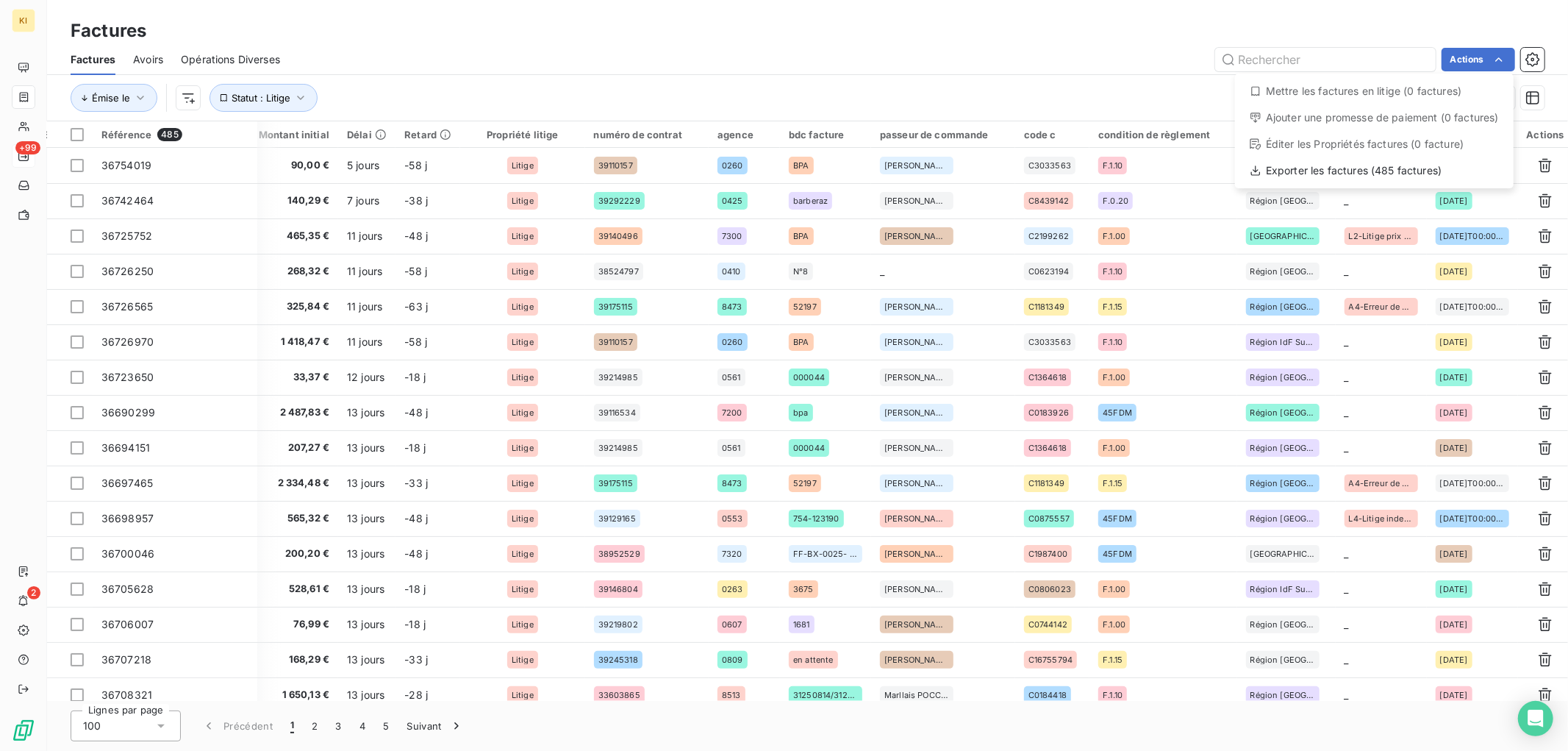
click at [951, 63] on html "KI +99 2 Factures Factures Avoirs Opérations Diverses Actions Mettre les factur…" at bounding box center [784, 375] width 1568 height 751
click at [753, 75] on div "Émise le Statut : Litige" at bounding box center [808, 98] width 1474 height 45
click at [456, 75] on div "Émise le Statut : Litige" at bounding box center [808, 98] width 1474 height 45
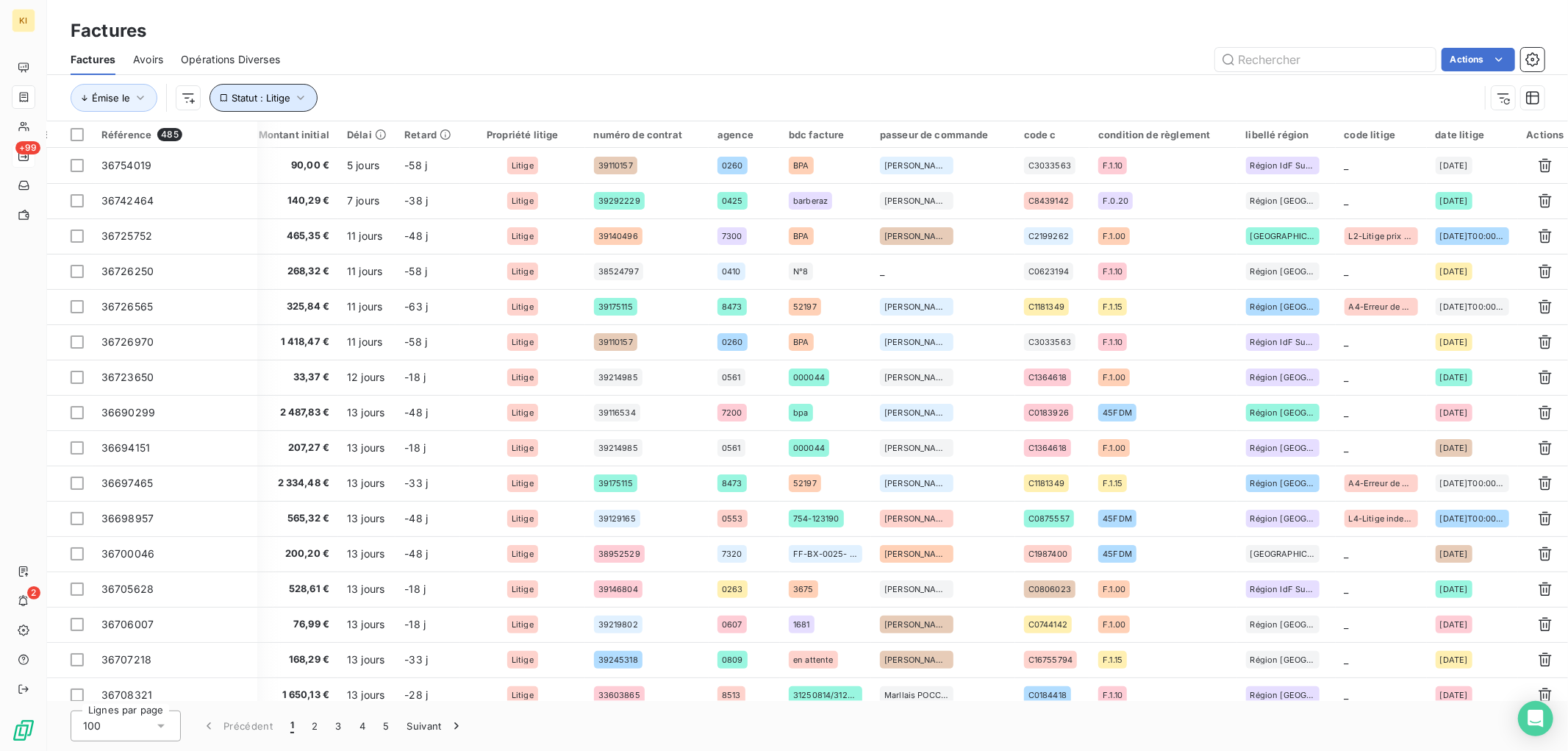
click at [302, 100] on icon "button" at bounding box center [301, 97] width 15 height 15
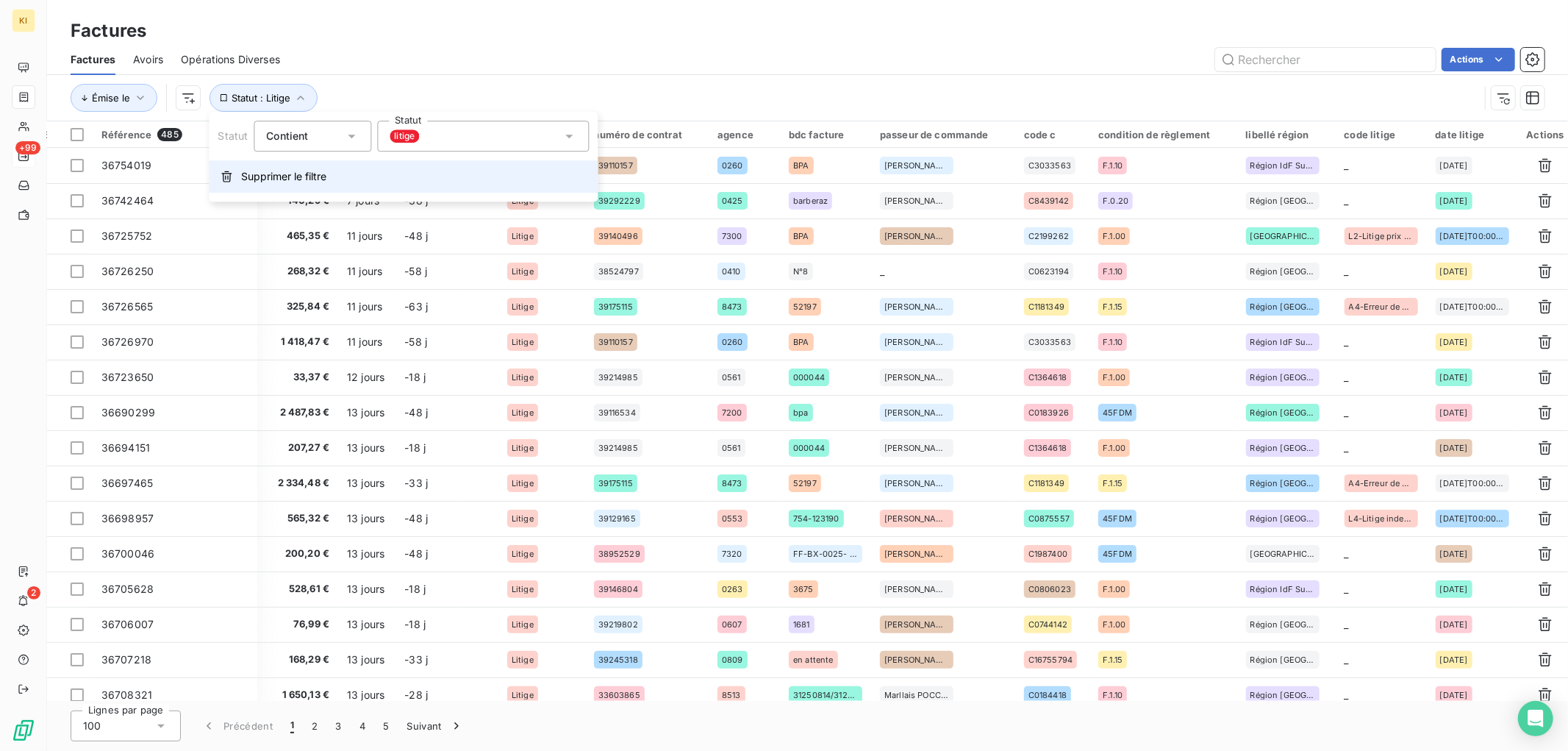
click at [302, 174] on span "Supprimer le filtre" at bounding box center [284, 176] width 86 height 15
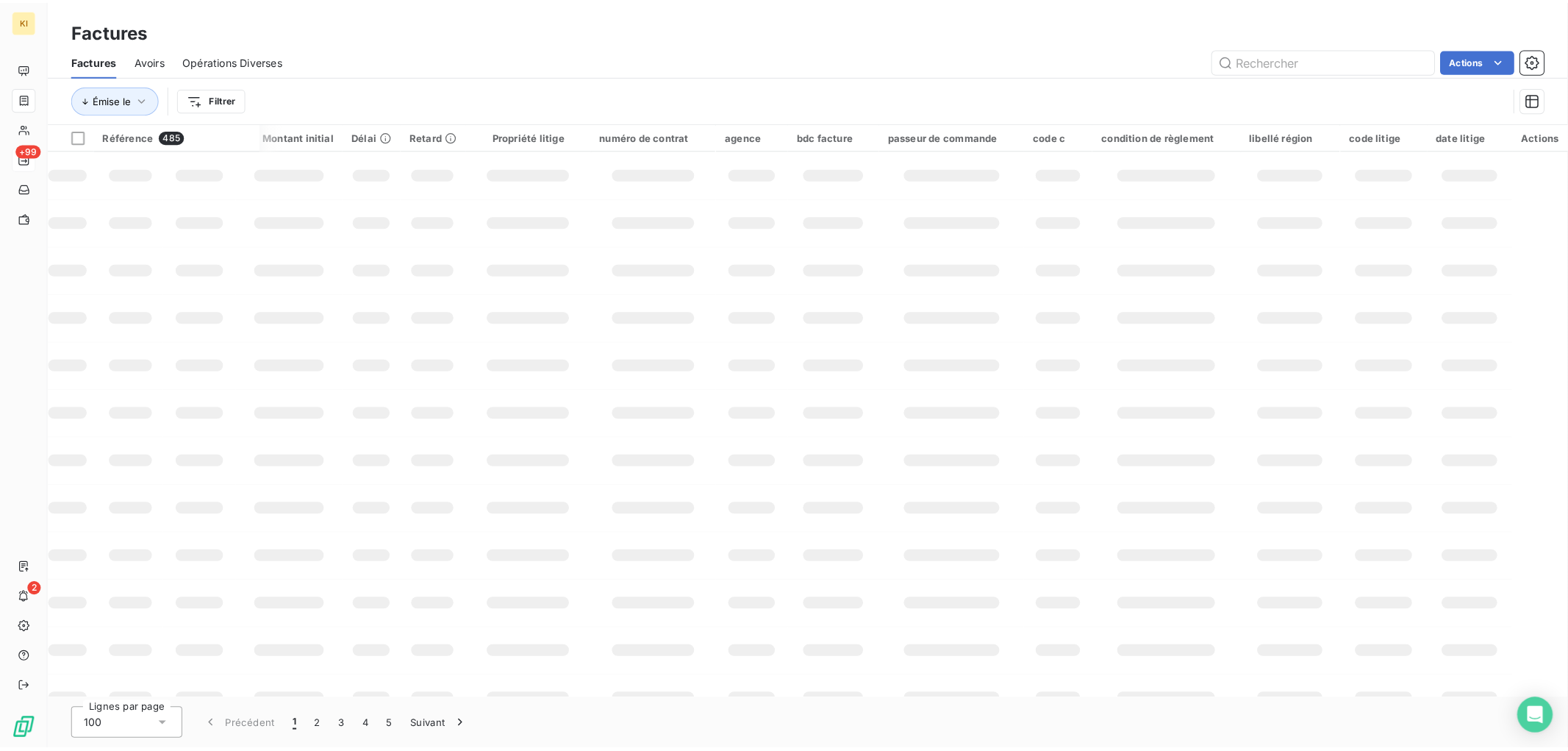
scroll to position [0, 427]
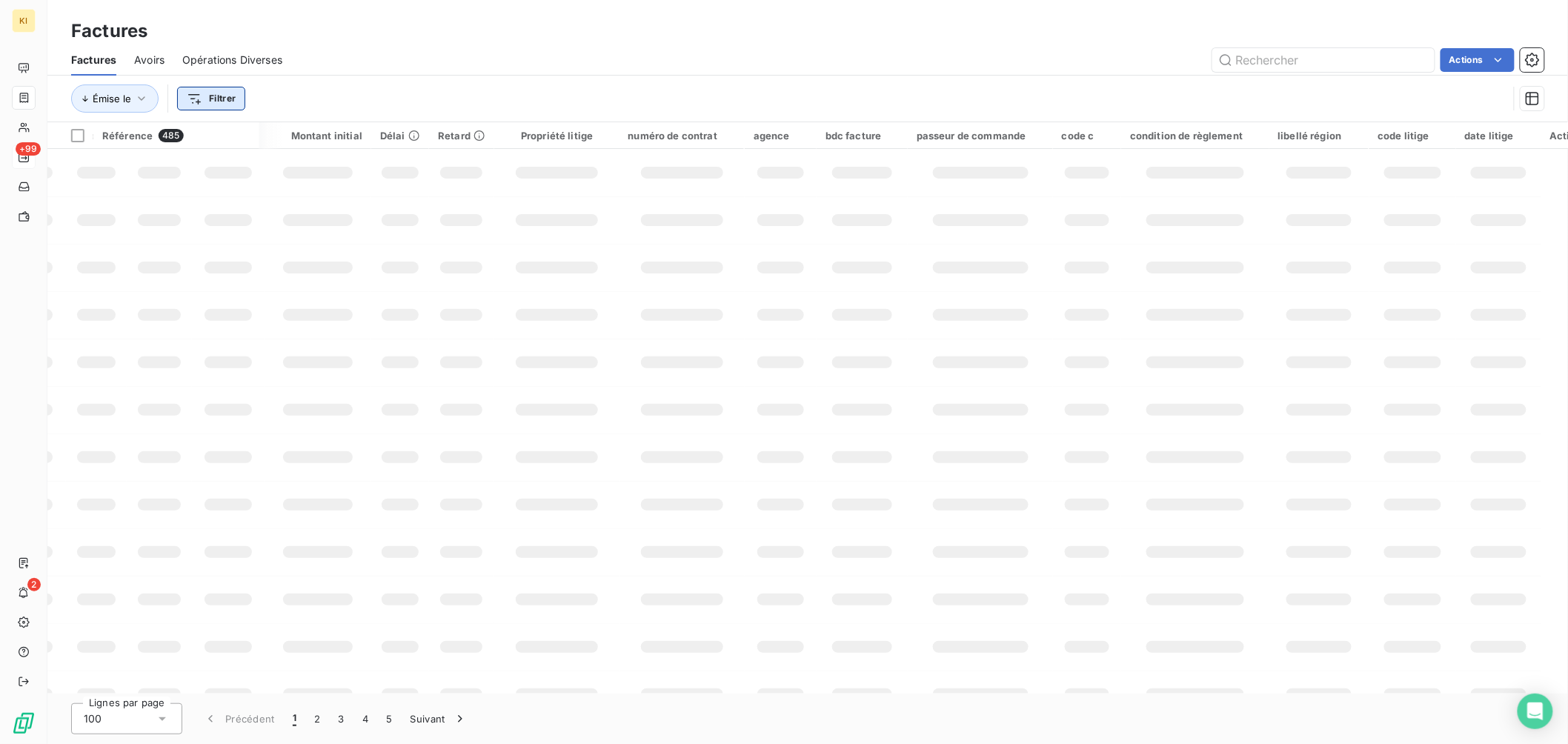
click at [226, 94] on html "KI +99 2 Factures Factures Avoirs Opérations Diverses Actions Émise le Filtrer …" at bounding box center [784, 372] width 1568 height 744
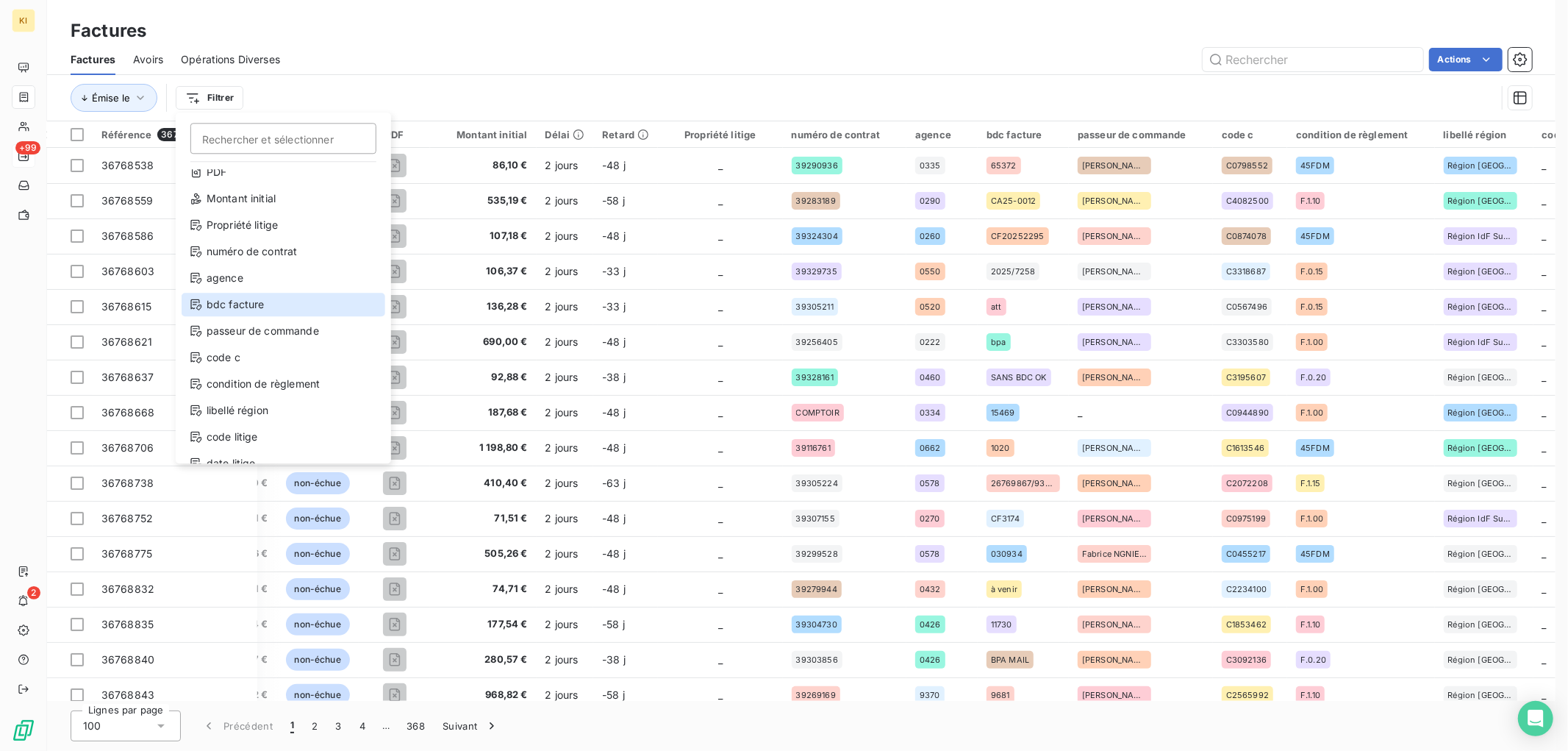
scroll to position [132, 0]
click at [575, 53] on html "KI +99 2 Factures Factures Avoirs Opérations Diverses Actions Émise le Filtrer …" at bounding box center [784, 375] width 1568 height 751
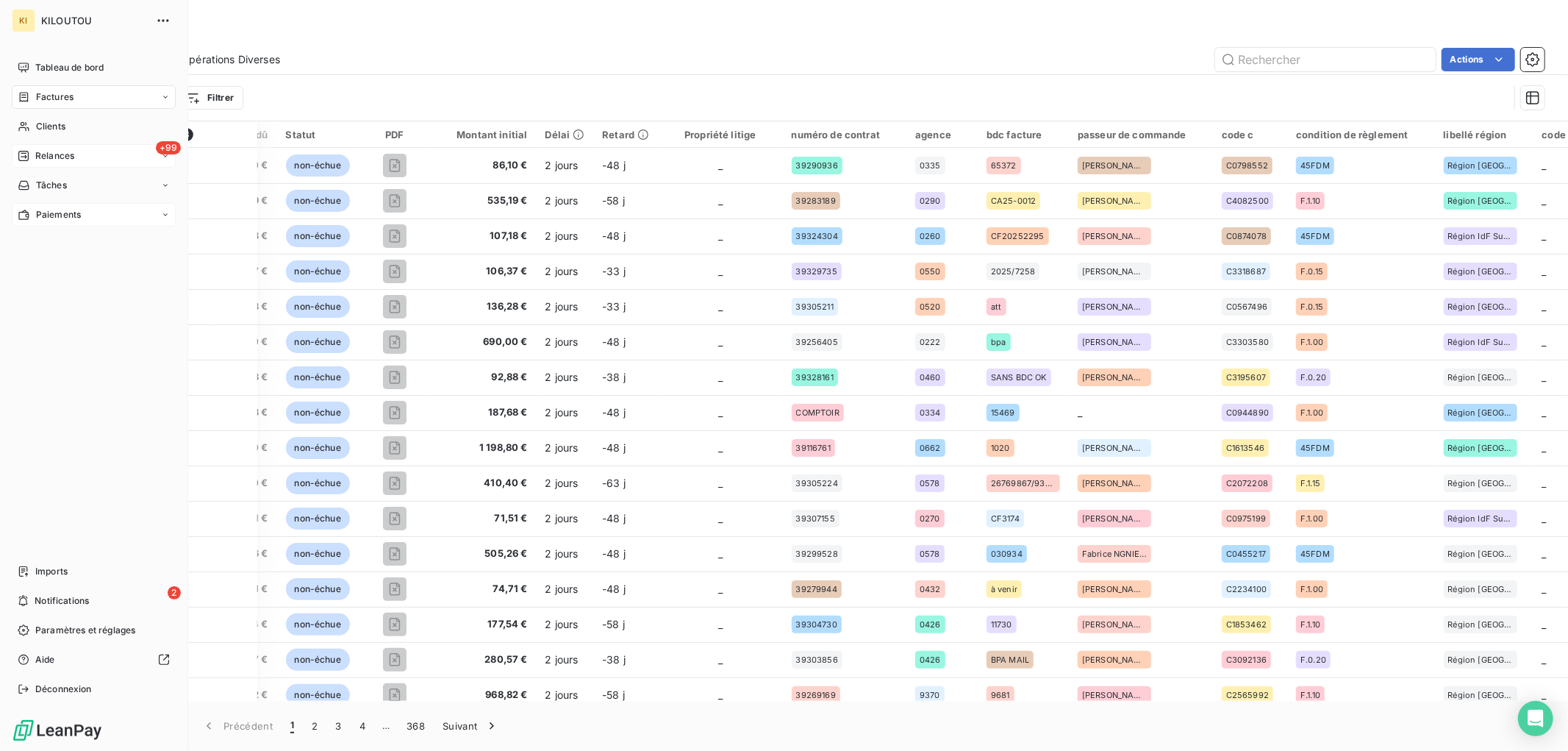
click at [80, 217] on span "Paiements" at bounding box center [58, 214] width 45 height 13
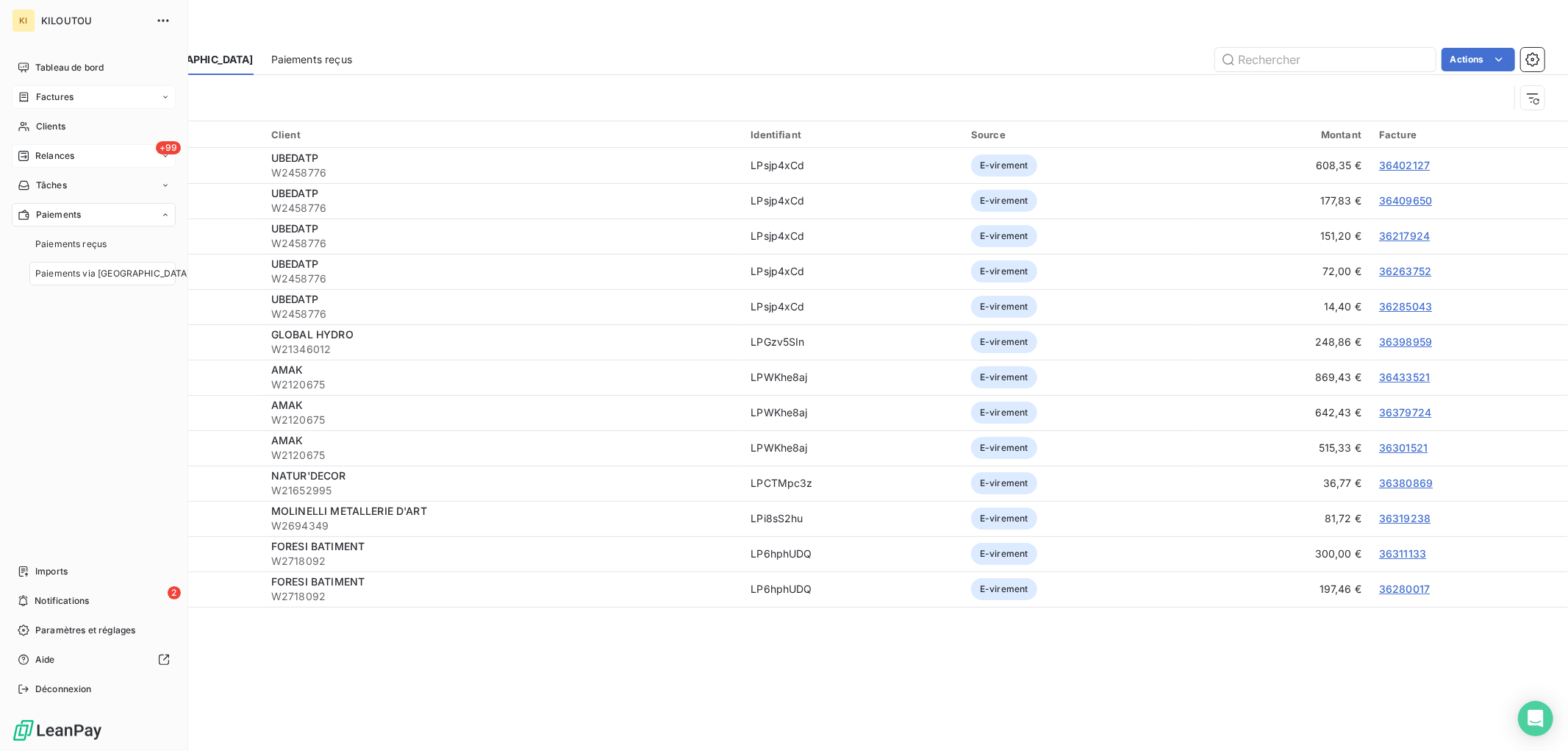
click at [130, 277] on span "Paiements via le Portail" at bounding box center [112, 273] width 155 height 13
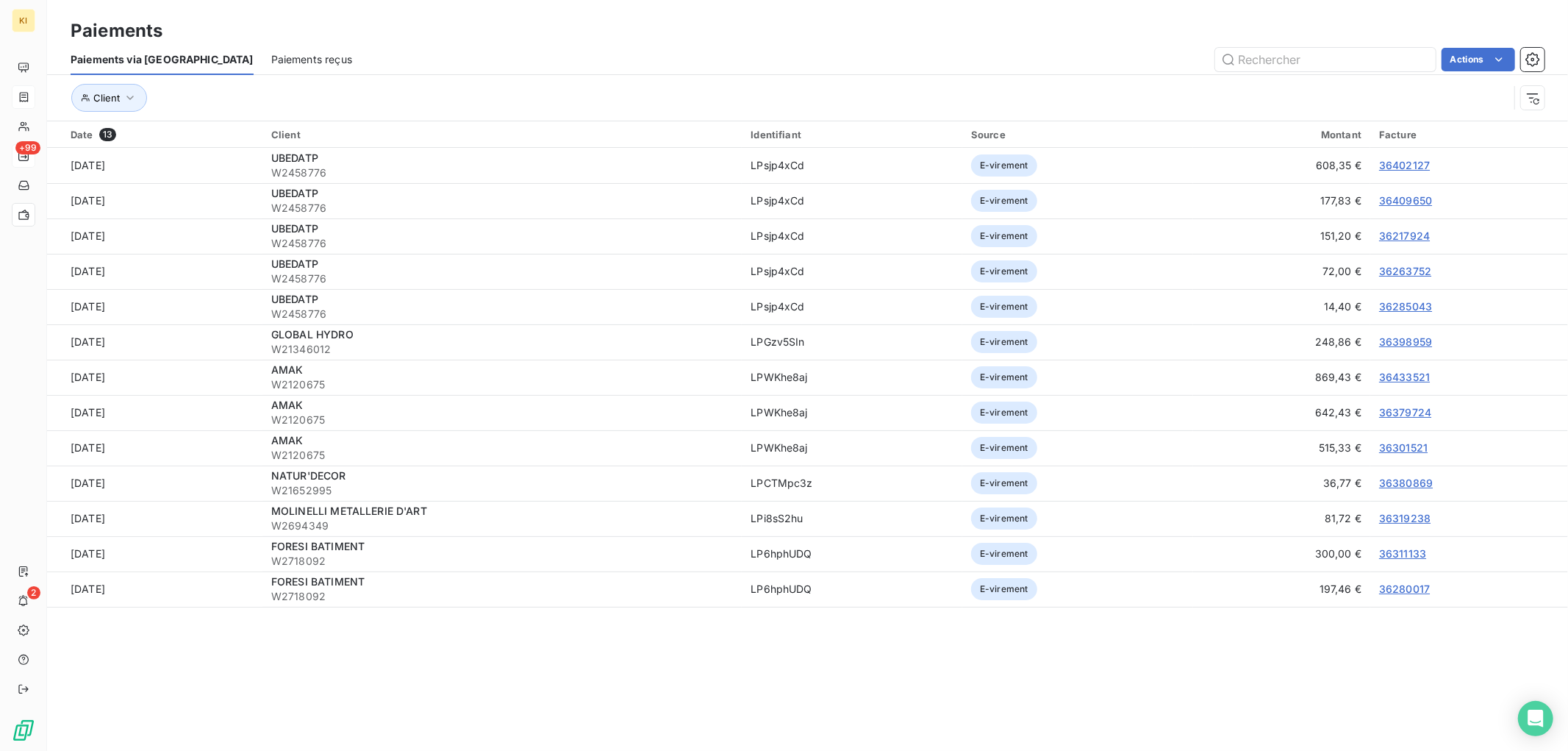
click at [494, 69] on div "Actions" at bounding box center [957, 59] width 1175 height 24
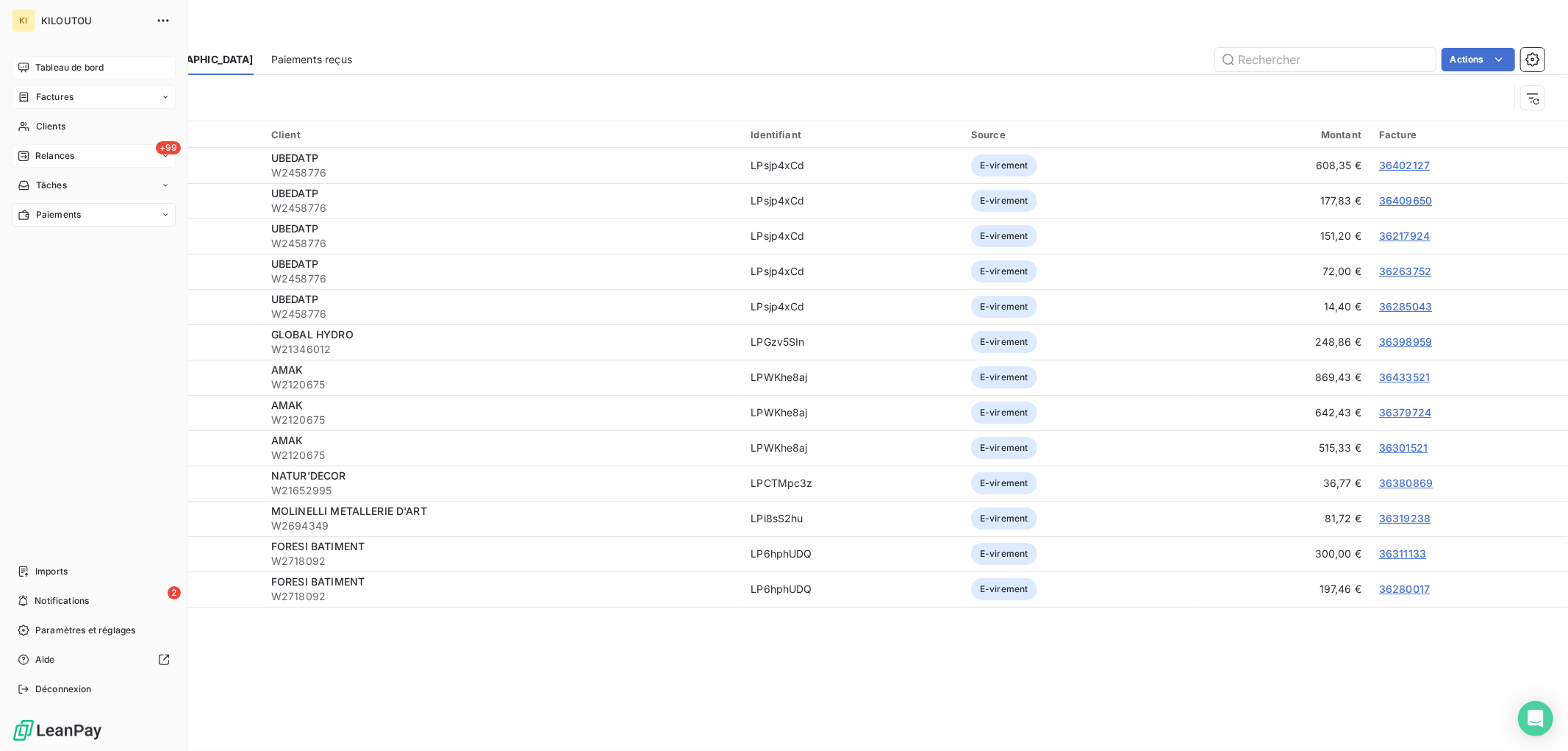
click at [81, 70] on span "Tableau de bord" at bounding box center [69, 67] width 68 height 13
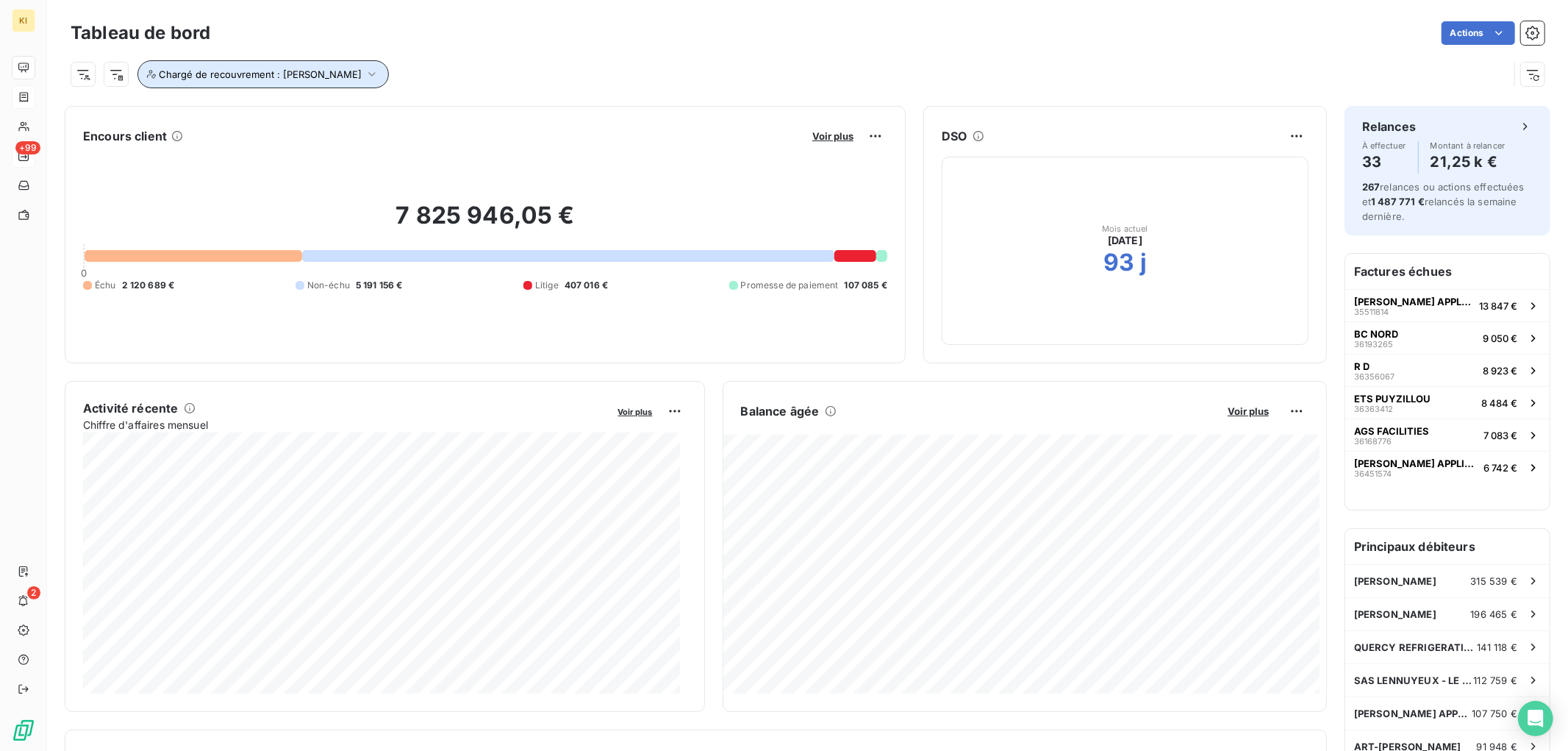
click at [292, 75] on span "Chargé de recouvrement : Caroline EPINETTE" at bounding box center [260, 73] width 203 height 11
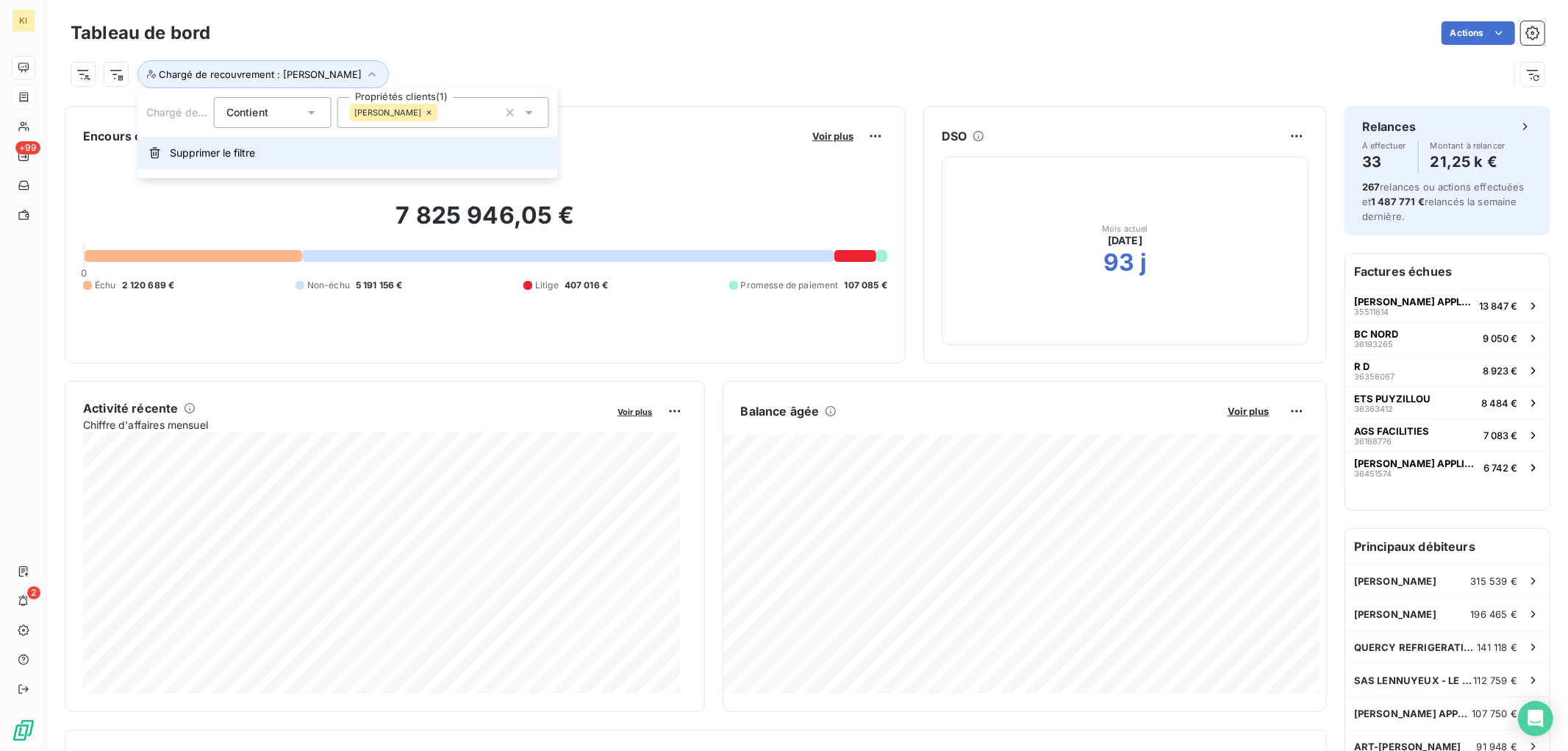
click at [255, 150] on span "Supprimer le filtre" at bounding box center [212, 153] width 86 height 15
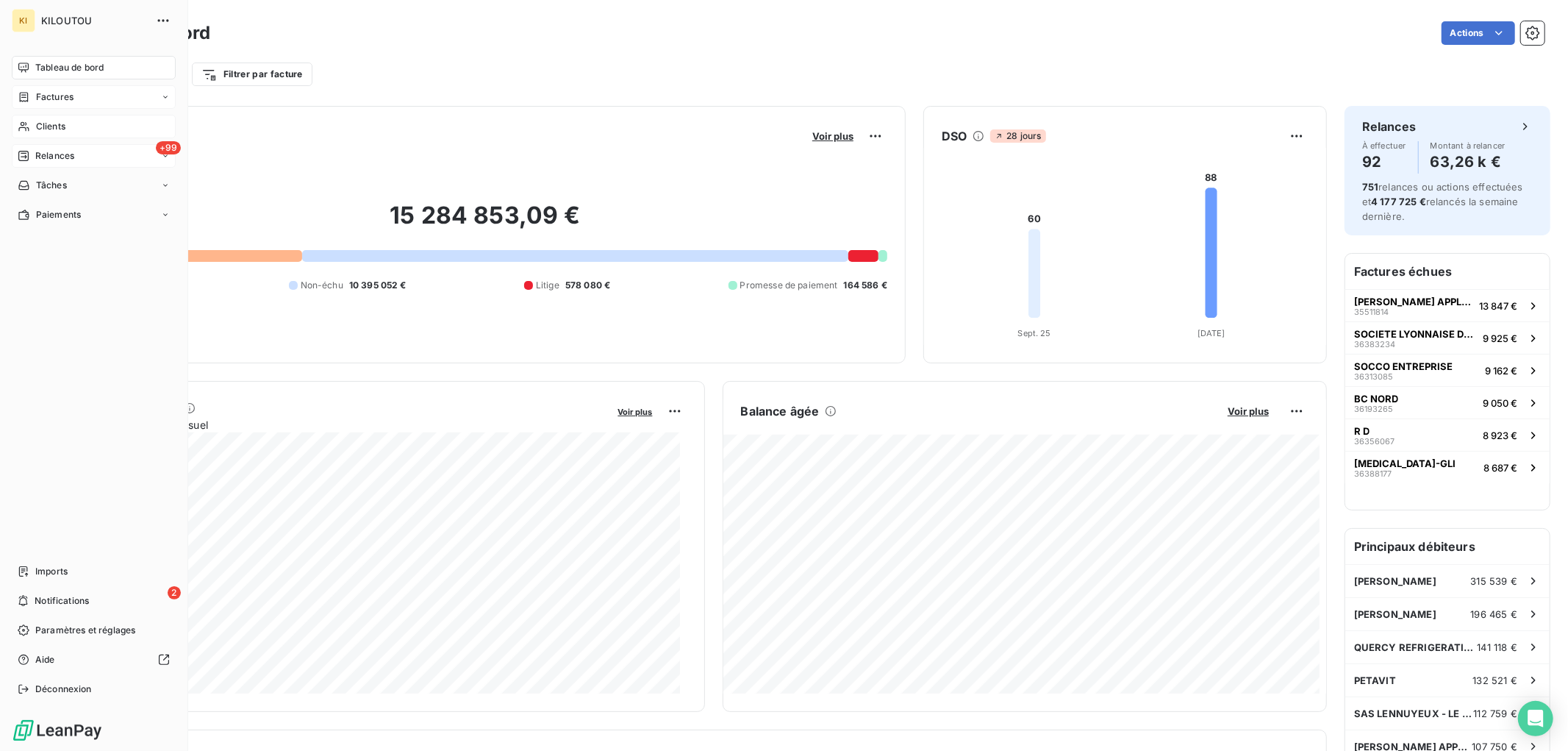
click at [72, 126] on div "Clients" at bounding box center [94, 126] width 164 height 24
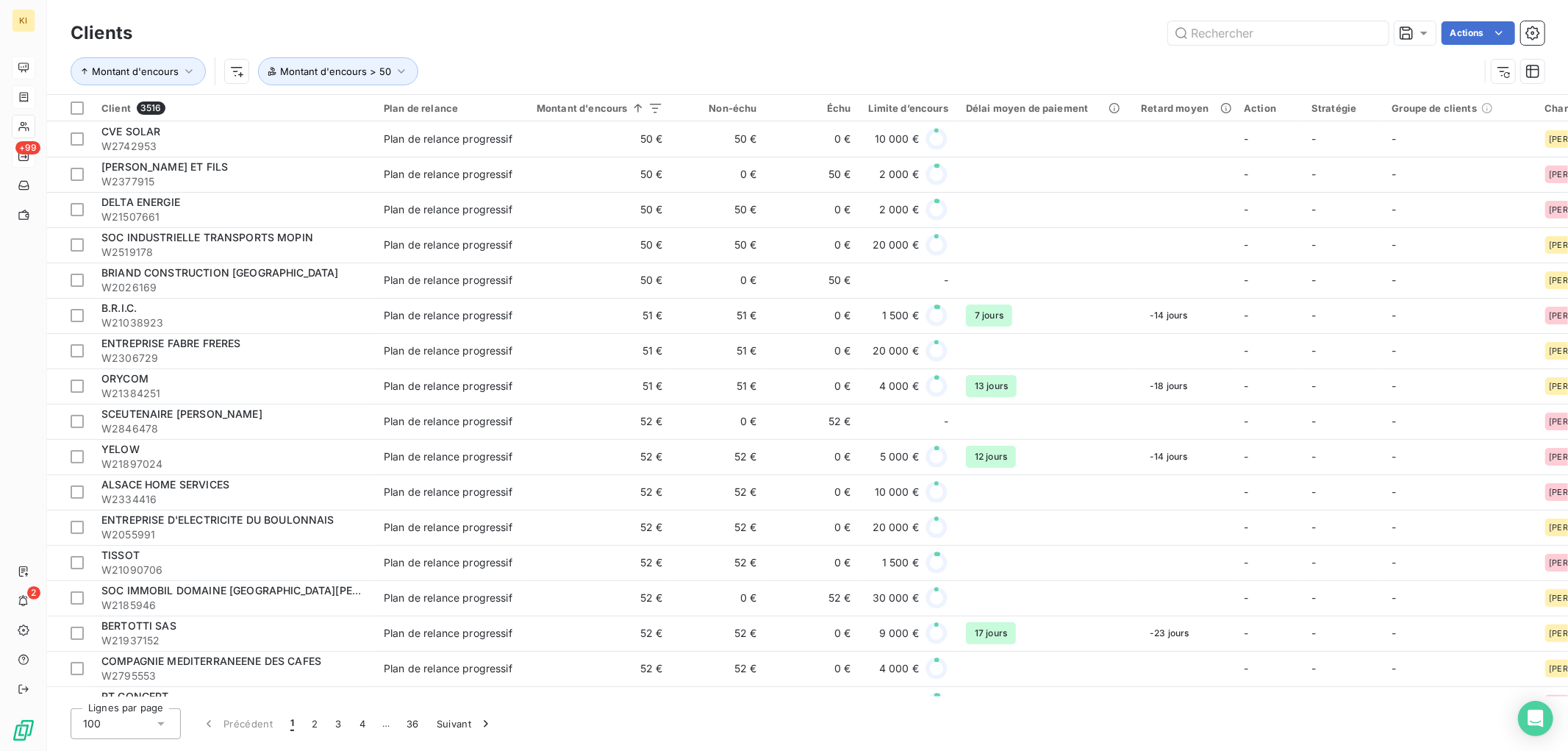
click at [688, 697] on div "Clients Actions Montant d'encours Montant d'encours > 50 Client 3516 Plan de re…" at bounding box center [808, 375] width 1521 height 751
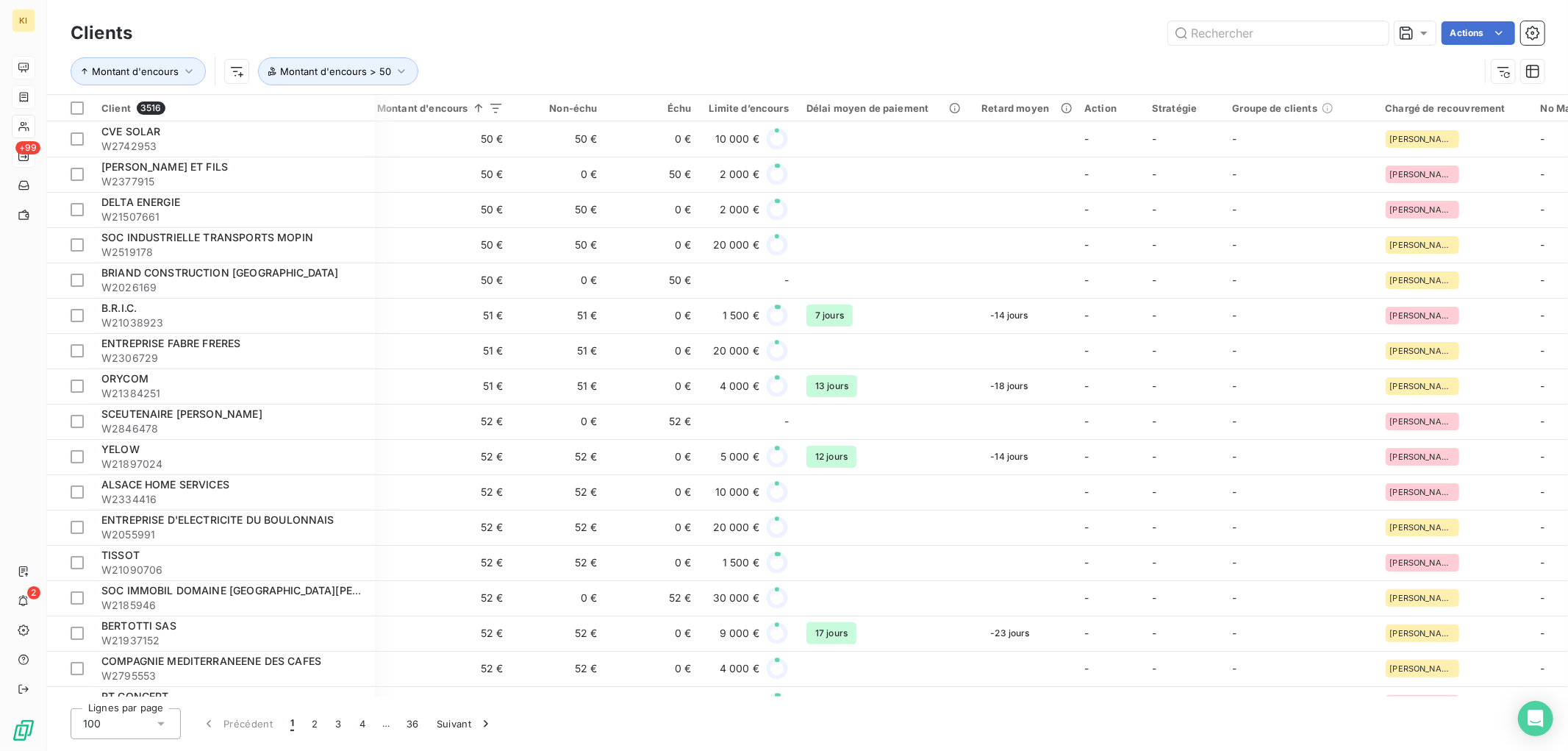
scroll to position [0, 190]
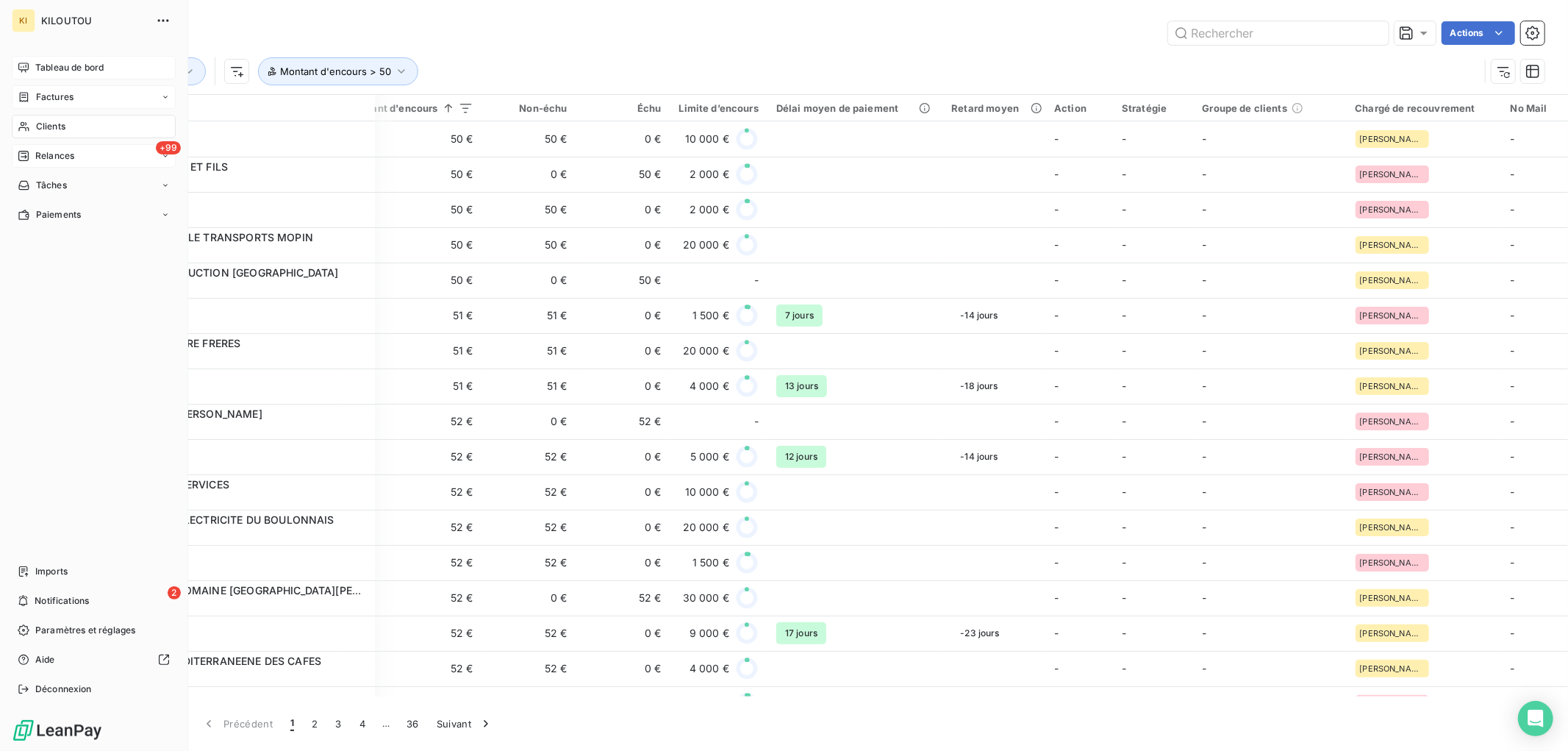
click at [74, 71] on span "Tableau de bord" at bounding box center [69, 67] width 68 height 13
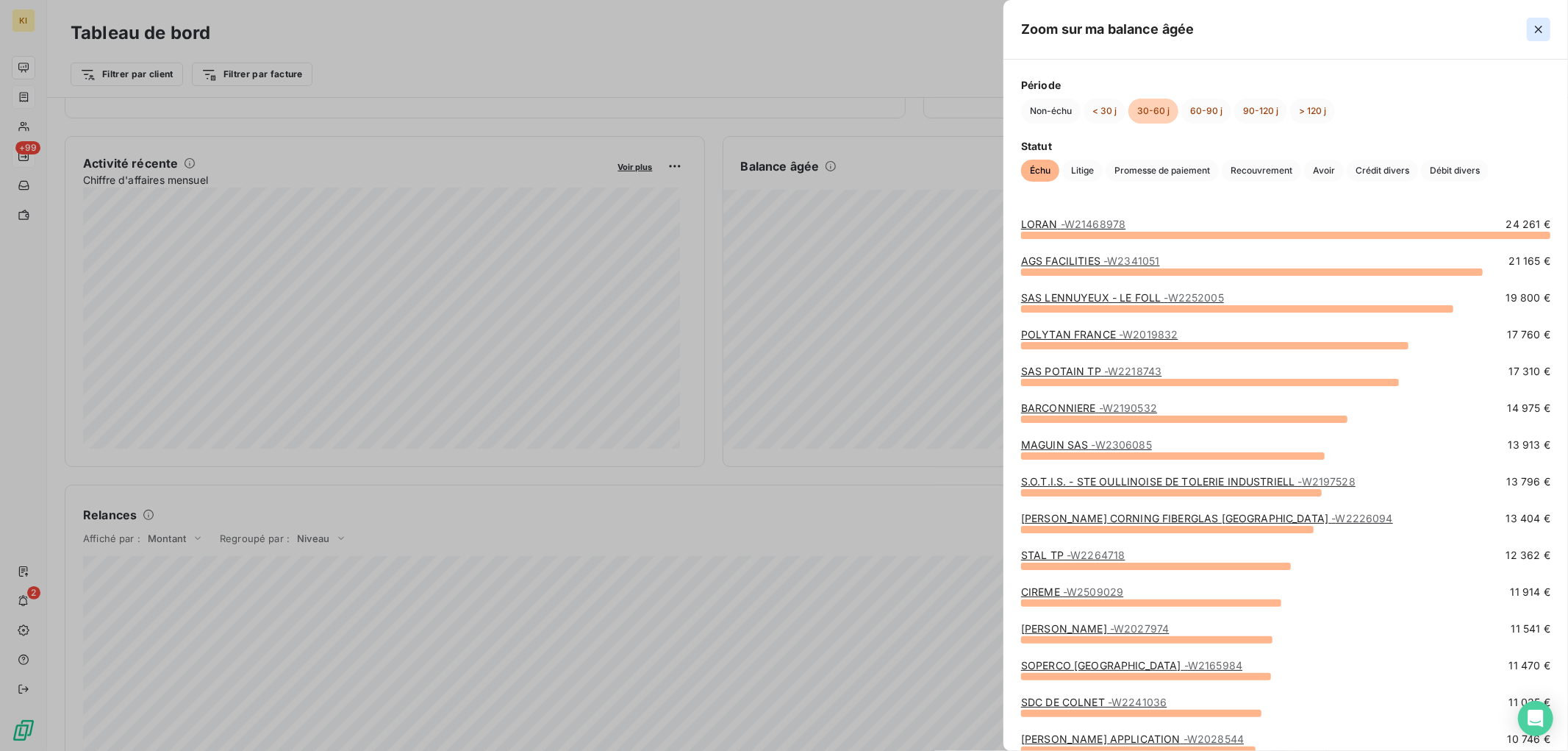
click at [1535, 27] on icon "button" at bounding box center [1538, 29] width 15 height 15
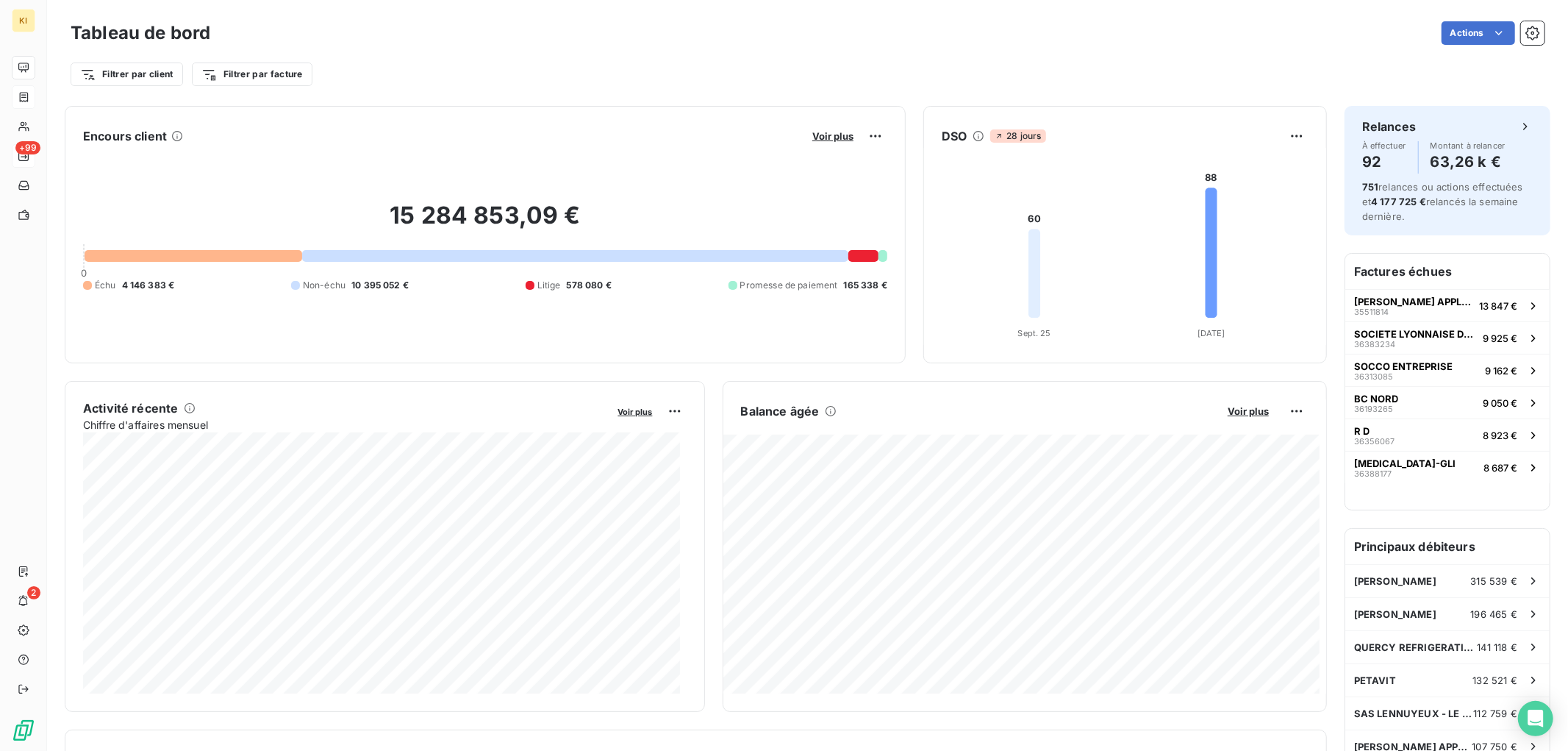
click at [1030, 267] on icon at bounding box center [1034, 274] width 11 height 89
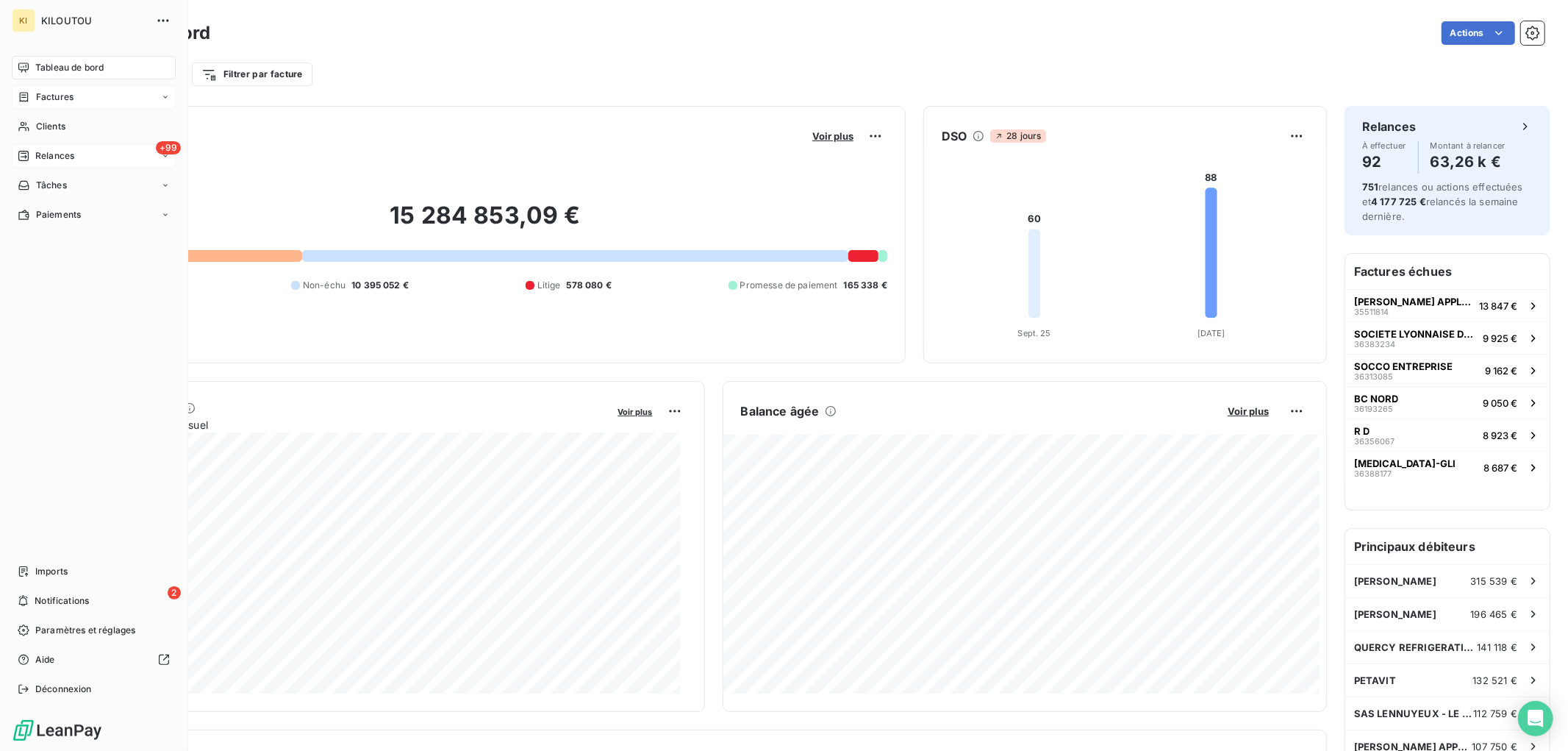
click at [70, 150] on span "Relances" at bounding box center [54, 156] width 39 height 13
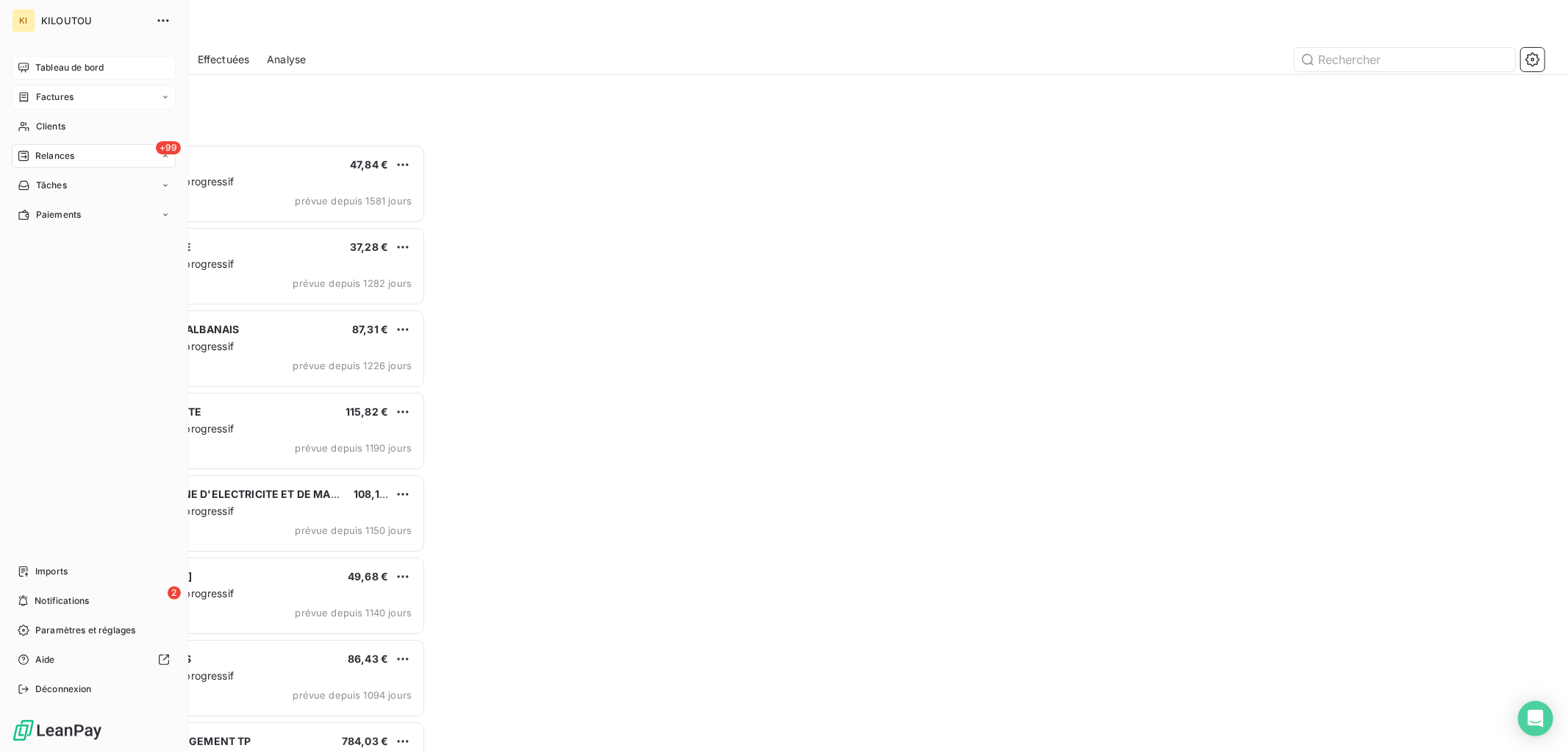
scroll to position [594, 343]
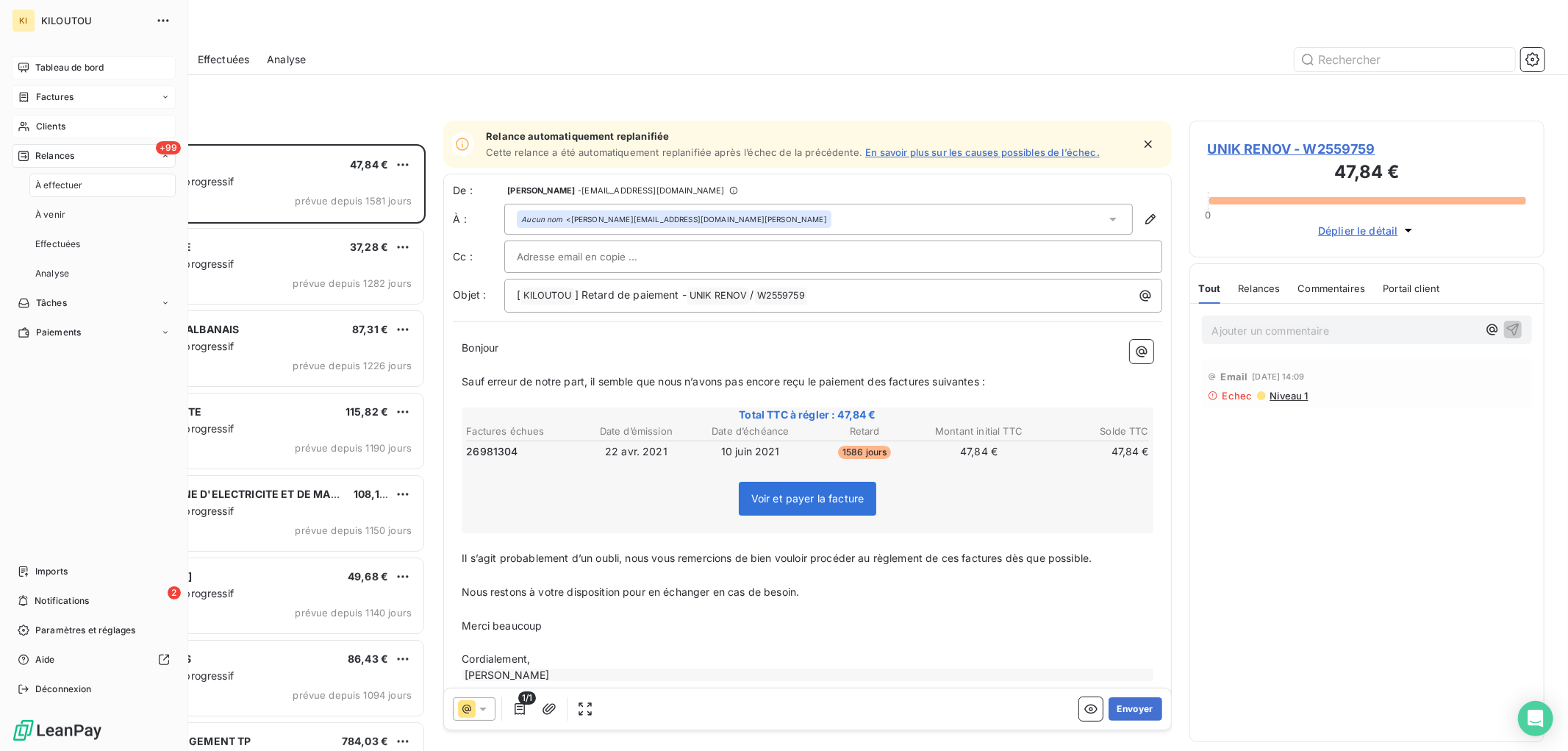
click at [62, 128] on span "Clients" at bounding box center [51, 126] width 30 height 13
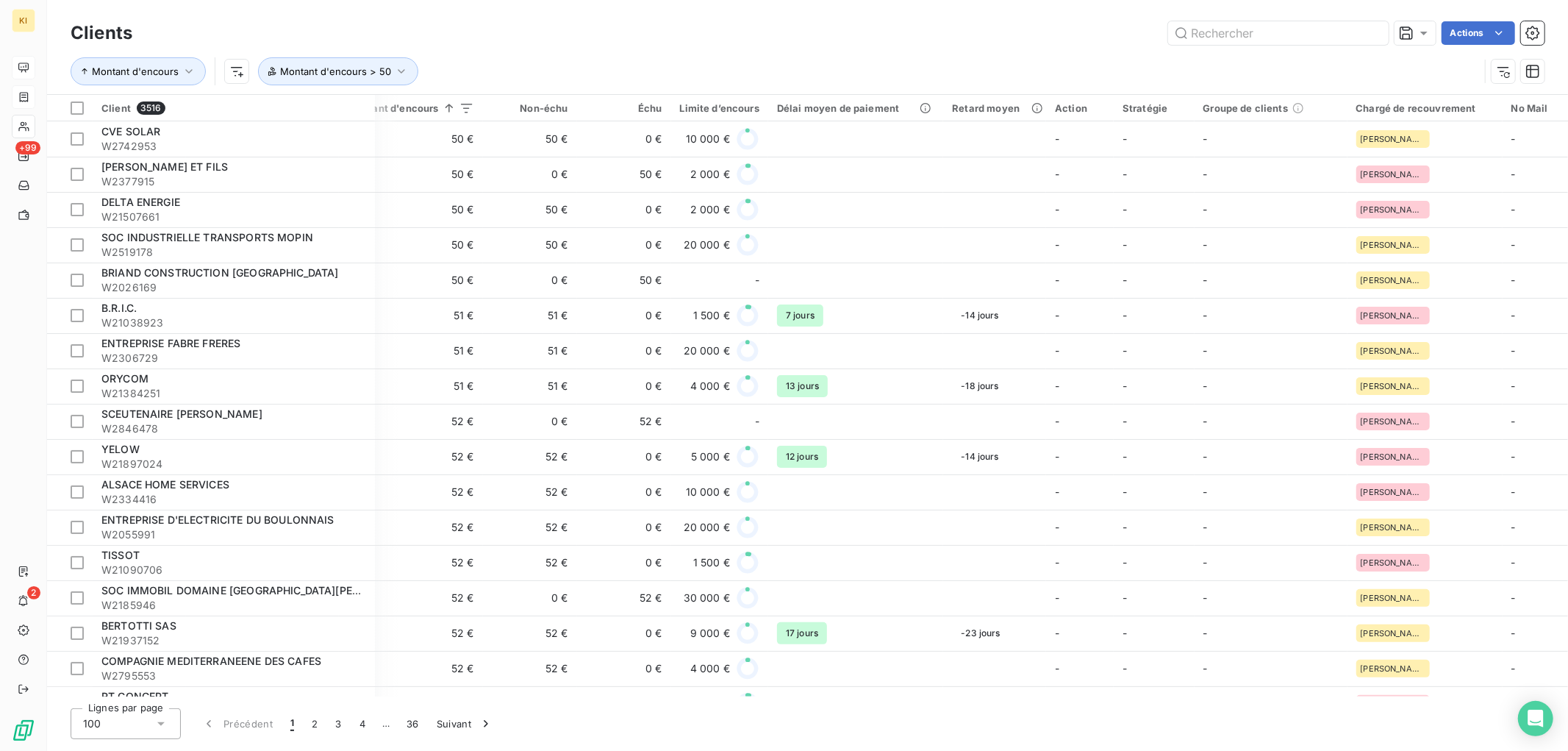
scroll to position [0, 190]
click at [1474, 33] on html "KI +99 2 Clients Actions Montant d'encours Montant d'encours > 50 Client 3516 P…" at bounding box center [784, 375] width 1568 height 751
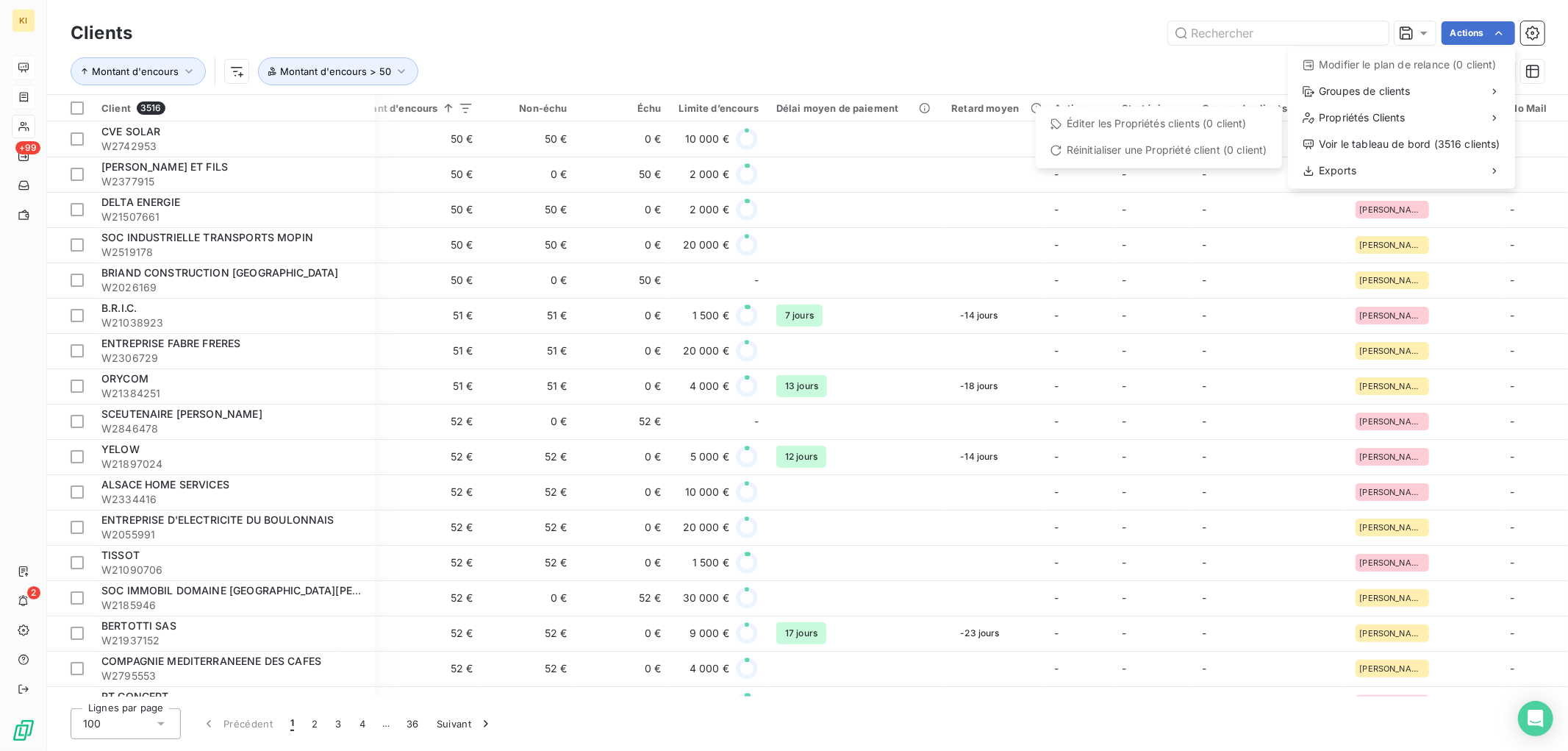
click at [880, 52] on html "KI +99 2 Clients Actions Modifier le plan de relance (0 client) Groupes de clie…" at bounding box center [784, 375] width 1568 height 751
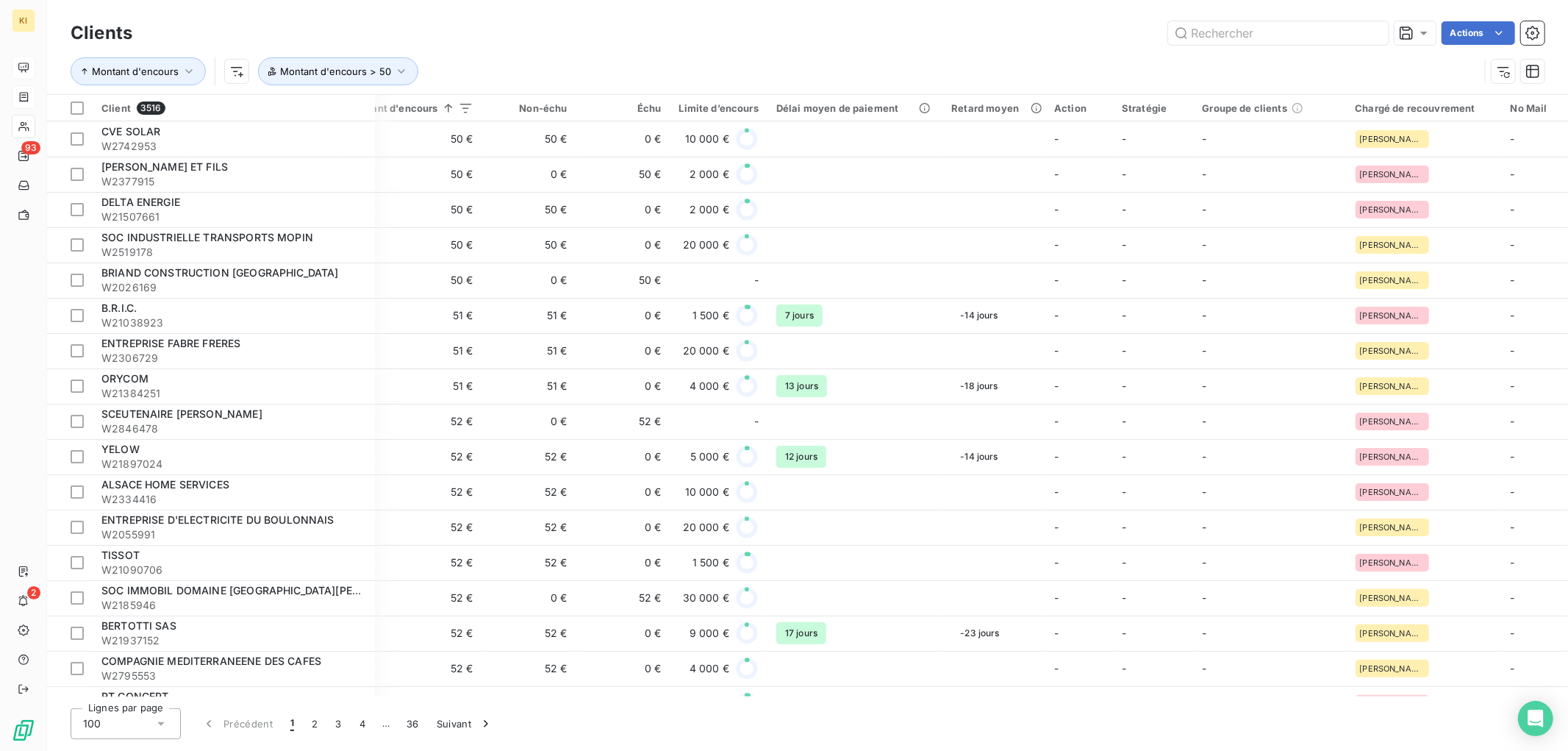
click at [944, 60] on div "Montant d'encours Montant d'encours > 50" at bounding box center [775, 72] width 1409 height 28
click at [247, 25] on div "Actions" at bounding box center [848, 32] width 1395 height 24
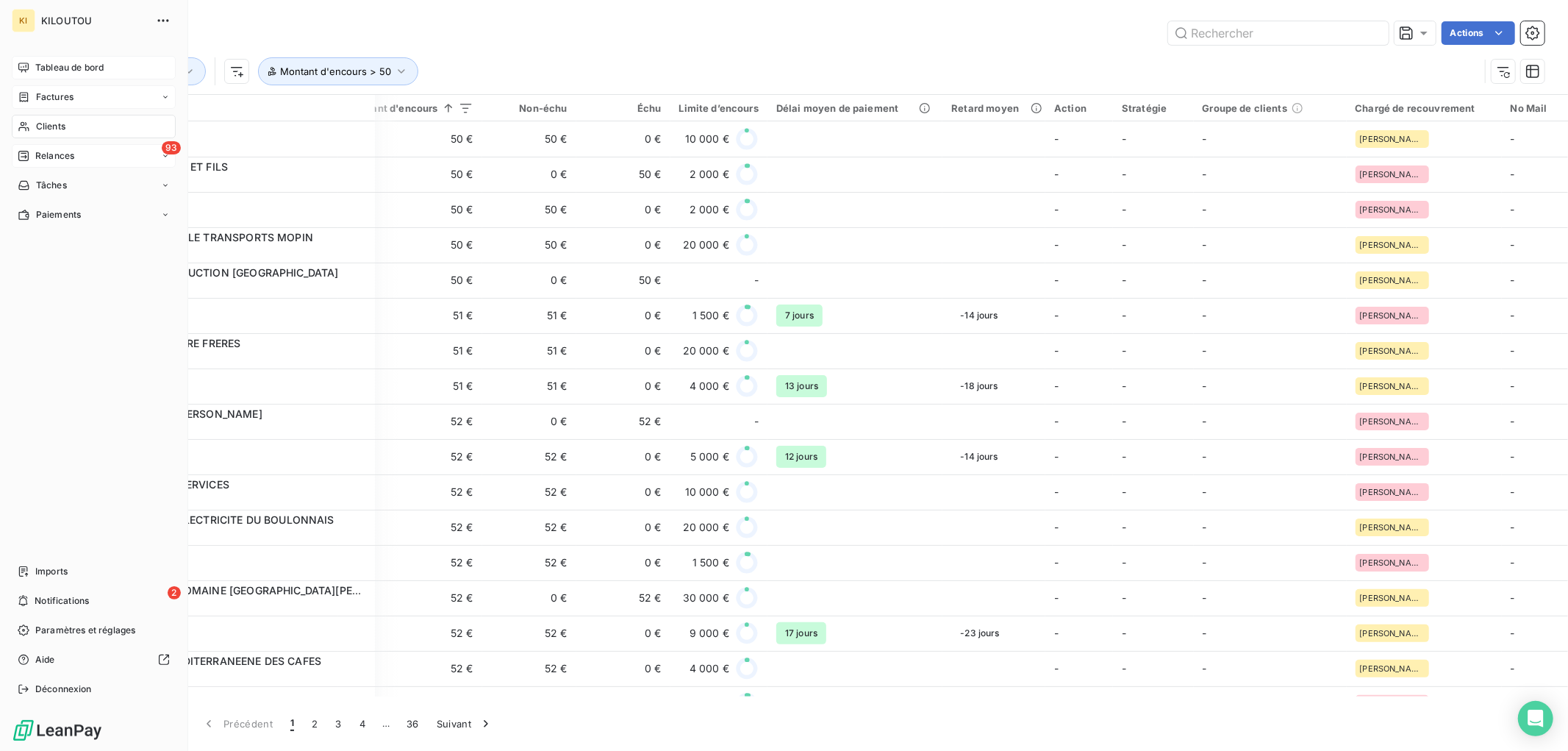
click at [59, 152] on span "Relances" at bounding box center [54, 156] width 39 height 13
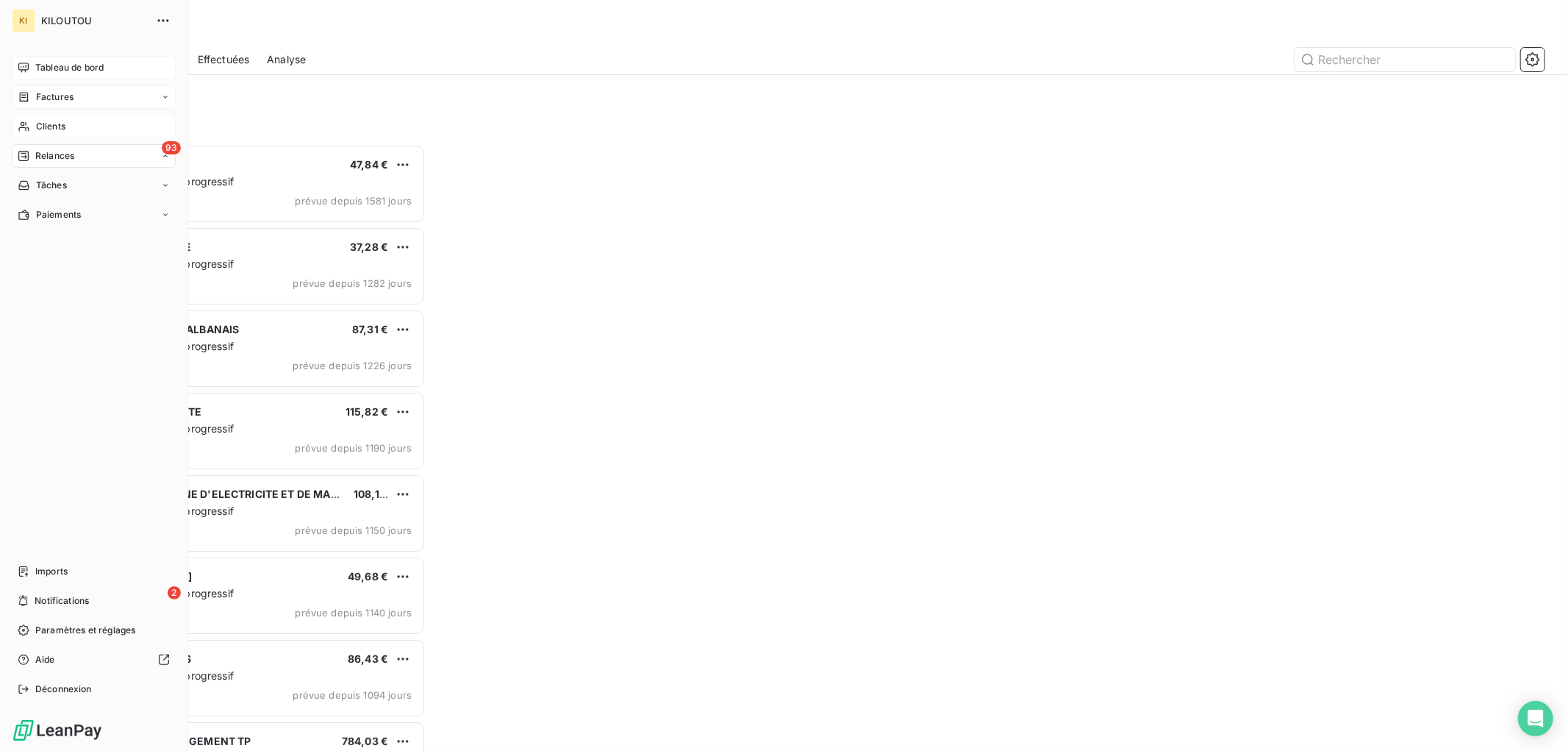
scroll to position [594, 343]
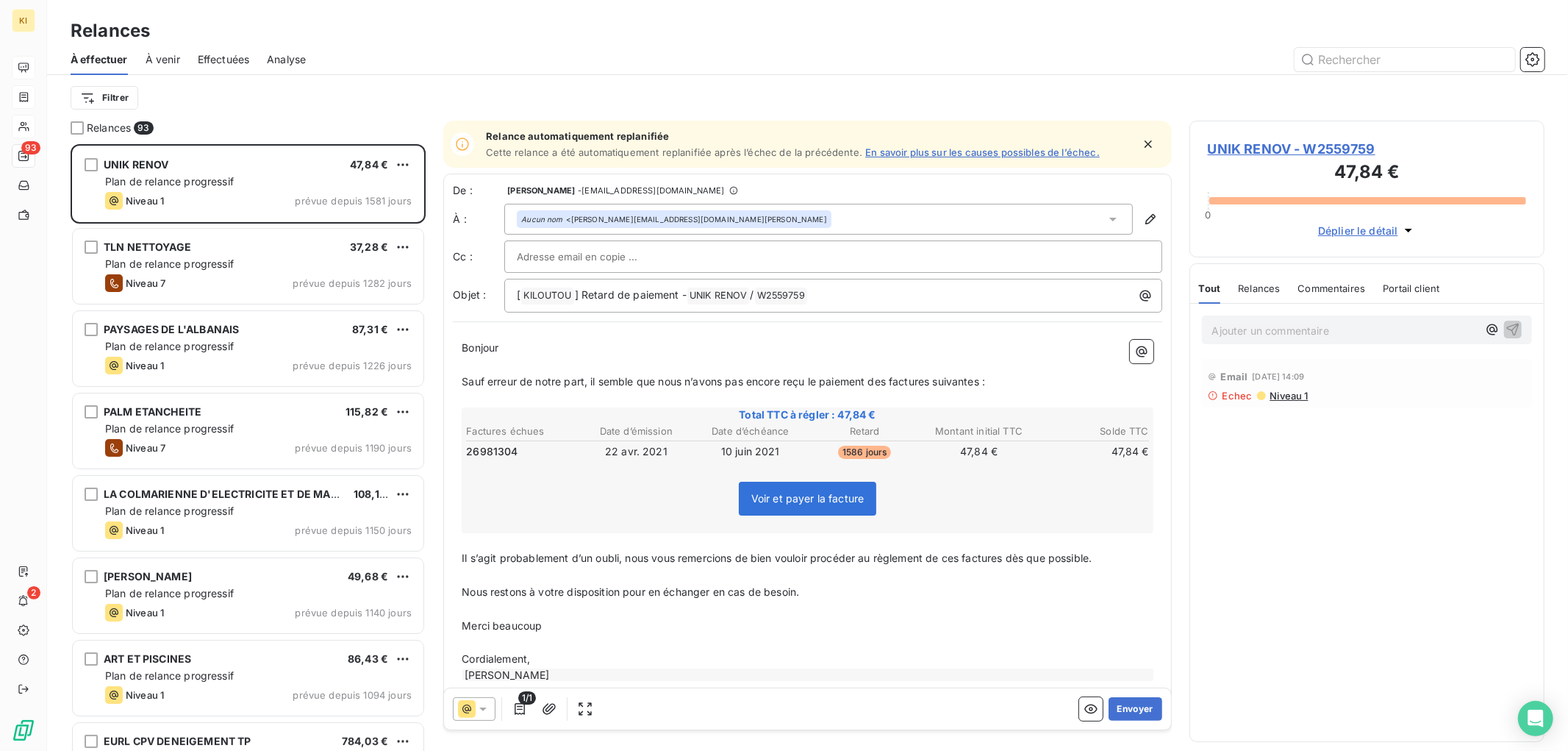
click at [454, 93] on div "Filtrer" at bounding box center [808, 98] width 1474 height 28
click at [164, 57] on span "À venir" at bounding box center [163, 59] width 35 height 15
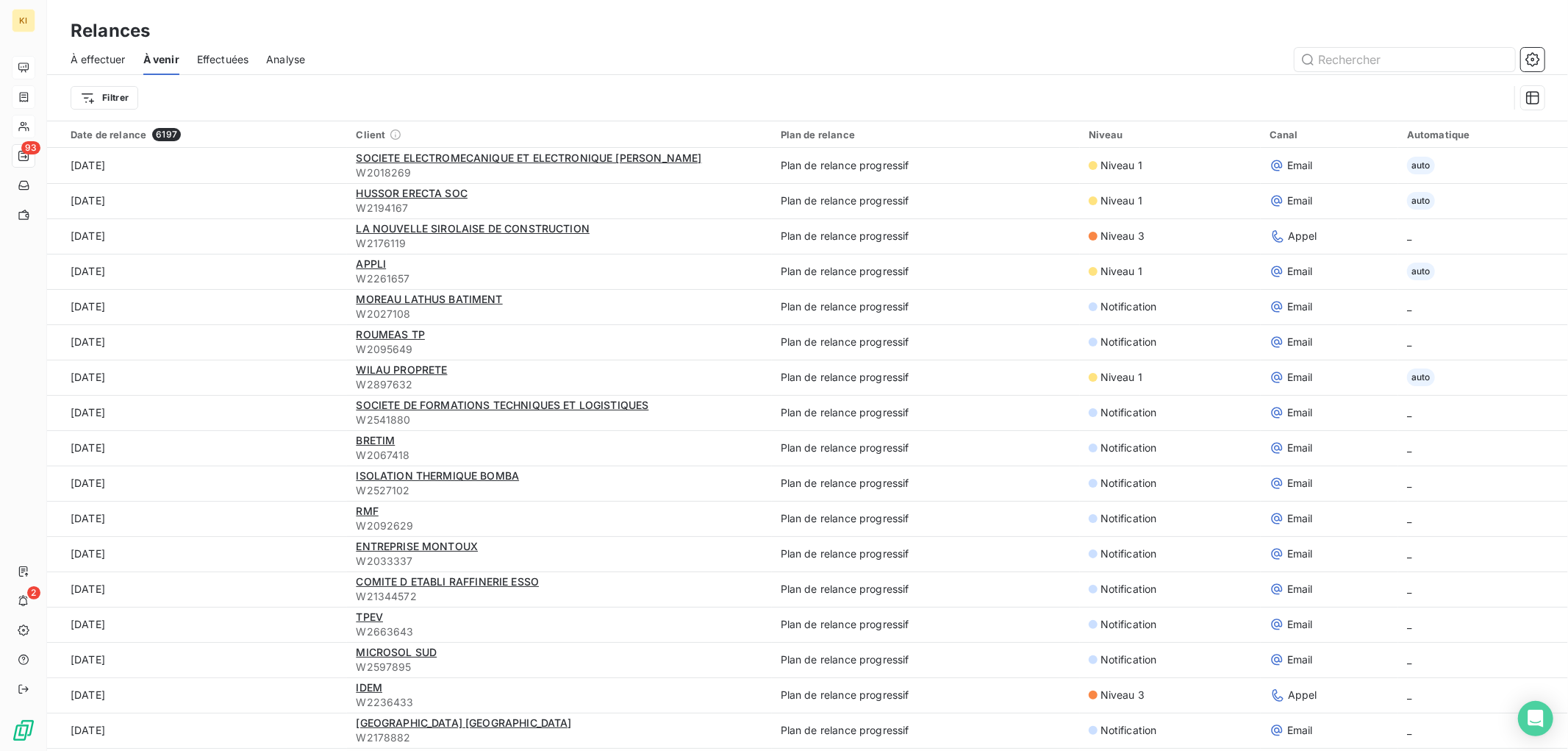
click at [239, 54] on span "Effectuées" at bounding box center [223, 59] width 52 height 15
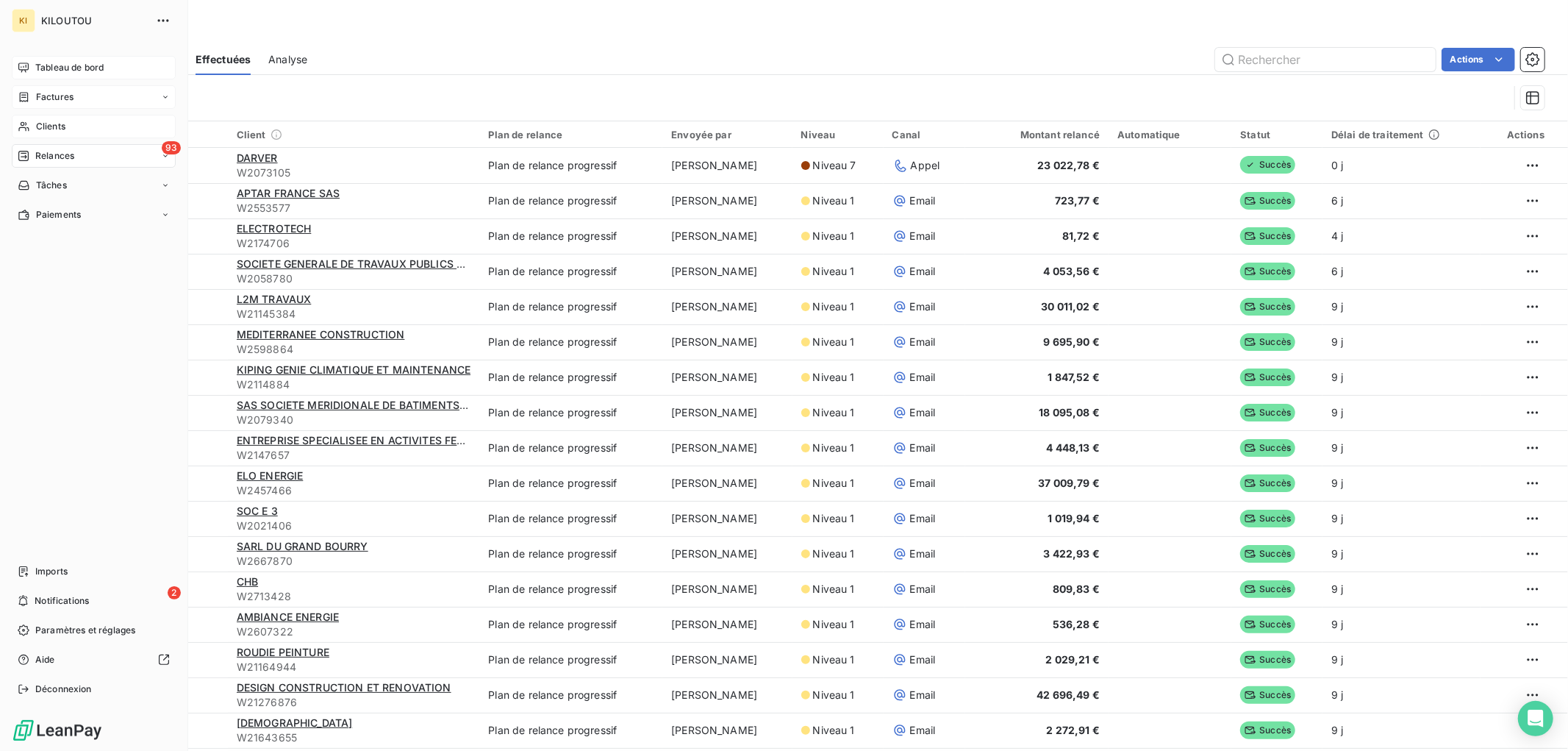
click at [33, 128] on div "Clients" at bounding box center [94, 126] width 164 height 24
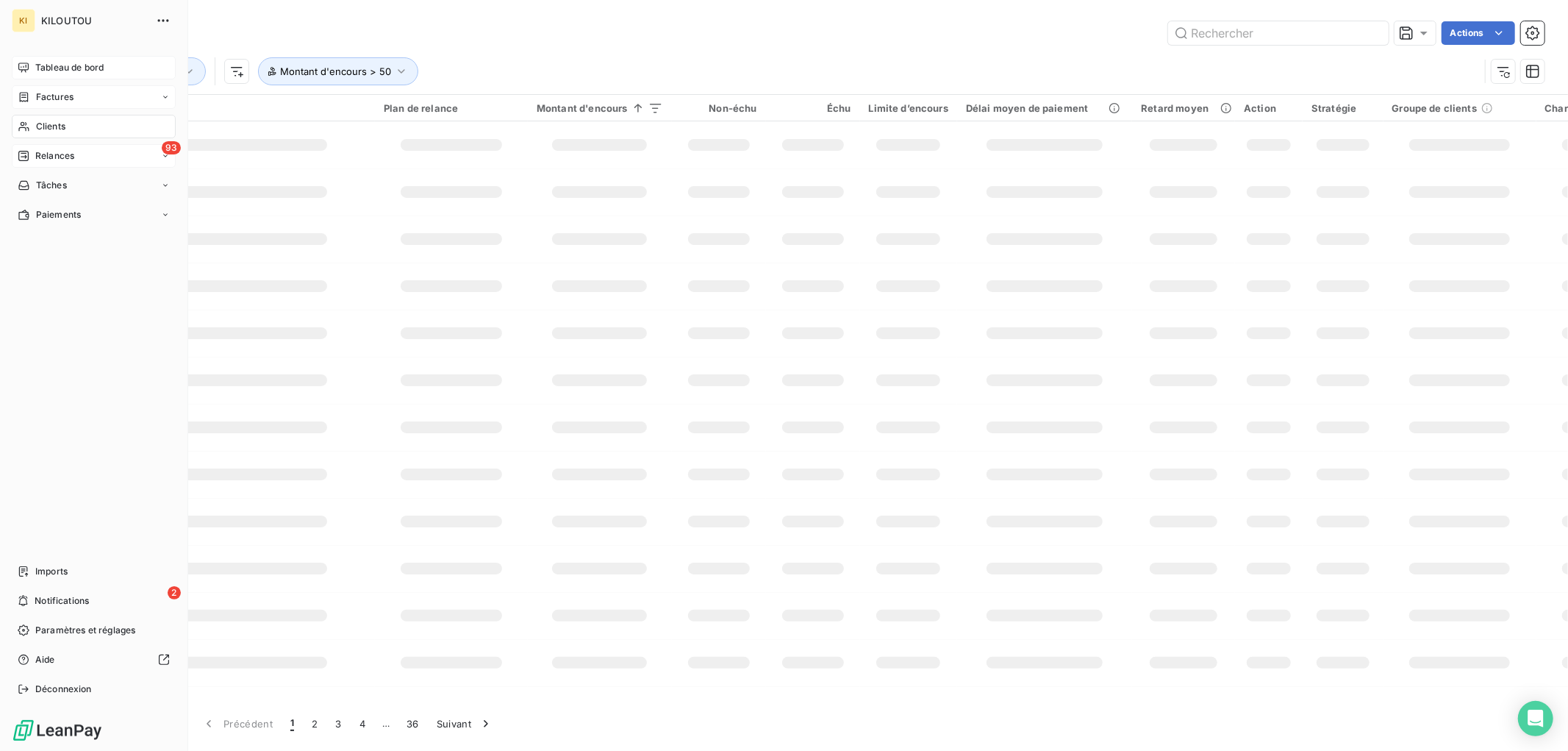
click at [64, 155] on span "Relances" at bounding box center [54, 156] width 39 height 13
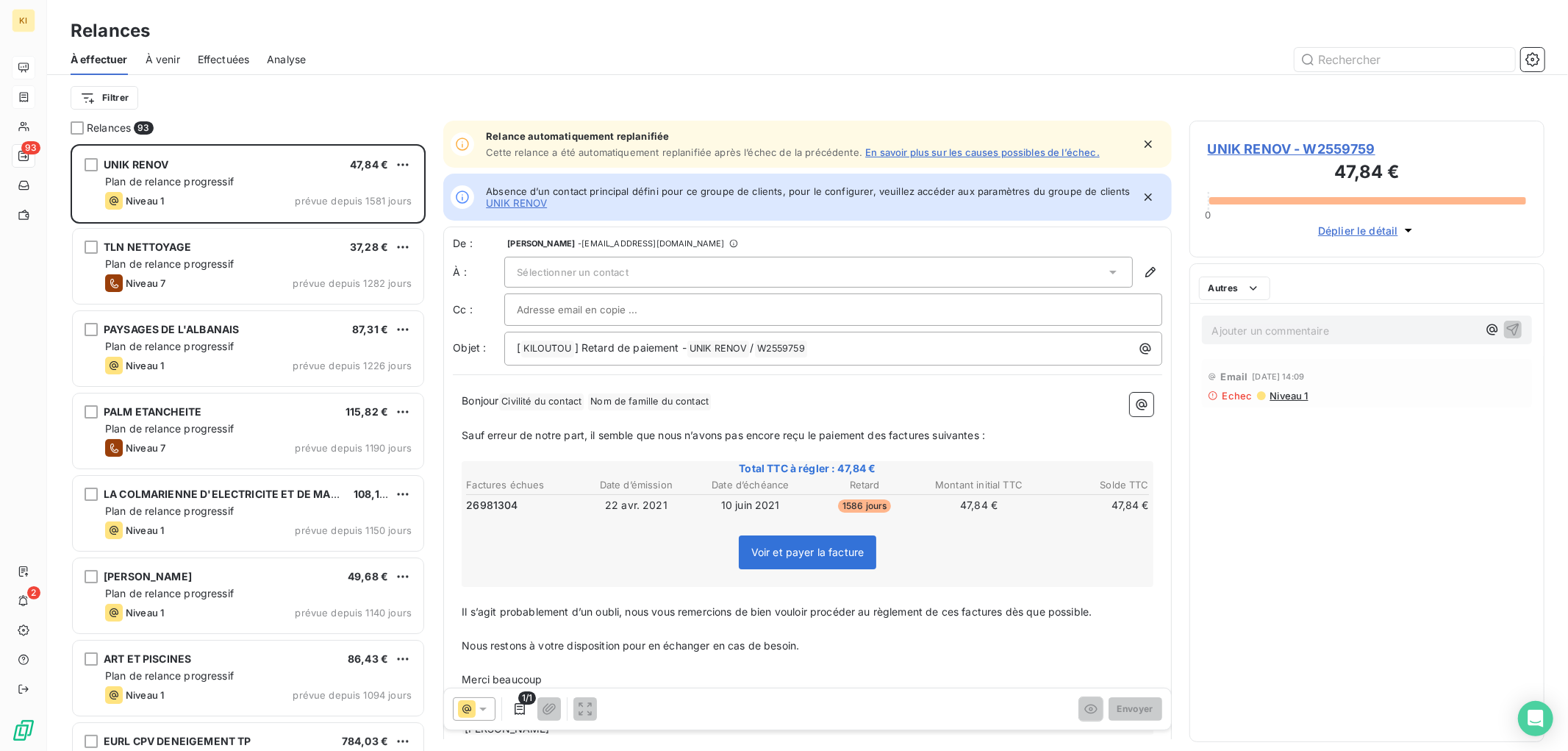
scroll to position [594, 343]
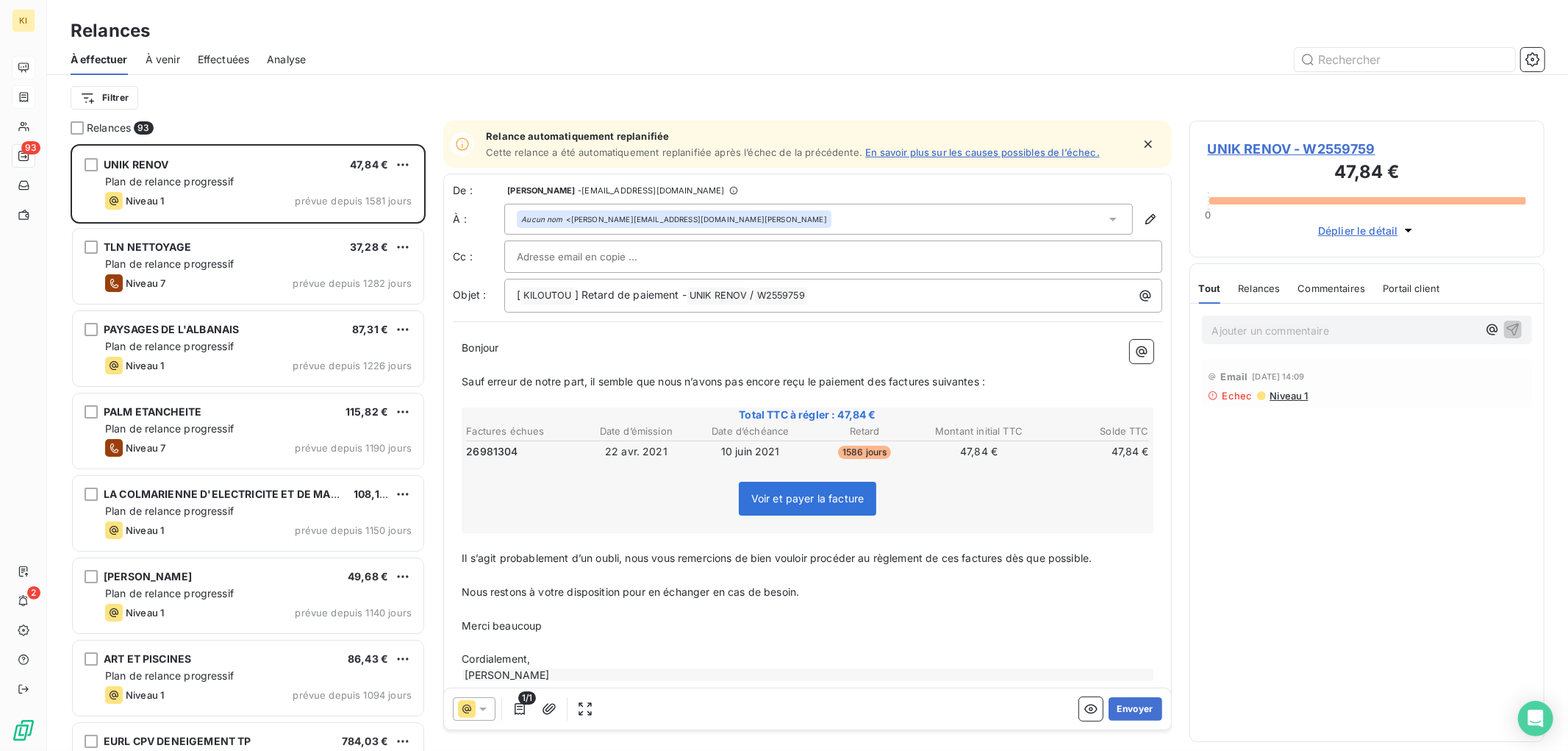
click at [170, 61] on span "À venir" at bounding box center [163, 59] width 35 height 15
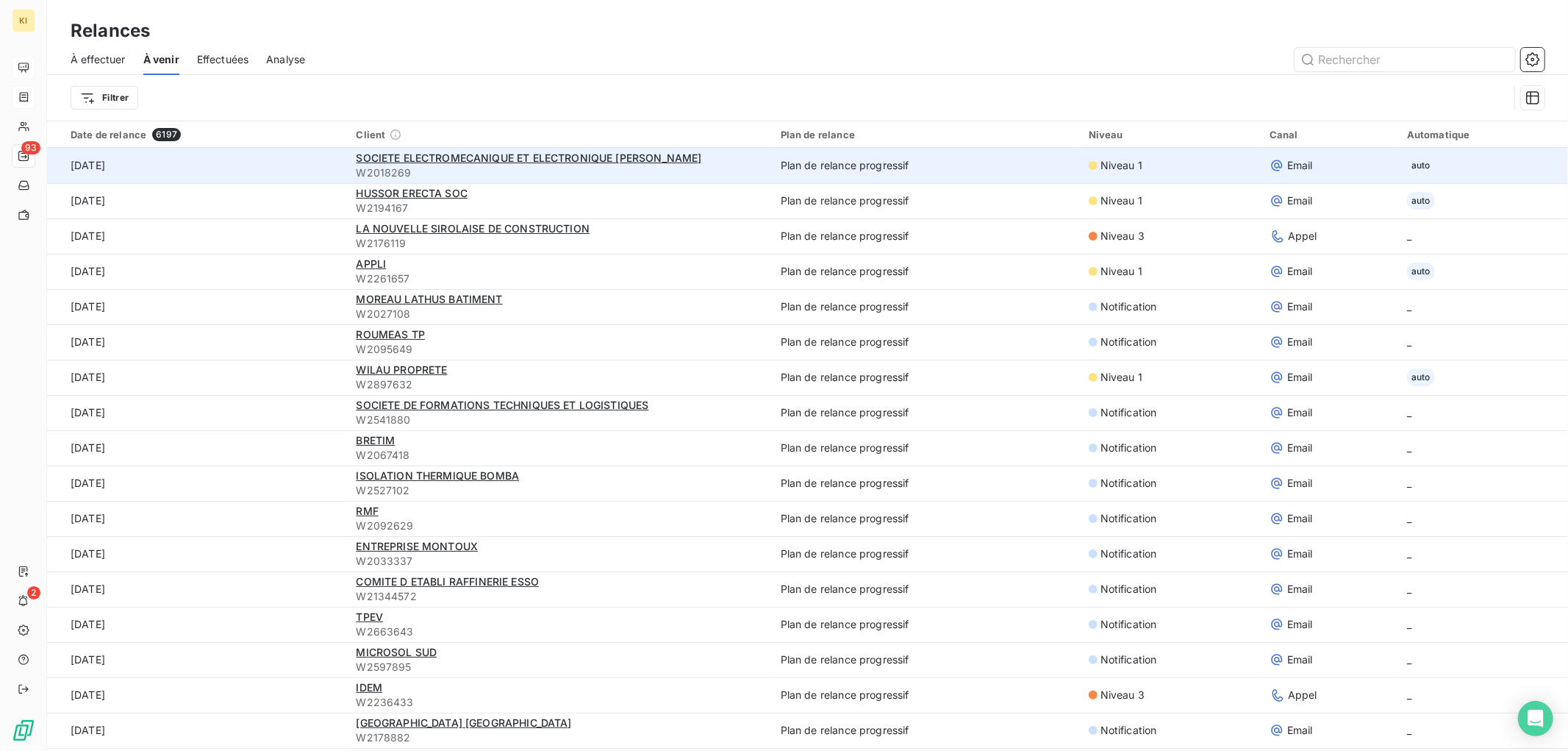
click at [115, 168] on td "14 oct. 2025" at bounding box center [197, 165] width 300 height 35
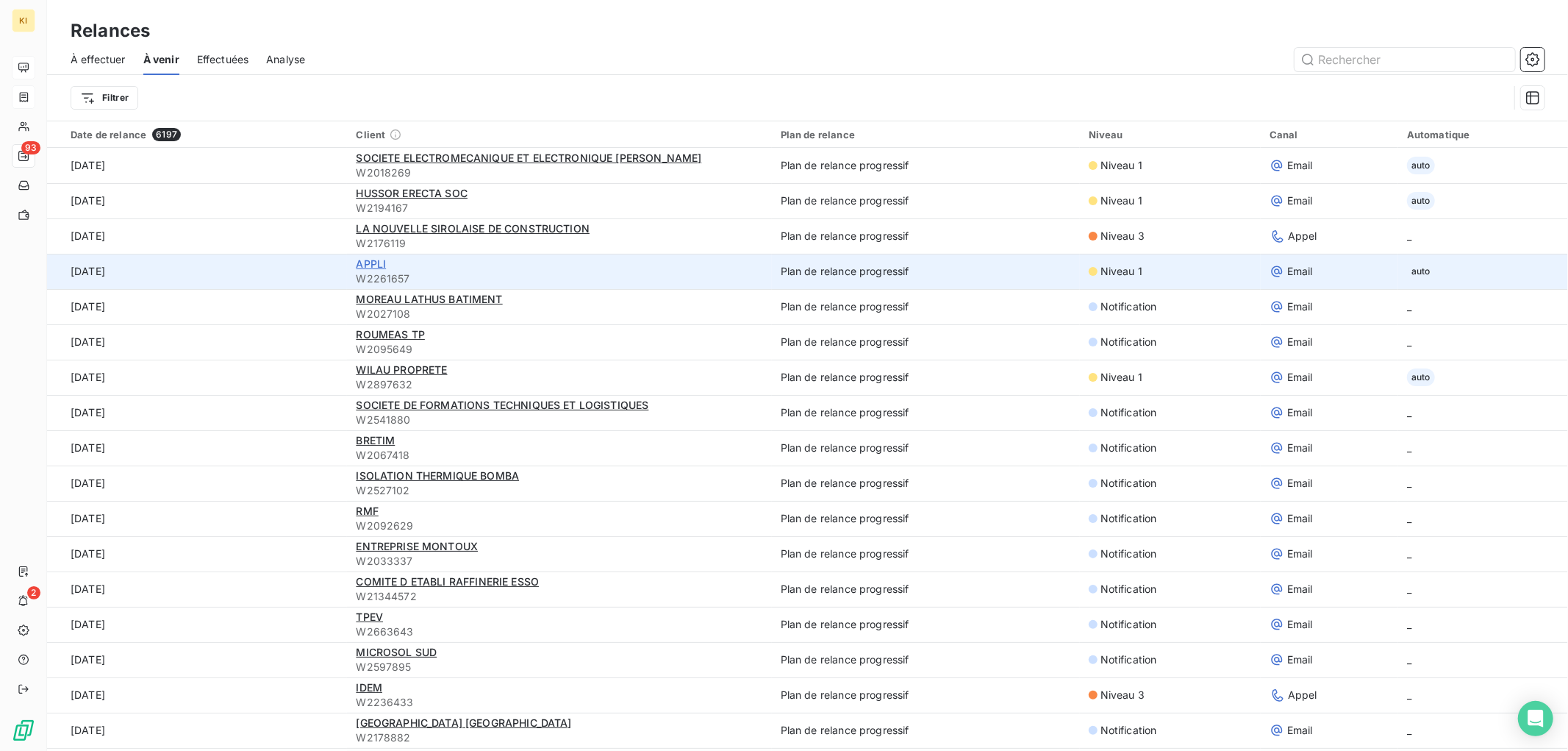
click at [364, 266] on span "APPLI" at bounding box center [371, 263] width 30 height 12
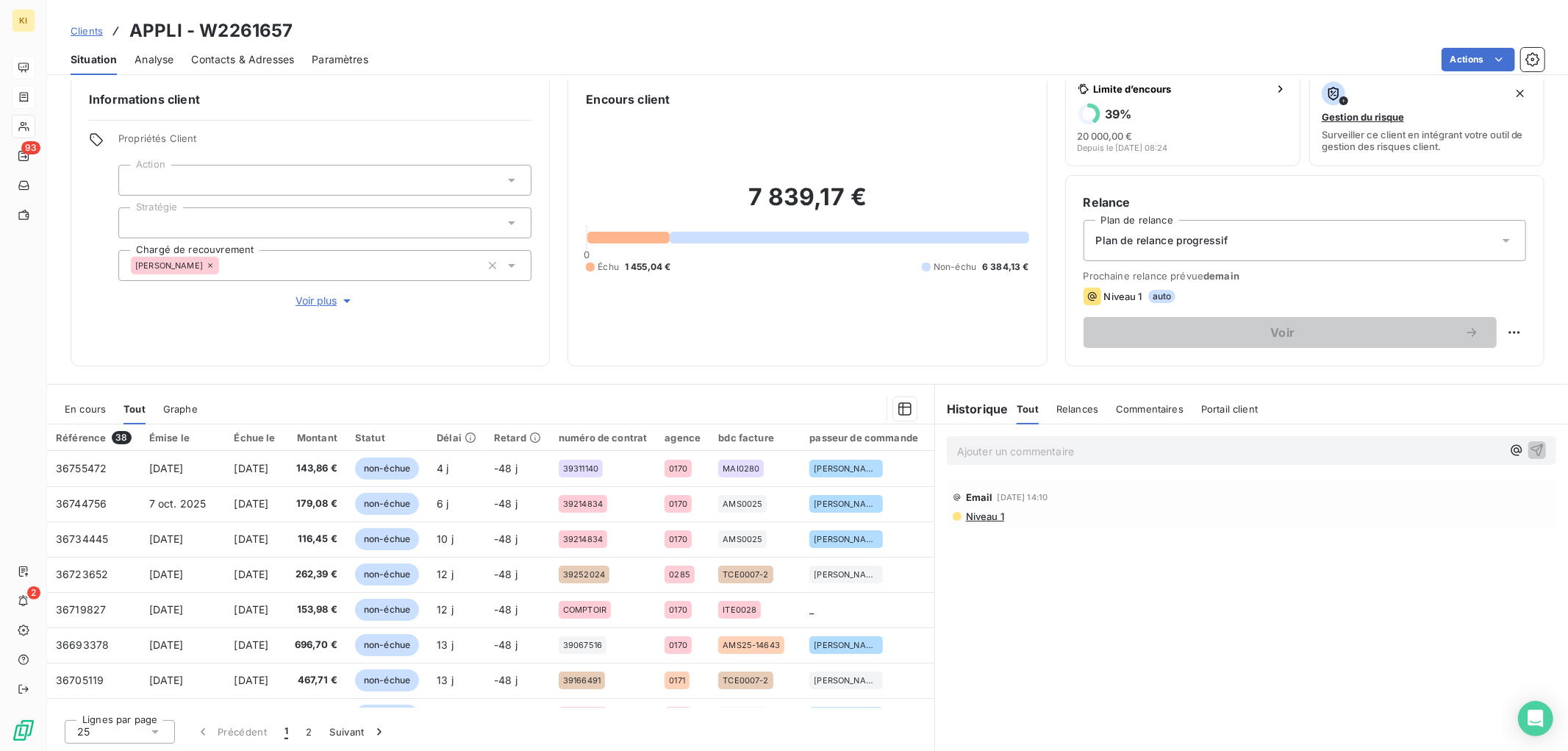
click at [1081, 408] on span "Relances" at bounding box center [1078, 408] width 42 height 11
click at [1017, 414] on span "Tout" at bounding box center [1027, 408] width 21 height 11
click at [157, 734] on icon at bounding box center [155, 732] width 15 height 15
click at [86, 702] on div at bounding box center [80, 704] width 15 height 15
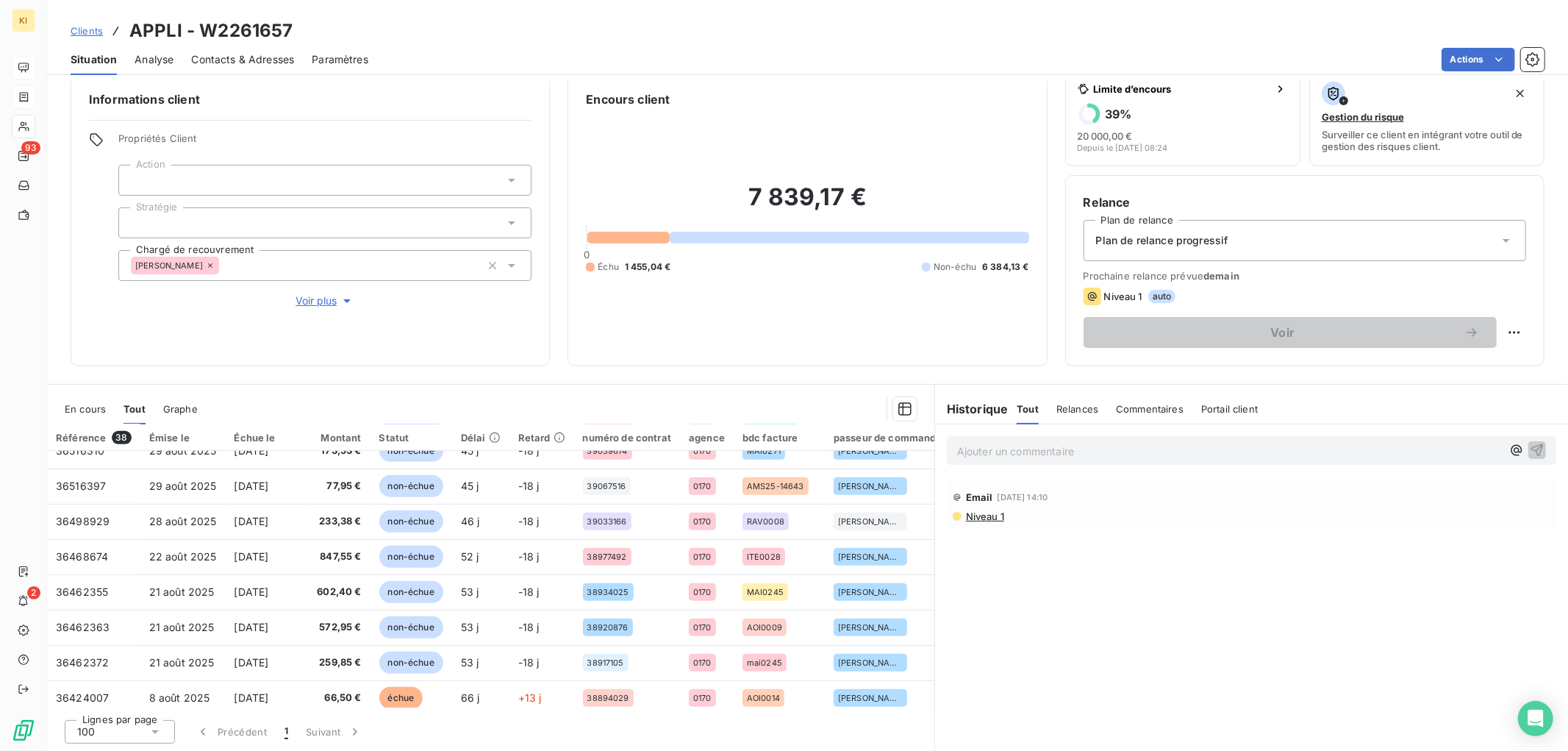
scroll to position [1090, 0]
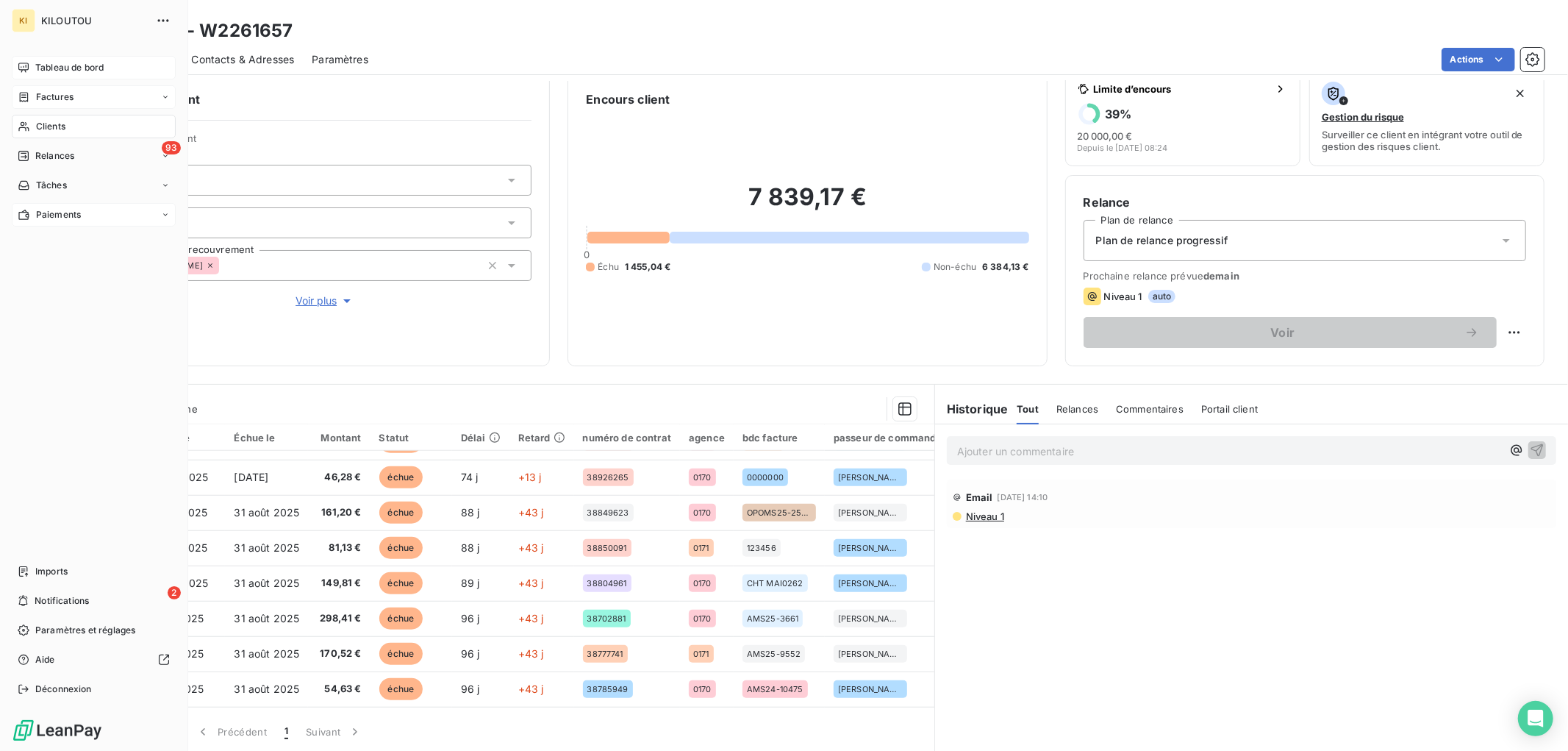
click at [65, 211] on span "Paiements" at bounding box center [58, 214] width 45 height 13
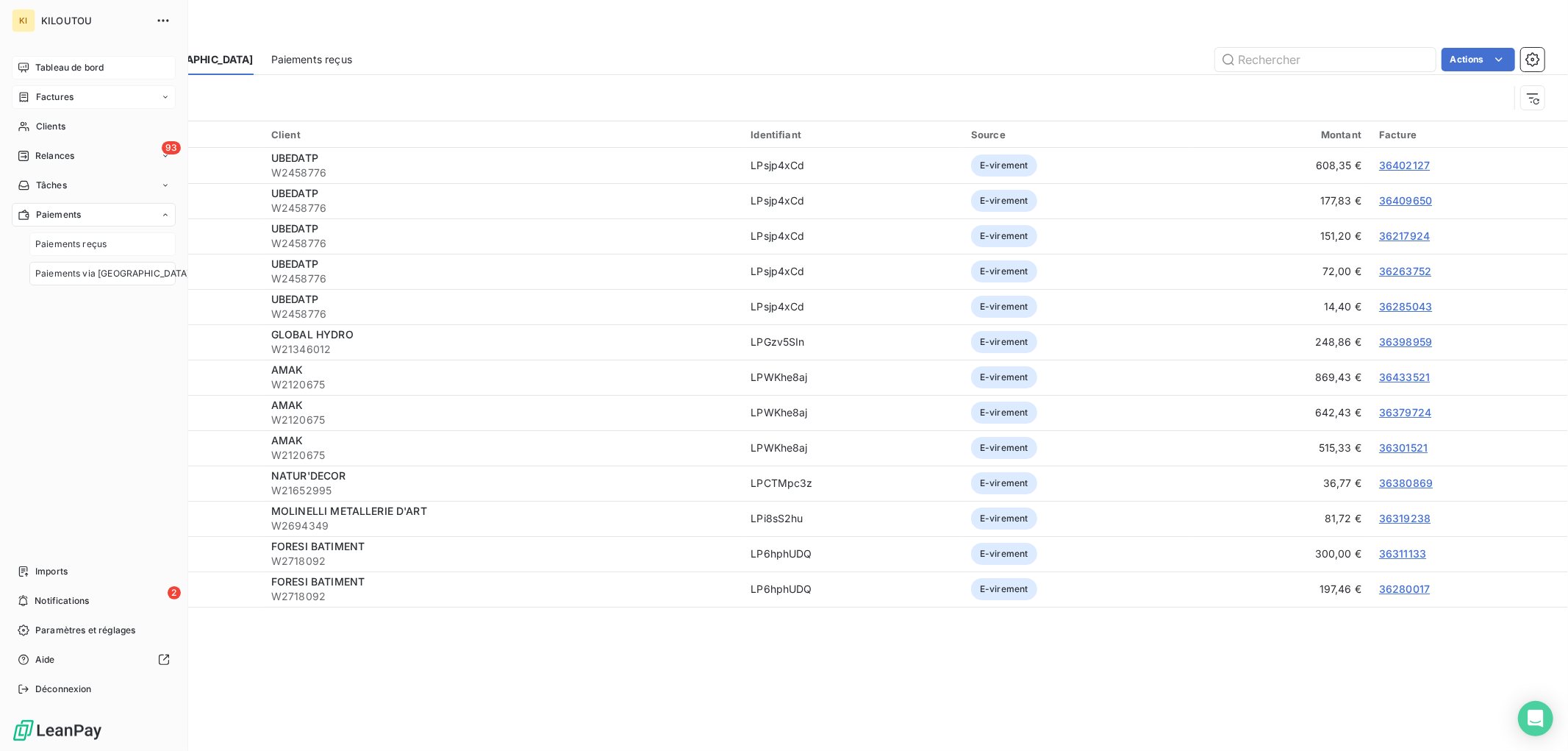
click at [86, 239] on span "Paiements reçus" at bounding box center [71, 244] width 72 height 13
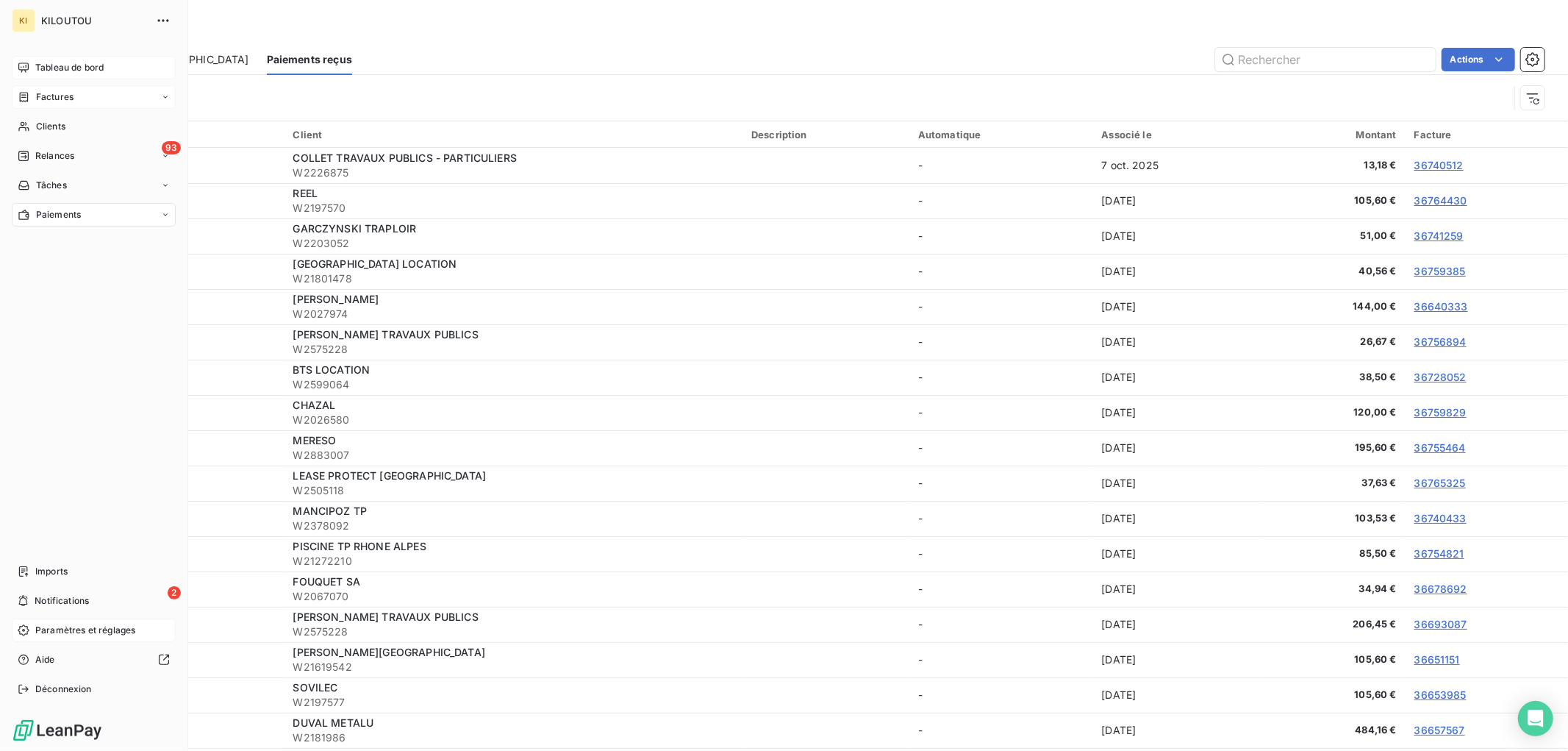
click at [88, 625] on span "Paramètres et réglages" at bounding box center [85, 629] width 100 height 13
click at [53, 631] on span "Paramètres et réglages" at bounding box center [85, 629] width 100 height 13
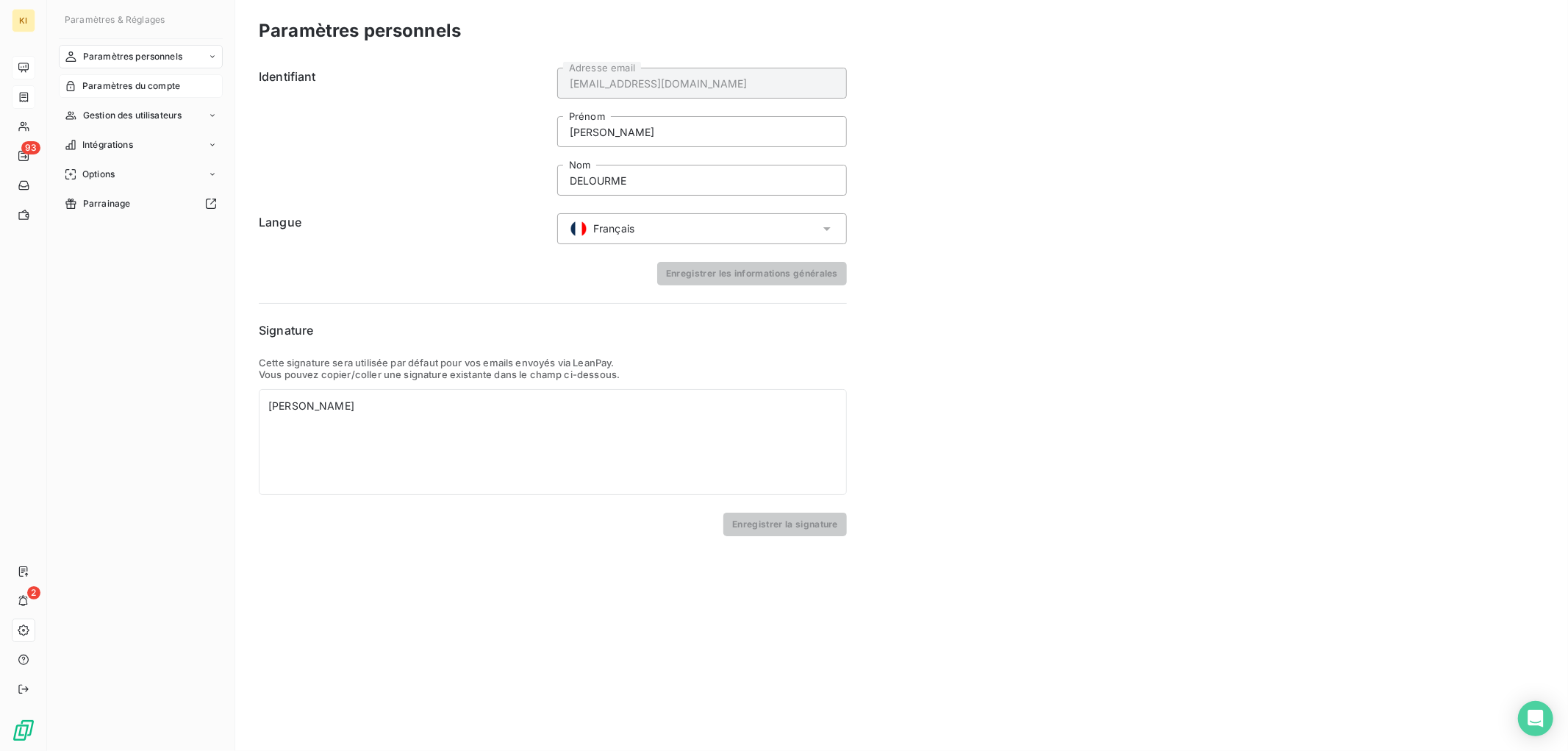
click at [173, 85] on span "Paramètres du compte" at bounding box center [131, 86] width 98 height 13
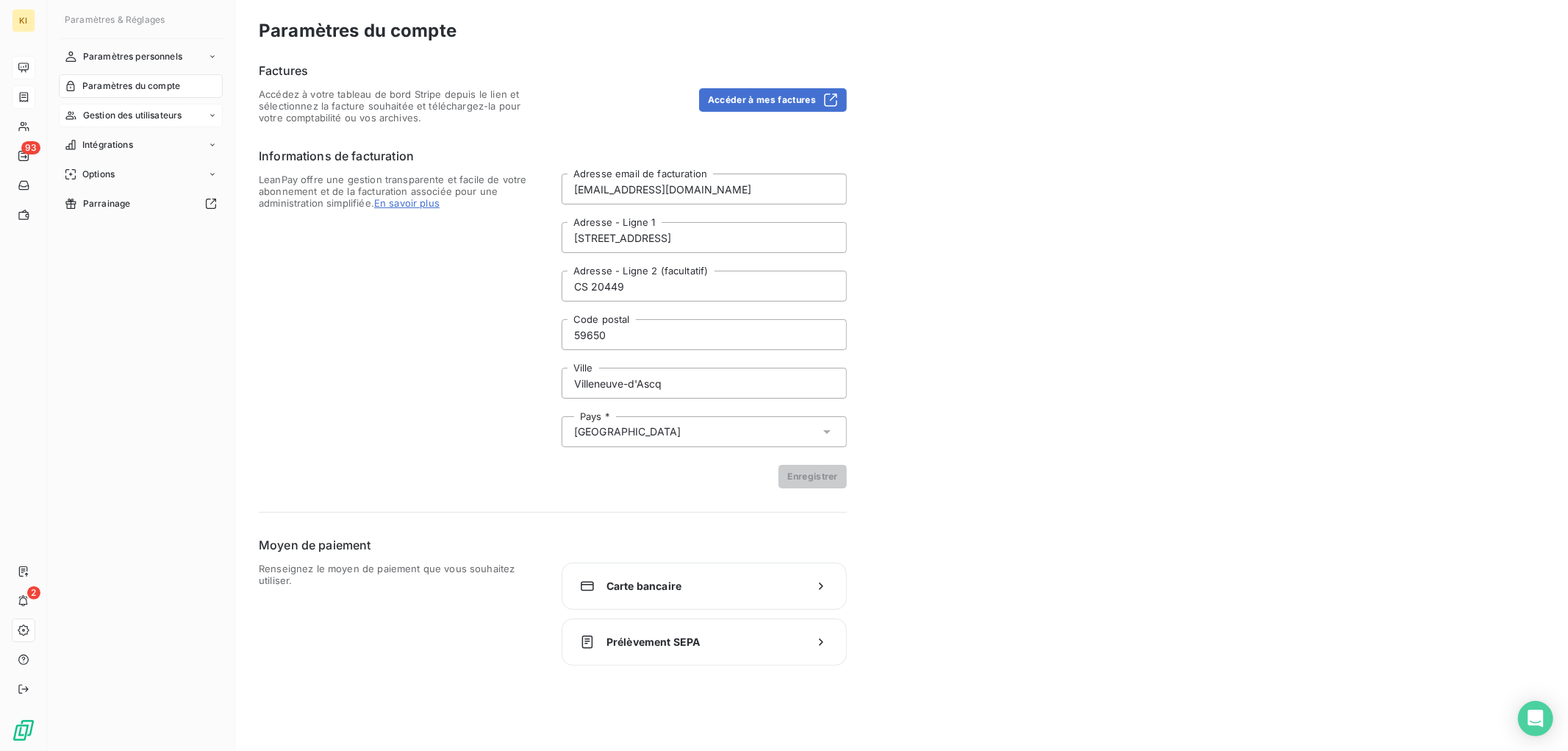
click at [168, 115] on span "Gestion des utilisateurs" at bounding box center [133, 115] width 100 height 13
click at [163, 136] on div "Liste des utilisateurs" at bounding box center [149, 144] width 146 height 24
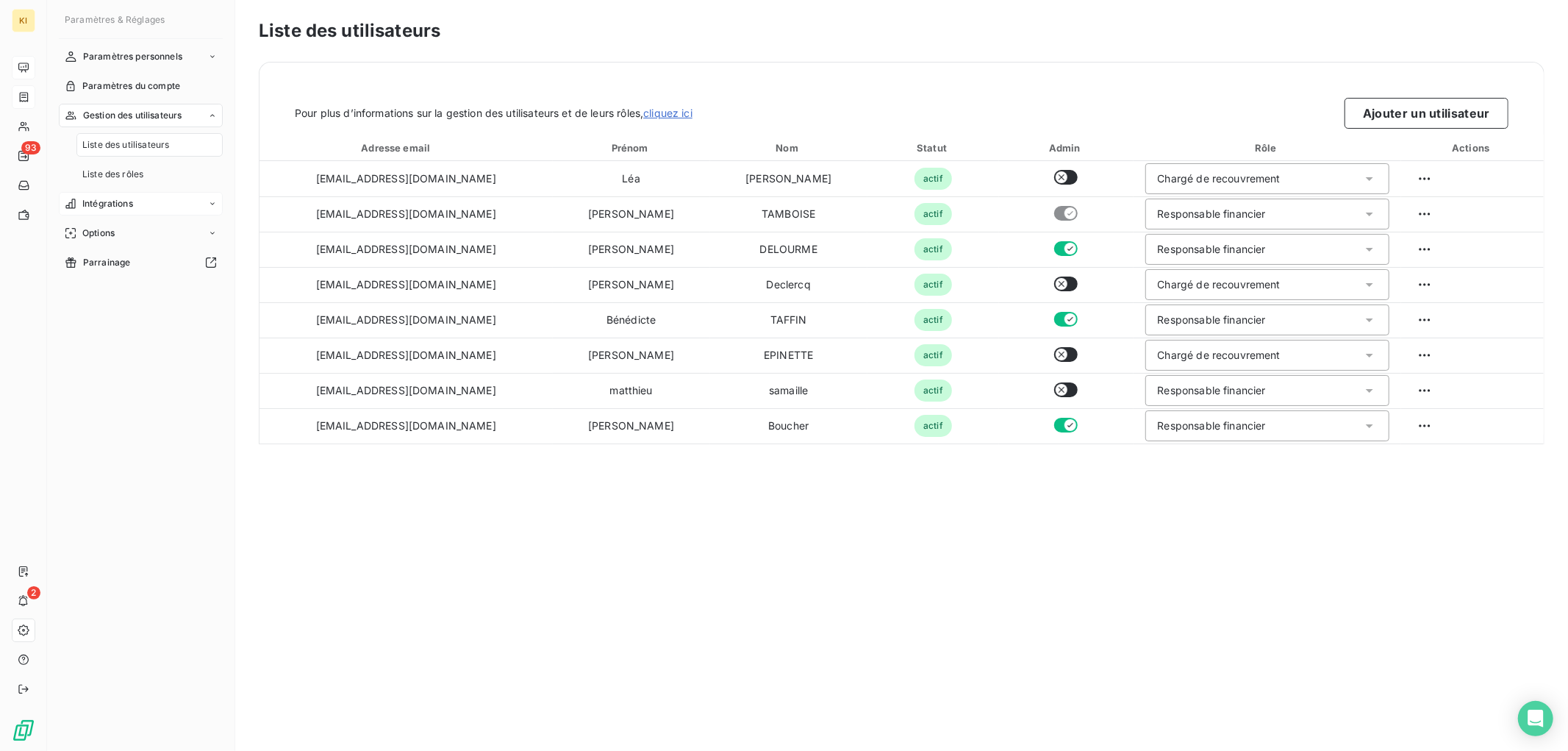
click at [155, 210] on div "Intégrations" at bounding box center [141, 204] width 164 height 24
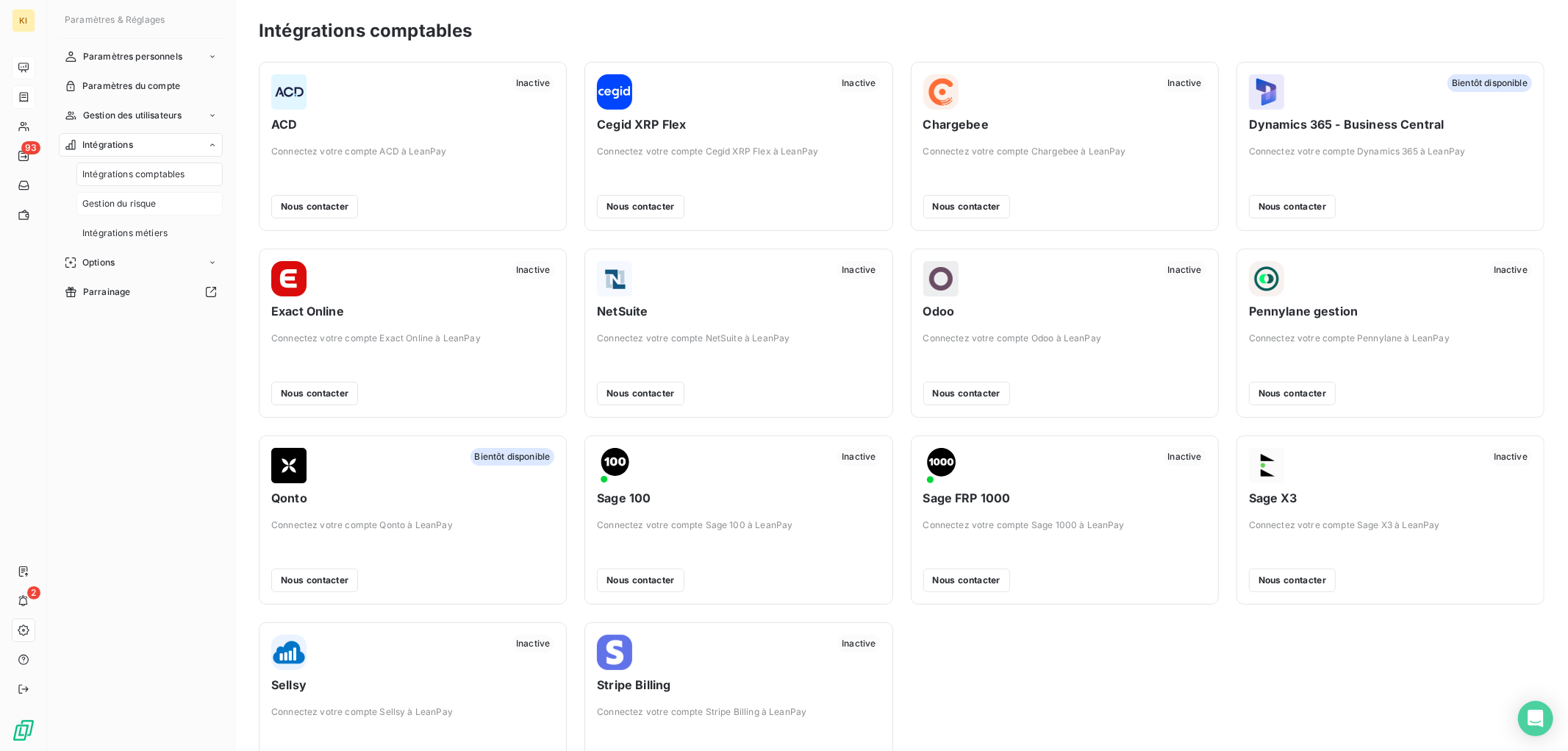
click at [128, 206] on span "Gestion du risque" at bounding box center [119, 203] width 74 height 13
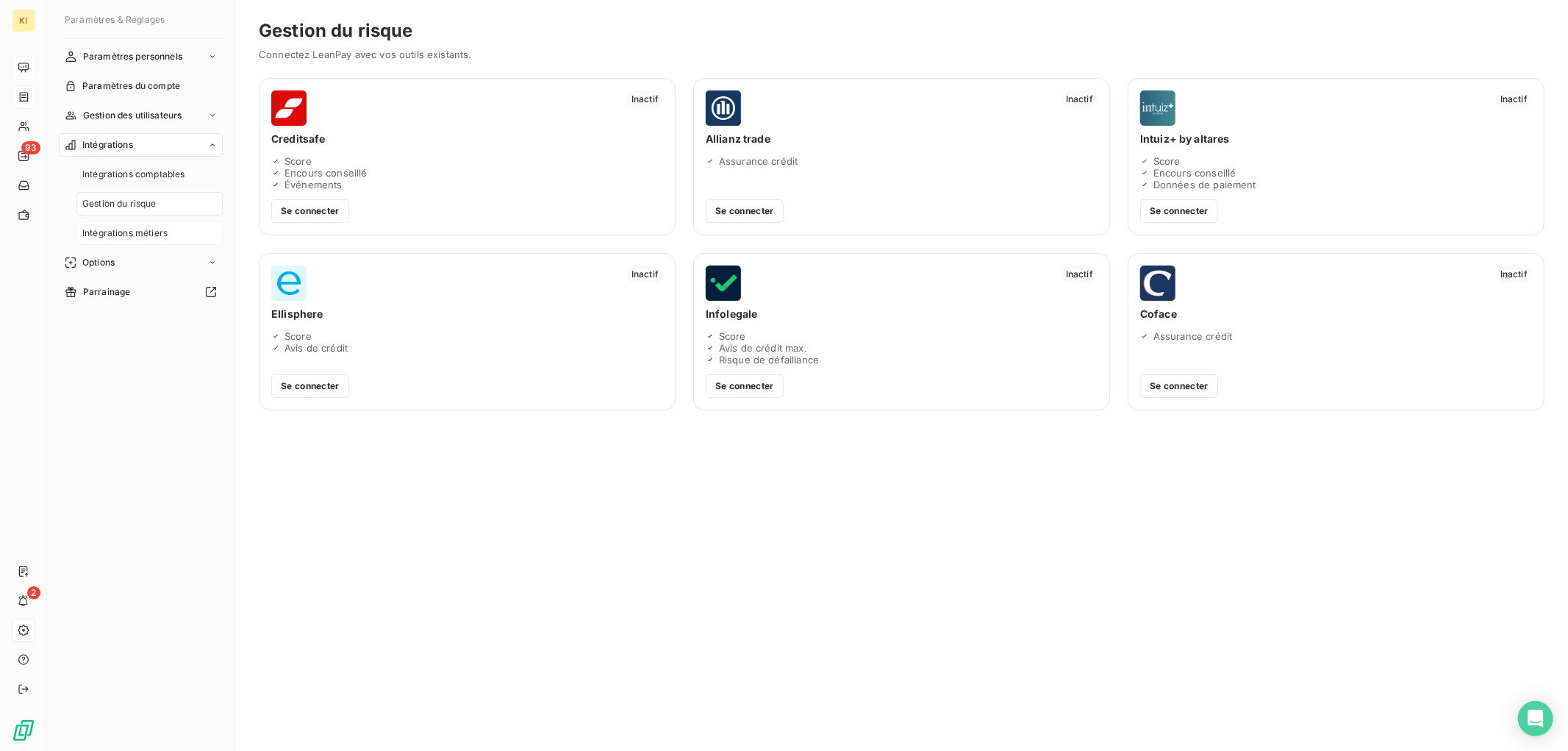
click at [156, 239] on span "Intégrations métiers" at bounding box center [125, 233] width 86 height 13
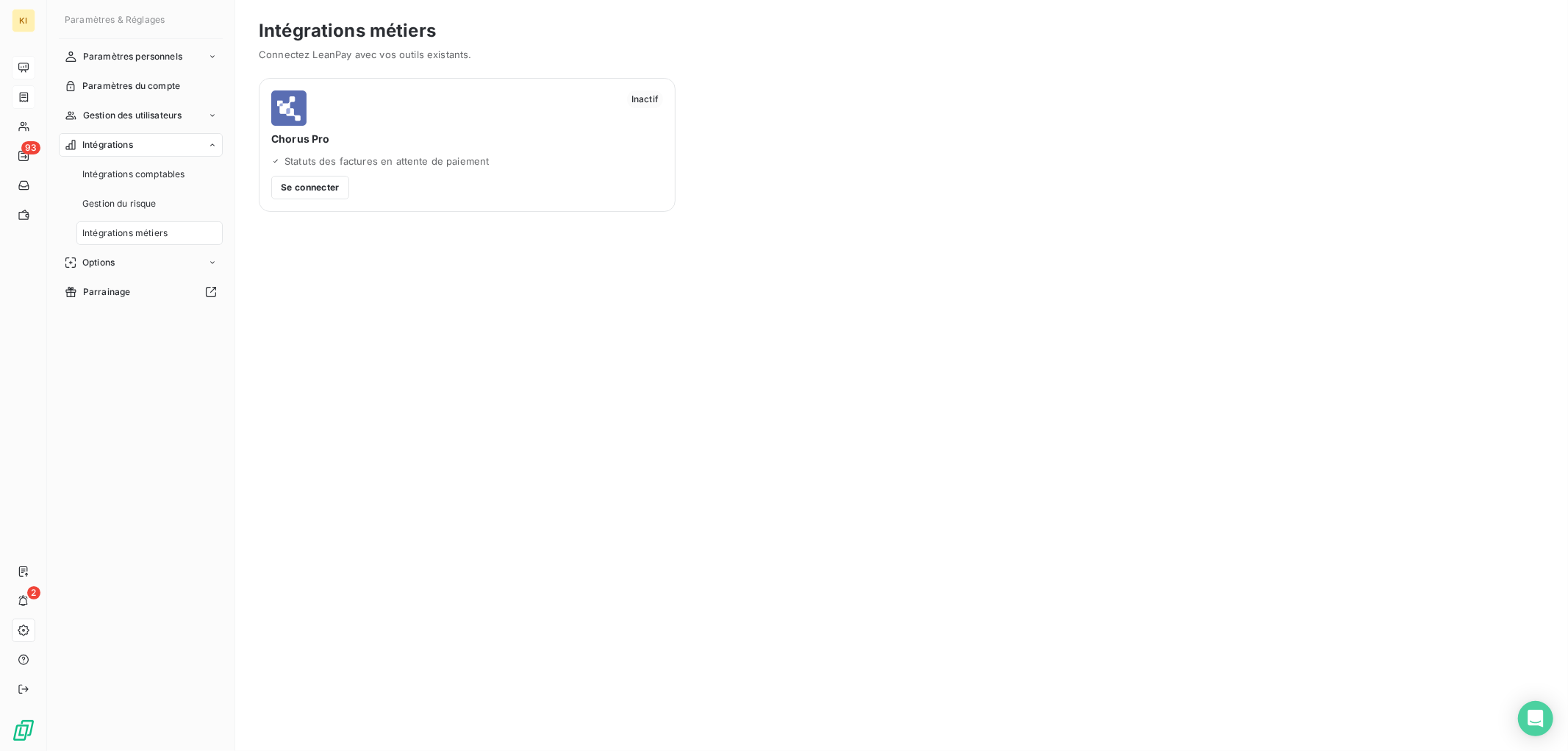
click at [420, 311] on div "Intégrations métiers Connectez LeanPay avec vos outils existants. Inactif Choru…" at bounding box center [901, 375] width 1333 height 751
drag, startPoint x: 420, startPoint y: 311, endPoint x: 371, endPoint y: 311, distance: 49.0
click at [371, 311] on div "Intégrations métiers Connectez LeanPay avec vos outils existants. Inactif Choru…" at bounding box center [901, 375] width 1333 height 751
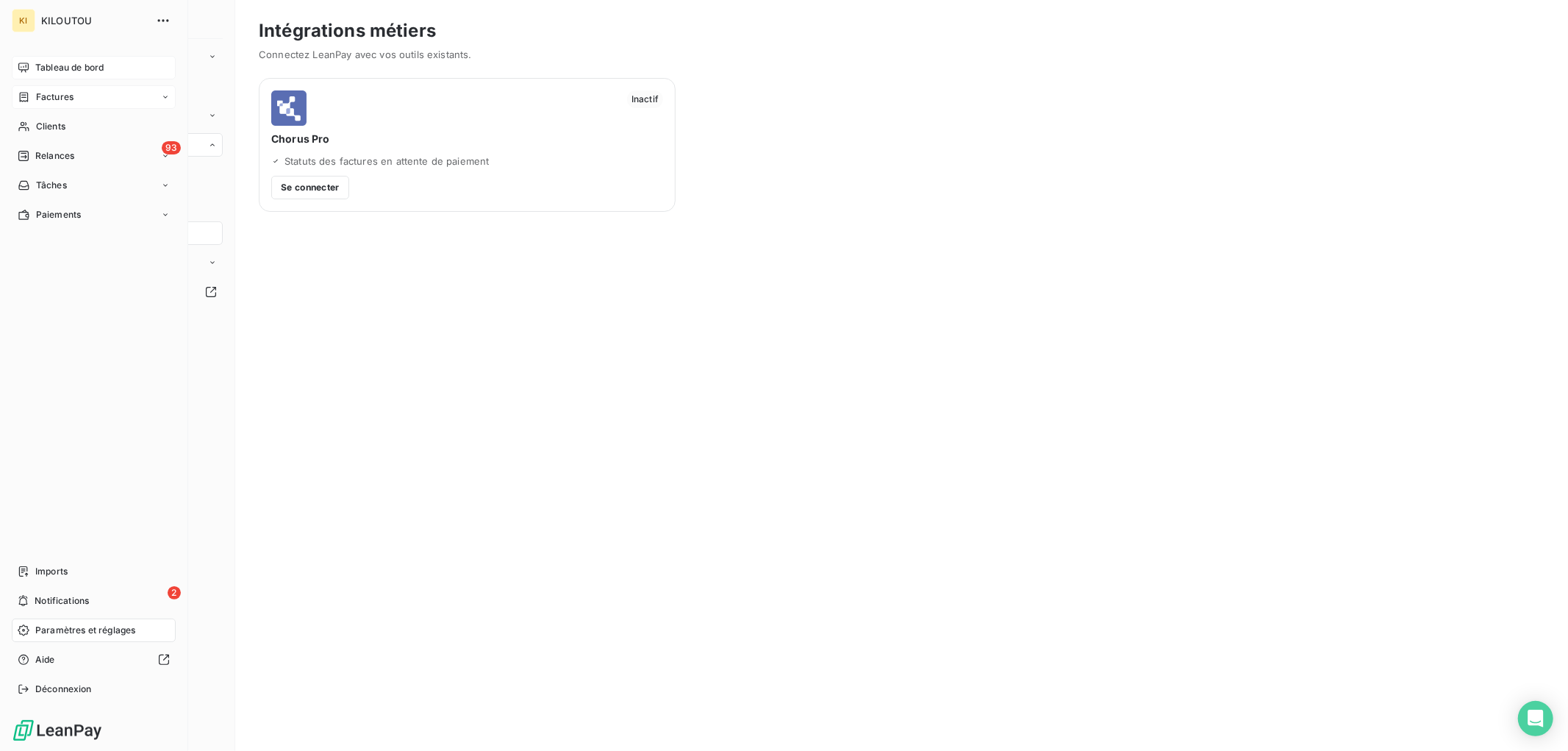
click at [71, 101] on span "Factures" at bounding box center [54, 96] width 38 height 13
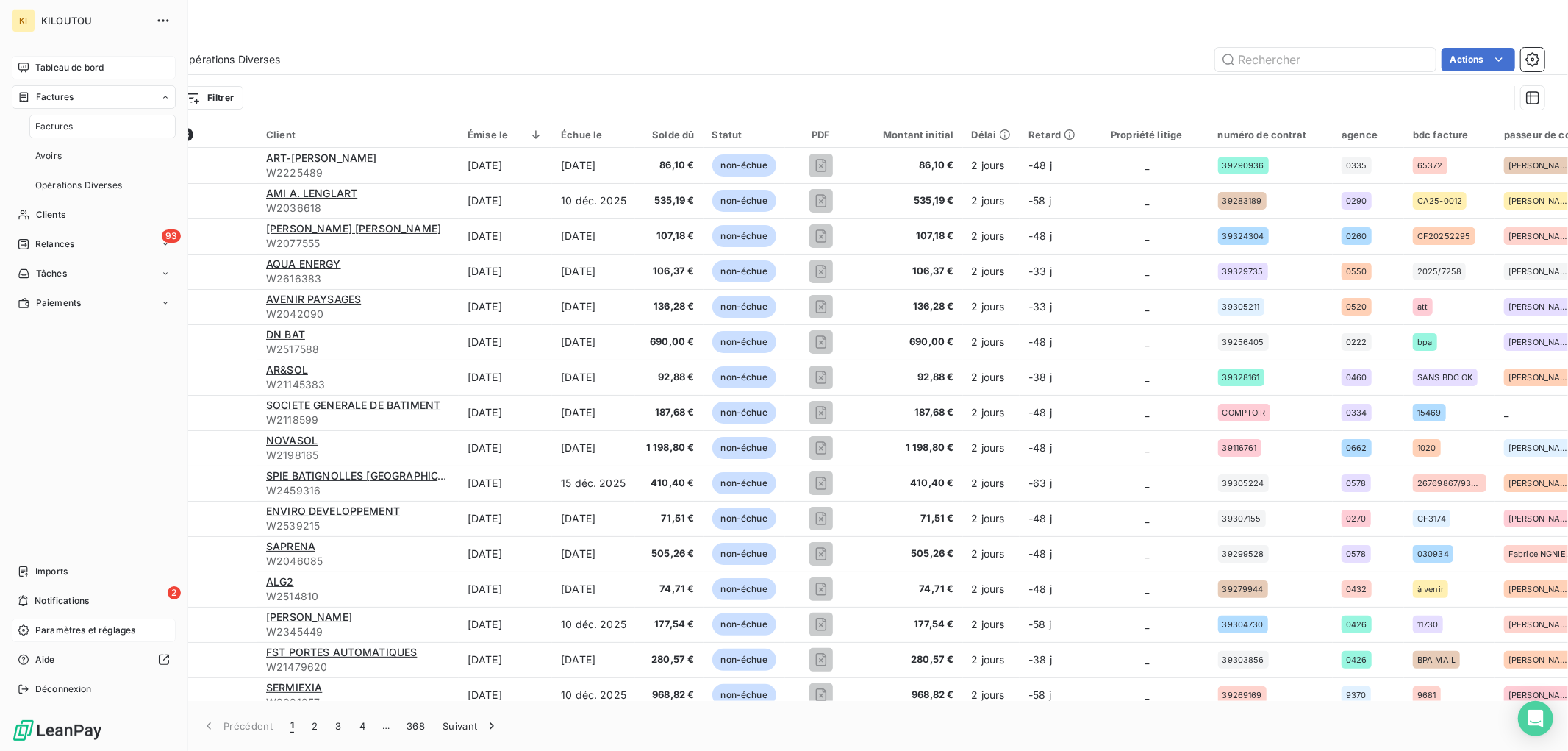
click at [107, 132] on div "Factures" at bounding box center [102, 126] width 146 height 24
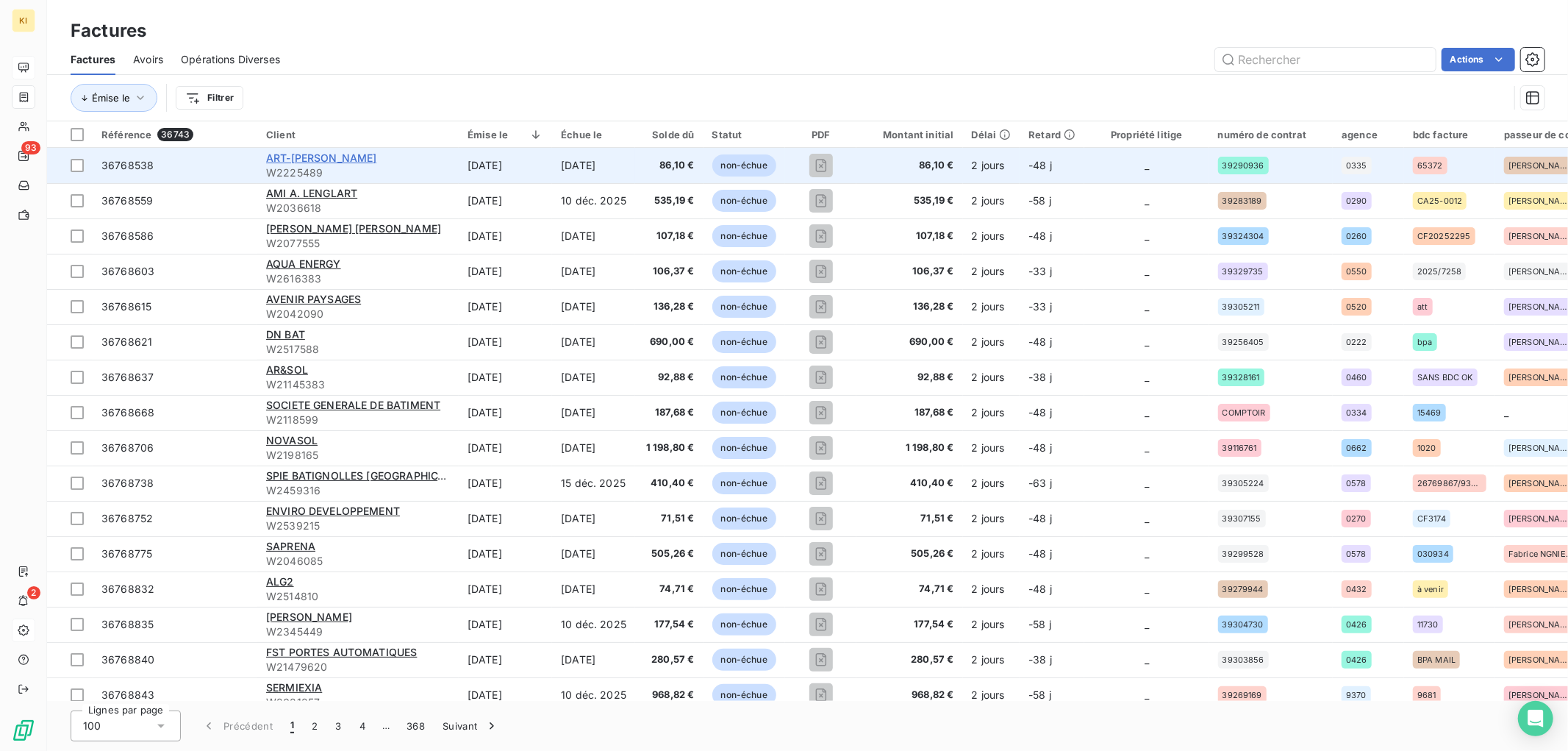
click at [290, 159] on span "ART-[PERSON_NAME]" at bounding box center [322, 157] width 111 height 12
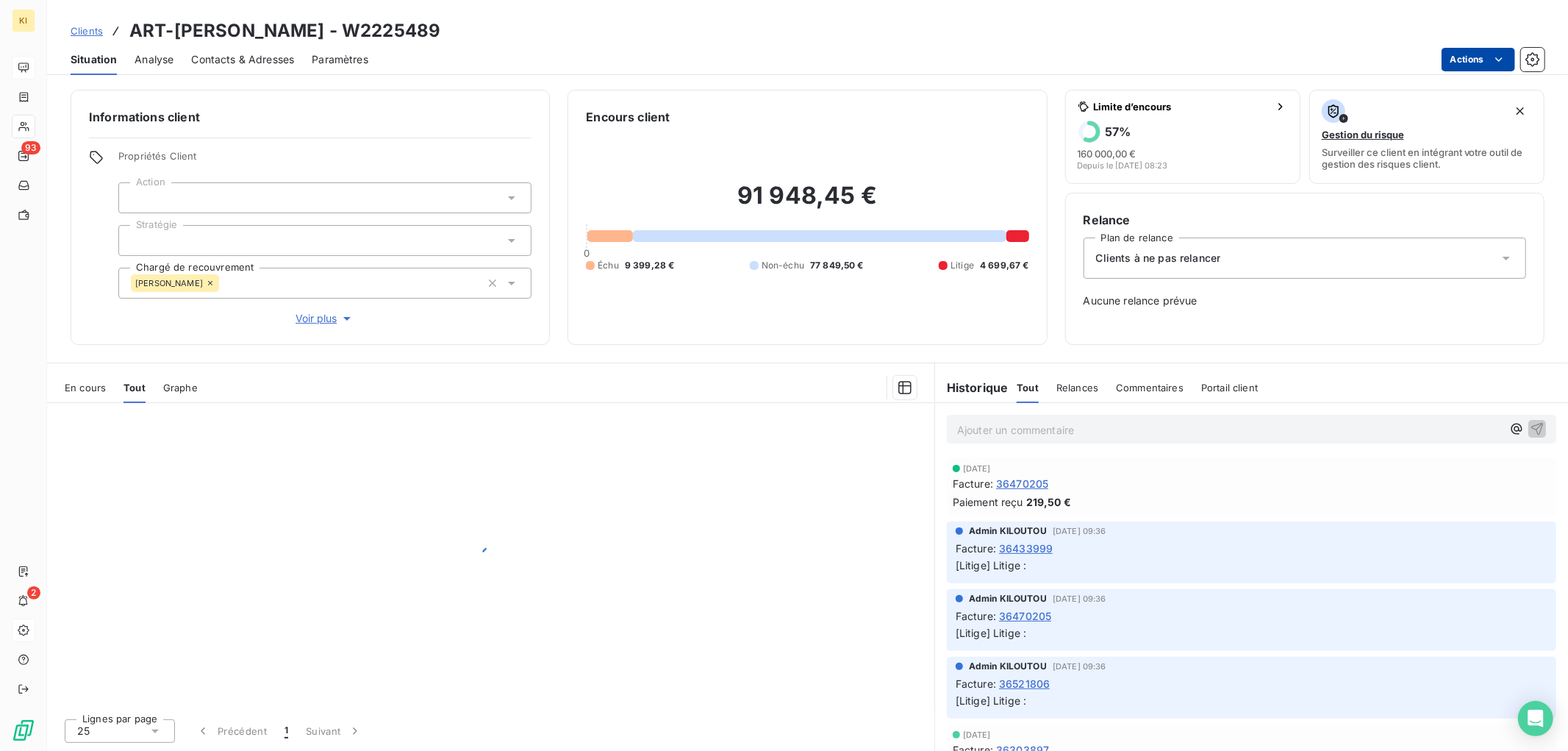
click at [1486, 53] on html "KI 93 2 Clients ART-DAN - W2225489 Situation Analyse Contacts & Adresses Paramè…" at bounding box center [784, 375] width 1568 height 751
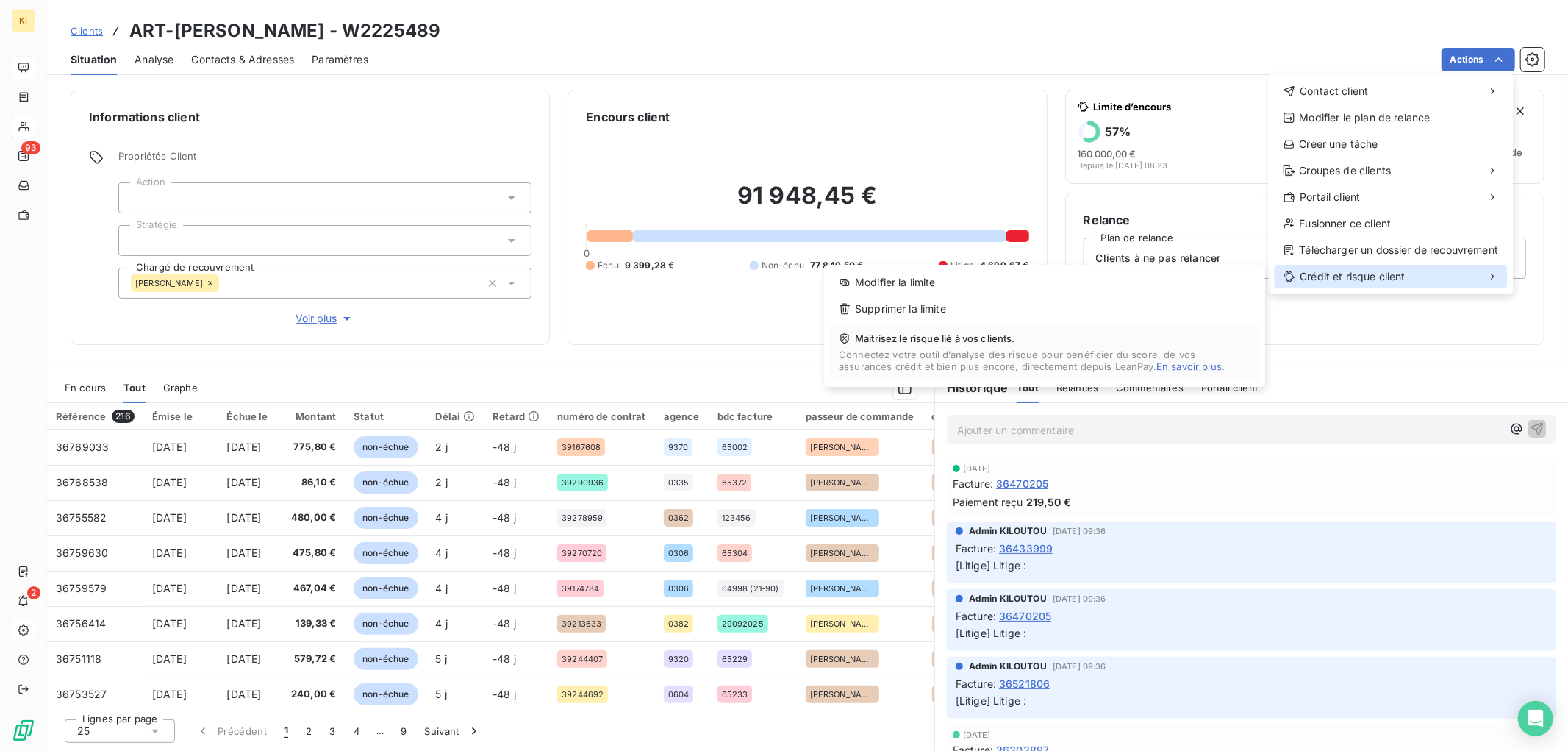
click at [1450, 276] on div "Crédit et risque client" at bounding box center [1391, 276] width 233 height 24
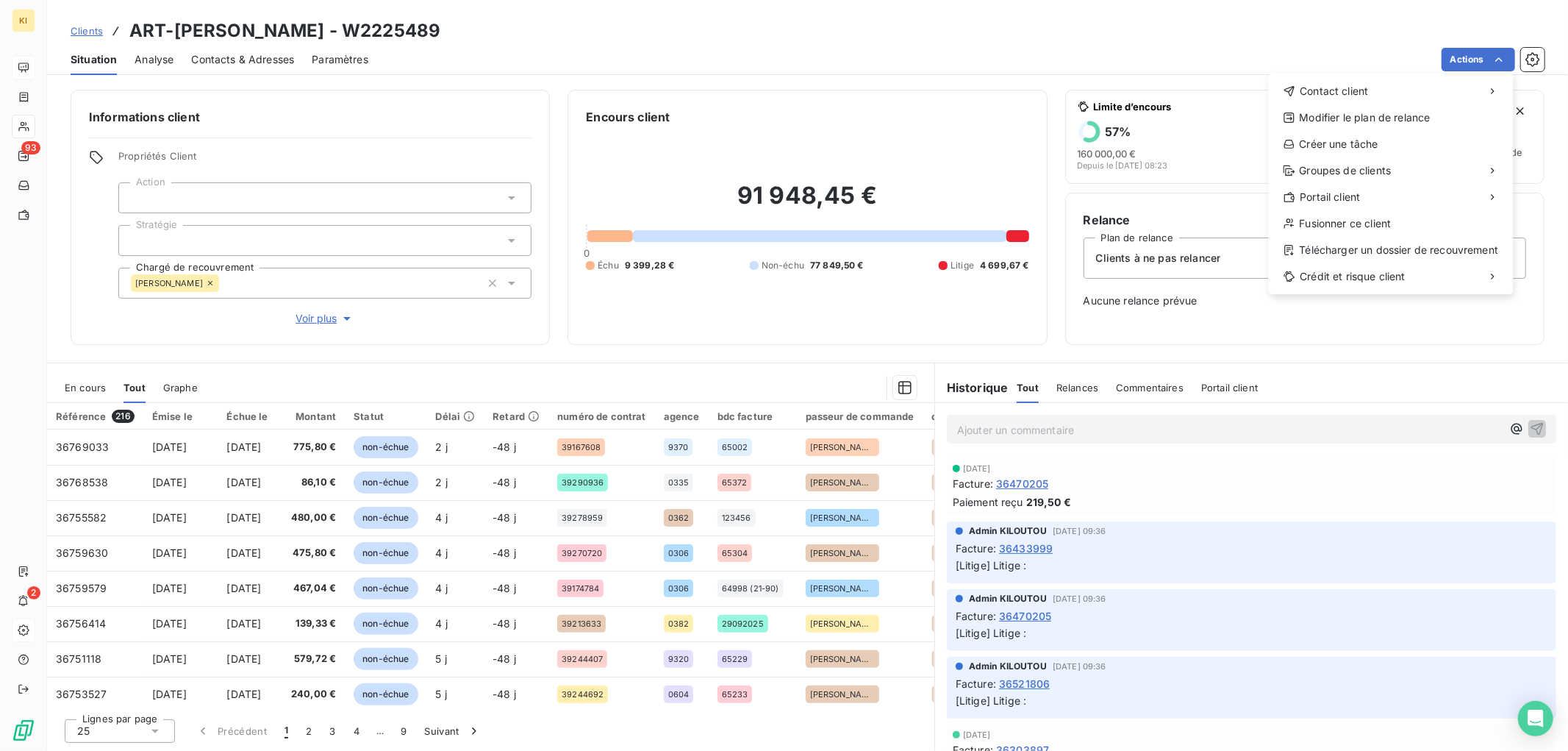
click at [1211, 49] on html "KI 93 2 Clients ART-DAN - W2225489 Situation Analyse Contacts & Adresses Paramè…" at bounding box center [784, 375] width 1568 height 751
click at [56, 101] on html "KI 93 2 Clients ART-DAN - W2225489 Situation Analyse Contacts & Adresses Paramè…" at bounding box center [784, 375] width 1568 height 751
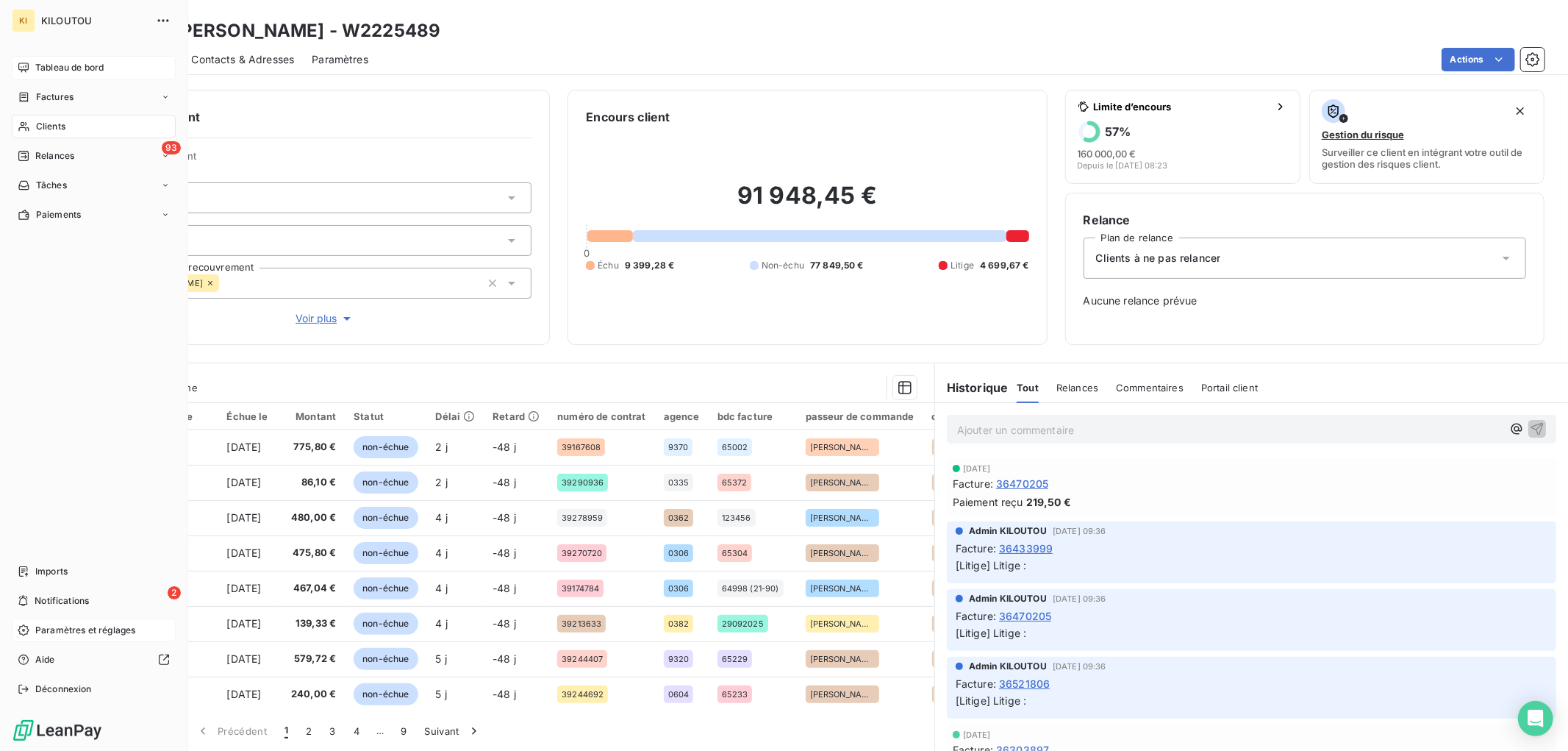
click at [76, 130] on div "Clients" at bounding box center [94, 126] width 164 height 24
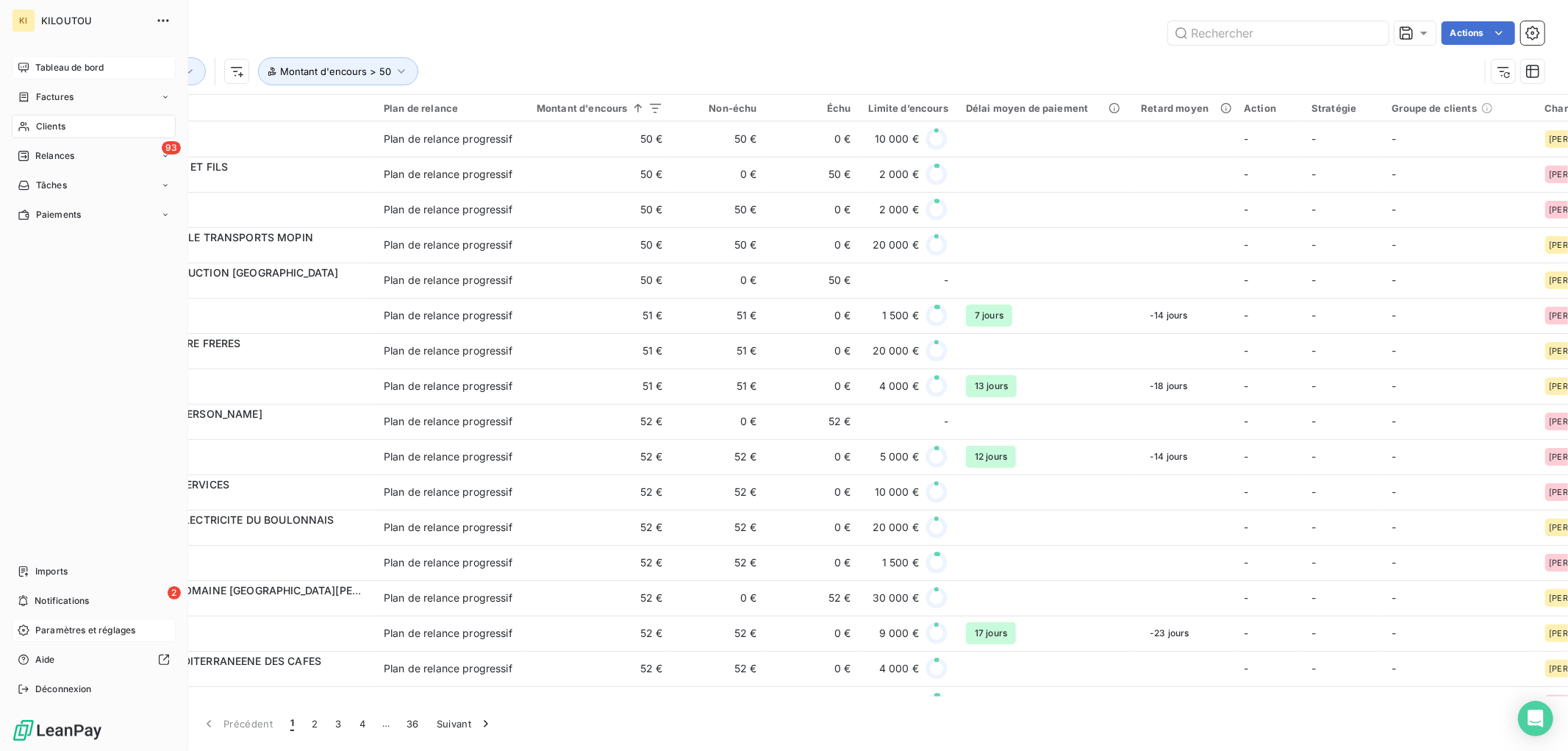
click at [87, 628] on span "Paramètres et réglages" at bounding box center [85, 629] width 100 height 13
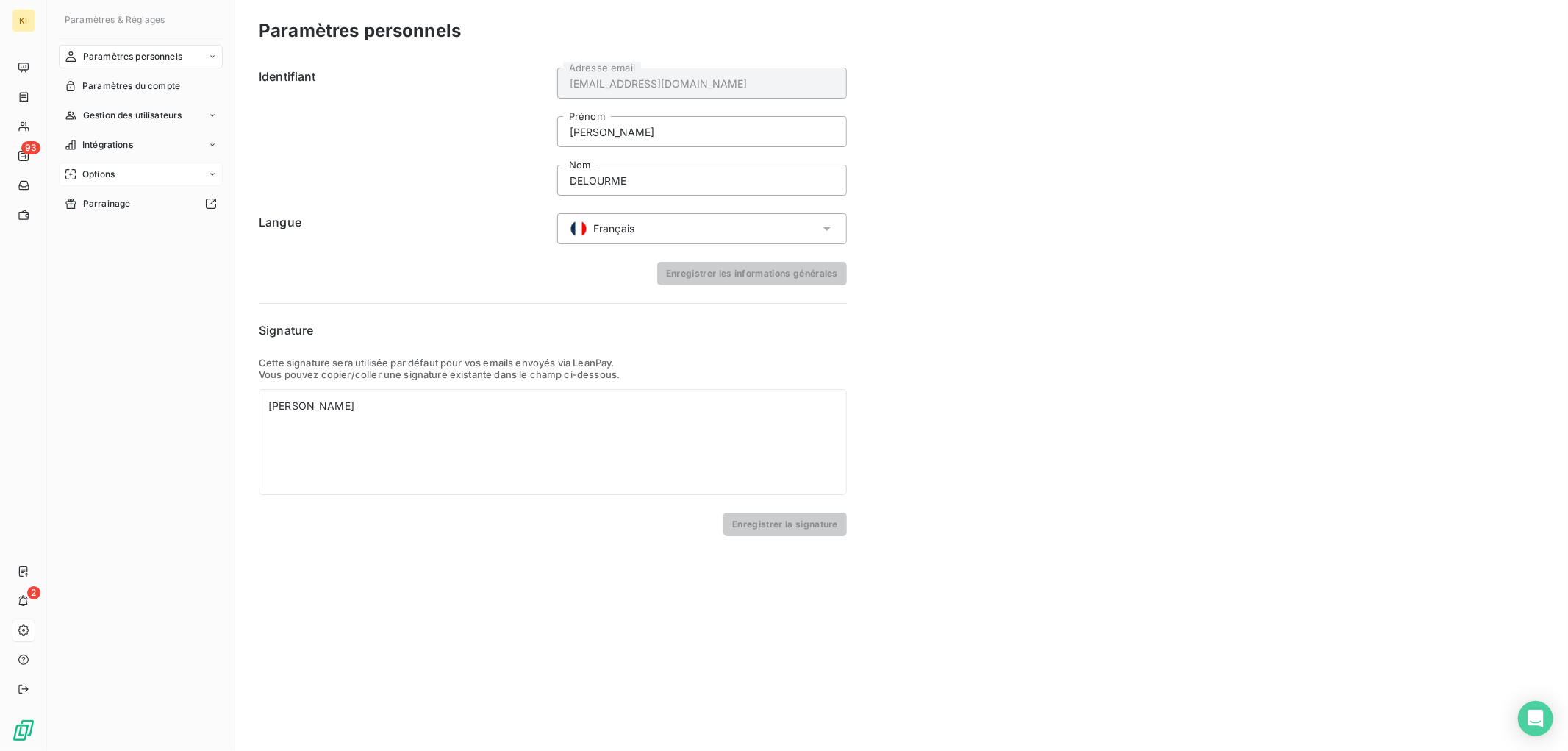
click at [128, 170] on div "Options" at bounding box center [141, 174] width 164 height 24
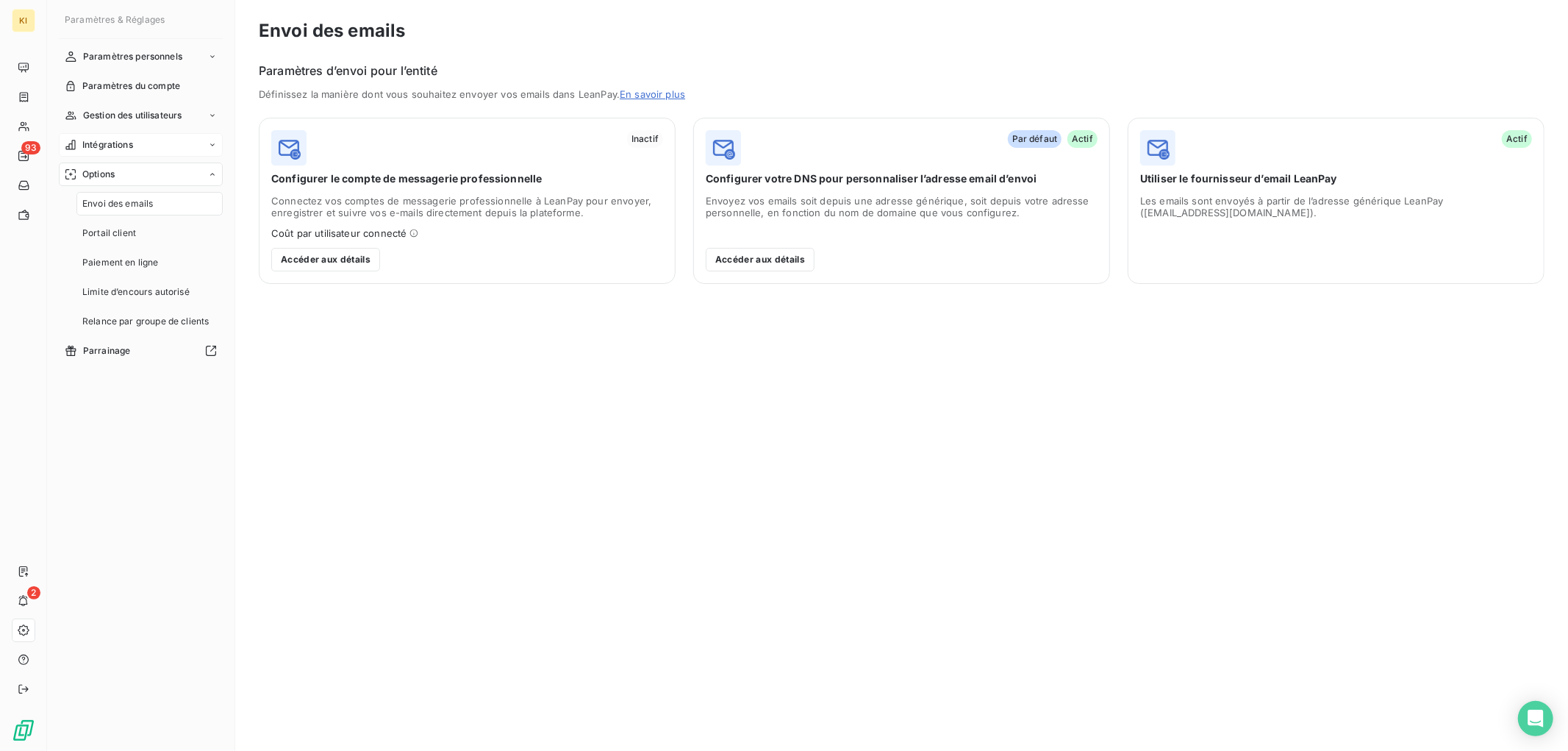
click at [116, 142] on span "Intégrations" at bounding box center [108, 144] width 51 height 13
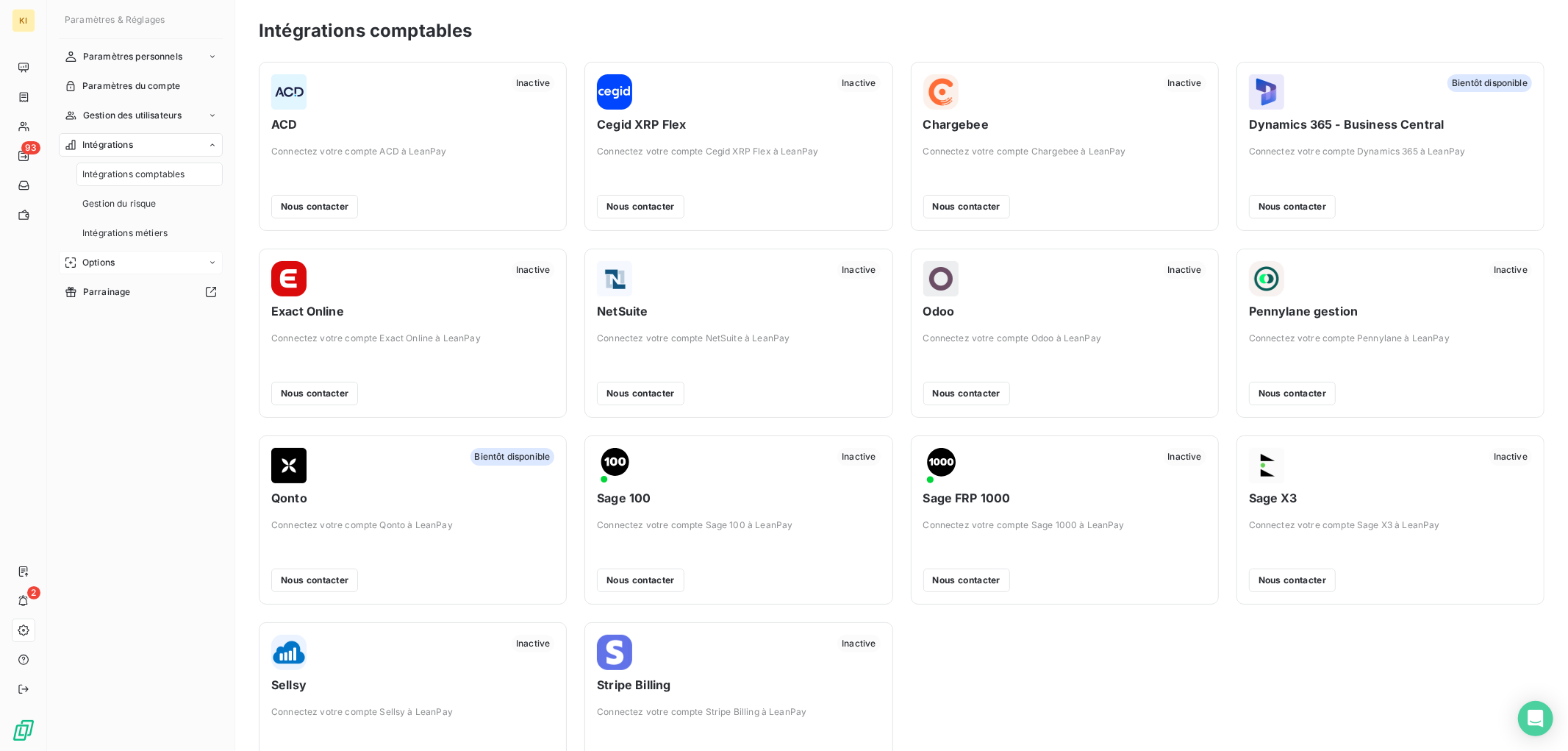
click at [131, 259] on div "Options" at bounding box center [141, 262] width 164 height 24
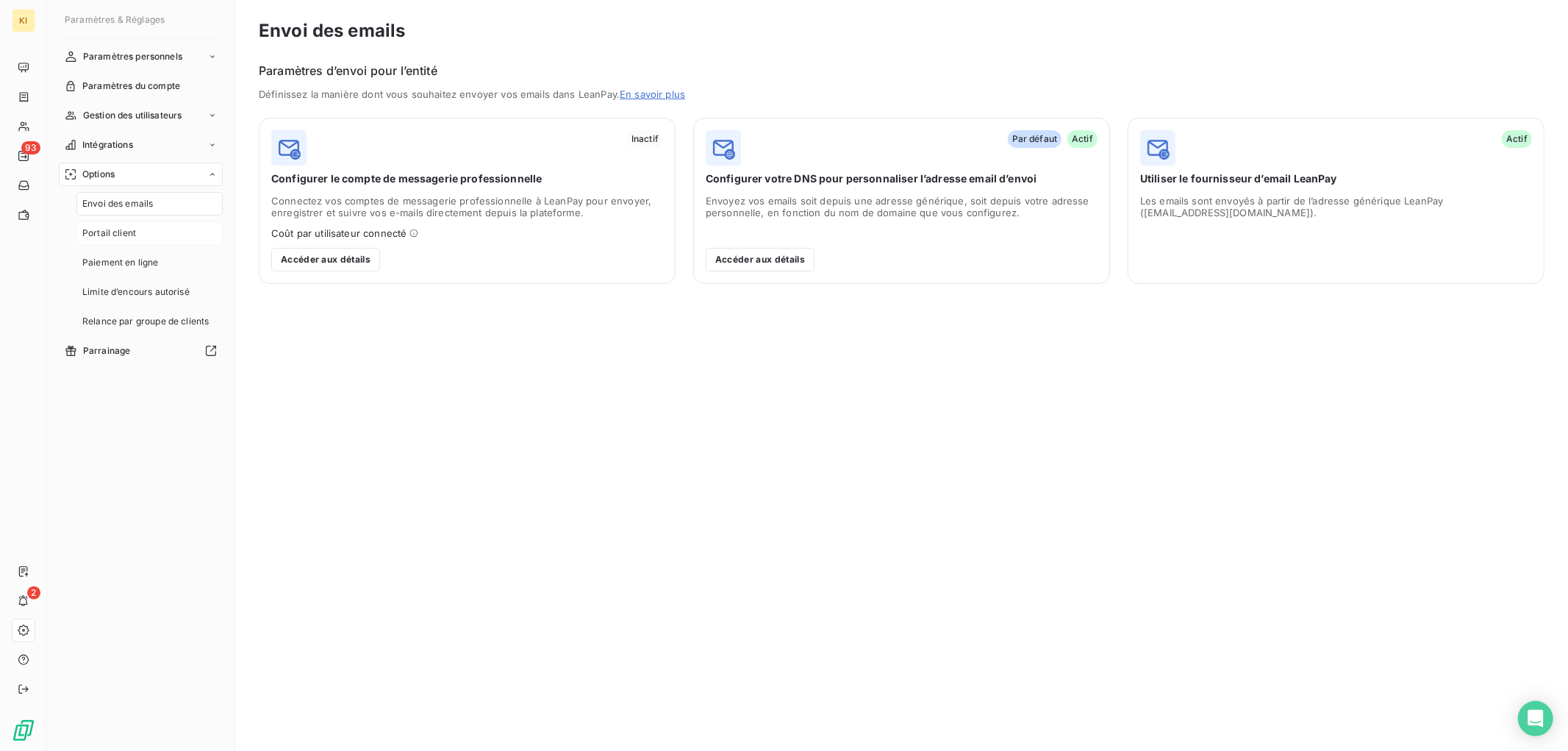
click at [121, 235] on span "Portail client" at bounding box center [108, 233] width 53 height 13
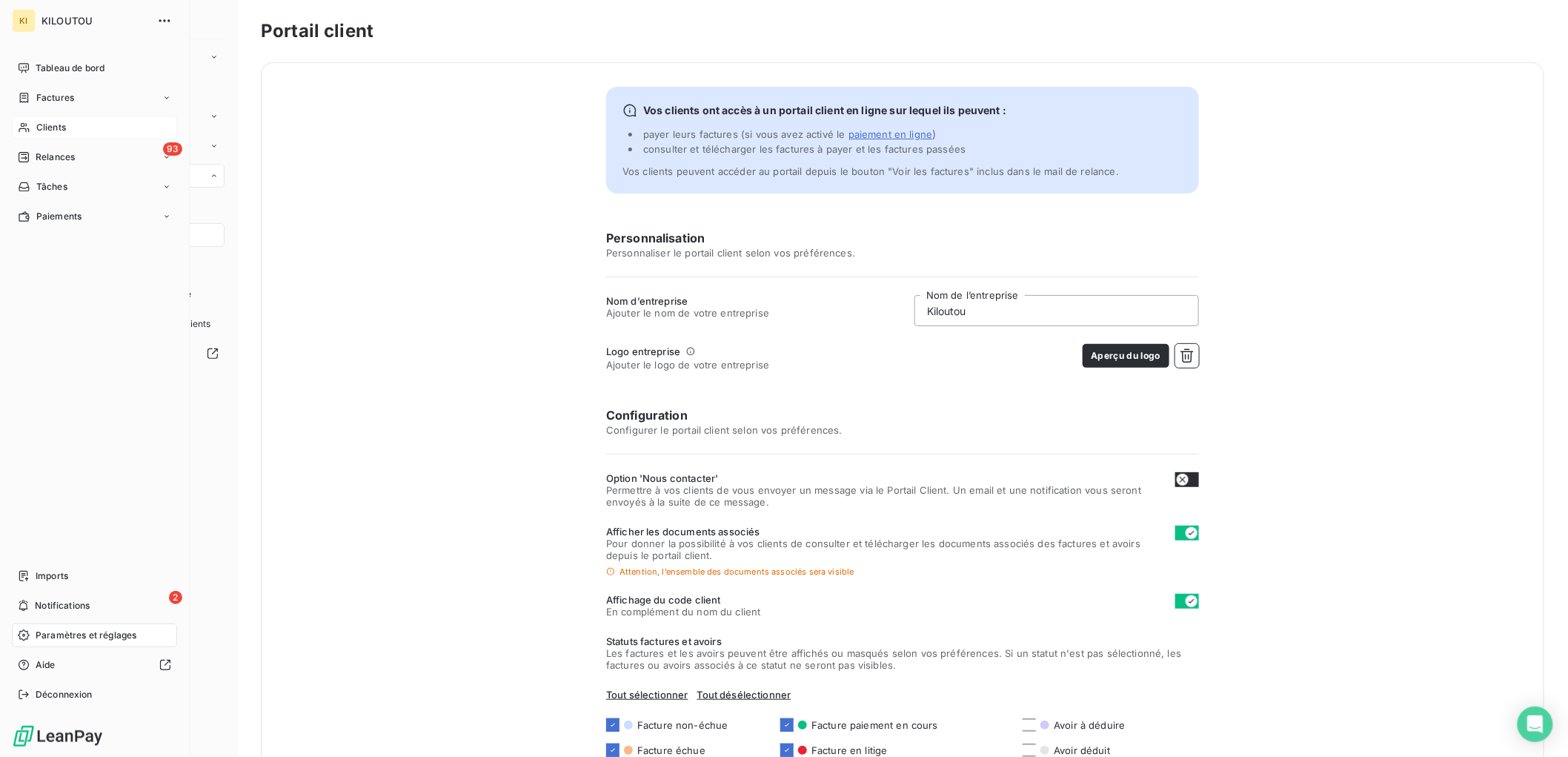
click at [41, 123] on span "Clients" at bounding box center [51, 127] width 30 height 13
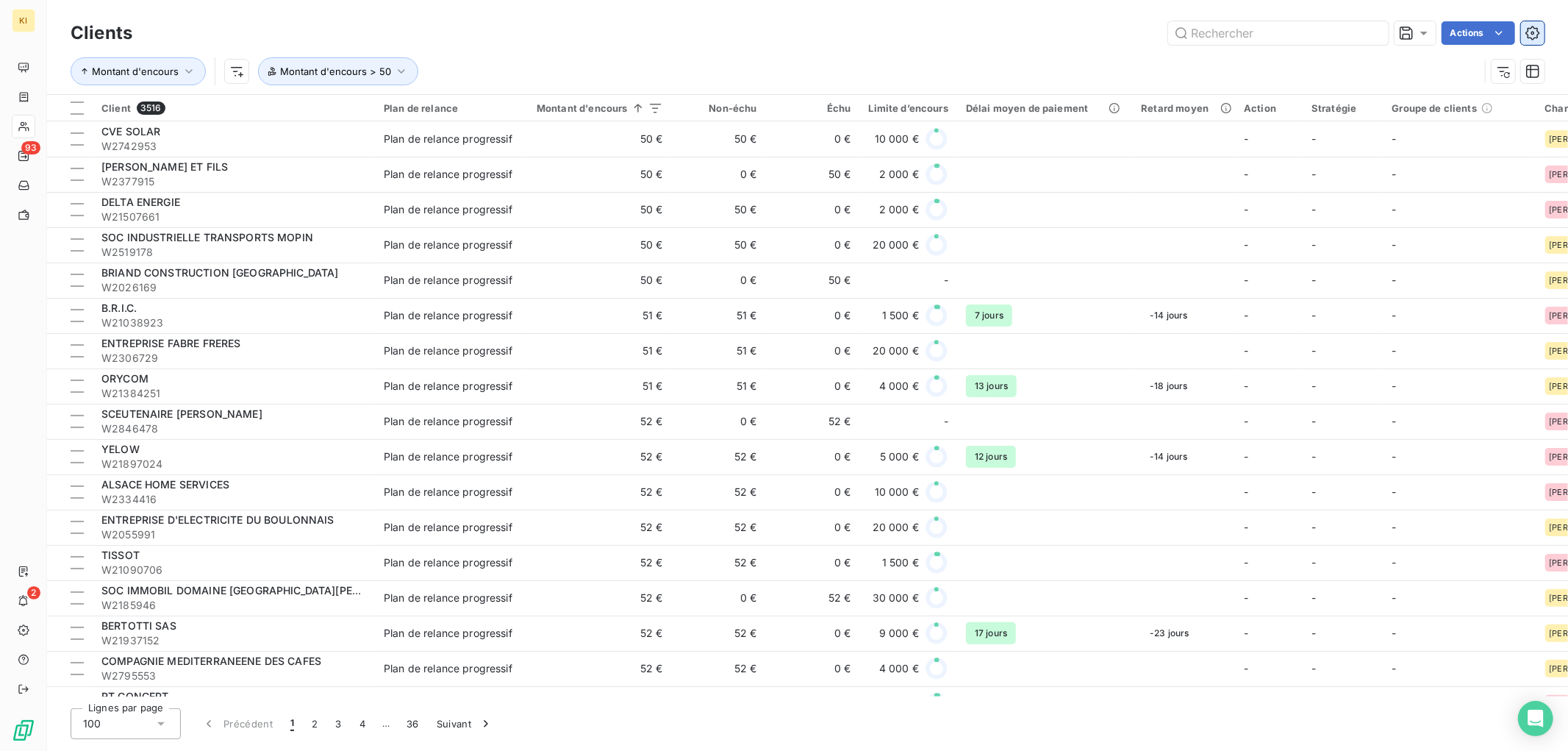
click at [1530, 34] on icon "button" at bounding box center [1533, 32] width 15 height 15
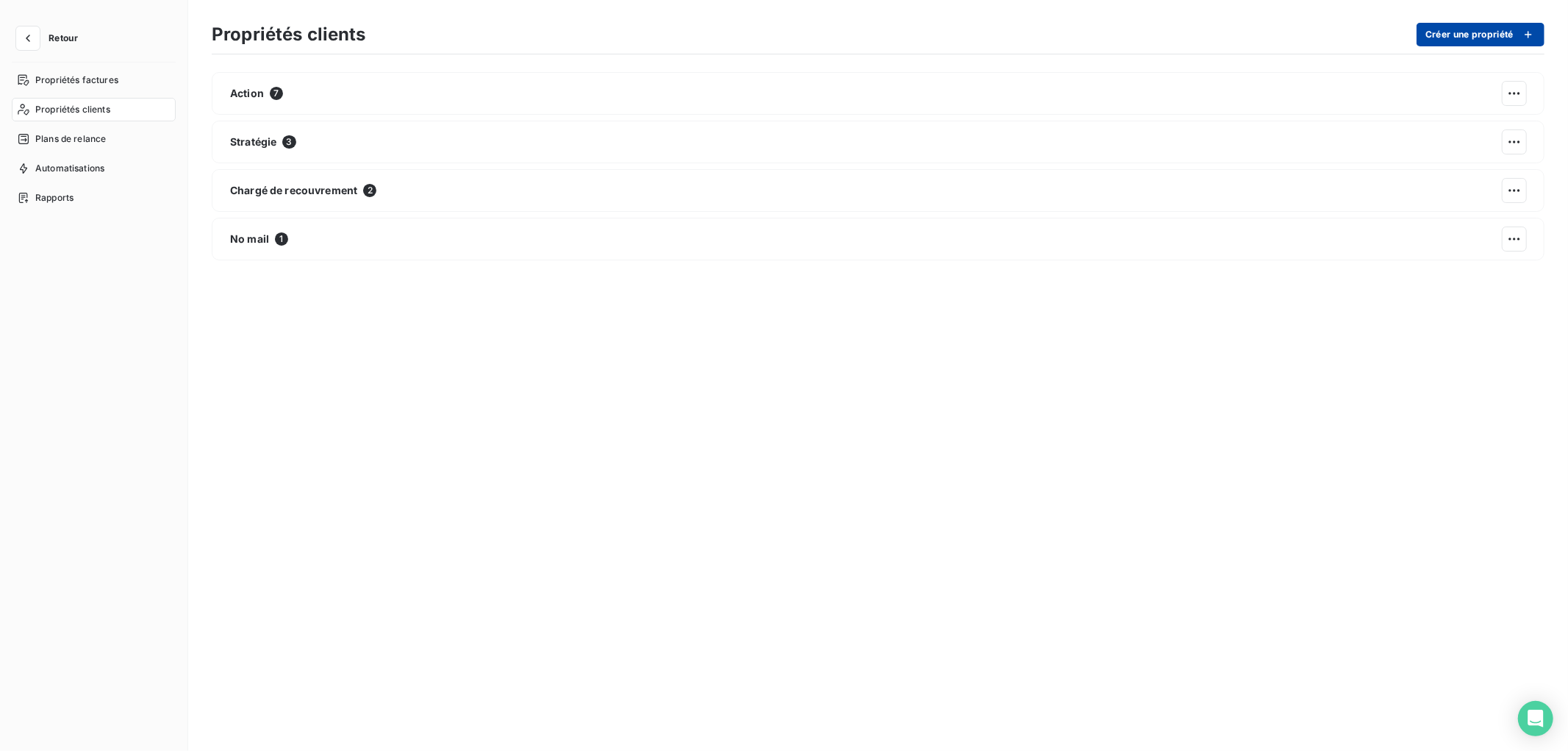
click at [1490, 38] on button "Créer une propriété" at bounding box center [1481, 34] width 128 height 24
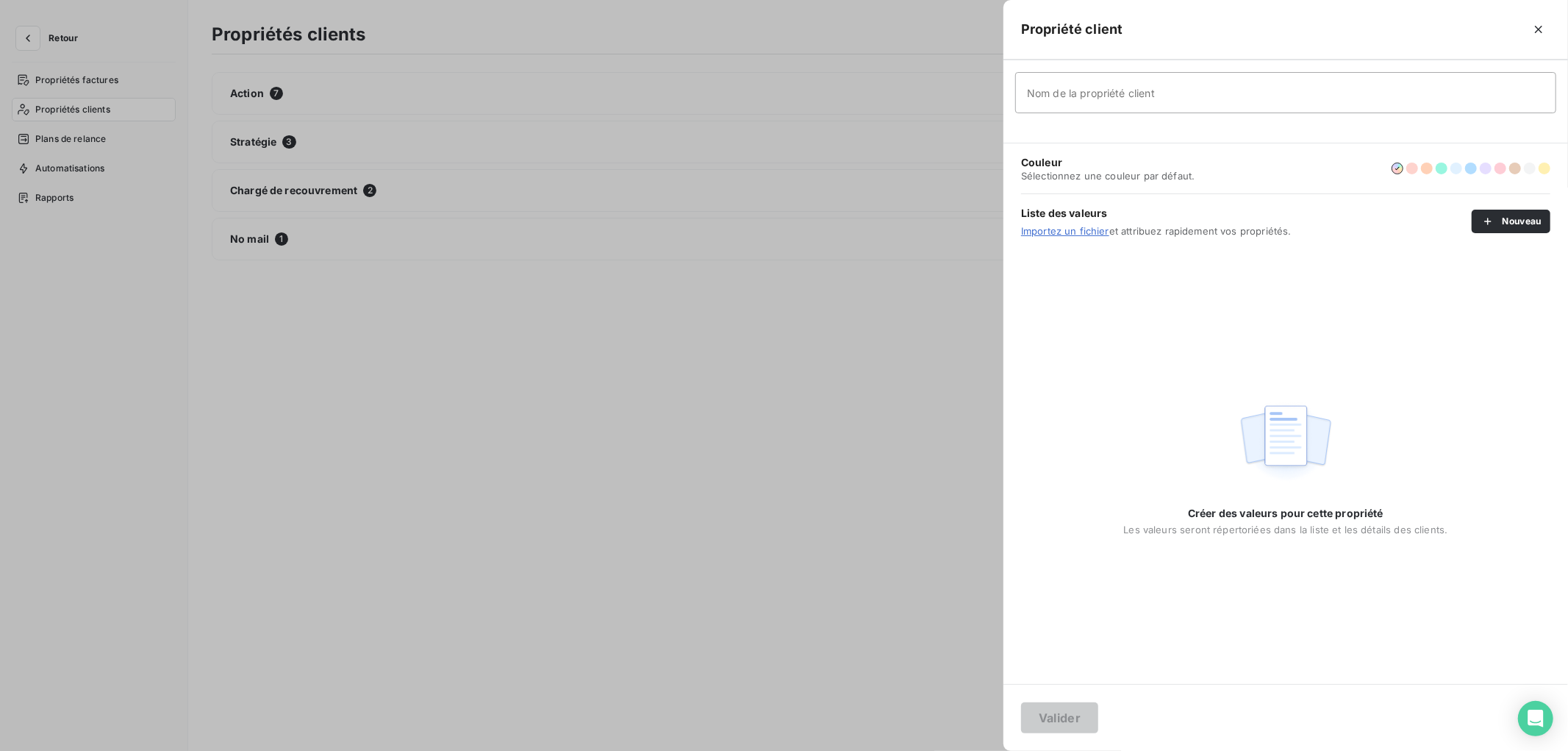
click at [1192, 100] on input "Nom de la propriété client" at bounding box center [1286, 92] width 541 height 41
click at [1534, 25] on icon "button" at bounding box center [1538, 29] width 15 height 15
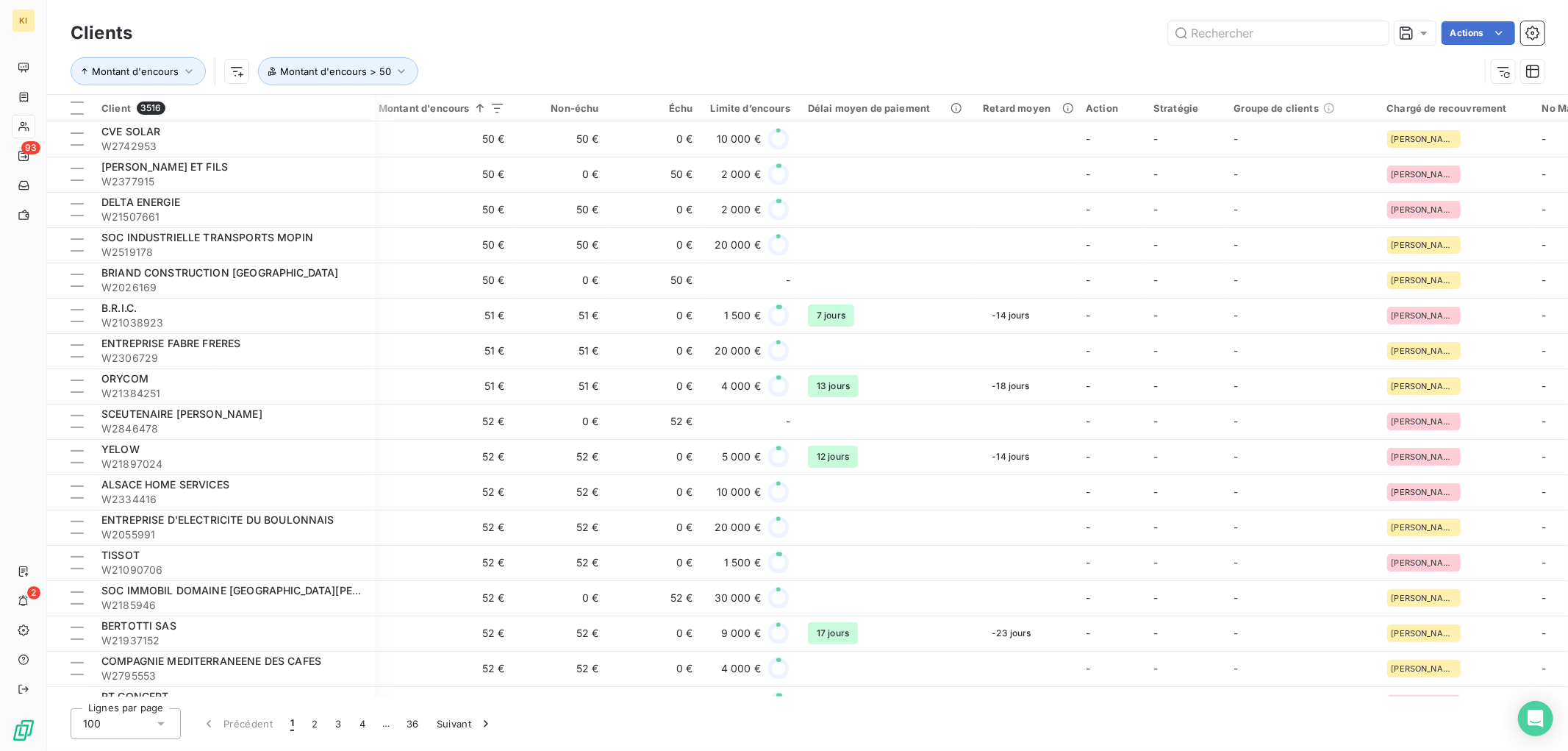
scroll to position [0, 190]
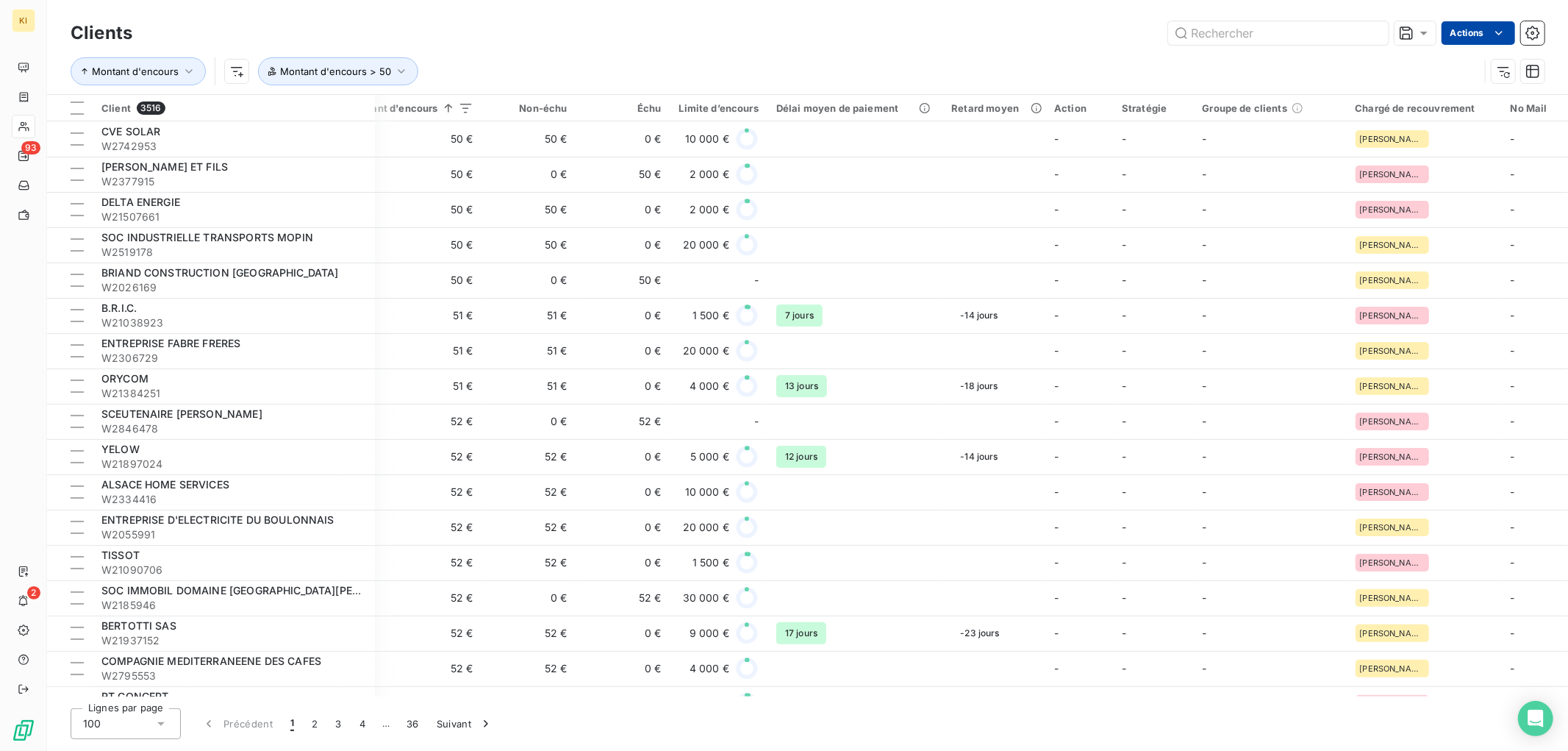
click at [1473, 41] on html "KI 93 2 Clients Actions Montant d'encours Montant d'encours > 50 Client 3516 Pl…" at bounding box center [784, 375] width 1568 height 751
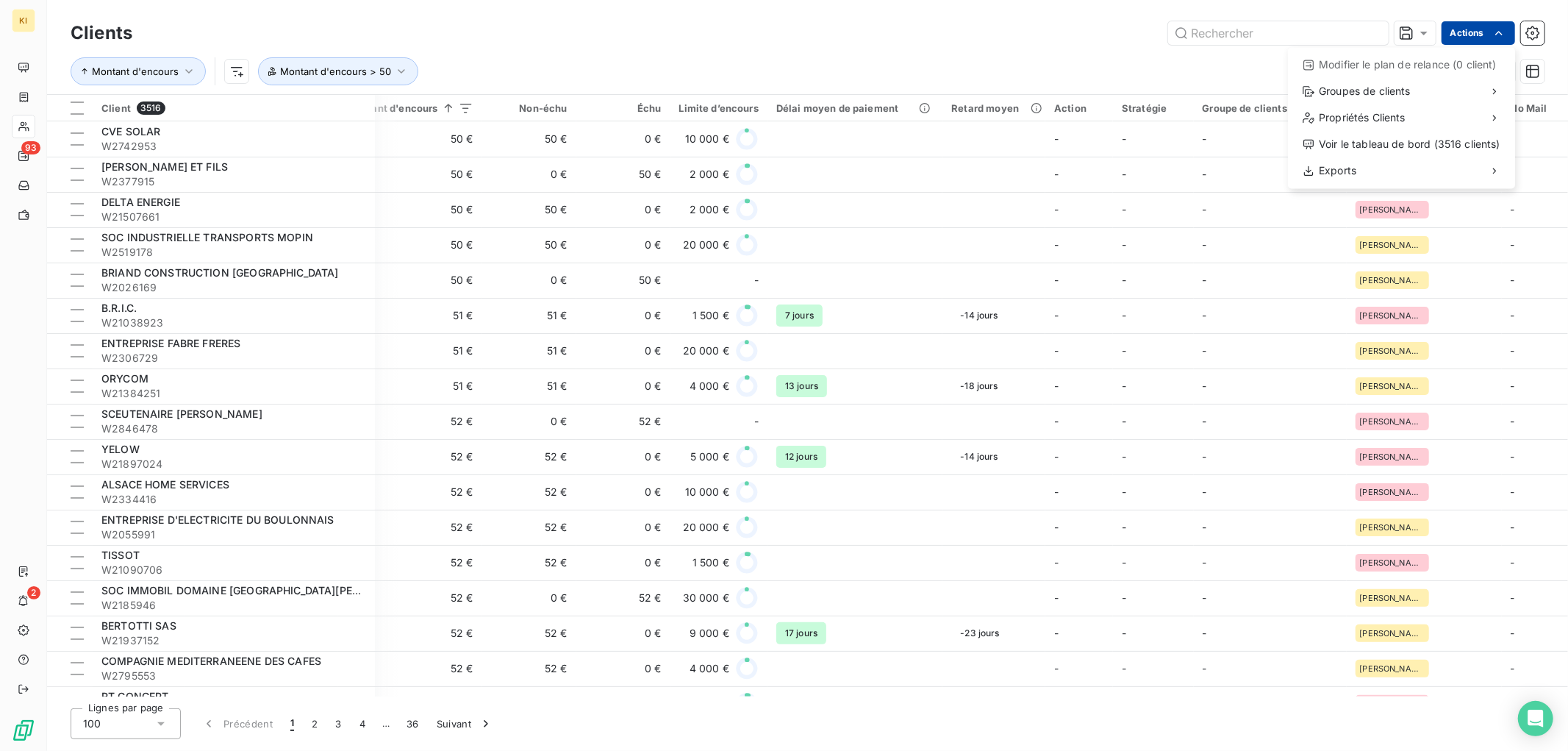
click at [1473, 41] on html "KI 93 2 Clients Actions Modifier le plan de relance (0 client) Groupes de clien…" at bounding box center [784, 375] width 1568 height 751
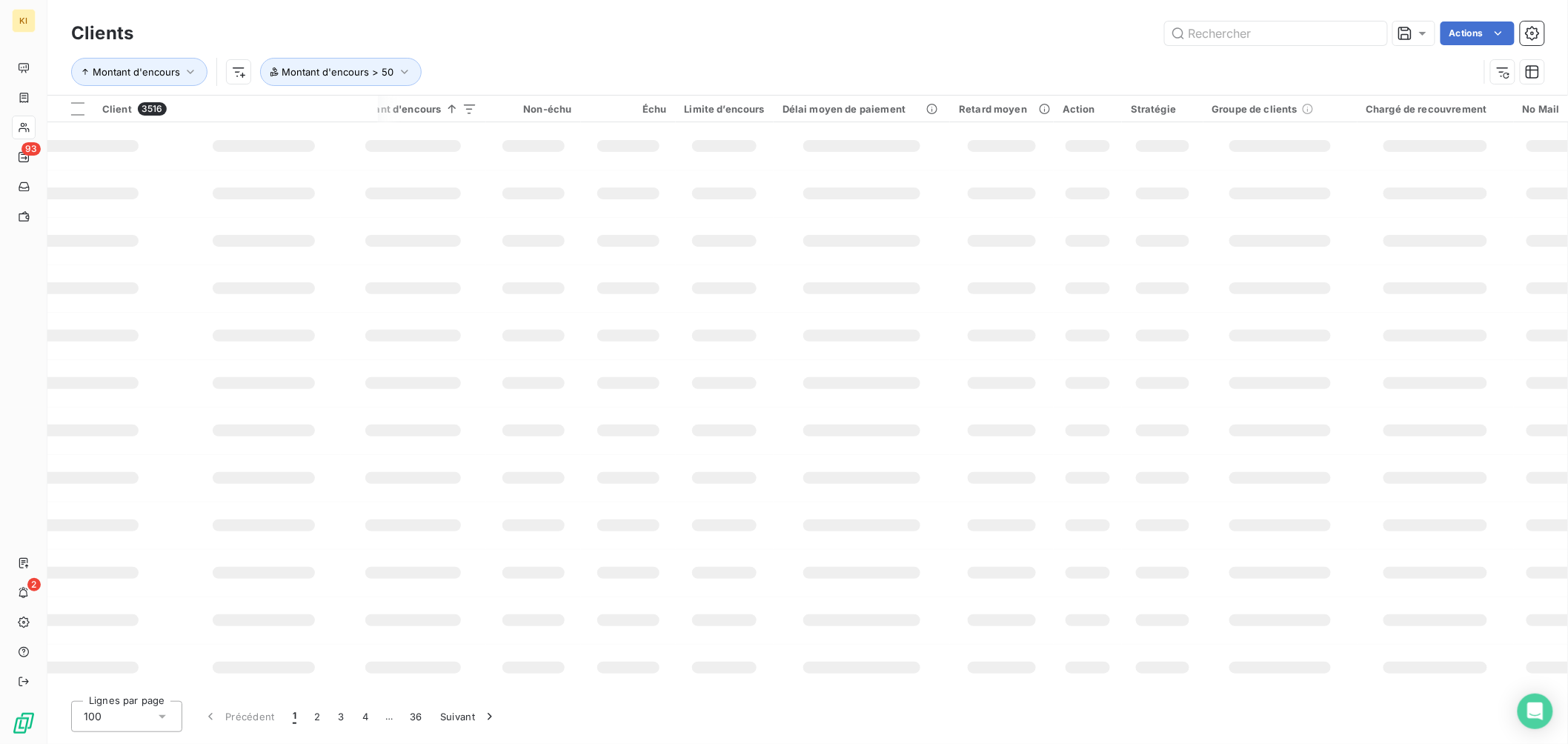
click at [717, 47] on div "Clients Actions" at bounding box center [808, 33] width 1473 height 31
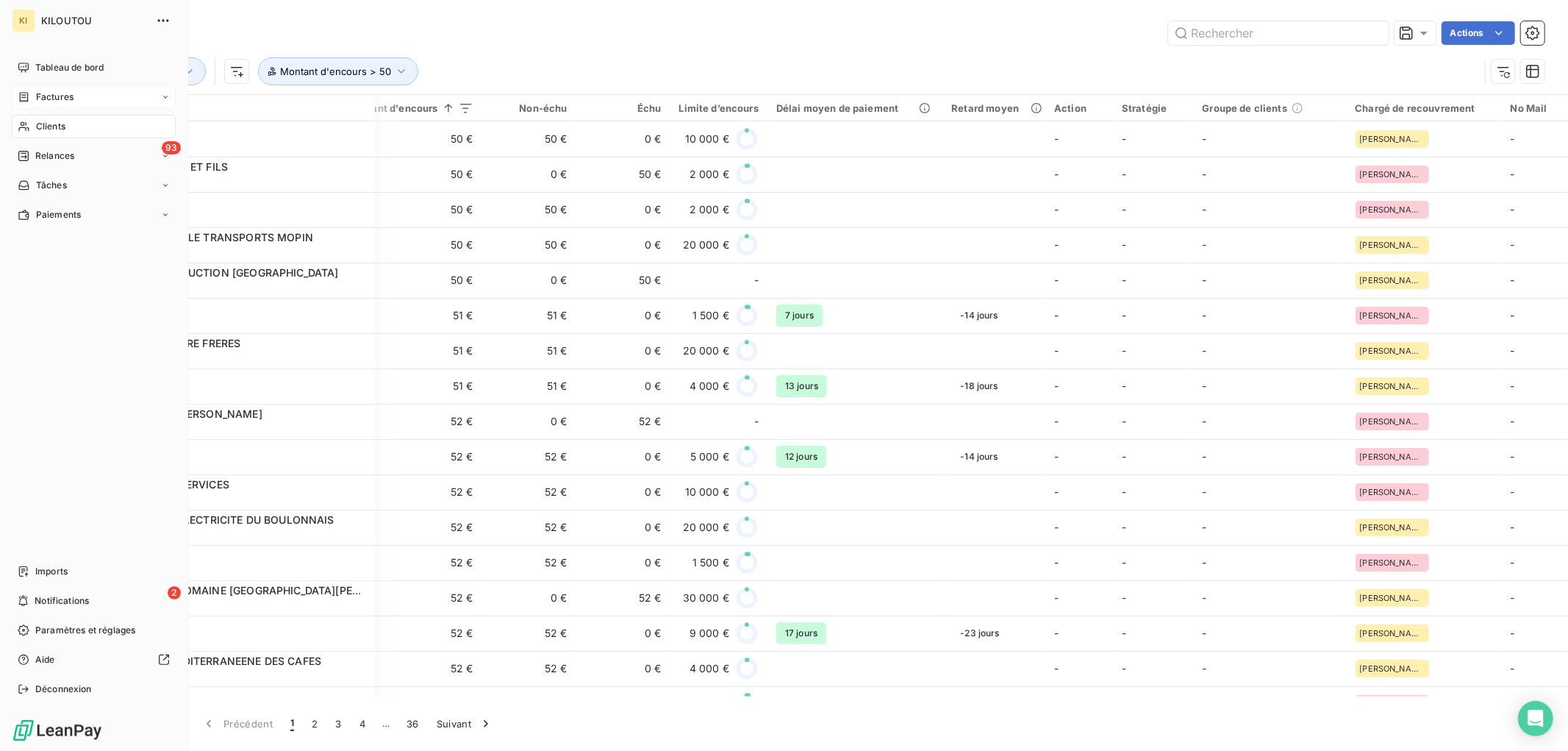
click at [81, 105] on div "Factures" at bounding box center [94, 97] width 164 height 24
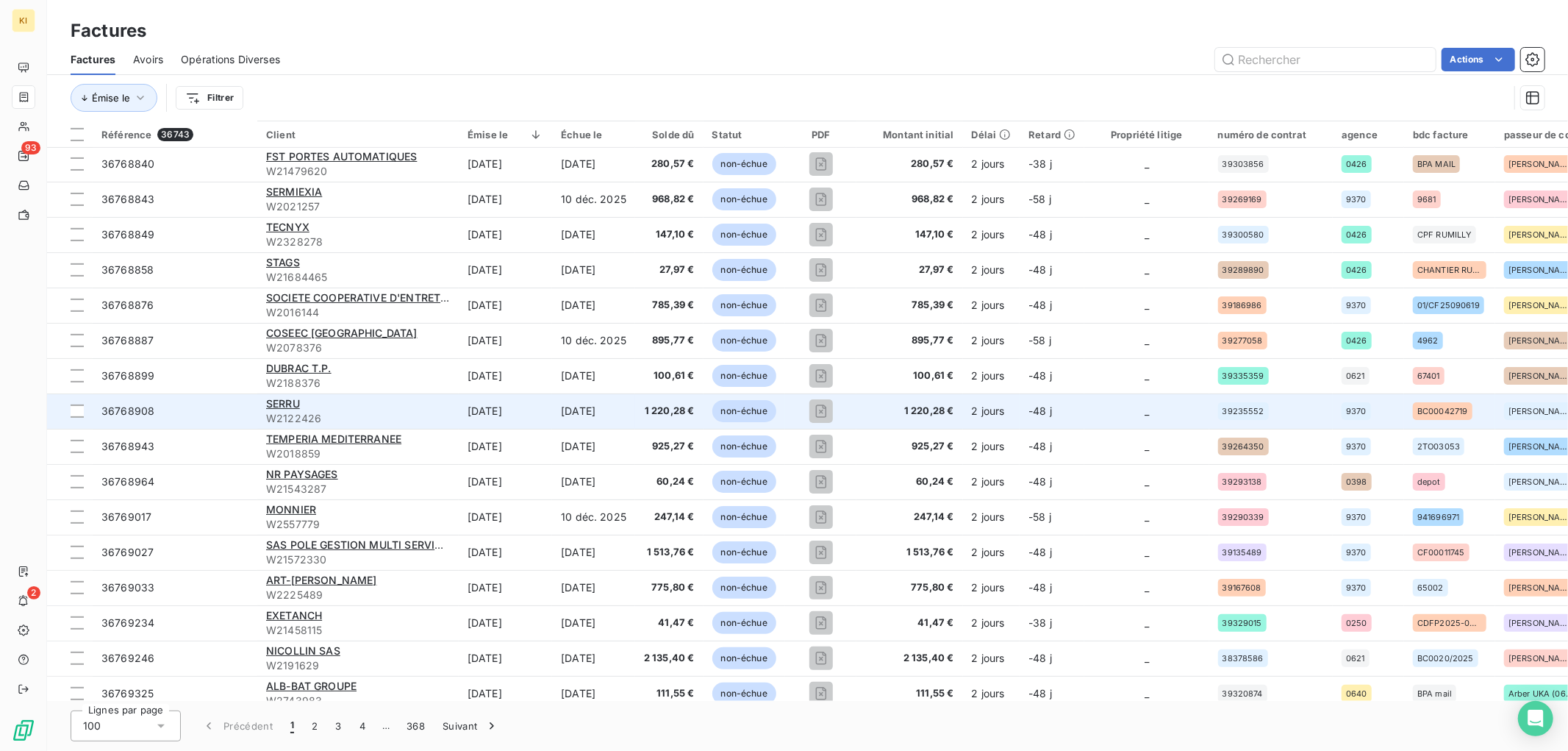
scroll to position [653, 0]
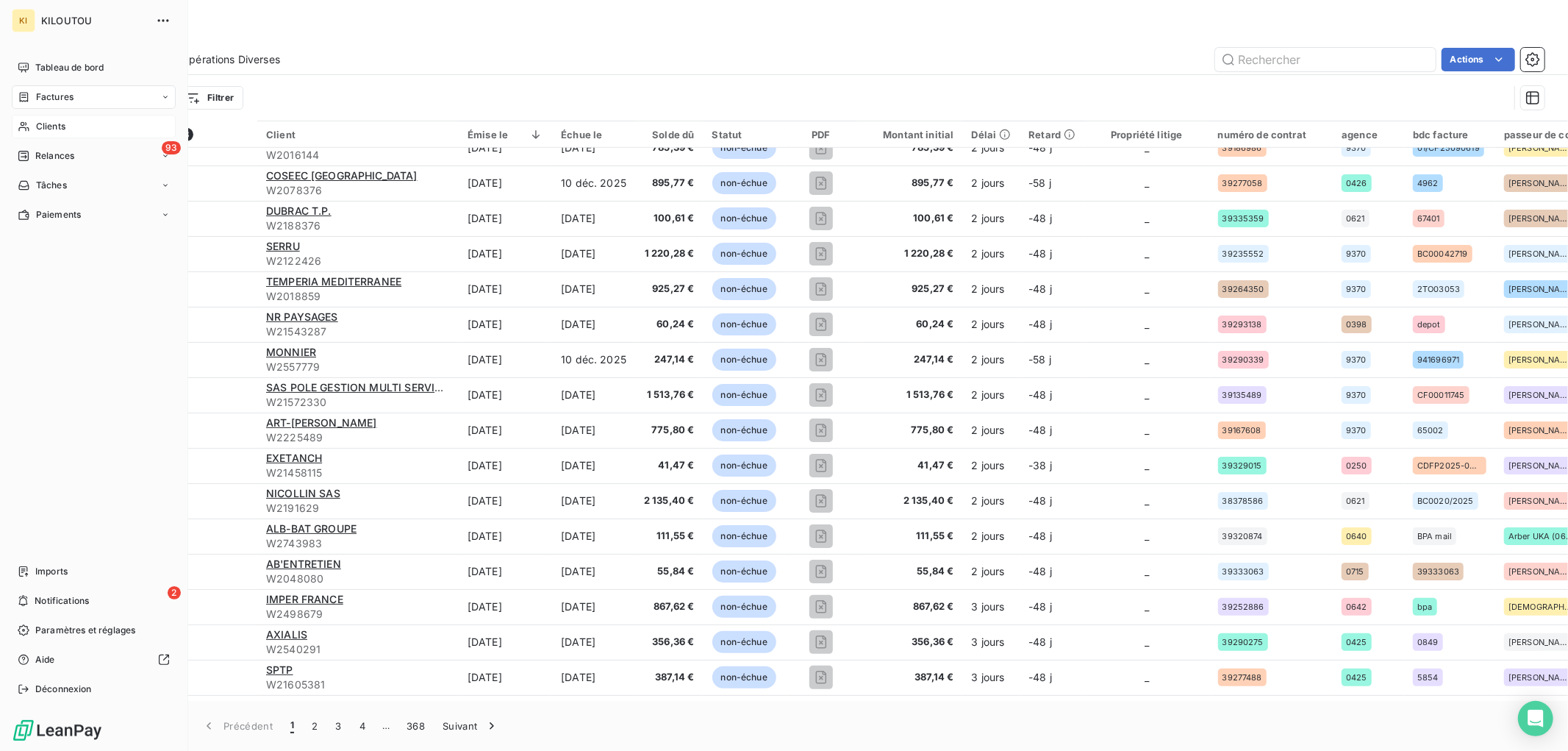
click at [53, 128] on span "Clients" at bounding box center [51, 126] width 30 height 13
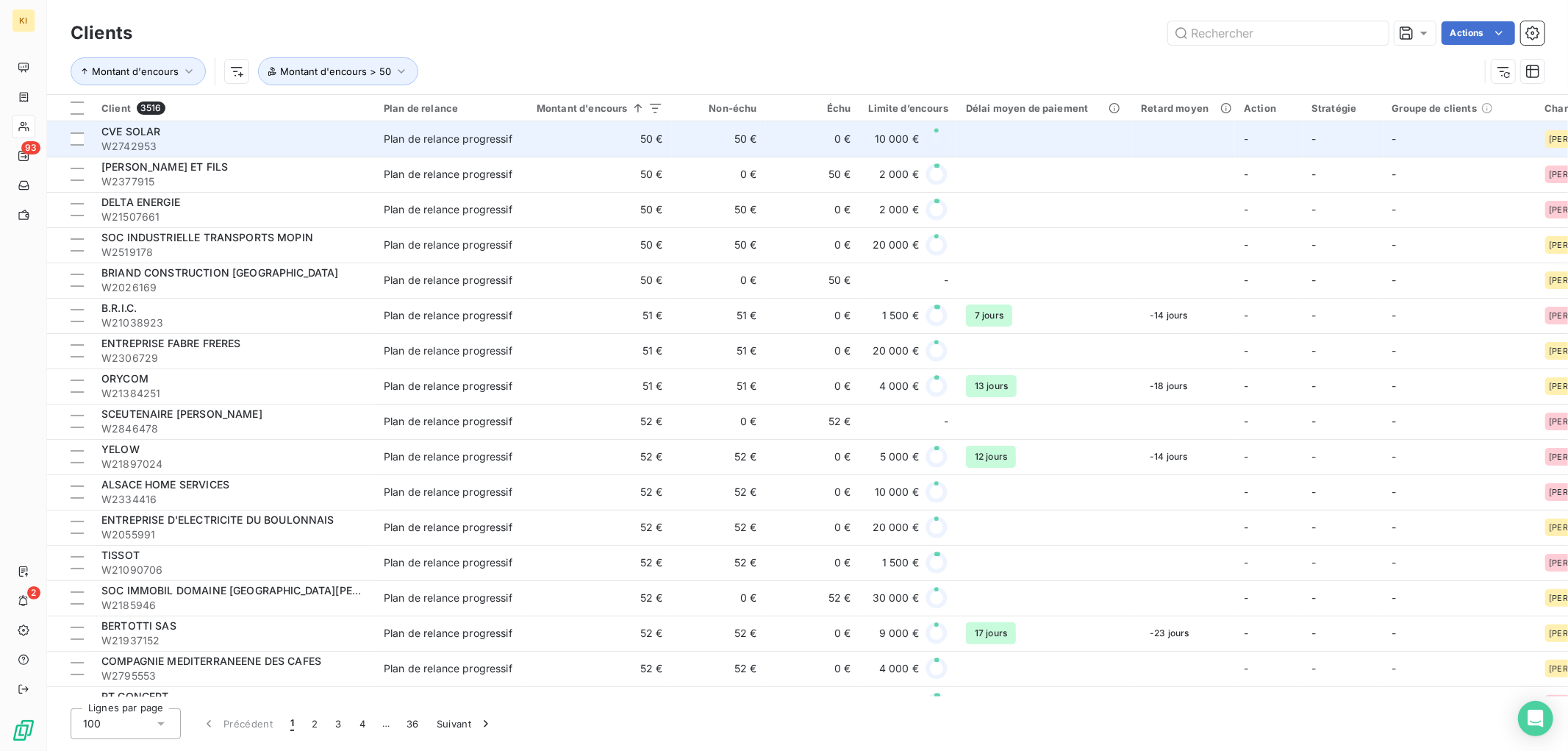
click at [150, 134] on span "CVE SOLAR" at bounding box center [130, 131] width 59 height 12
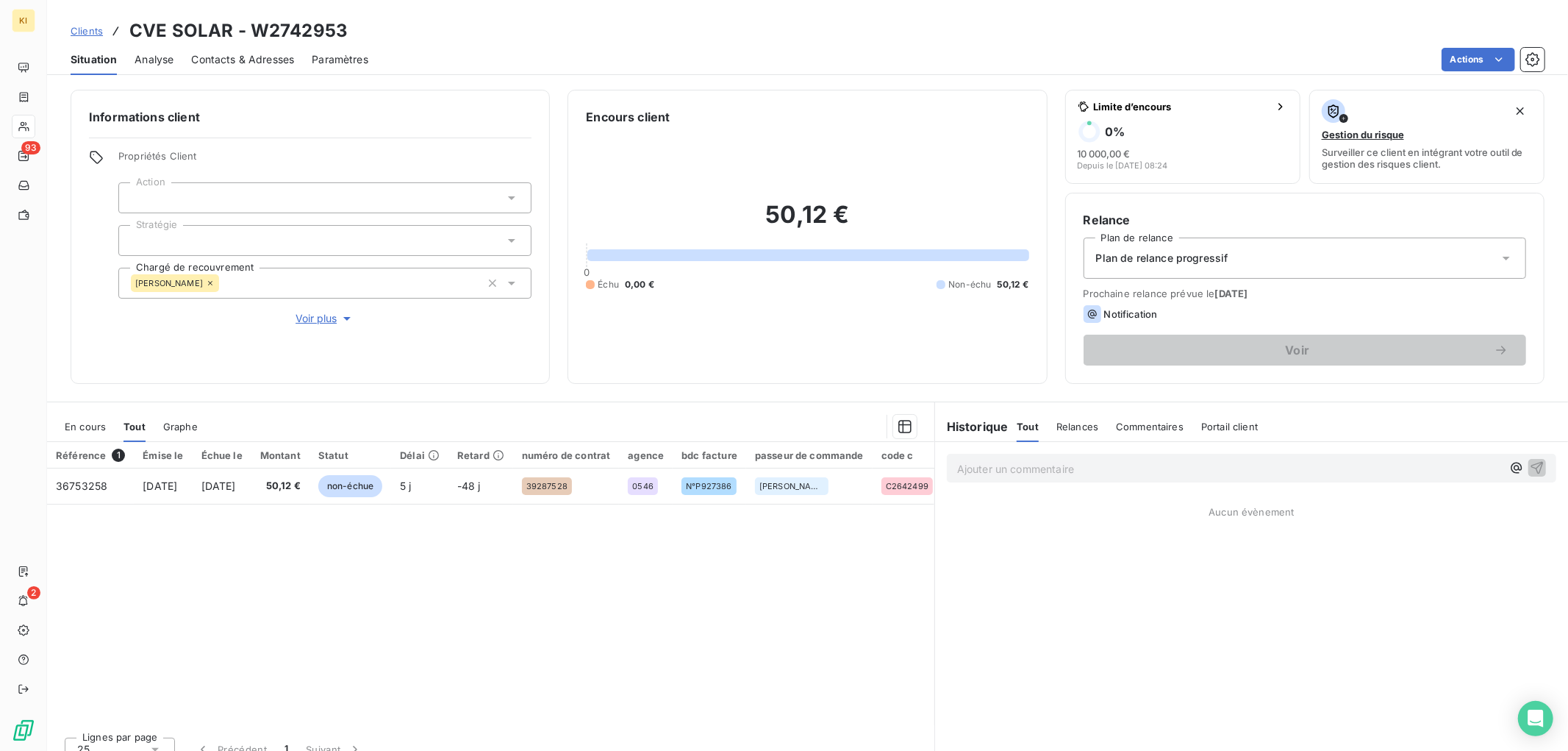
click at [327, 316] on span "Voir plus" at bounding box center [324, 318] width 59 height 15
click at [552, 43] on div "Clients CVE SOLAR - W2742953" at bounding box center [808, 31] width 1521 height 26
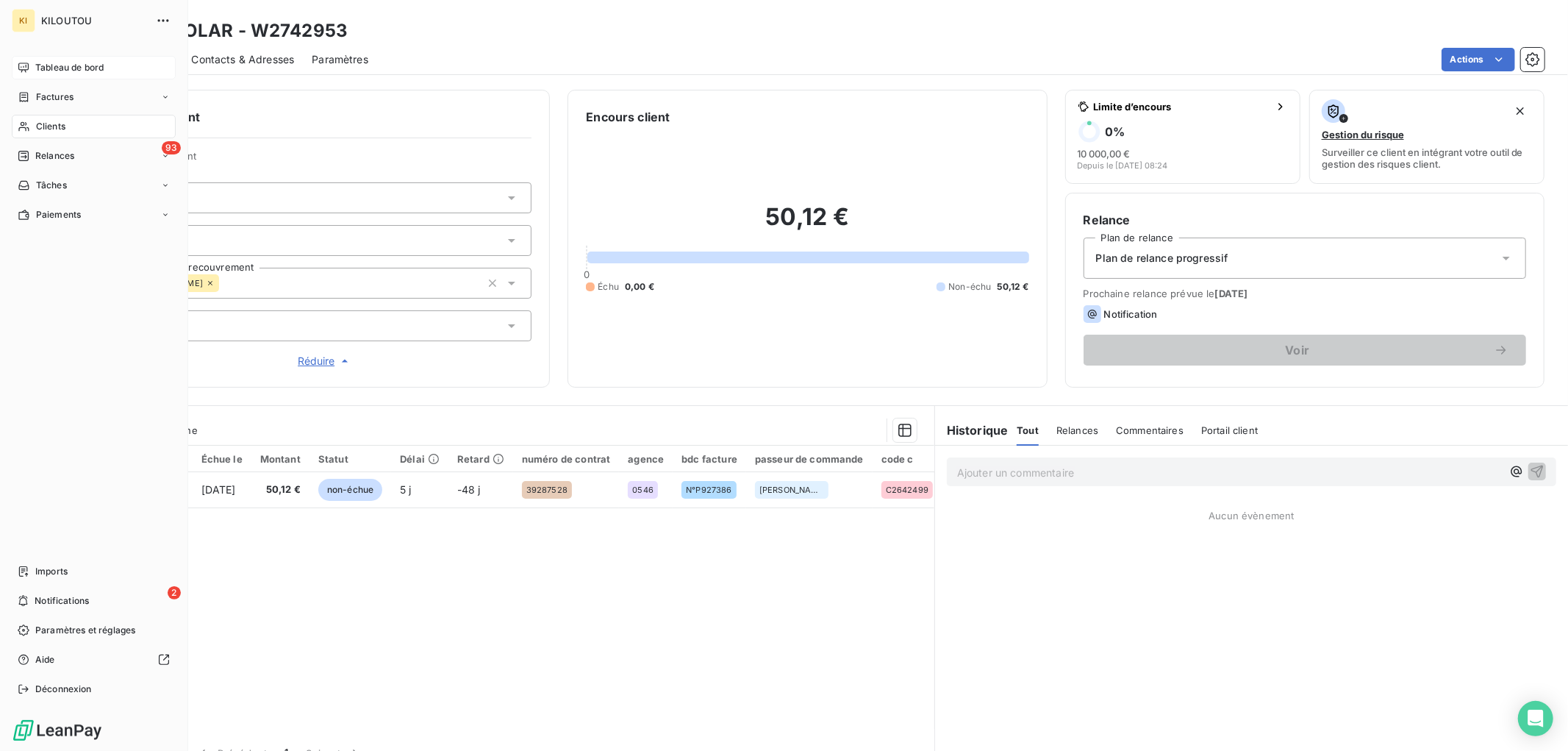
click at [61, 68] on span "Tableau de bord" at bounding box center [69, 67] width 68 height 13
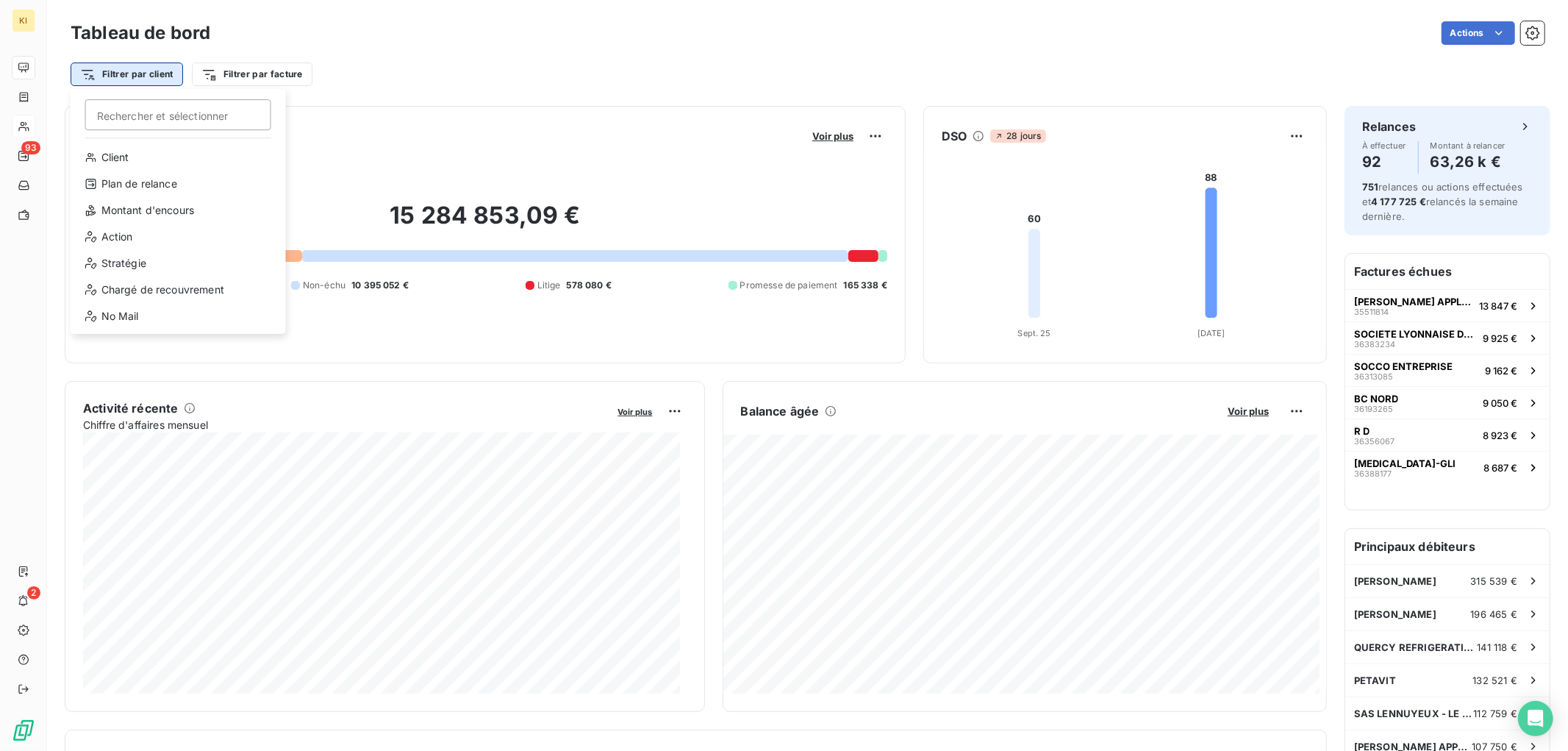
click at [157, 75] on html "KI 93 2 Tableau de bord Actions Filtrer par client [PERSON_NAME] et sélectionne…" at bounding box center [784, 375] width 1568 height 751
click at [201, 289] on div "Chargé de recouvrement" at bounding box center [177, 289] width 204 height 24
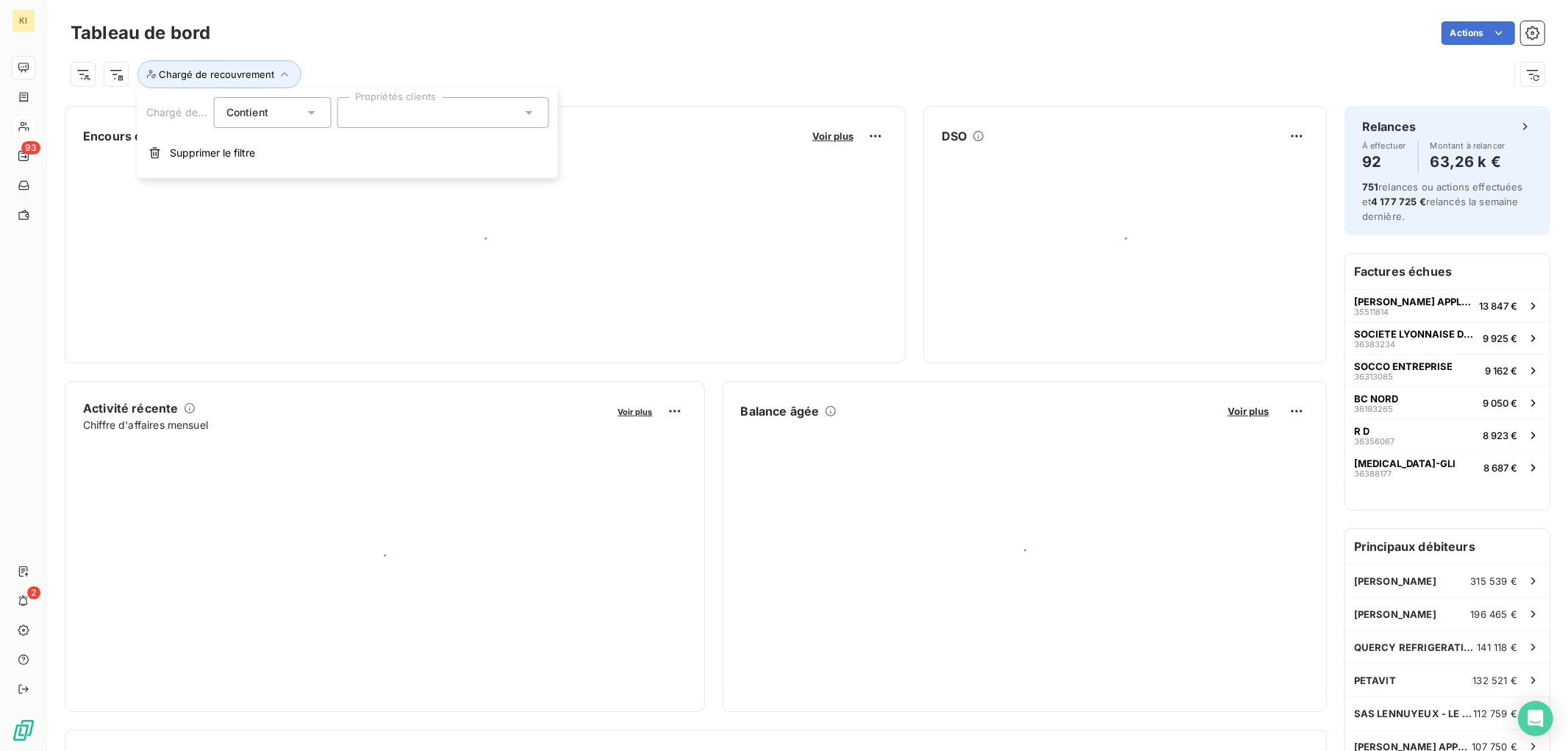
click at [415, 111] on div at bounding box center [443, 112] width 212 height 31
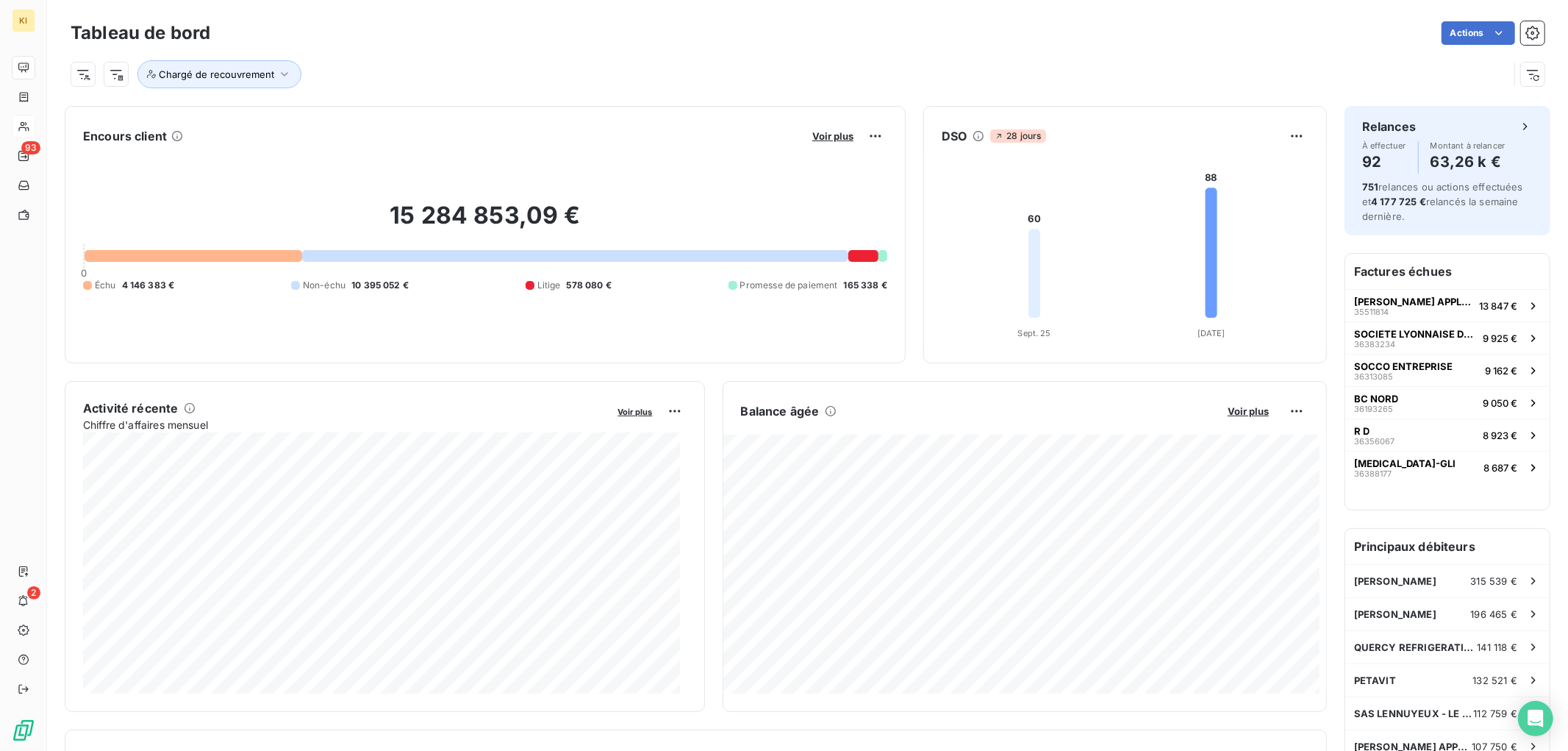
click at [414, 35] on div "Actions" at bounding box center [886, 32] width 1317 height 24
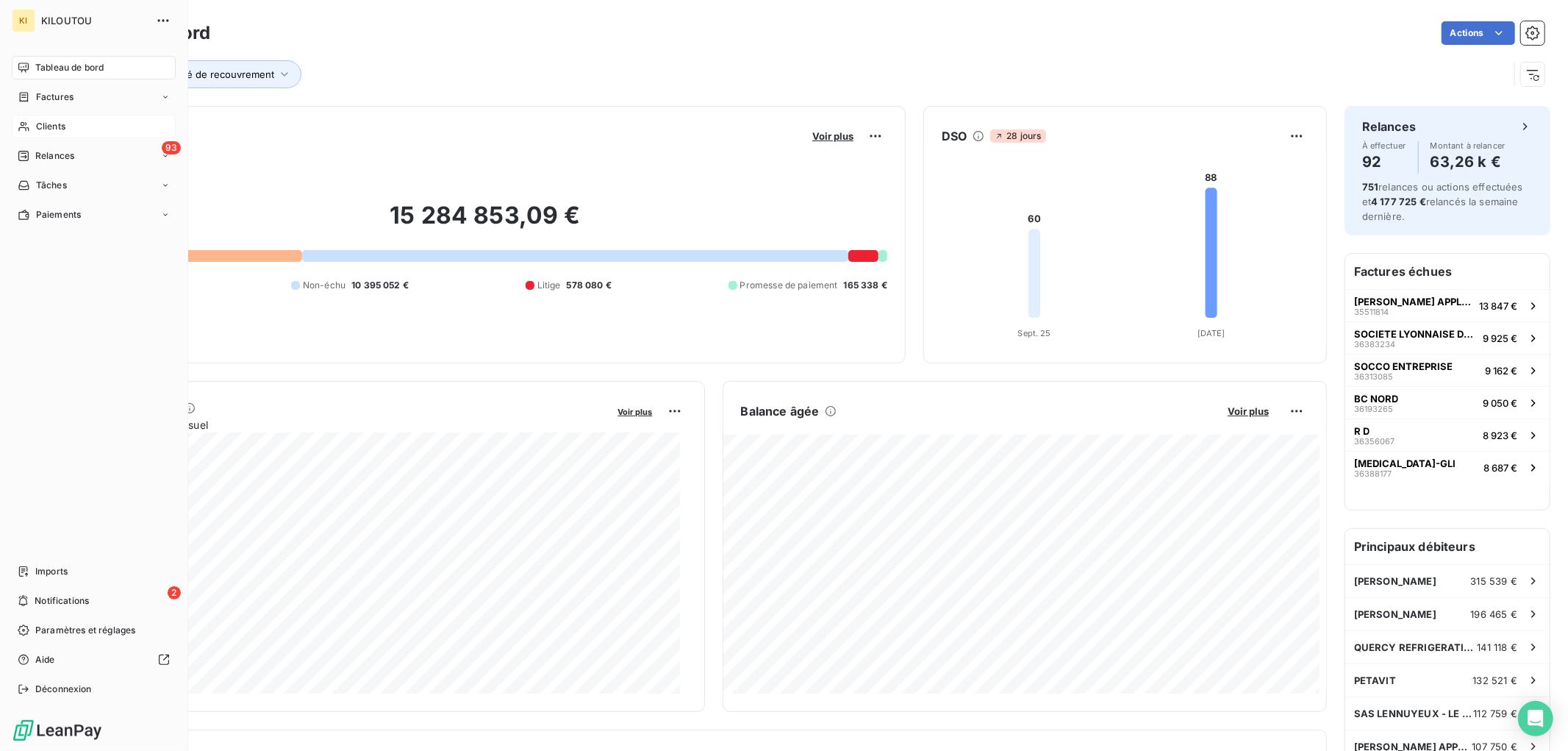
click at [39, 132] on span "Clients" at bounding box center [51, 126] width 30 height 13
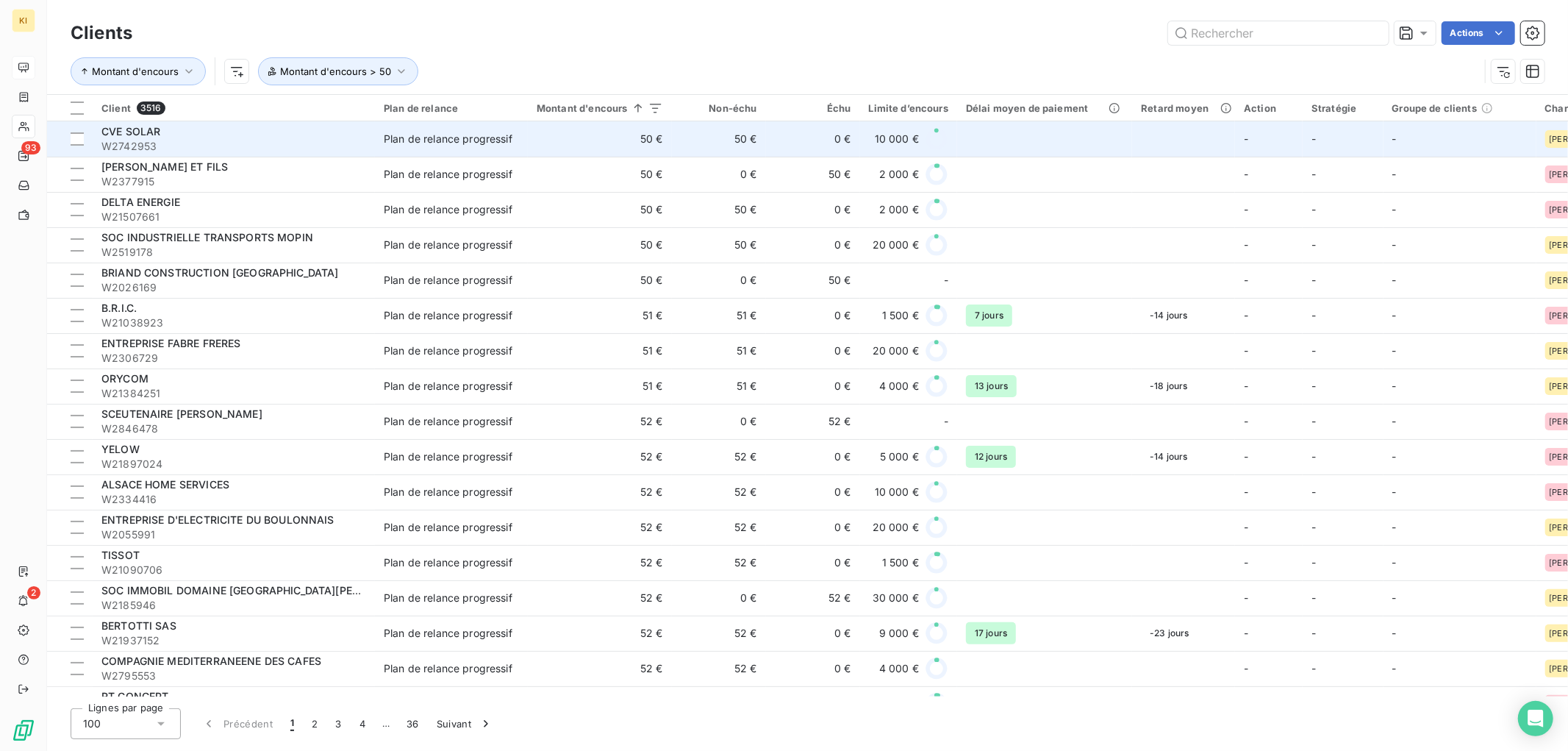
click at [121, 134] on span "CVE SOLAR" at bounding box center [130, 131] width 59 height 12
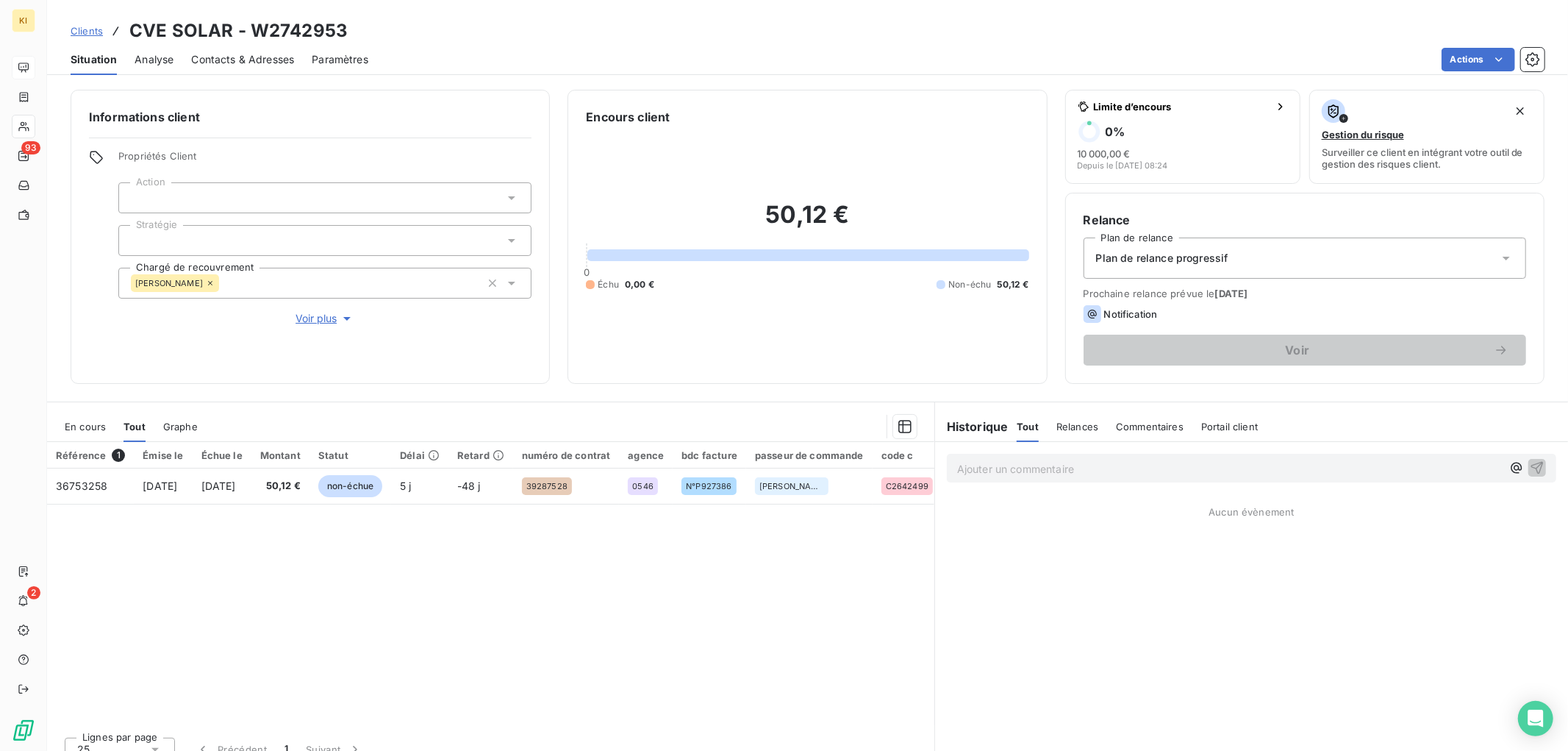
click at [333, 317] on span "Voir plus" at bounding box center [324, 318] width 59 height 15
click at [81, 28] on span "Clients" at bounding box center [87, 31] width 32 height 11
click at [25, 72] on icon at bounding box center [23, 67] width 11 height 11
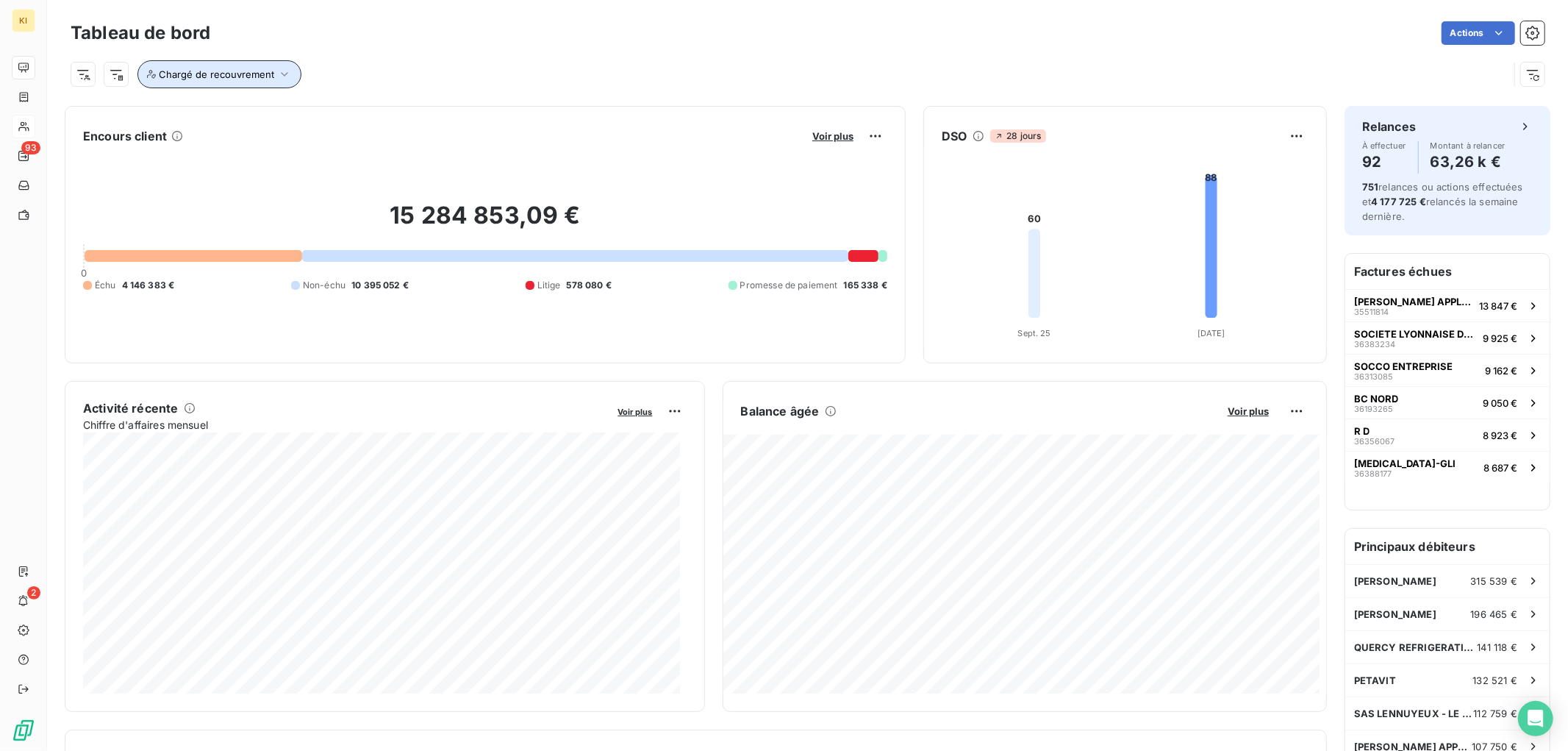
click at [225, 72] on span "Chargé de recouvrement" at bounding box center [217, 73] width 115 height 11
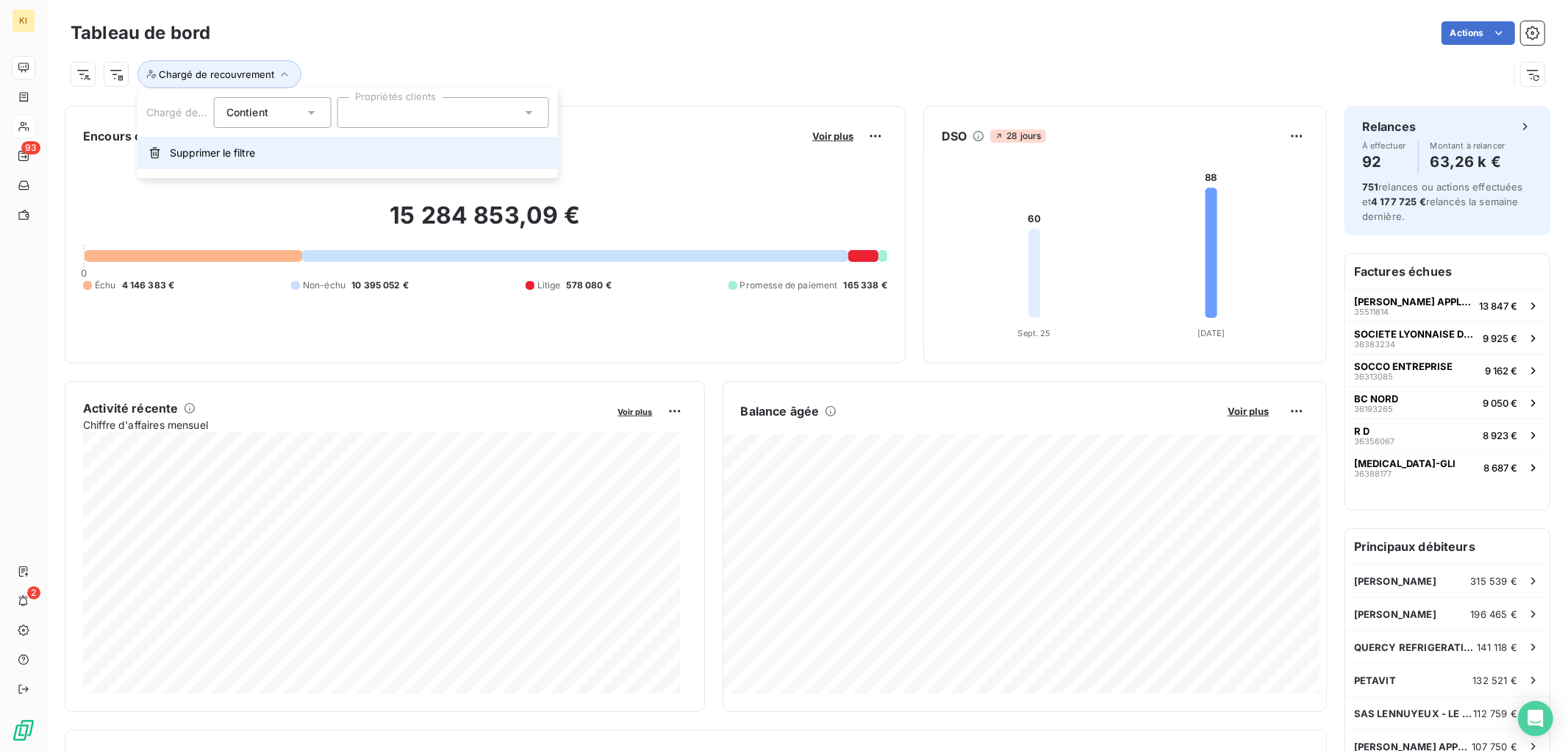
click at [239, 160] on span "Supprimer le filtre" at bounding box center [212, 153] width 86 height 15
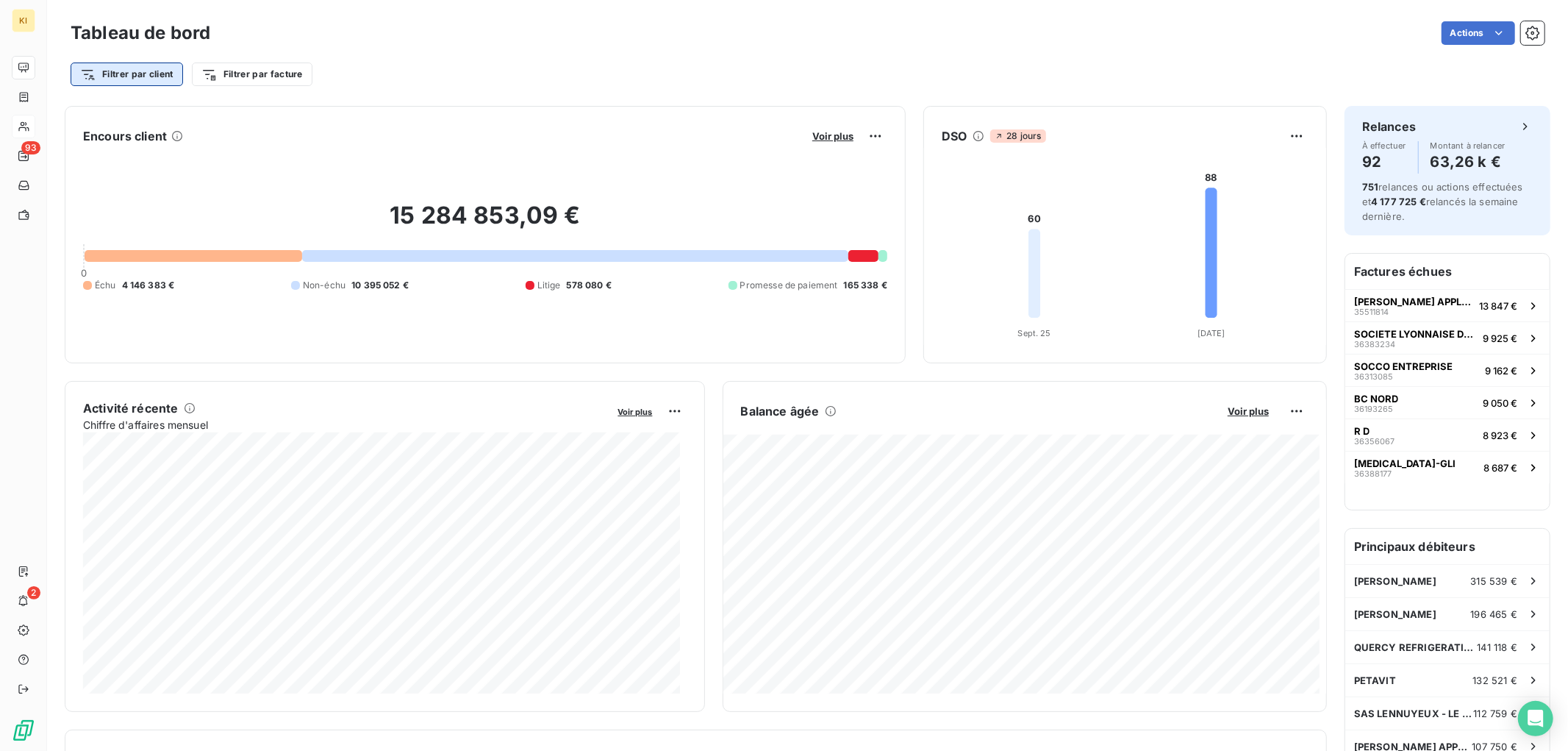
click at [155, 76] on html "KI 93 2 Tableau de bord Actions Filtrer par client Filtrer par facture Encours …" at bounding box center [784, 375] width 1568 height 751
click at [464, 50] on html "KI 93 2 Tableau de bord Actions Filtrer par client Filtrer par facture Encours …" at bounding box center [784, 375] width 1568 height 751
drag, startPoint x: 525, startPoint y: 2, endPoint x: 527, endPoint y: 43, distance: 41.0
click at [527, 43] on div "Tableau de bord Actions Filtrer par client Filtrer par facture" at bounding box center [808, 48] width 1521 height 97
